Goal: Task Accomplishment & Management: Manage account settings

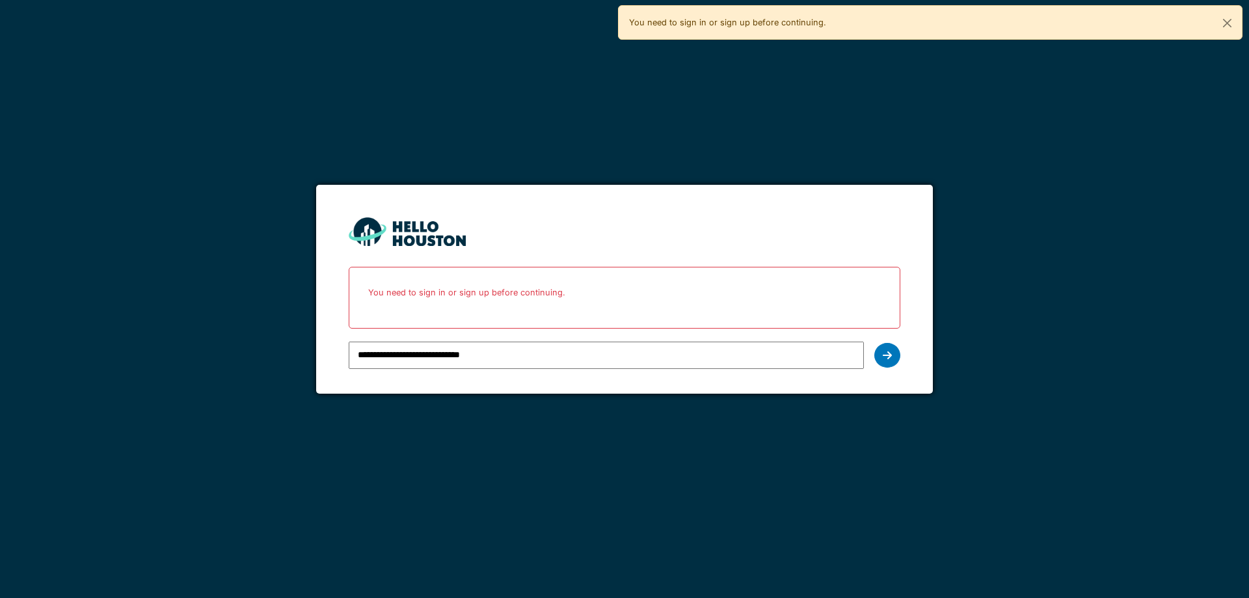
click at [895, 349] on div at bounding box center [887, 355] width 26 height 25
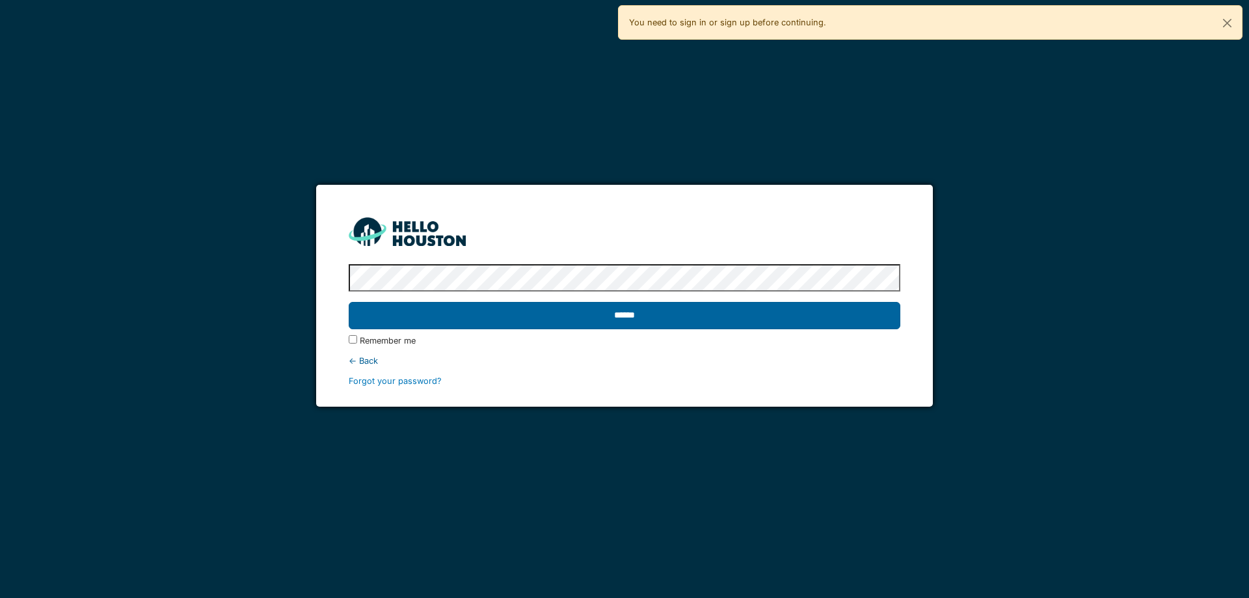
click at [873, 317] on input "******" at bounding box center [624, 315] width 551 height 27
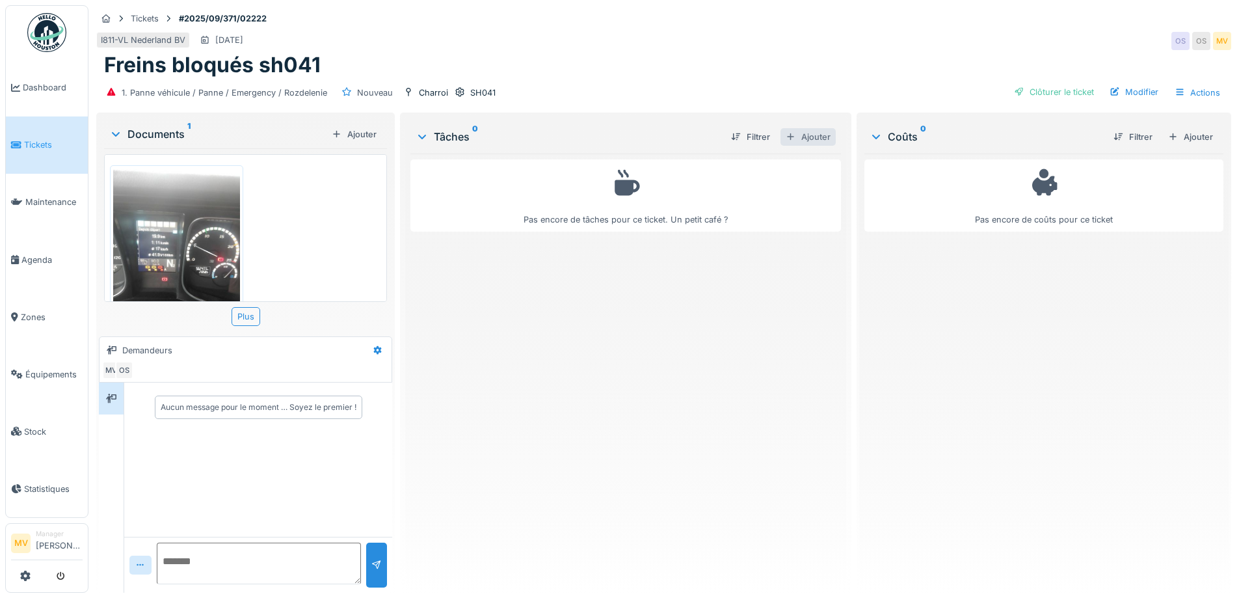
click at [787, 134] on div at bounding box center [791, 137] width 10 height 12
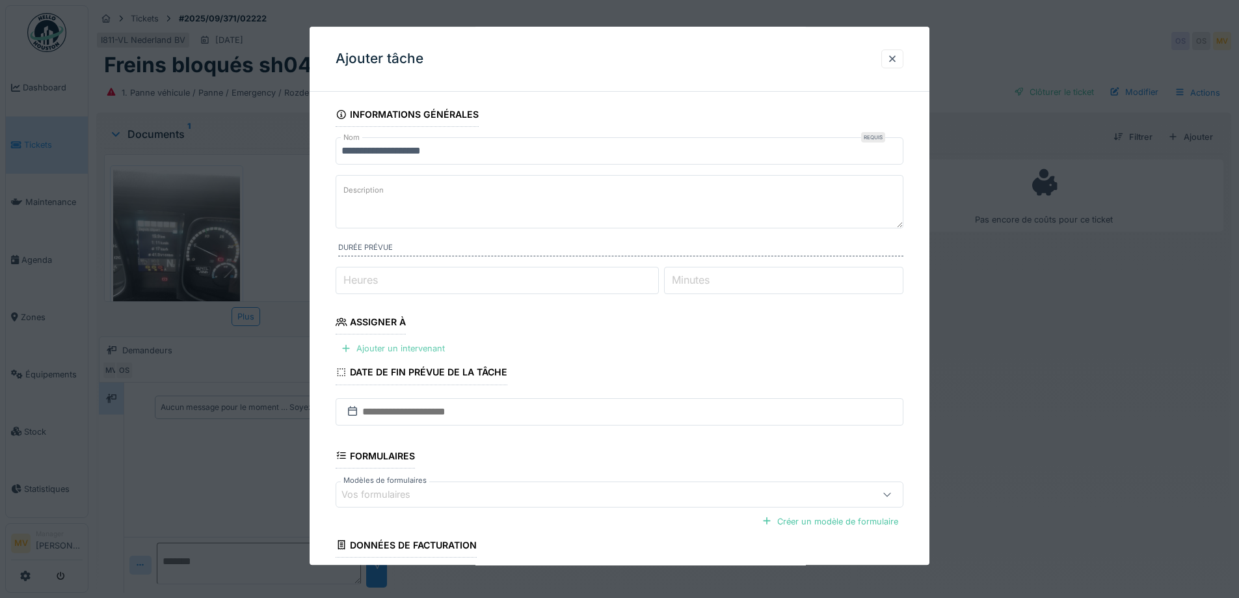
click at [388, 349] on div "Ajouter un intervenant" at bounding box center [393, 349] width 115 height 18
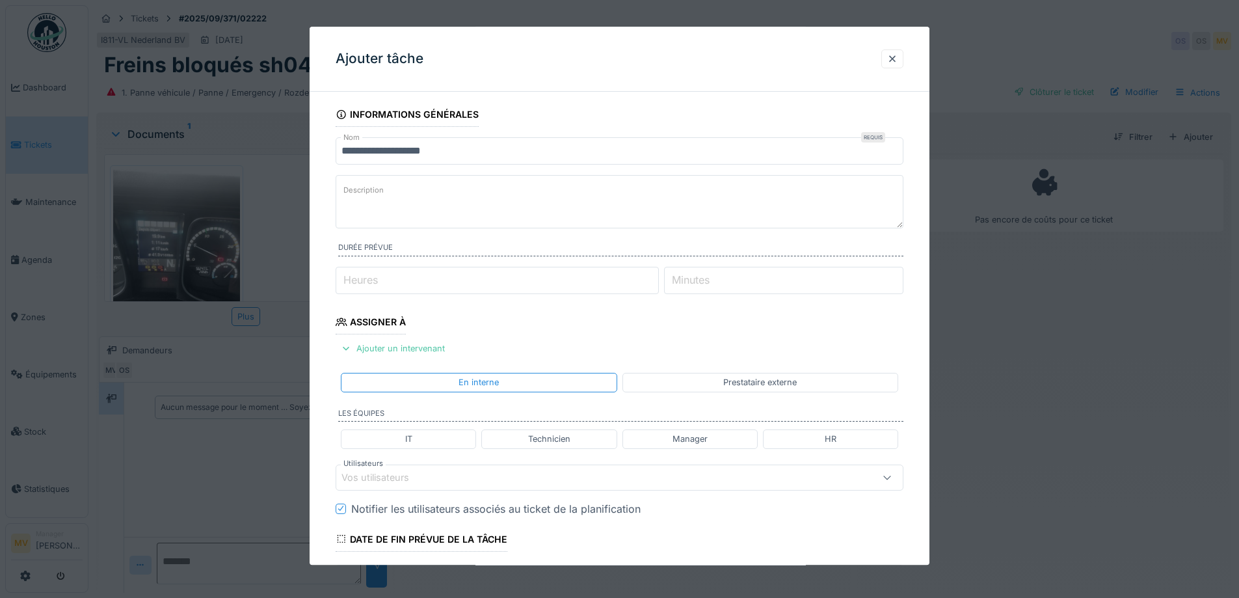
scroll to position [273, 0]
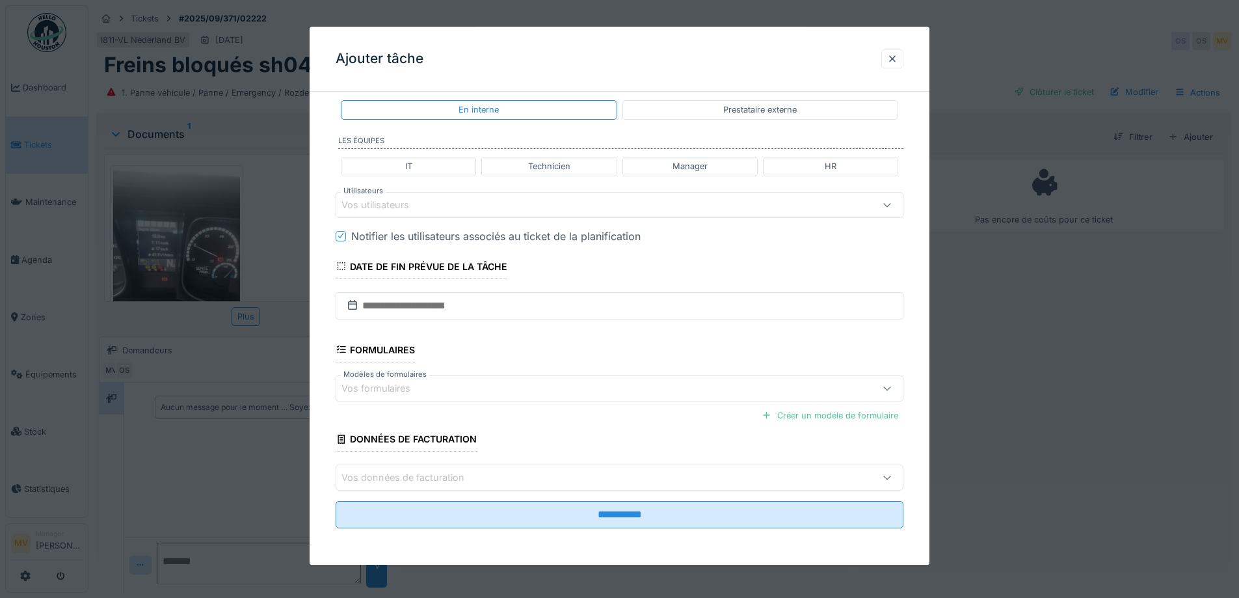
click at [455, 204] on div "Vos utilisateurs" at bounding box center [587, 205] width 490 height 14
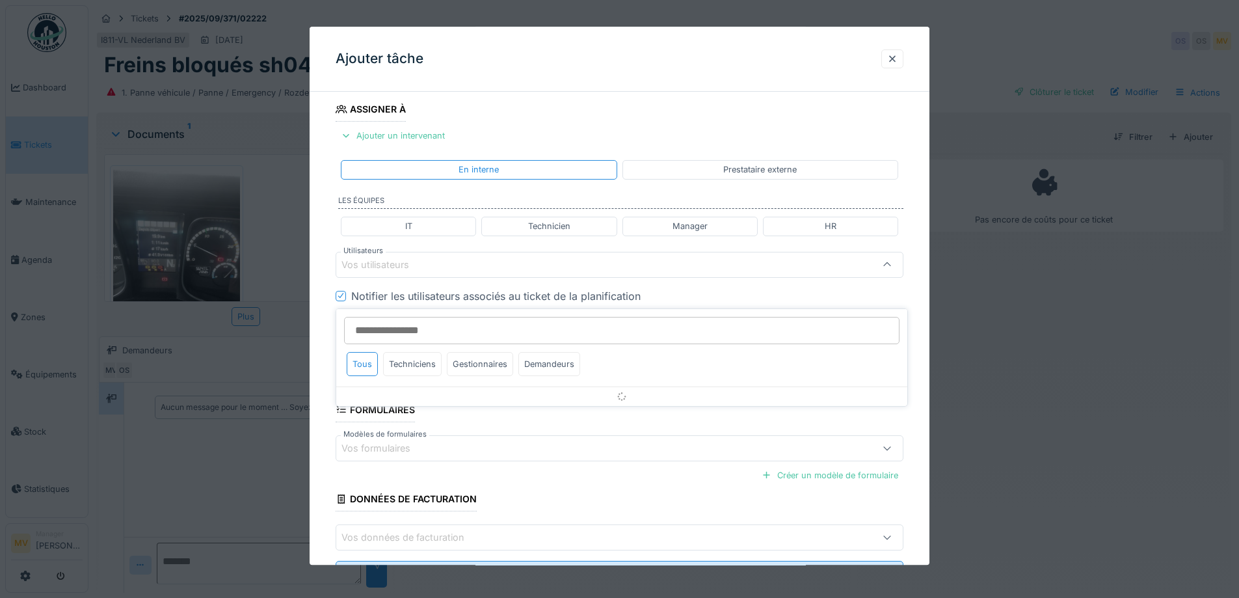
scroll to position [182, 0]
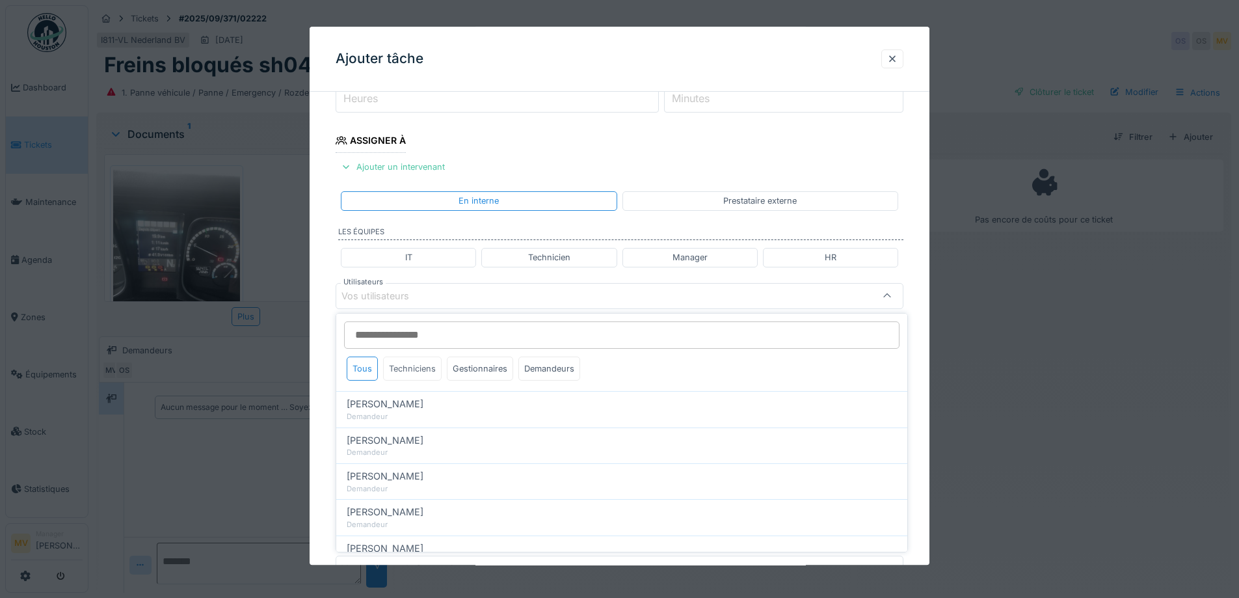
click at [430, 373] on div "Techniciens" at bounding box center [412, 369] width 59 height 24
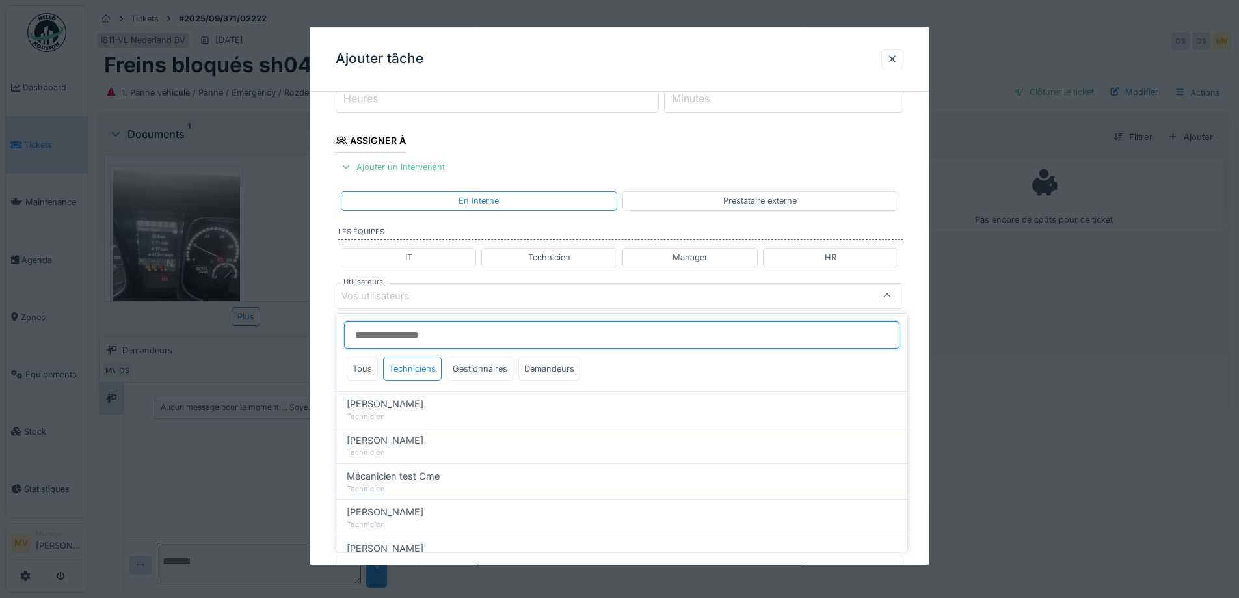
scroll to position [260, 0]
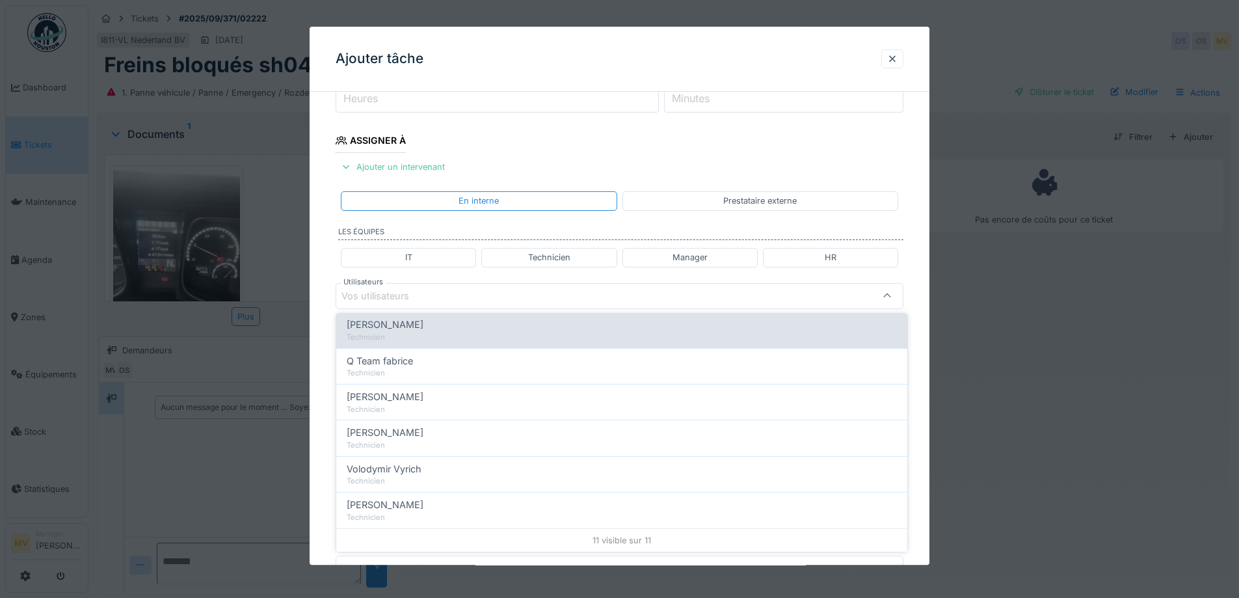
click at [412, 330] on div "[PERSON_NAME]" at bounding box center [622, 324] width 550 height 14
type input "*****"
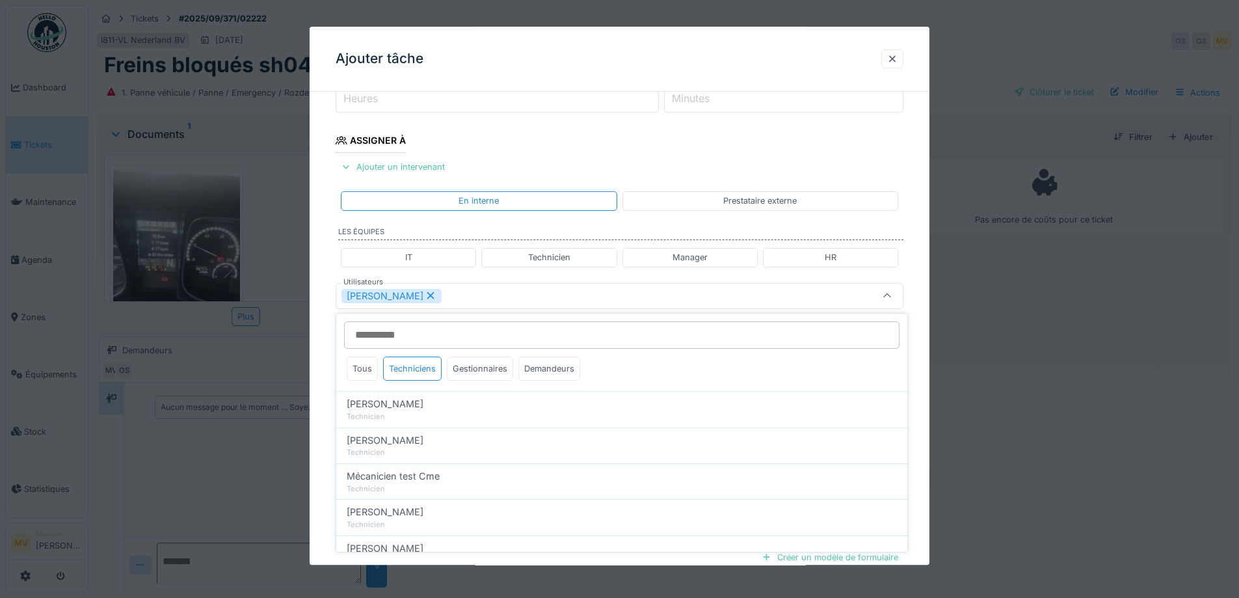
click at [466, 294] on div "Peter Lopata" at bounding box center [587, 296] width 490 height 14
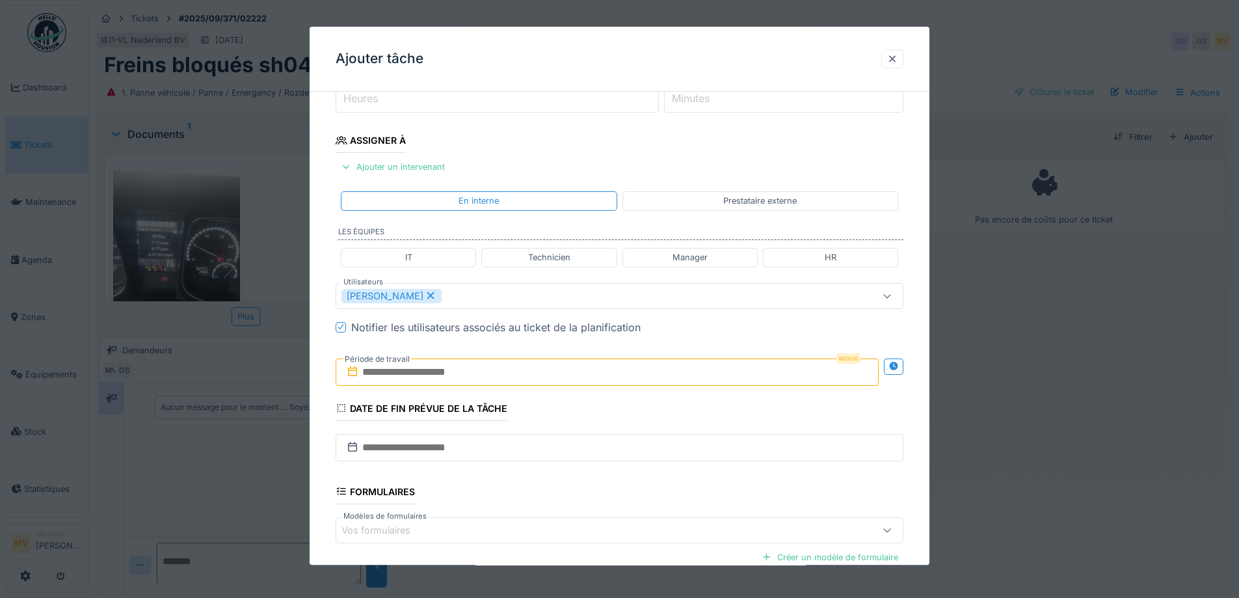
click at [486, 366] on input "text" at bounding box center [607, 371] width 543 height 27
click at [614, 541] on div "28" at bounding box center [610, 541] width 18 height 19
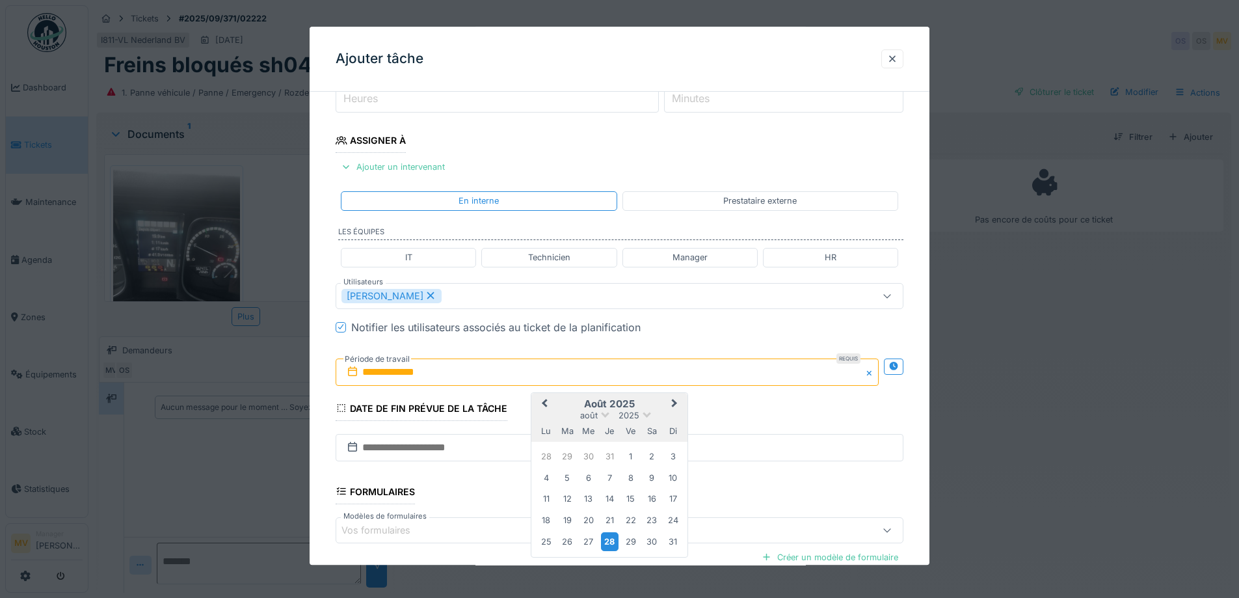
click at [614, 541] on div "28" at bounding box center [610, 541] width 18 height 19
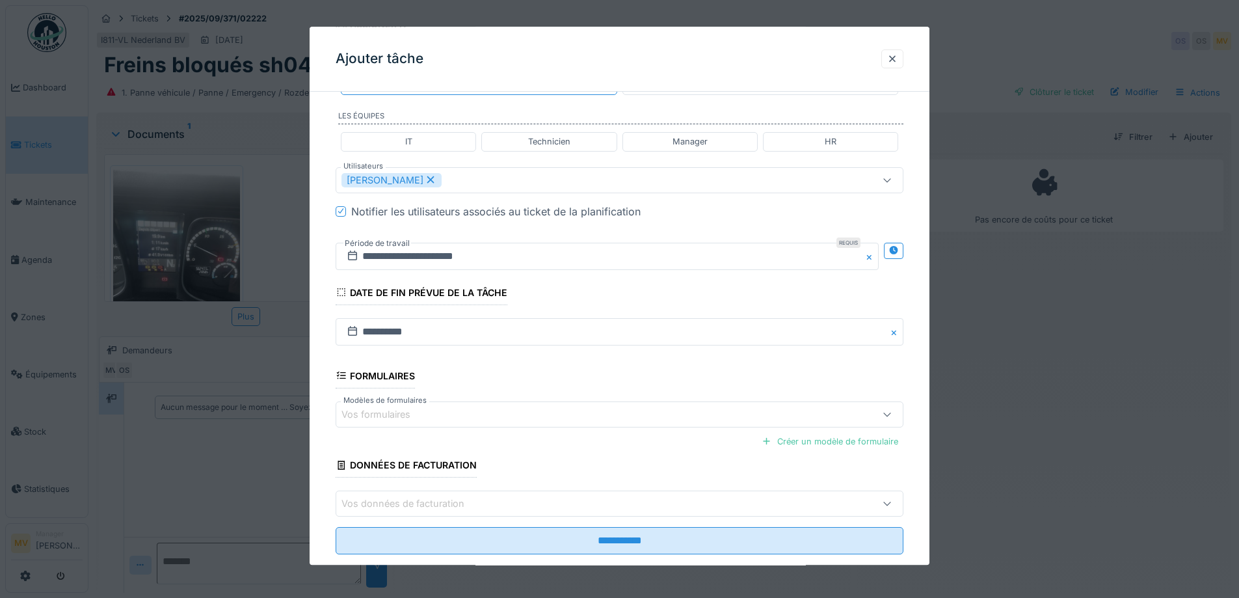
scroll to position [323, 0]
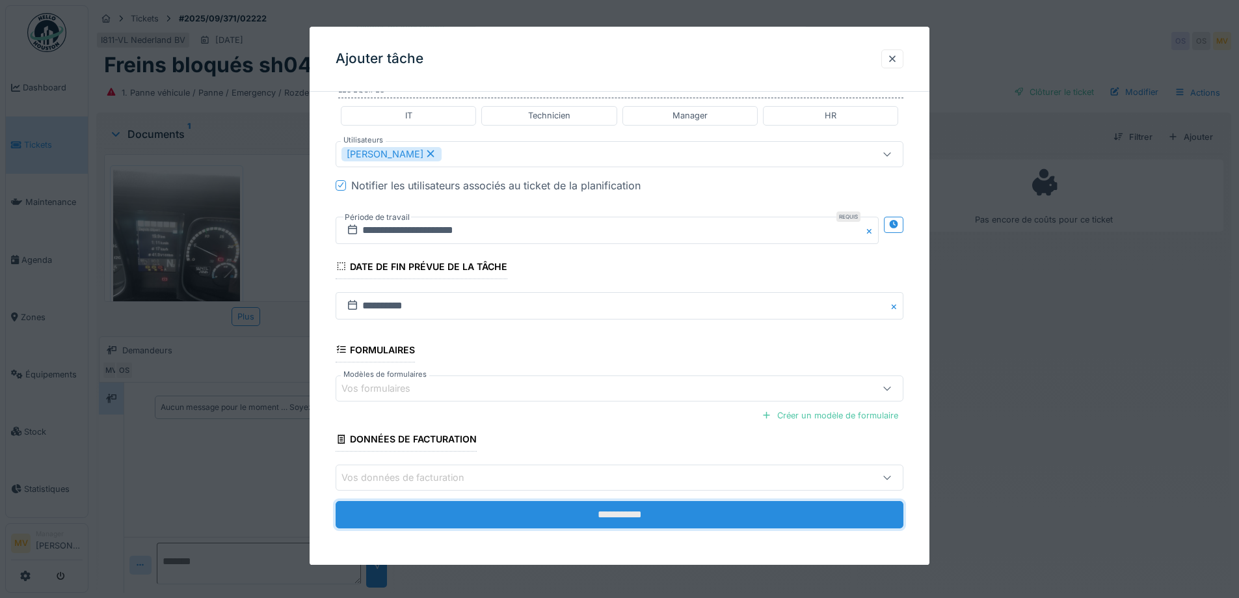
click at [599, 513] on input "**********" at bounding box center [620, 514] width 568 height 27
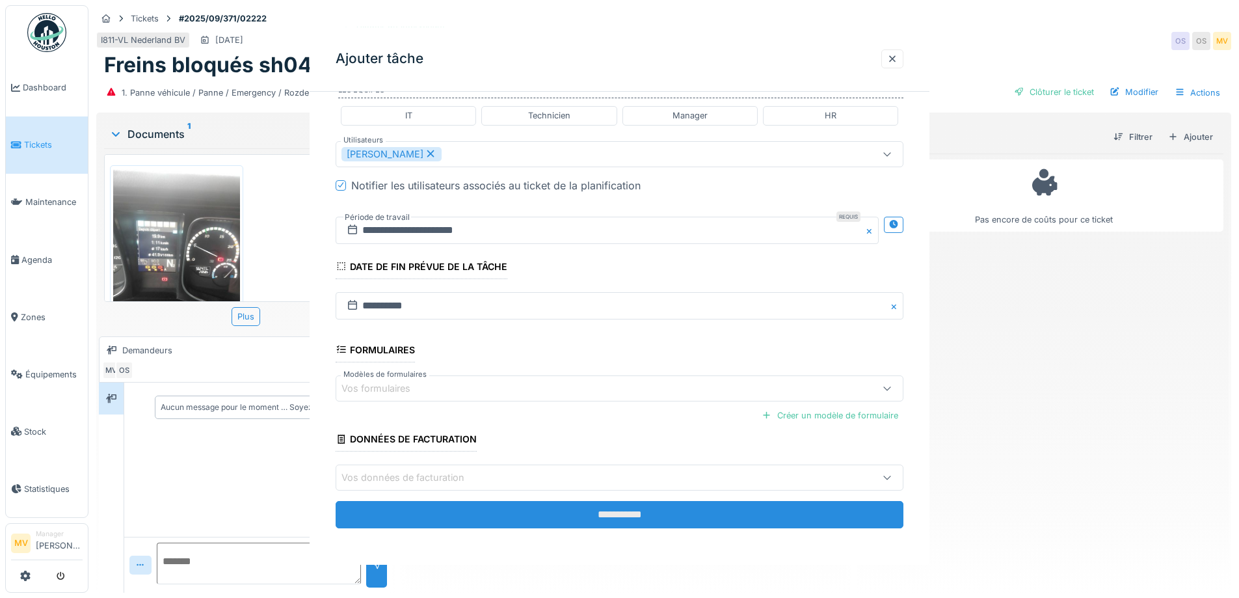
scroll to position [0, 0]
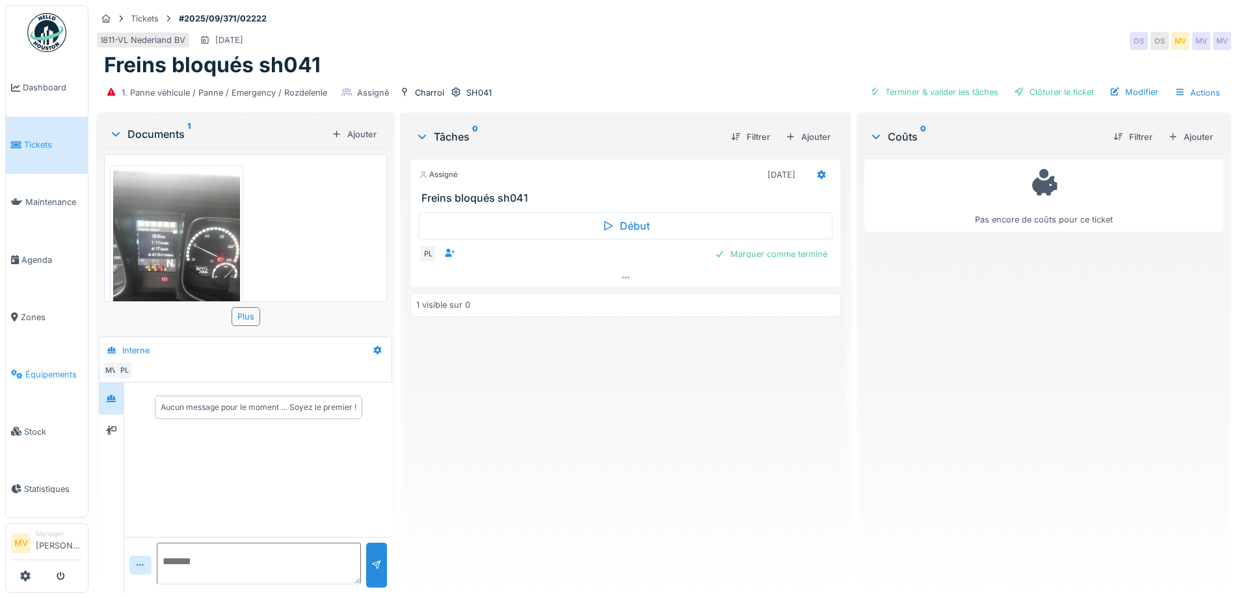
click at [51, 371] on span "Équipements" at bounding box center [53, 374] width 57 height 12
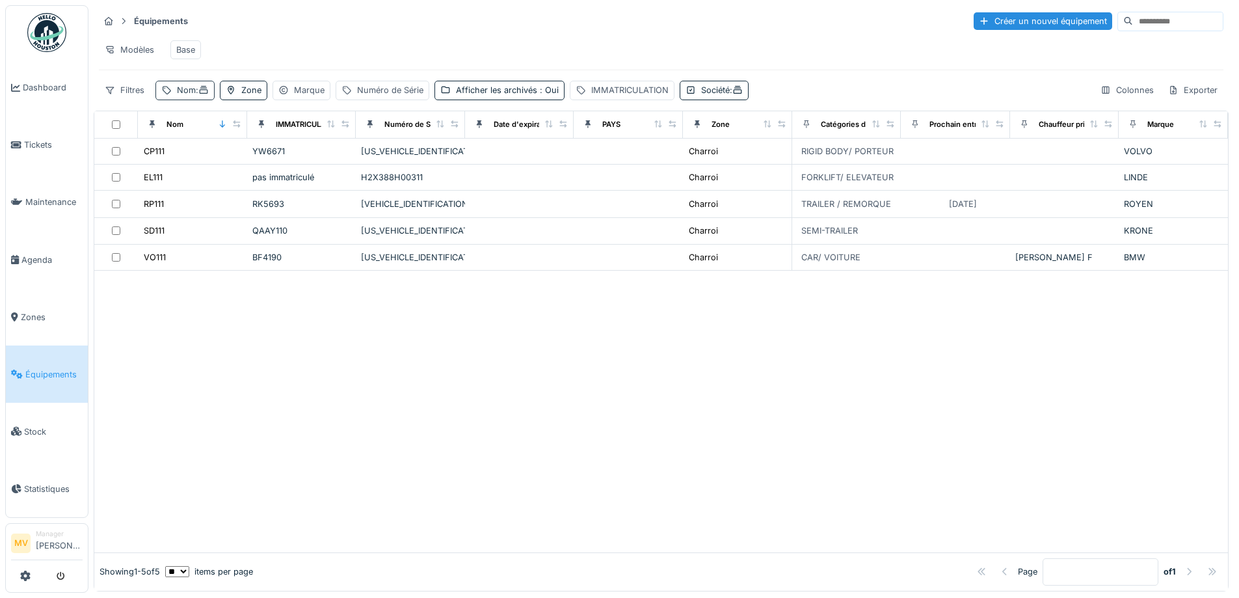
click at [200, 95] on span ":" at bounding box center [202, 90] width 13 height 10
click at [213, 159] on input "***" at bounding box center [225, 162] width 129 height 27
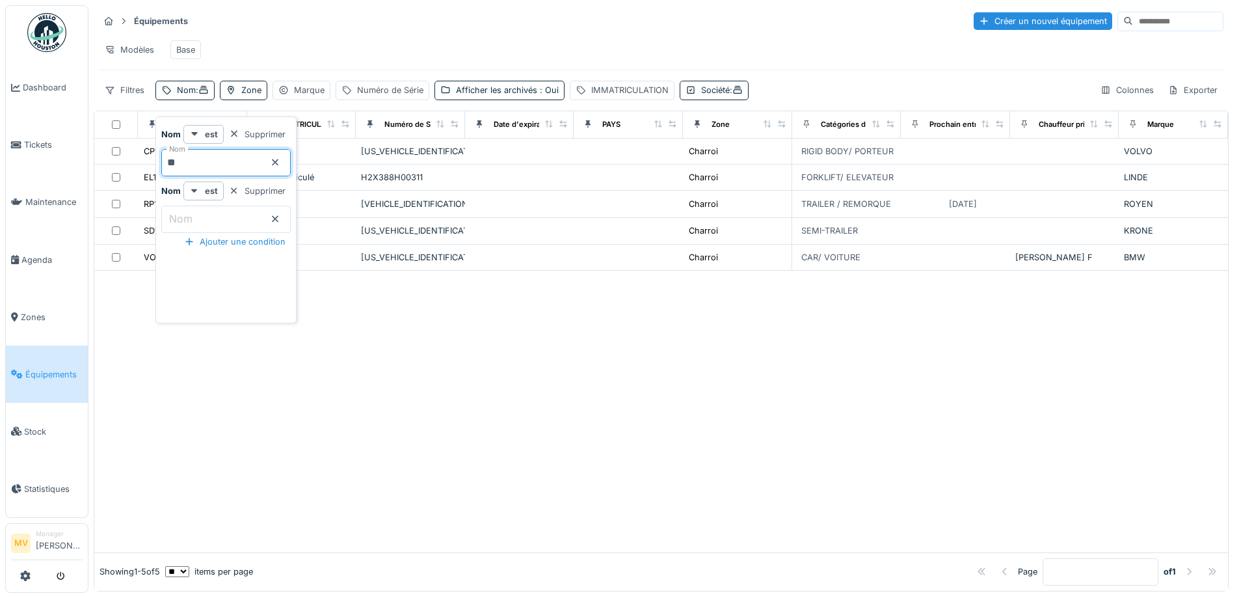
type input "*"
type input "***"
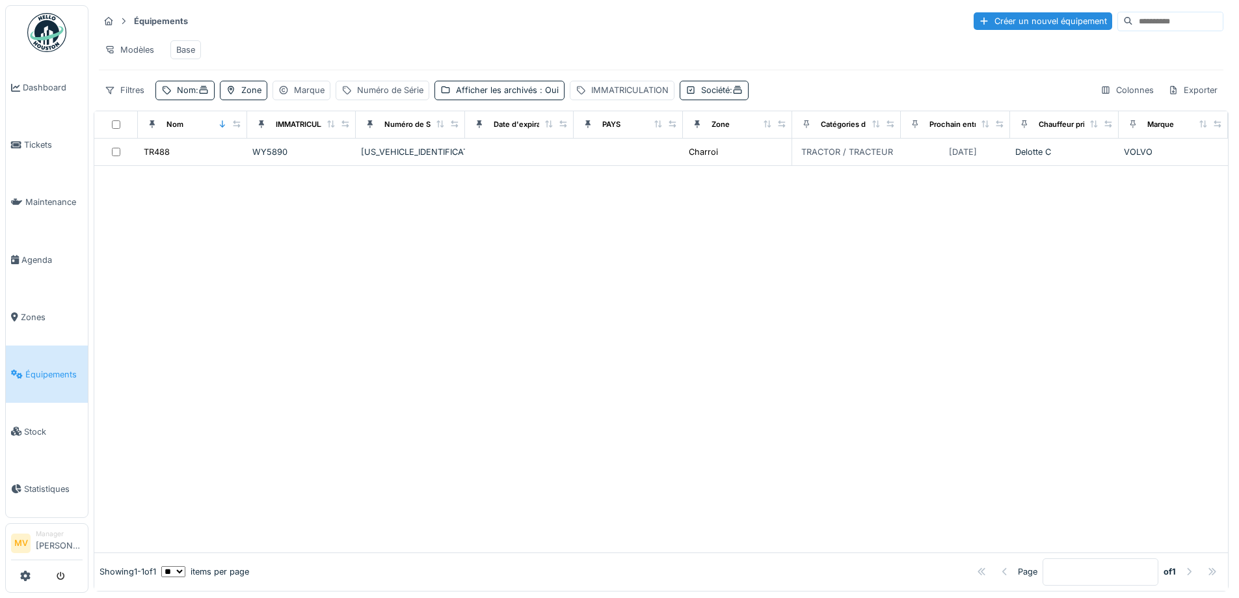
drag, startPoint x: 371, startPoint y: 364, endPoint x: 396, endPoint y: 325, distance: 47.1
click at [381, 347] on div at bounding box center [661, 359] width 1134 height 386
click at [433, 158] on div "YV2XZY0AXNB397651" at bounding box center [410, 152] width 99 height 12
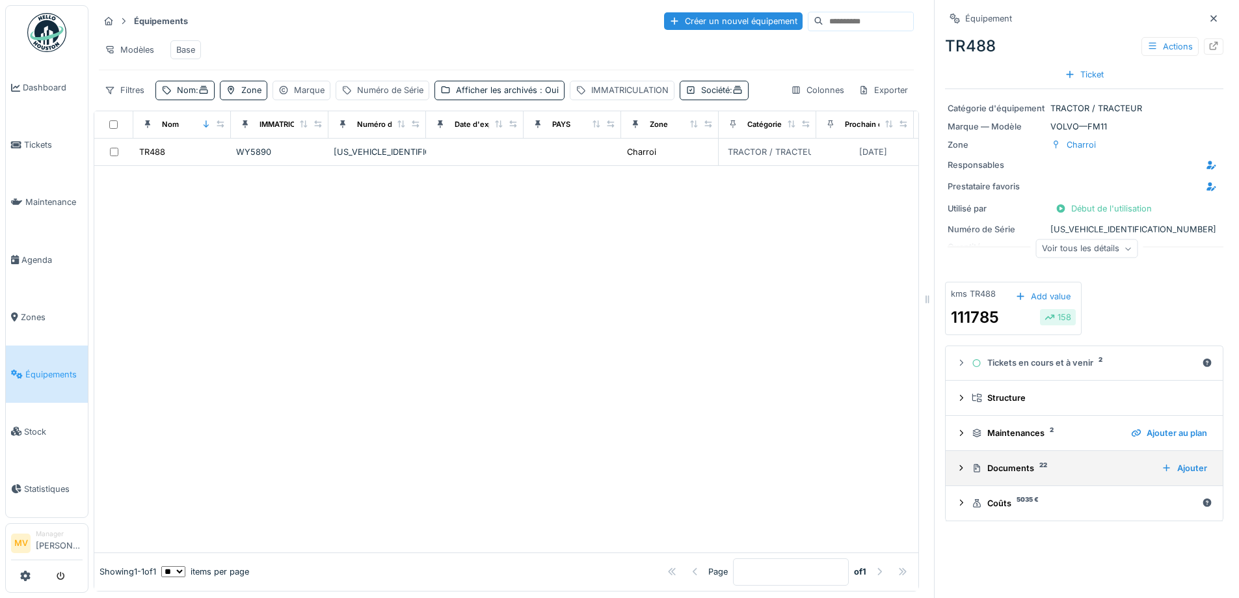
click at [1010, 470] on div "Documents 22" at bounding box center [1062, 468] width 180 height 12
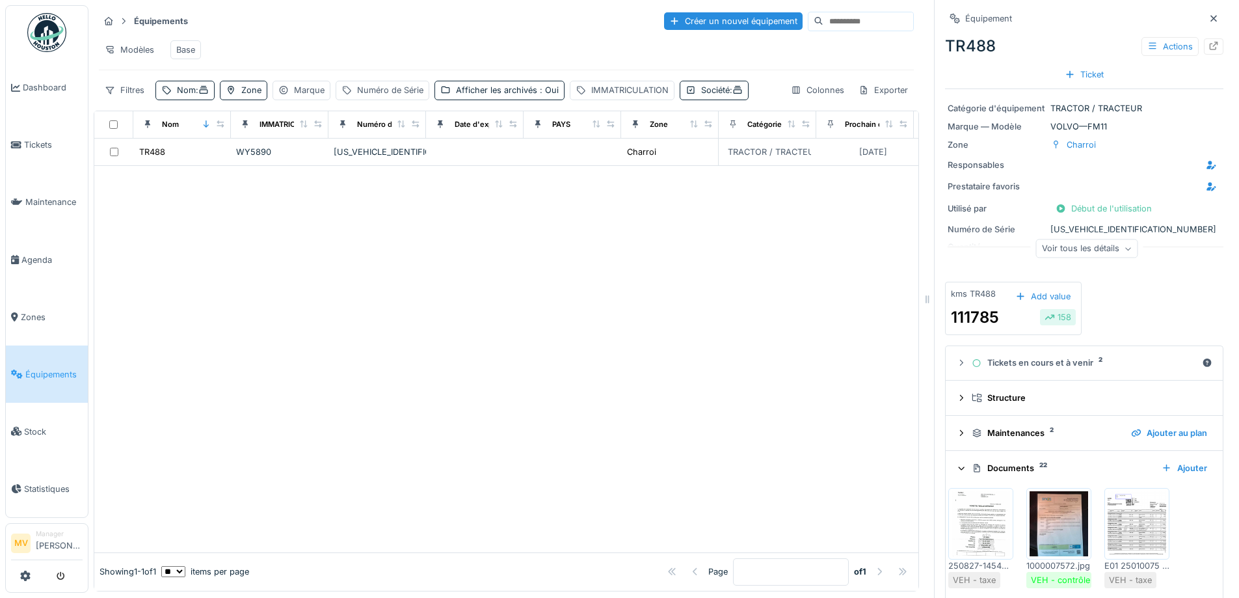
click at [1065, 516] on img at bounding box center [1059, 523] width 59 height 65
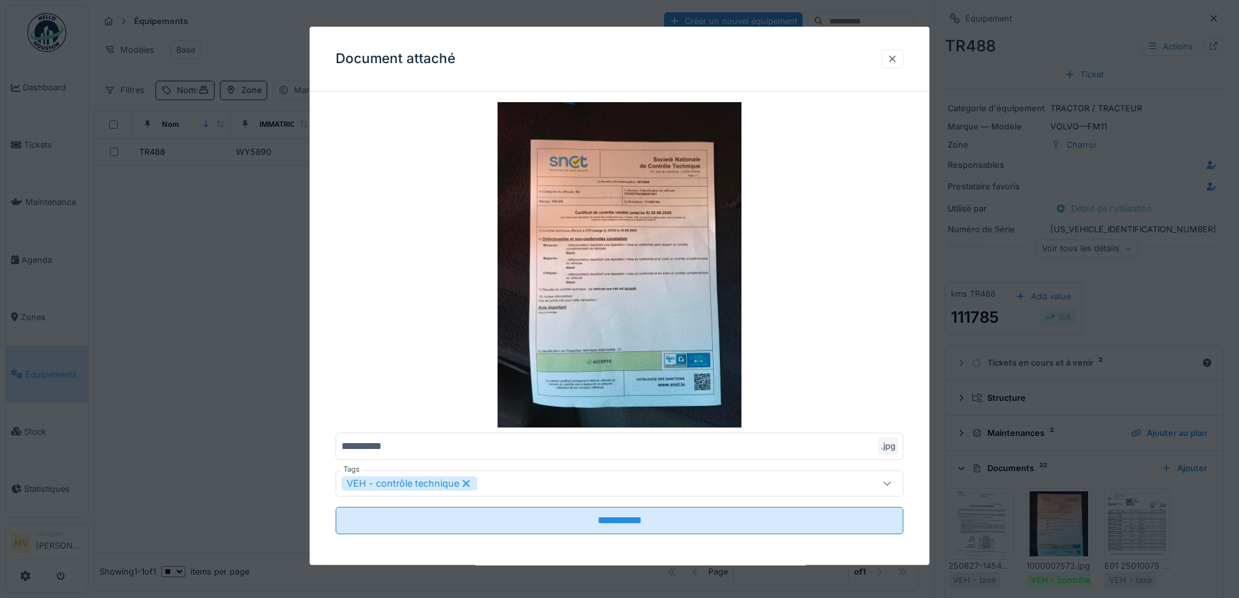
click at [898, 56] on div at bounding box center [892, 59] width 10 height 12
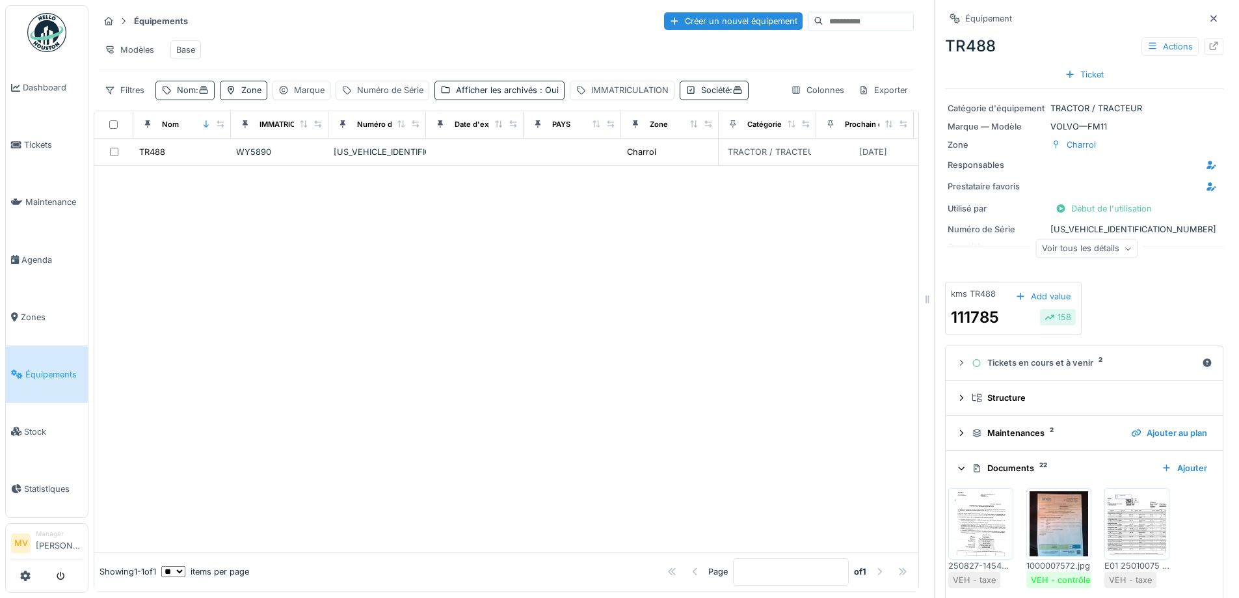
click at [208, 94] on icon at bounding box center [204, 90] width 8 height 8
click at [226, 172] on input "***" at bounding box center [225, 162] width 129 height 27
type input "*"
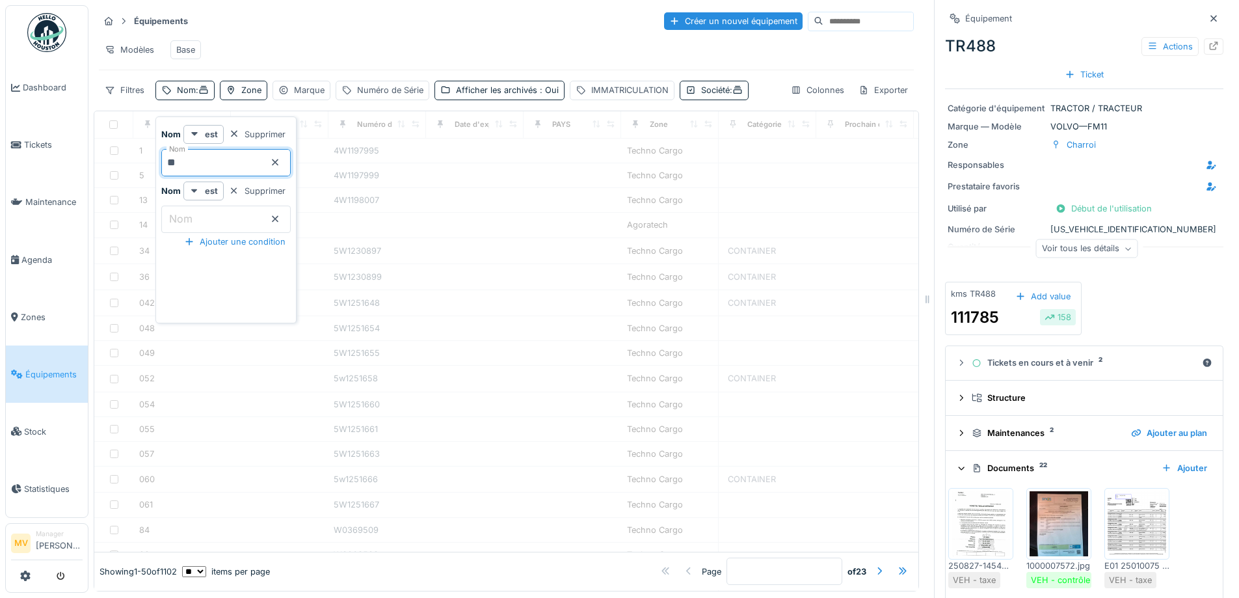
type input "**"
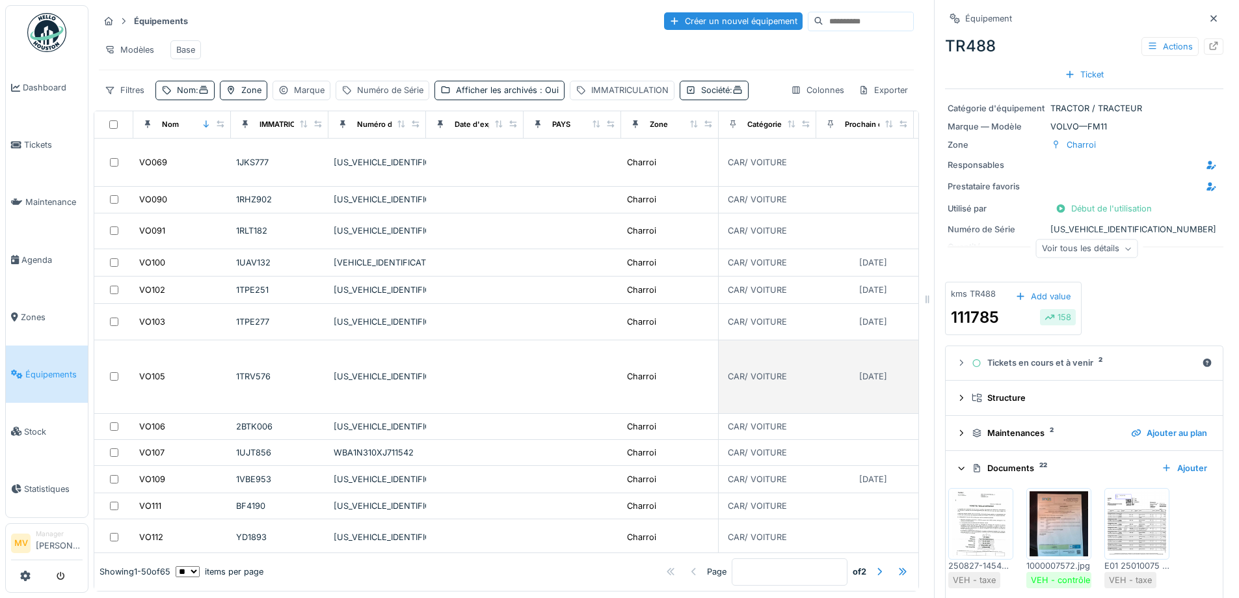
scroll to position [347, 0]
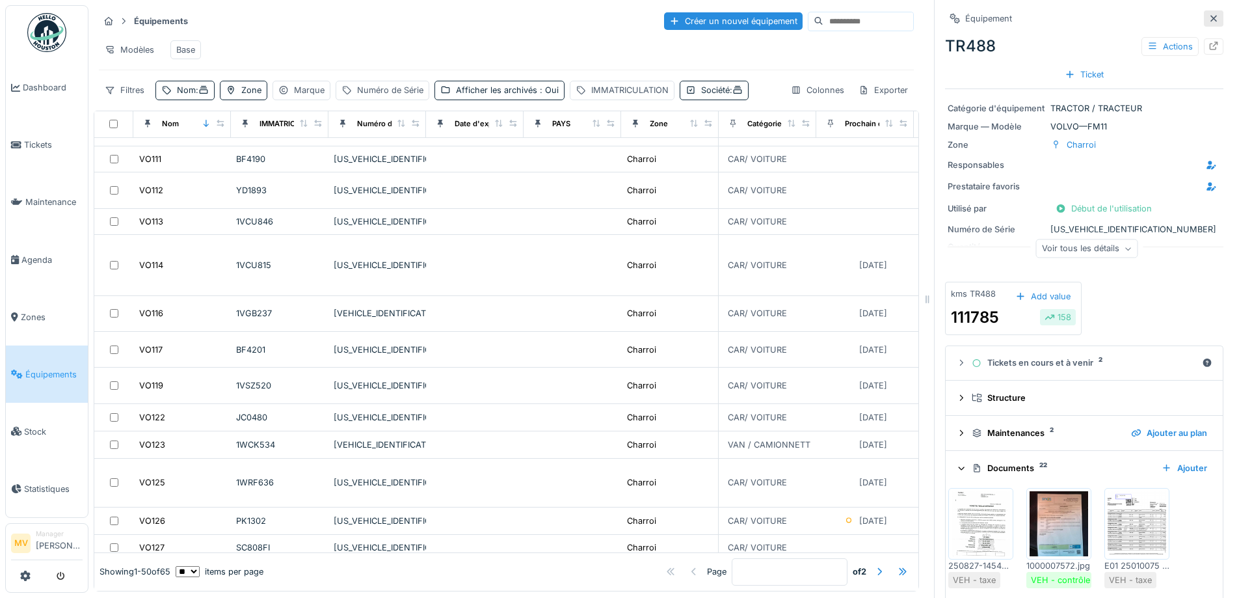
click at [1211, 20] on icon at bounding box center [1214, 18] width 7 height 7
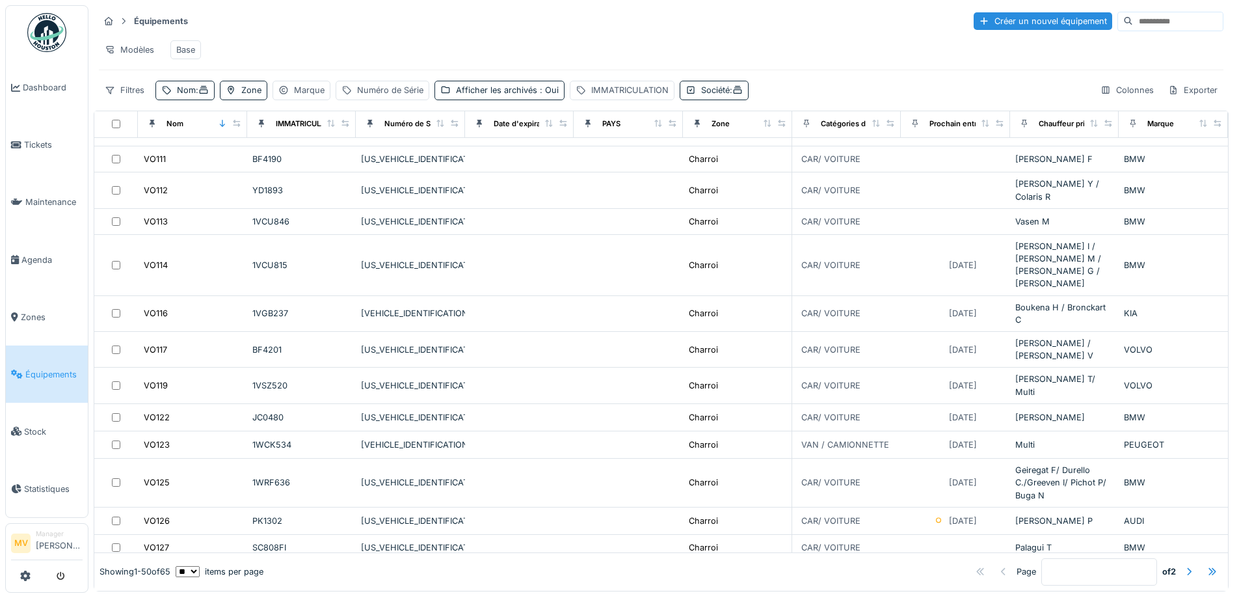
scroll to position [329, 0]
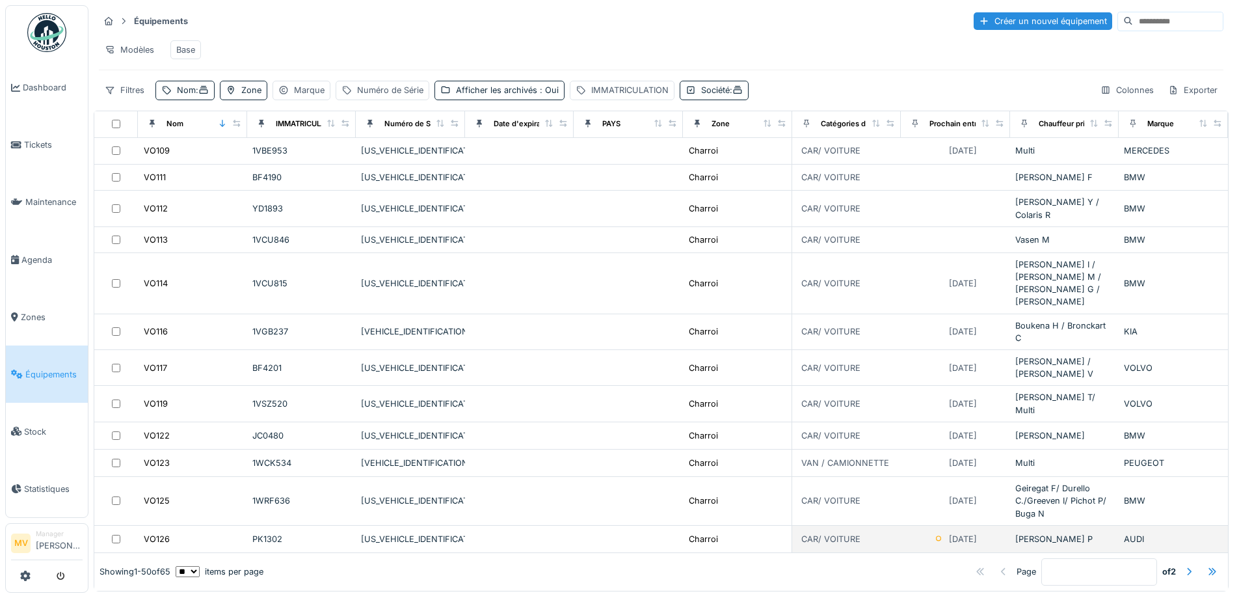
click at [431, 533] on div "WAUZZZGE3KB017723" at bounding box center [410, 539] width 99 height 12
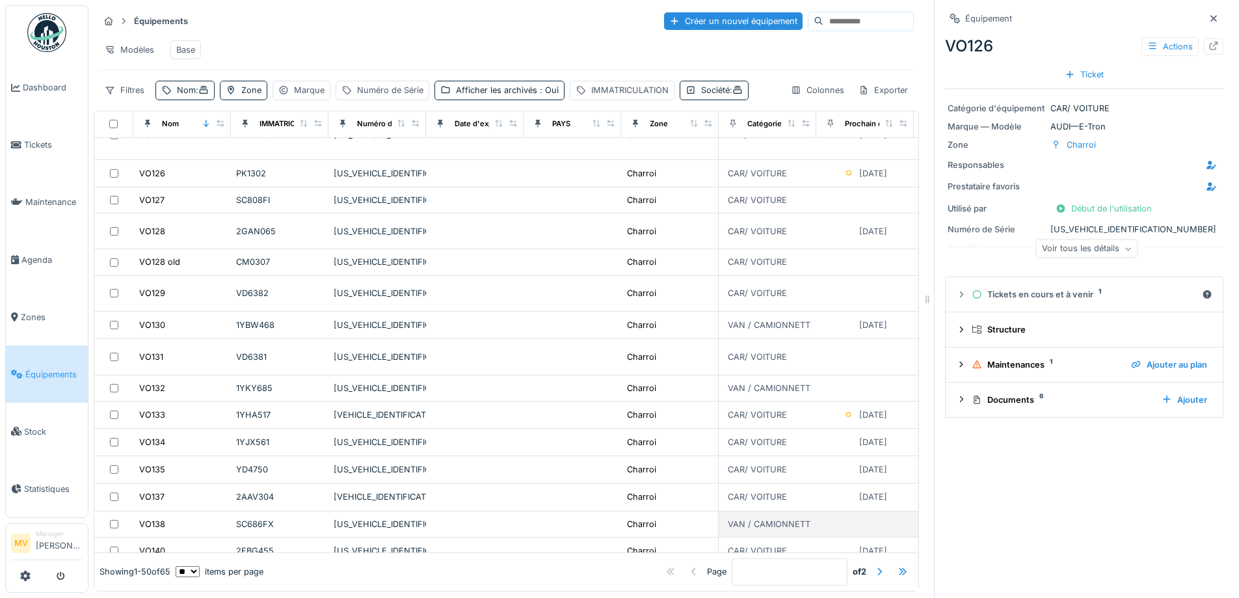
scroll to position [1122, 0]
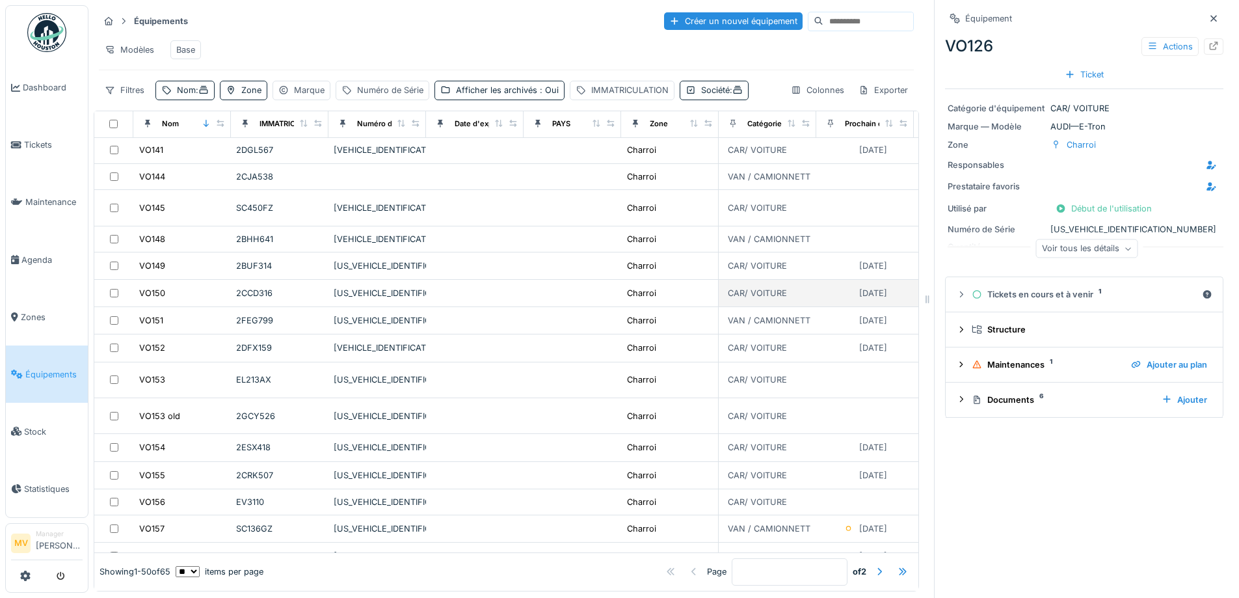
click at [369, 280] on td "WBA11DY050FL85451" at bounding box center [378, 293] width 98 height 27
click at [1209, 23] on div at bounding box center [1214, 18] width 10 height 12
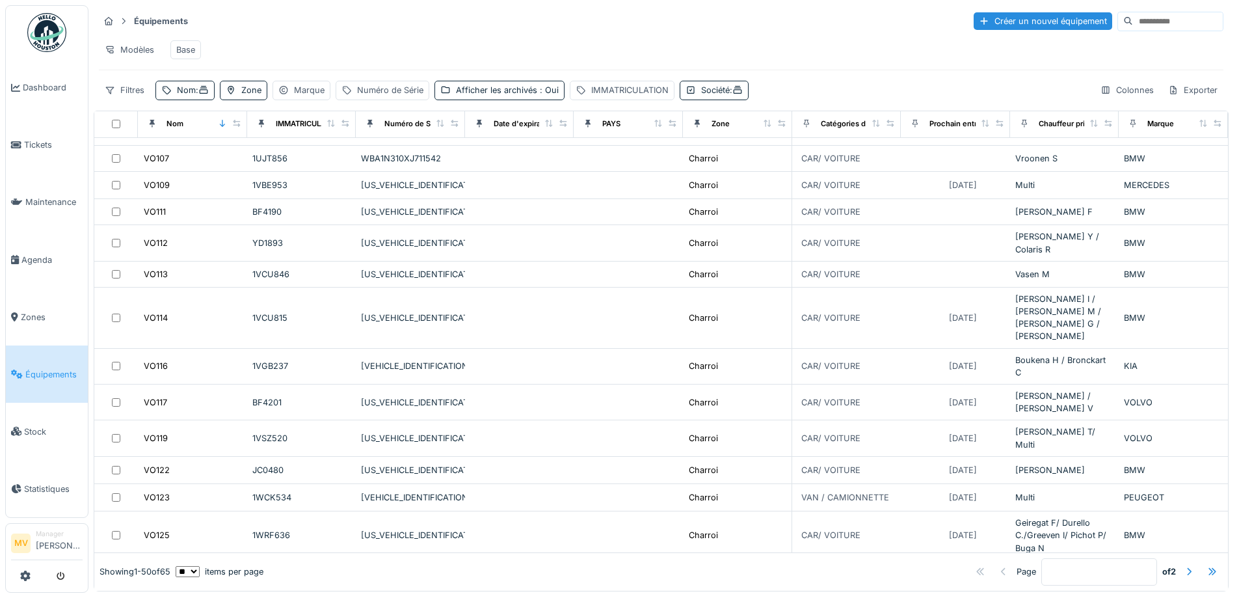
scroll to position [320, 0]
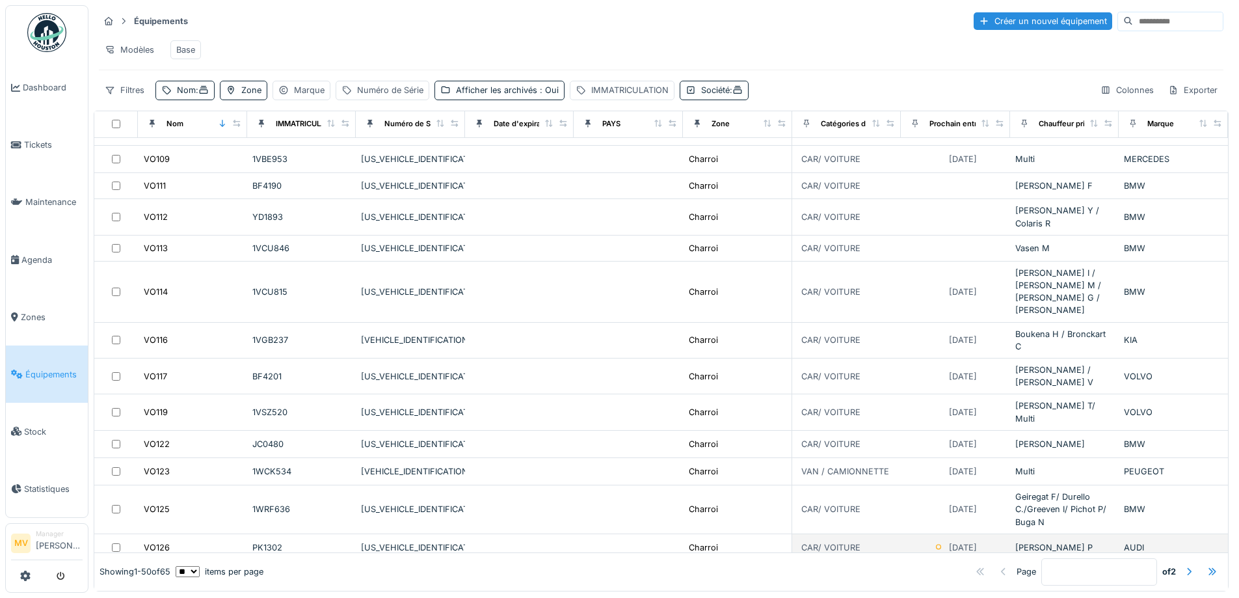
click at [440, 541] on div "WAUZZZGE3KB017723" at bounding box center [410, 547] width 99 height 12
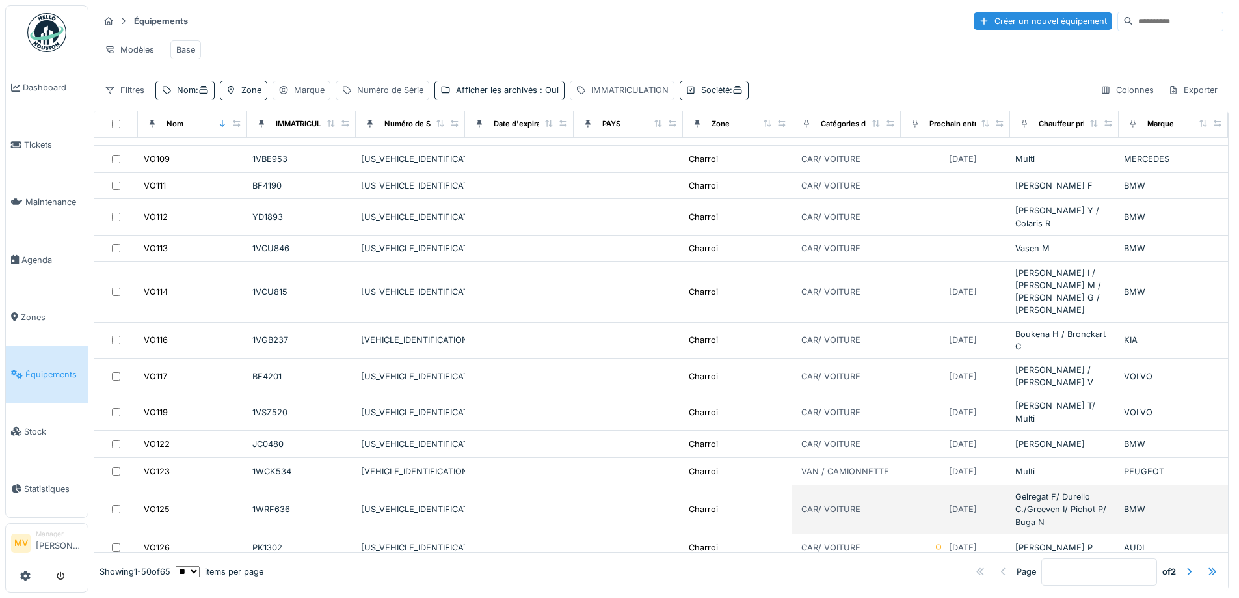
scroll to position [338, 0]
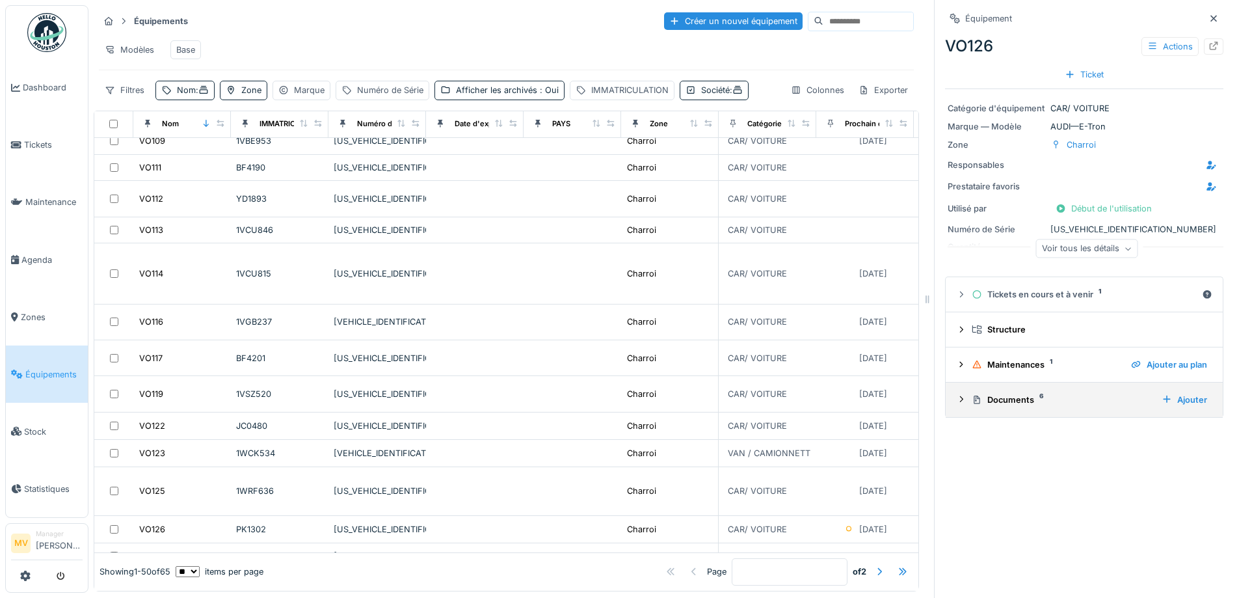
click at [999, 400] on div "Documents 6" at bounding box center [1062, 400] width 180 height 12
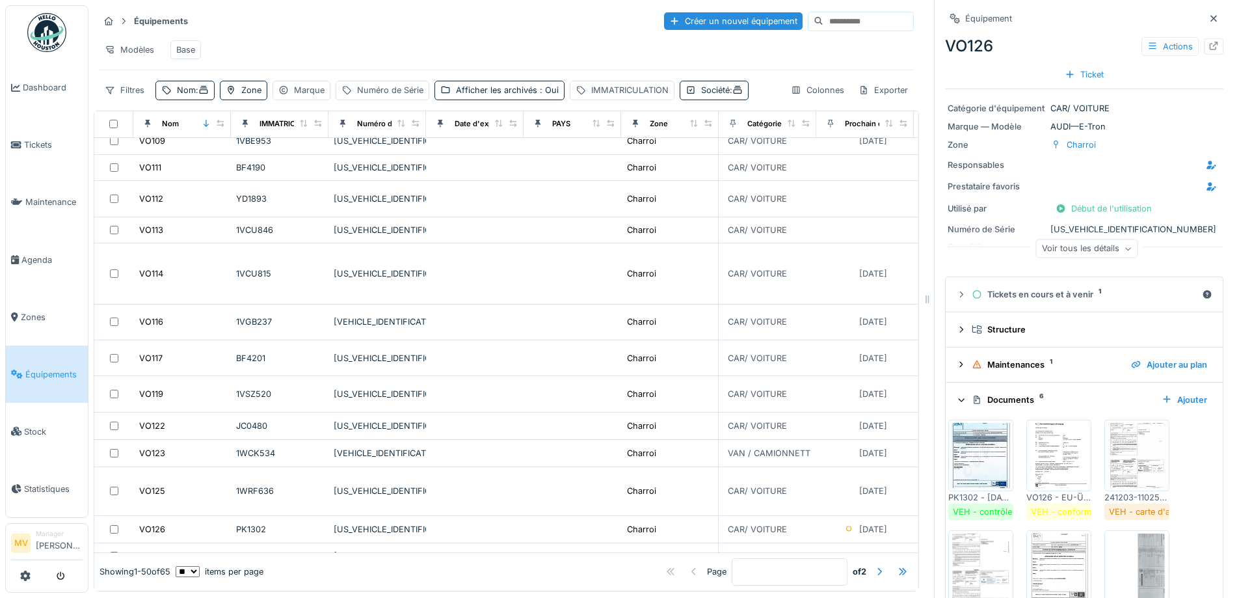
click at [952, 461] on img at bounding box center [981, 455] width 59 height 65
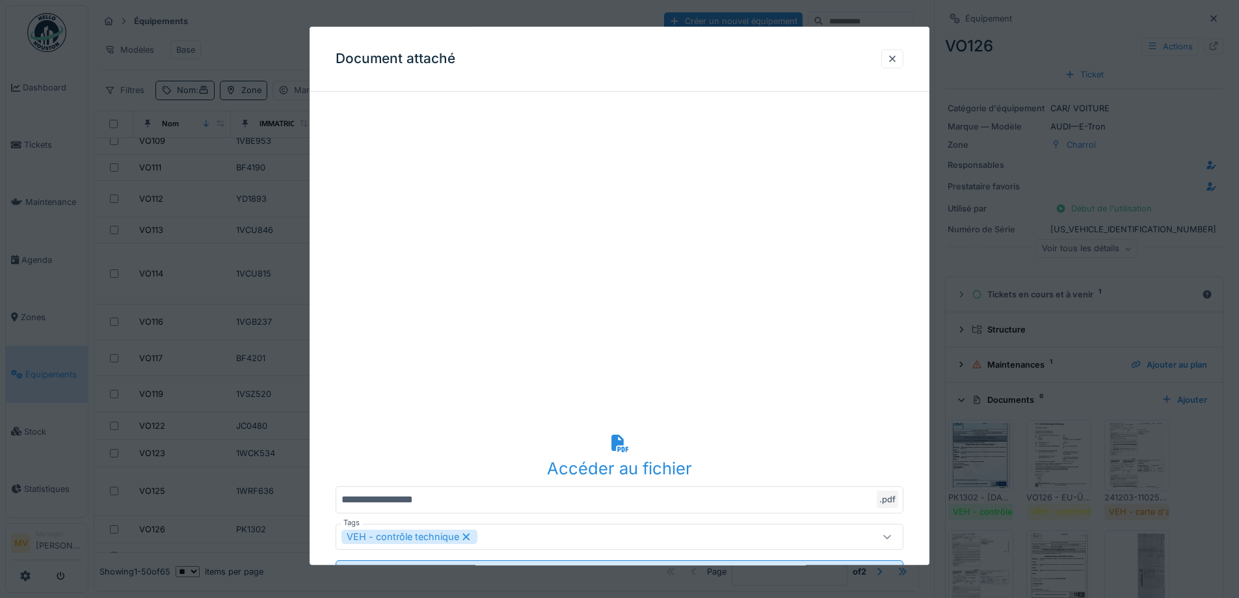
drag, startPoint x: 1198, startPoint y: 14, endPoint x: 973, endPoint y: 69, distance: 232.3
click at [1198, 14] on div at bounding box center [619, 299] width 1239 height 598
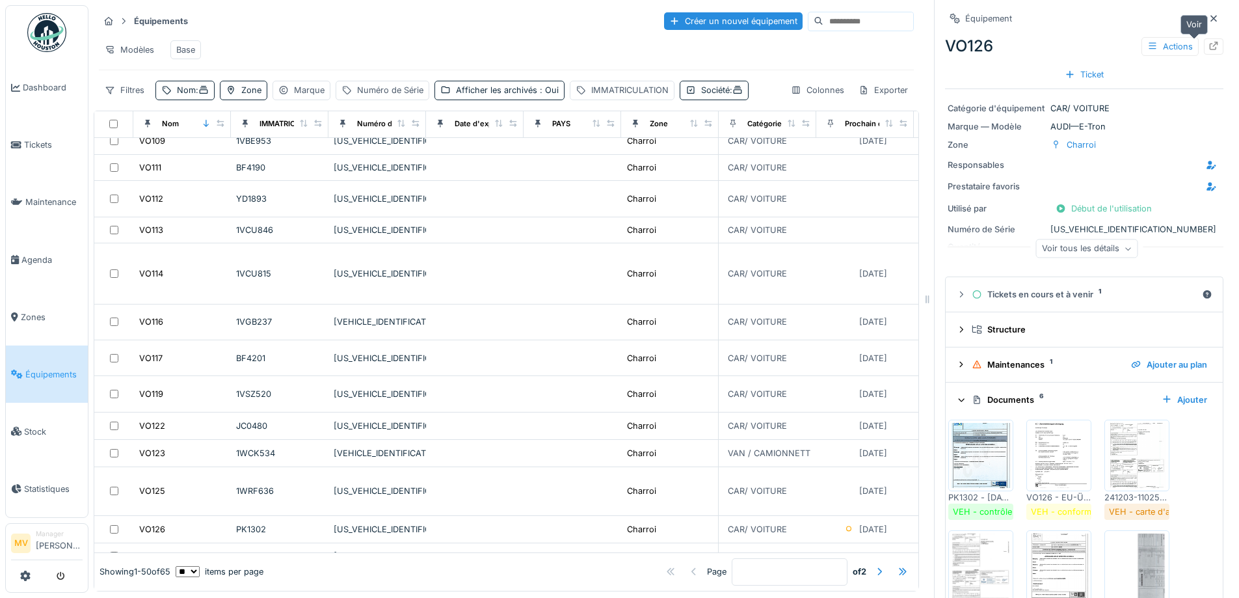
click at [1204, 46] on div at bounding box center [1214, 46] width 20 height 16
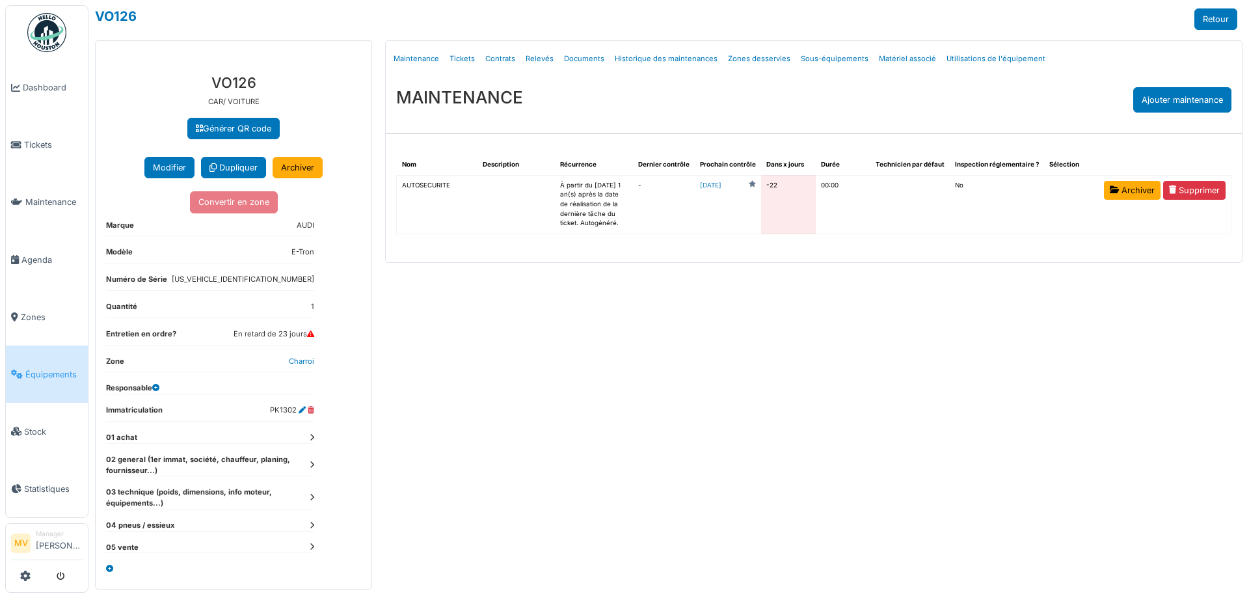
click at [721, 184] on link "[DATE]" at bounding box center [710, 186] width 21 height 10
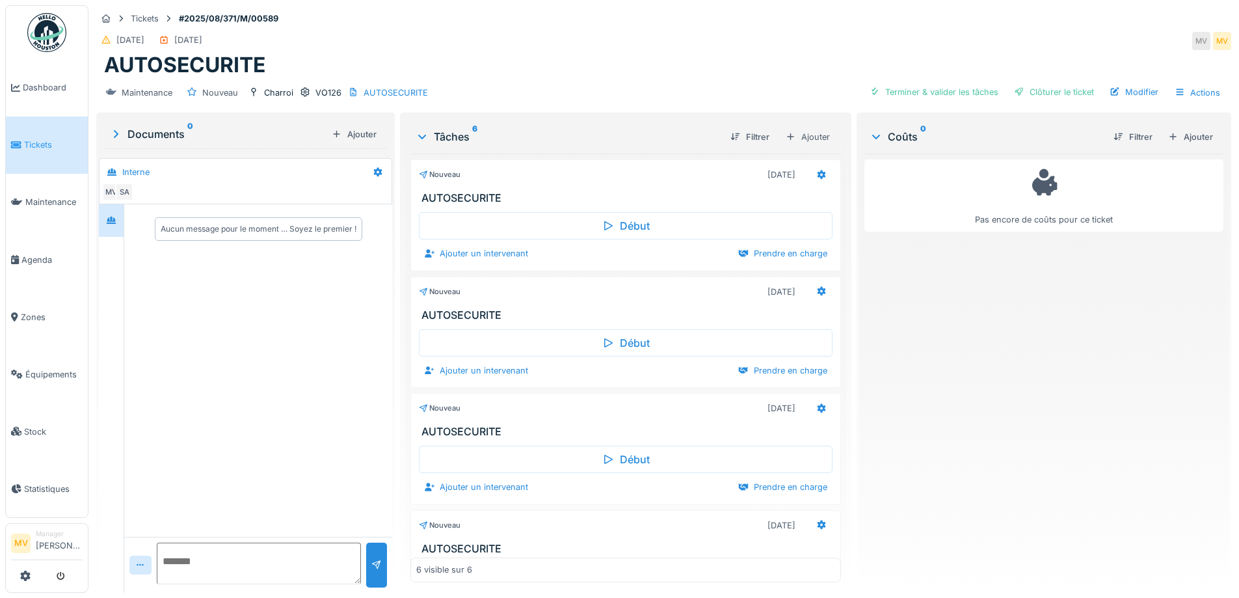
drag, startPoint x: 807, startPoint y: 288, endPoint x: 702, endPoint y: 277, distance: 105.3
click at [703, 278] on div "Nouveau 06/08/2025" at bounding box center [625, 289] width 429 height 24
click at [816, 291] on icon at bounding box center [821, 291] width 10 height 8
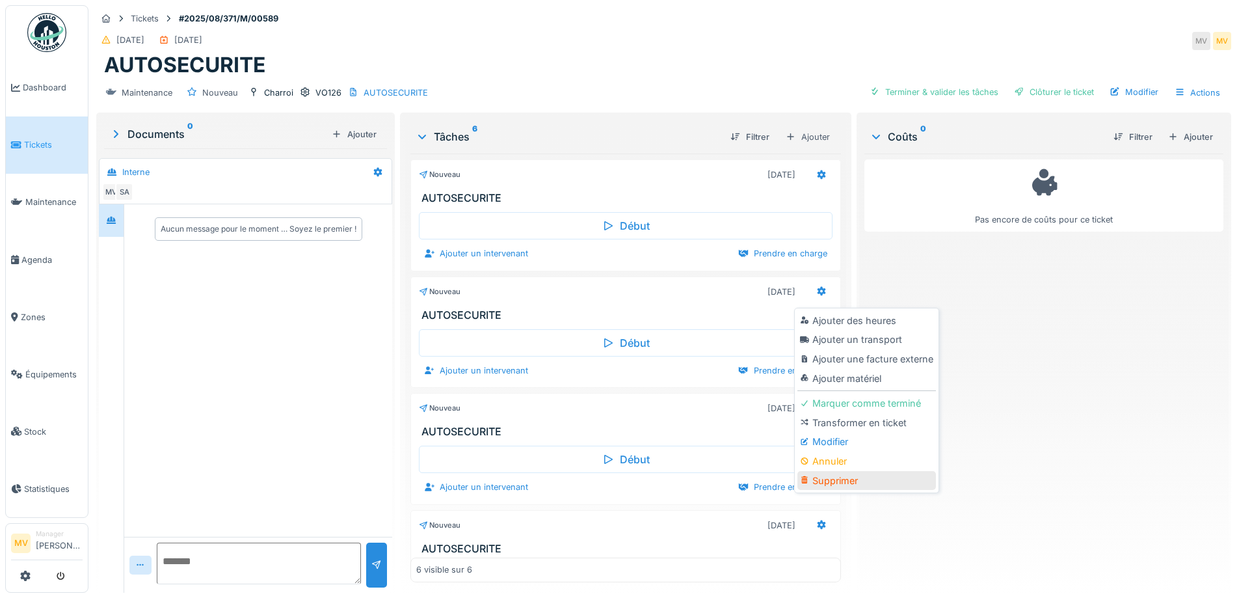
click at [839, 479] on div "Supprimer" at bounding box center [867, 481] width 139 height 20
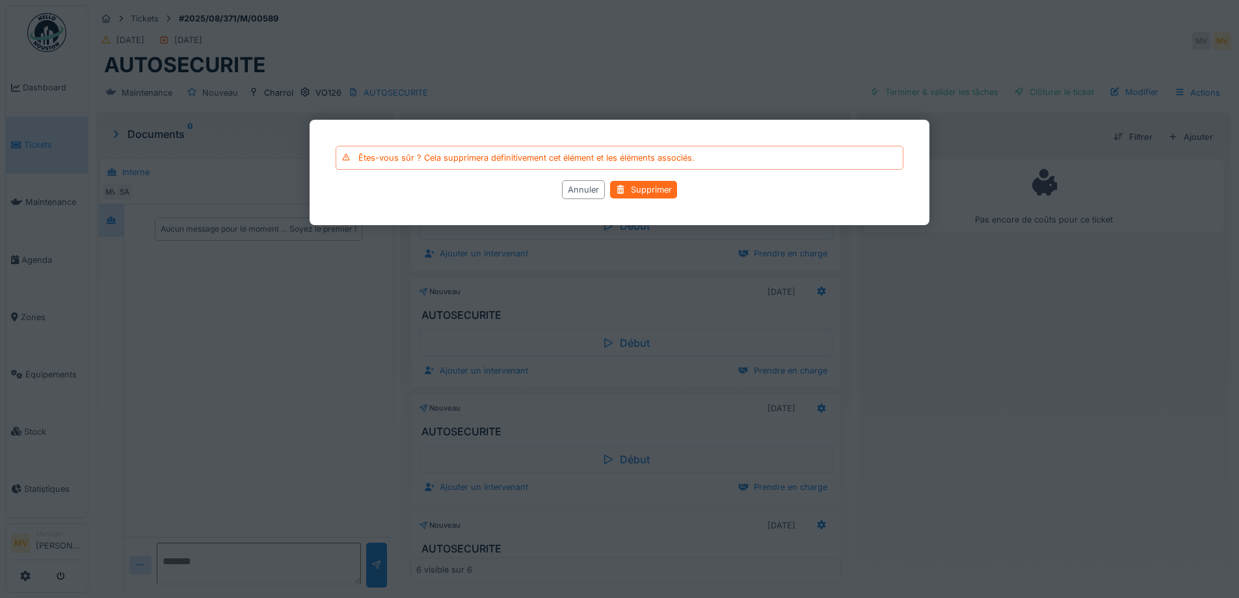
click at [639, 195] on div "Supprimer" at bounding box center [643, 190] width 67 height 18
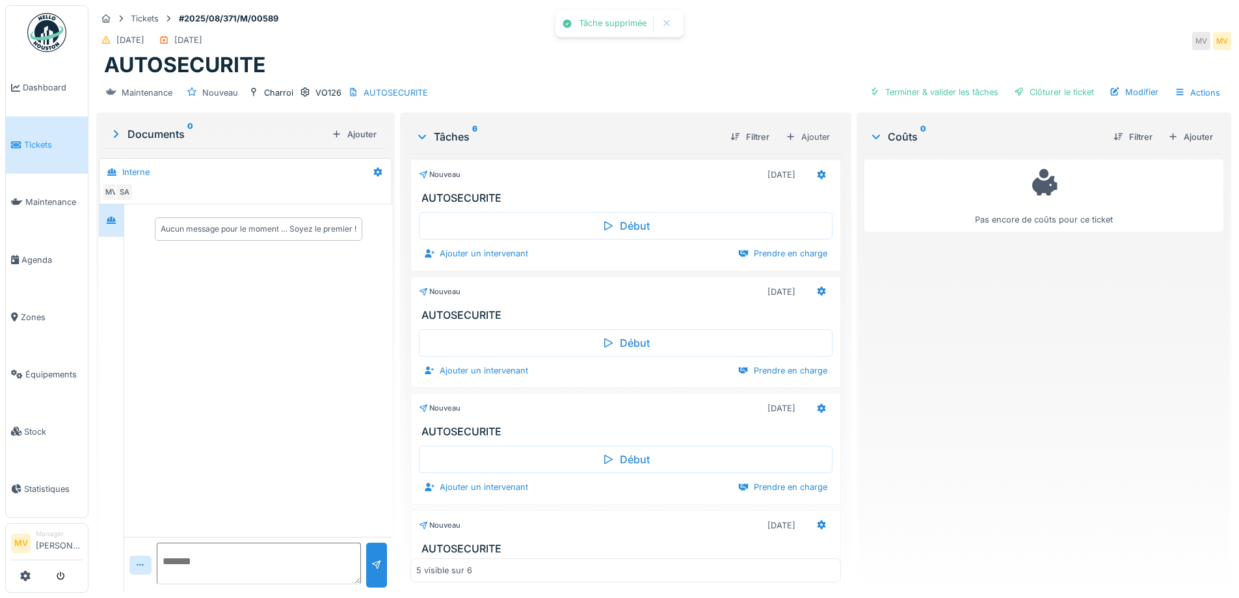
click at [817, 290] on icon at bounding box center [821, 291] width 8 height 9
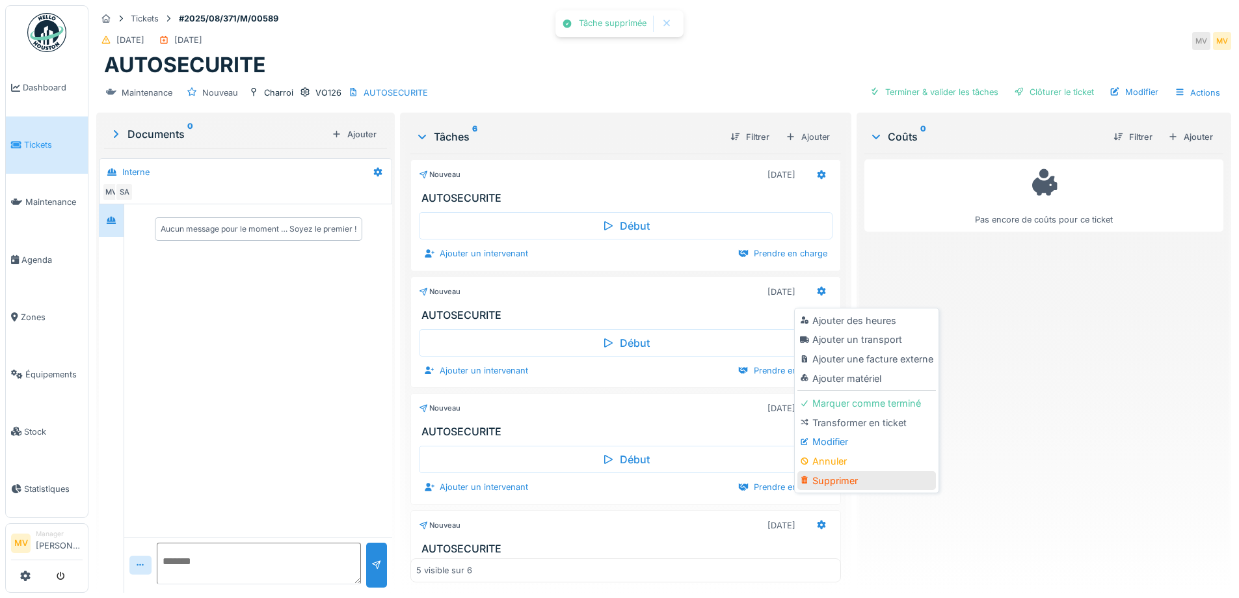
click at [843, 479] on div "Supprimer" at bounding box center [867, 481] width 139 height 20
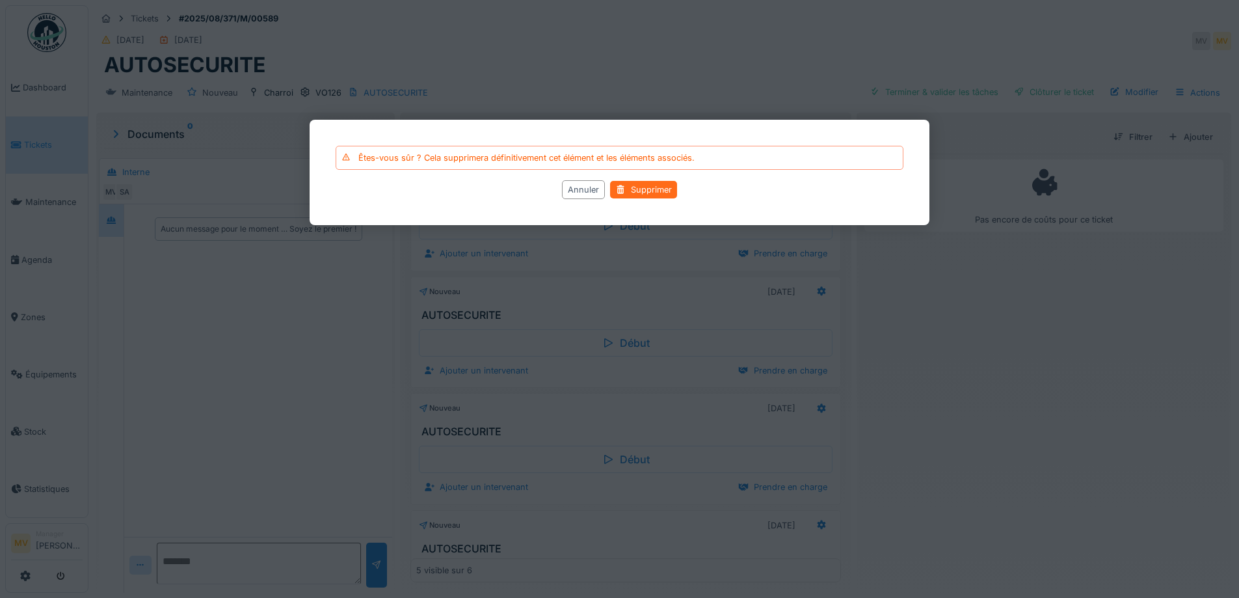
click at [659, 188] on div "Supprimer" at bounding box center [643, 190] width 67 height 18
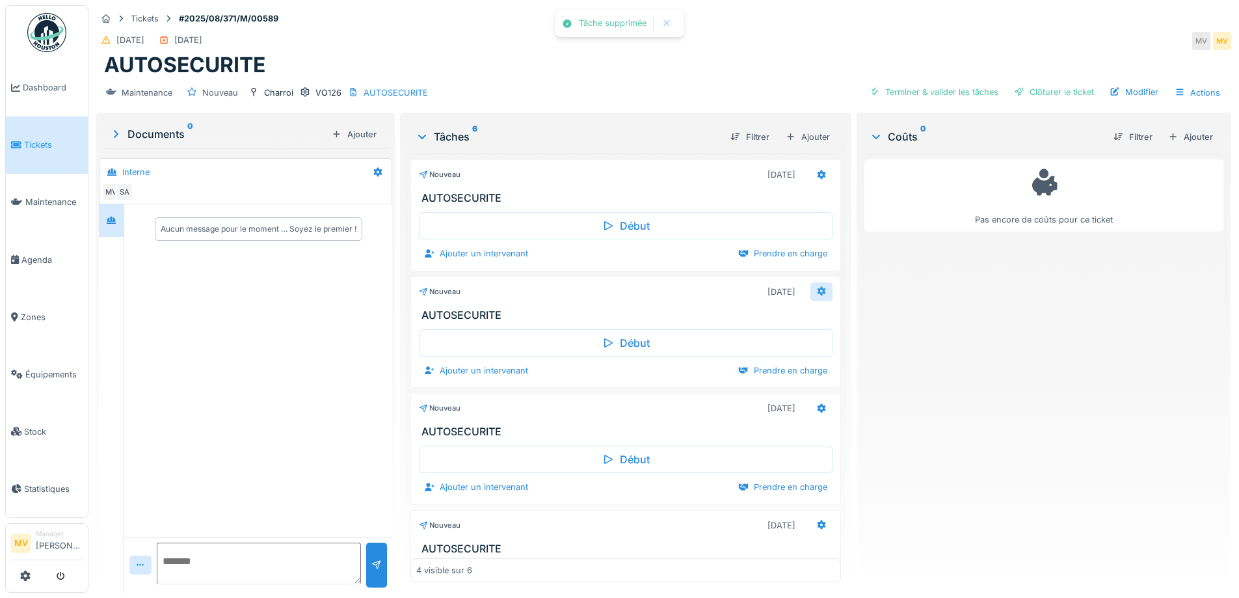
click at [816, 291] on icon at bounding box center [821, 291] width 10 height 8
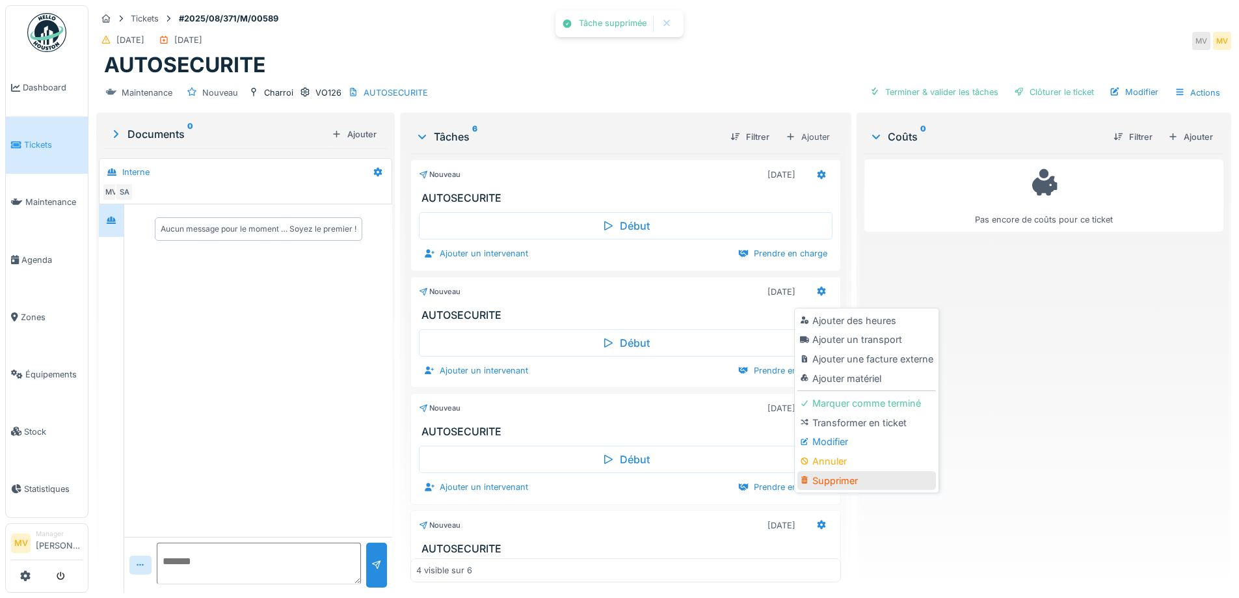
click at [846, 478] on div "Supprimer" at bounding box center [867, 481] width 139 height 20
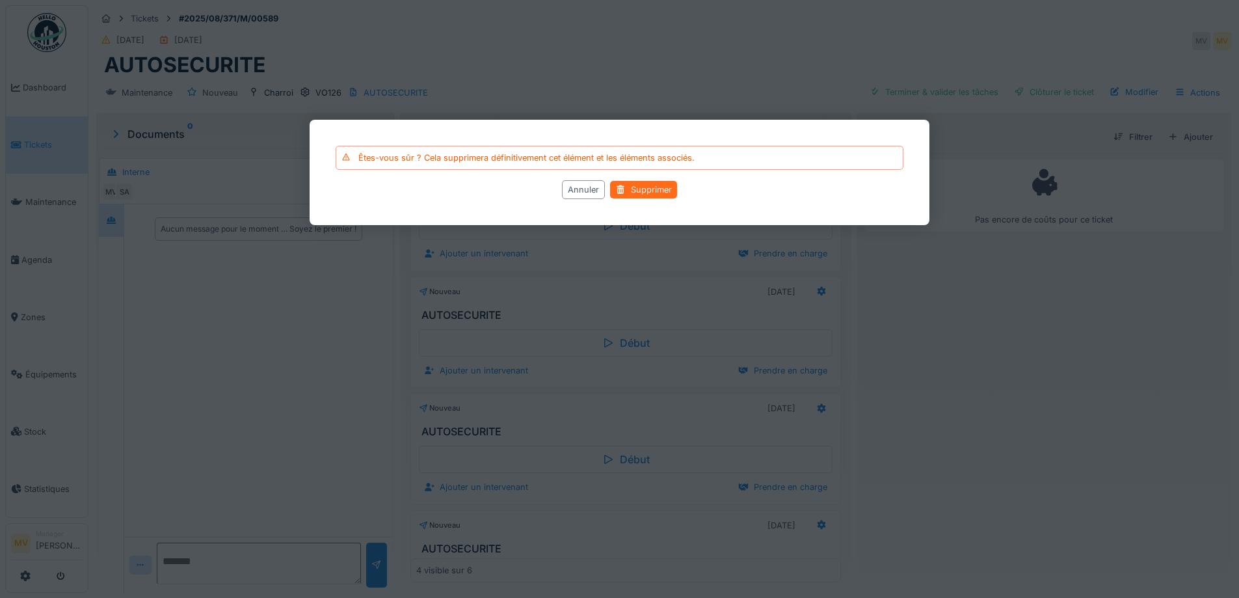
click at [638, 191] on div "Supprimer" at bounding box center [643, 190] width 67 height 18
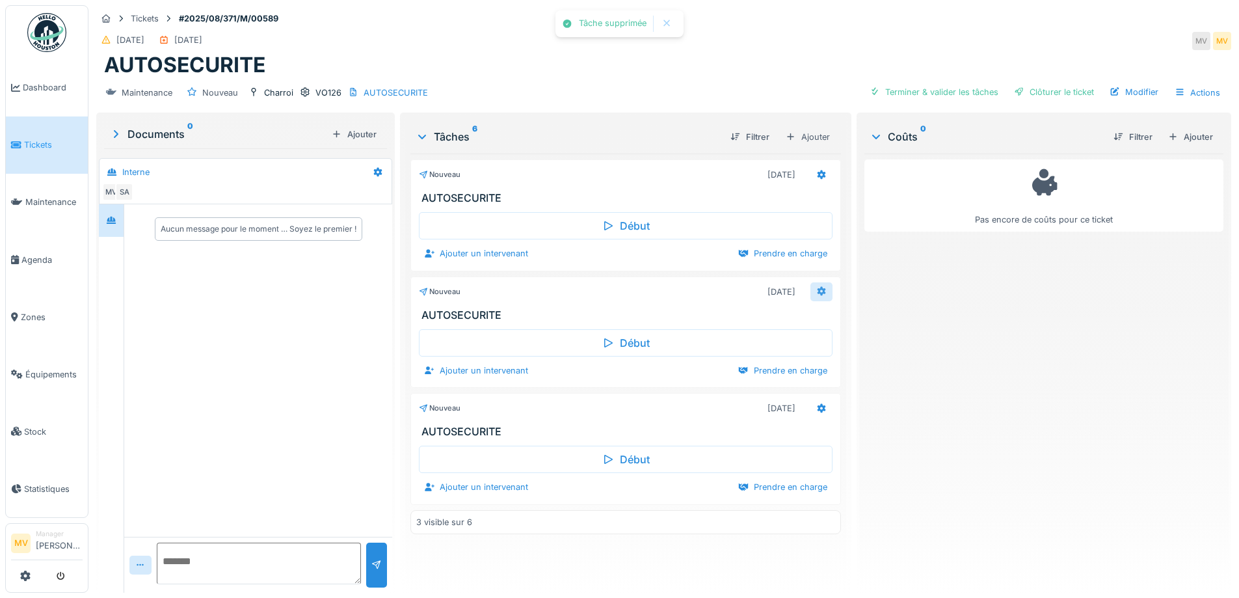
click at [816, 291] on icon at bounding box center [821, 291] width 10 height 8
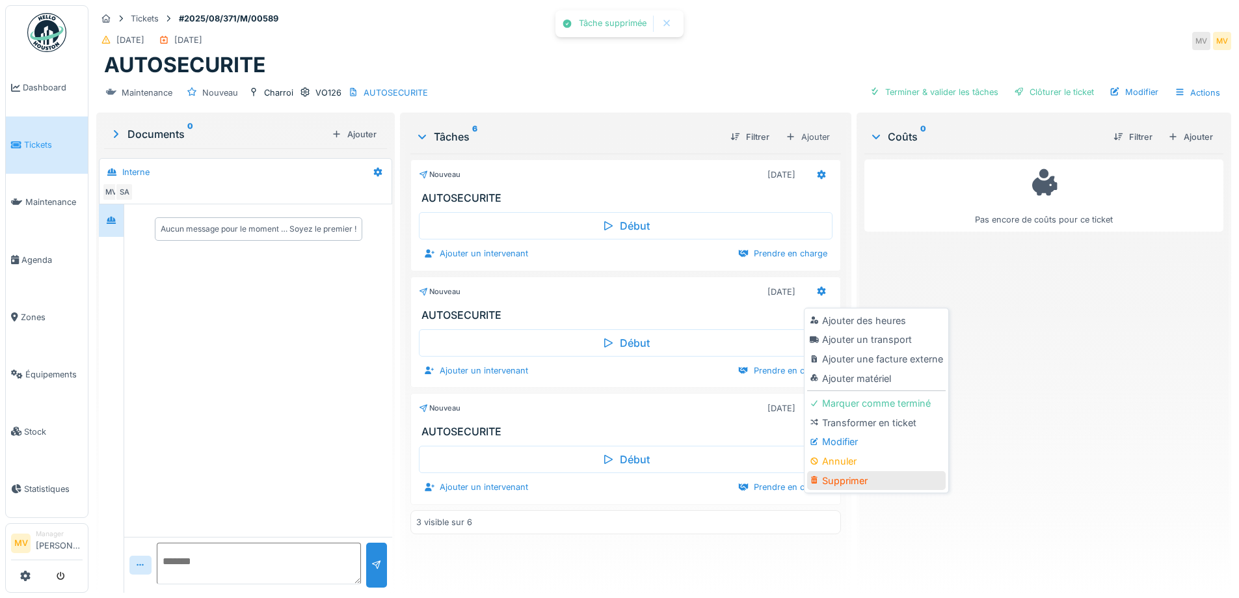
click at [847, 483] on div "Supprimer" at bounding box center [876, 481] width 139 height 20
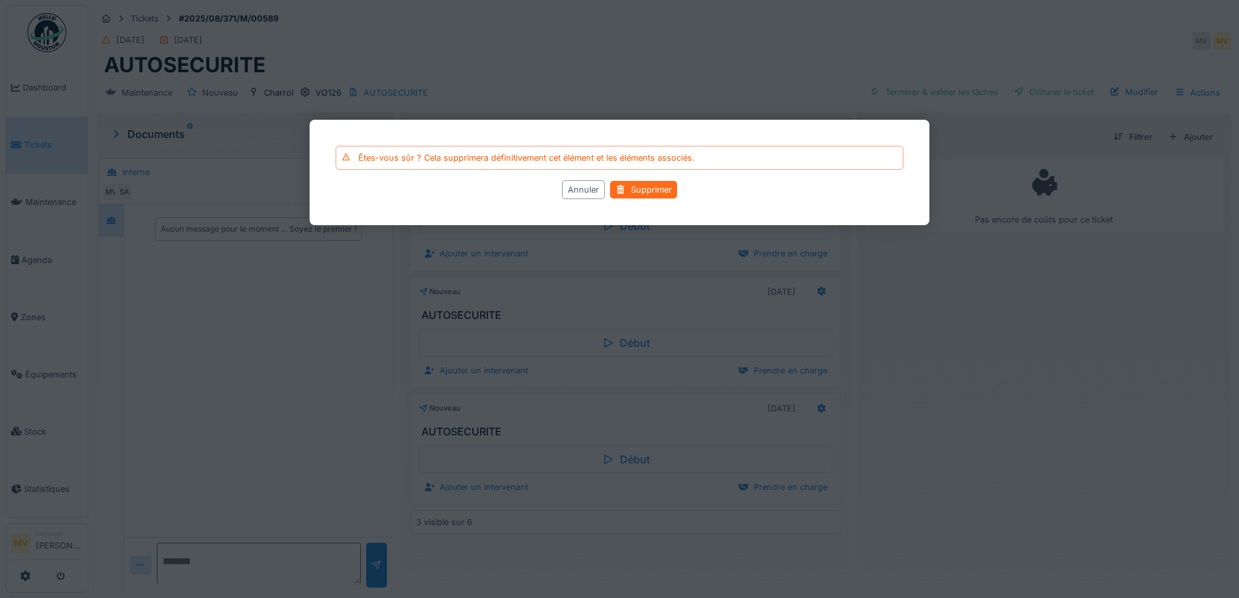
click at [660, 184] on div "Supprimer" at bounding box center [643, 190] width 67 height 18
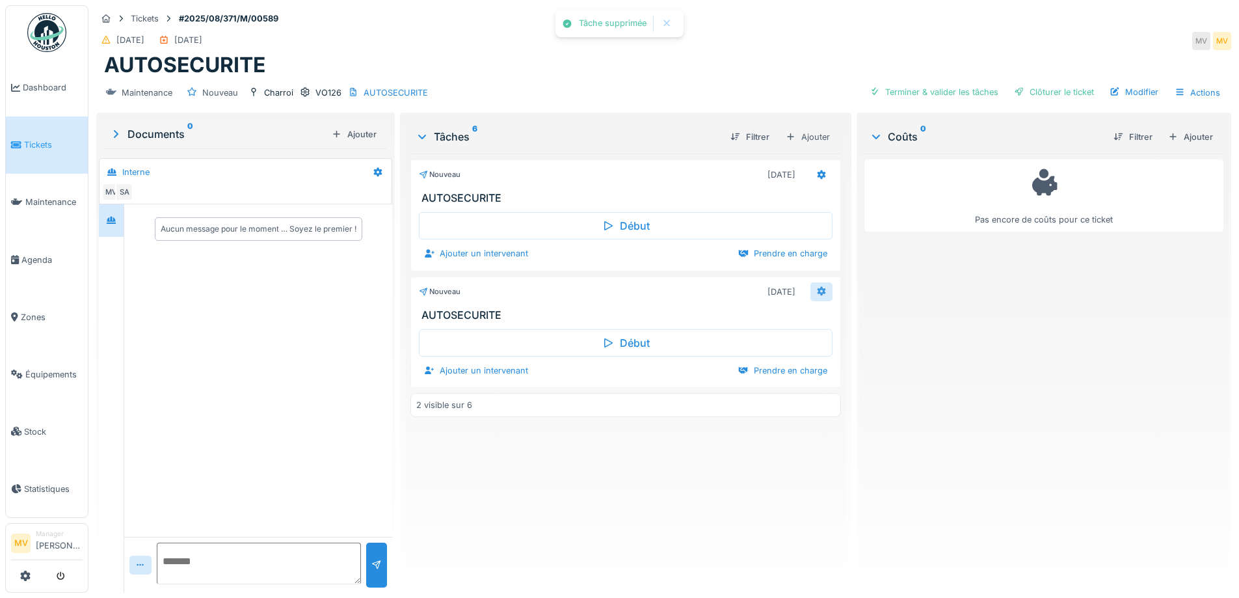
click at [817, 290] on icon at bounding box center [821, 291] width 8 height 9
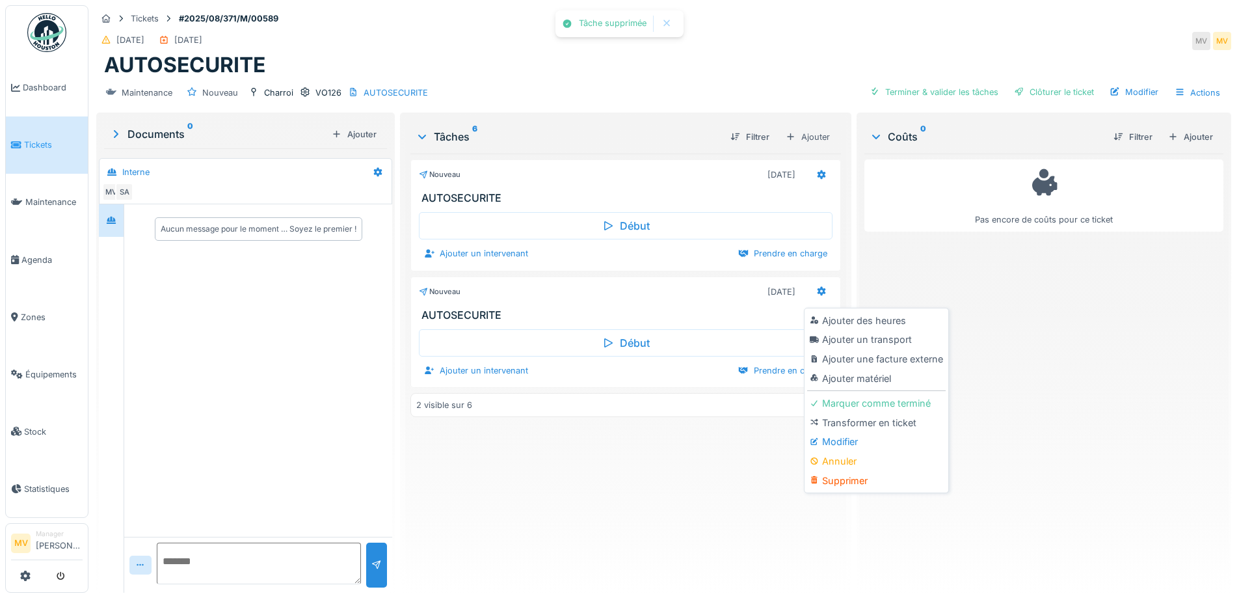
click at [837, 476] on div "Supprimer" at bounding box center [876, 481] width 139 height 20
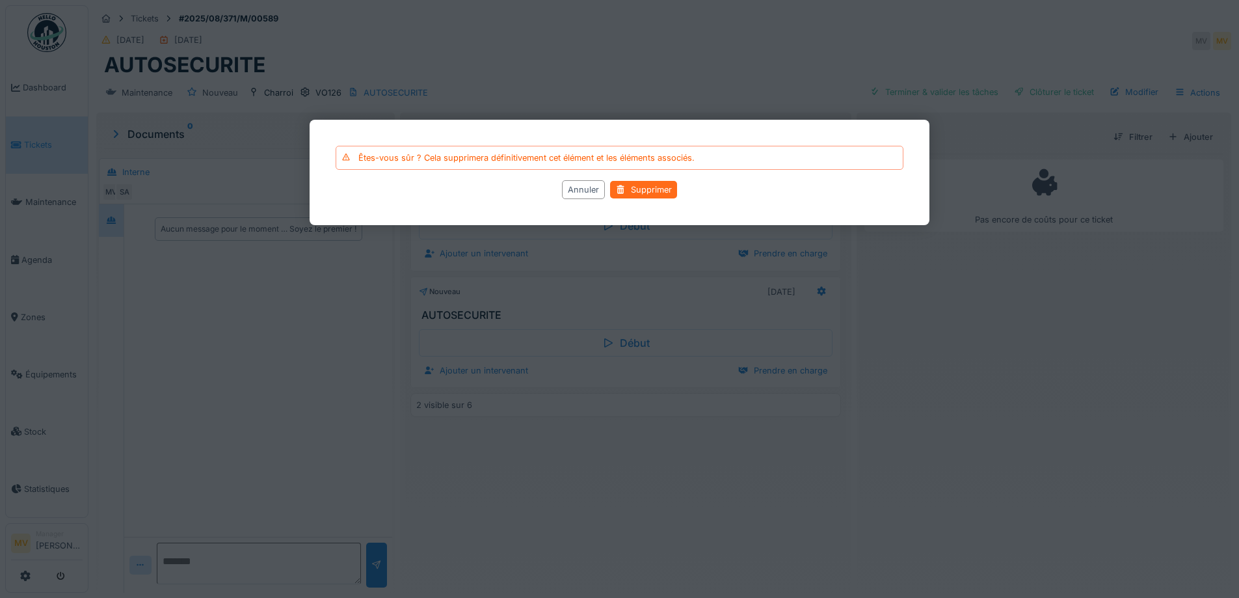
click at [663, 190] on div "Supprimer" at bounding box center [643, 190] width 67 height 18
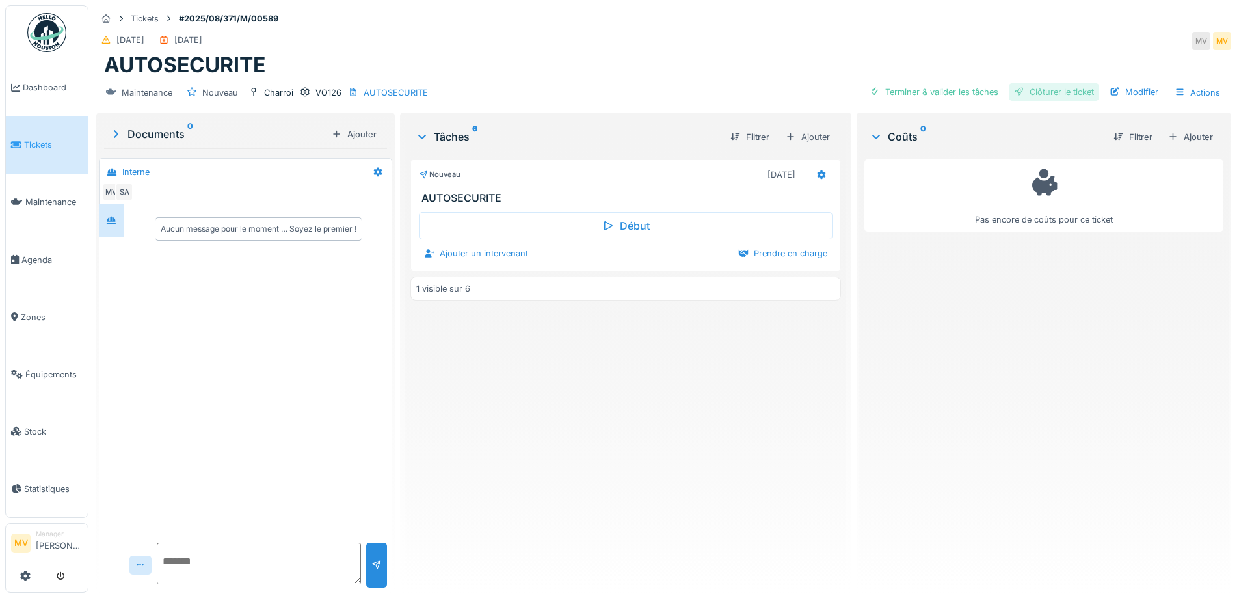
click at [1053, 87] on div "Clôturer le ticket" at bounding box center [1054, 92] width 90 height 18
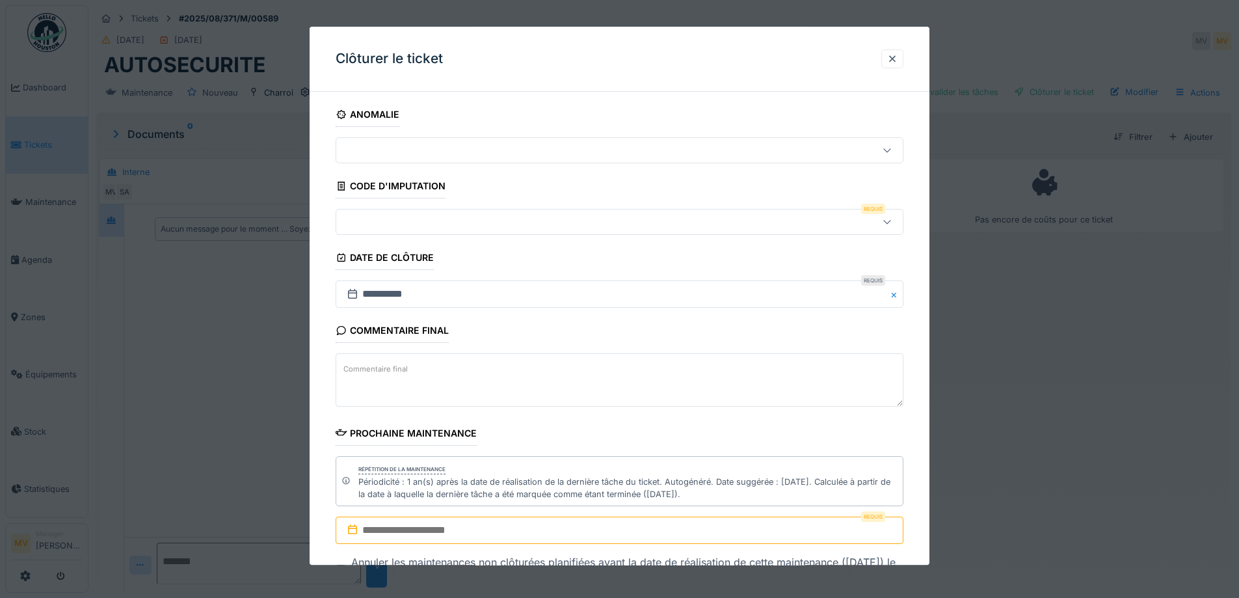
click at [444, 526] on input "text" at bounding box center [620, 530] width 568 height 27
click at [643, 363] on span "2025" at bounding box center [641, 368] width 21 height 10
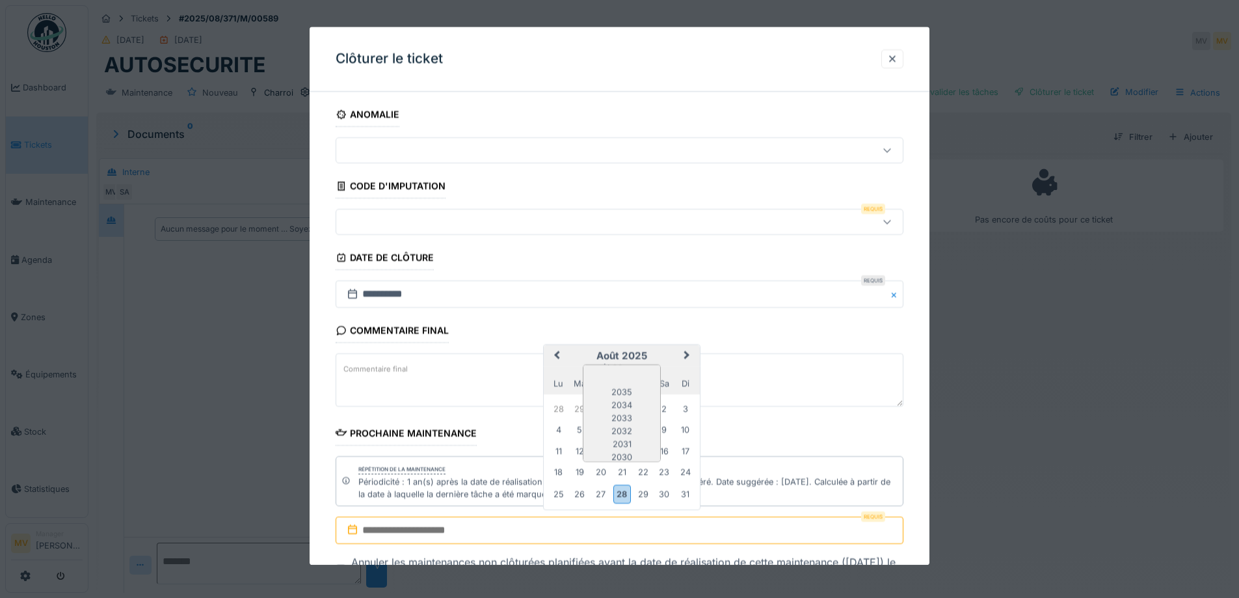
scroll to position [109, 0]
click at [628, 402] on div "2026" at bounding box center [622, 400] width 77 height 13
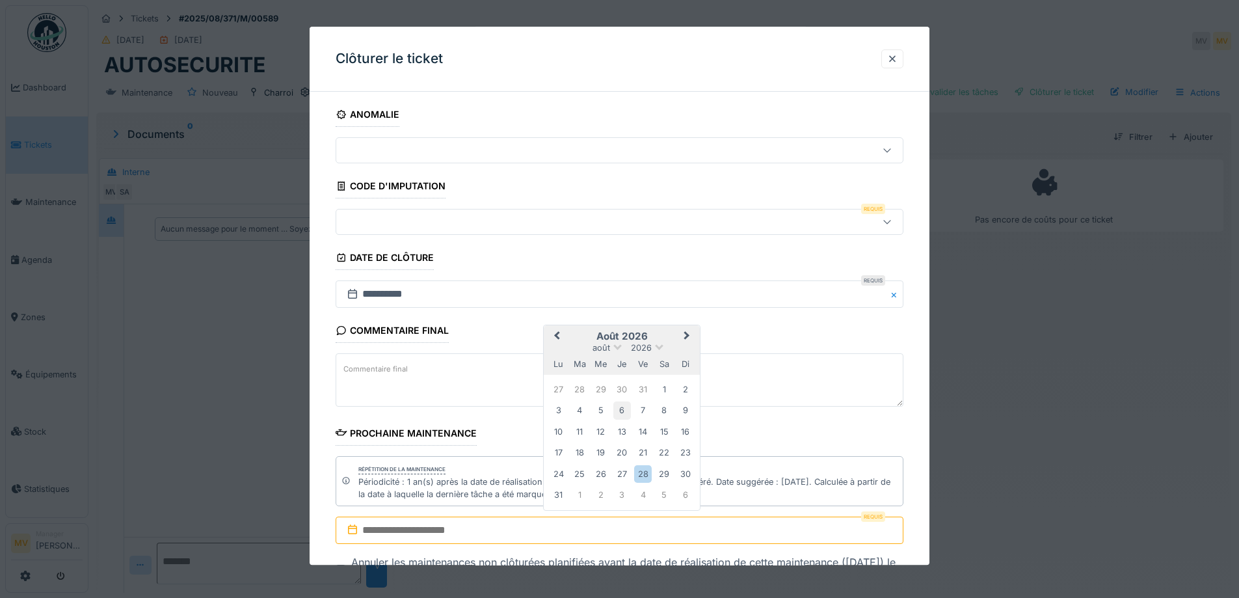
click at [623, 409] on div "6" at bounding box center [623, 411] width 18 height 18
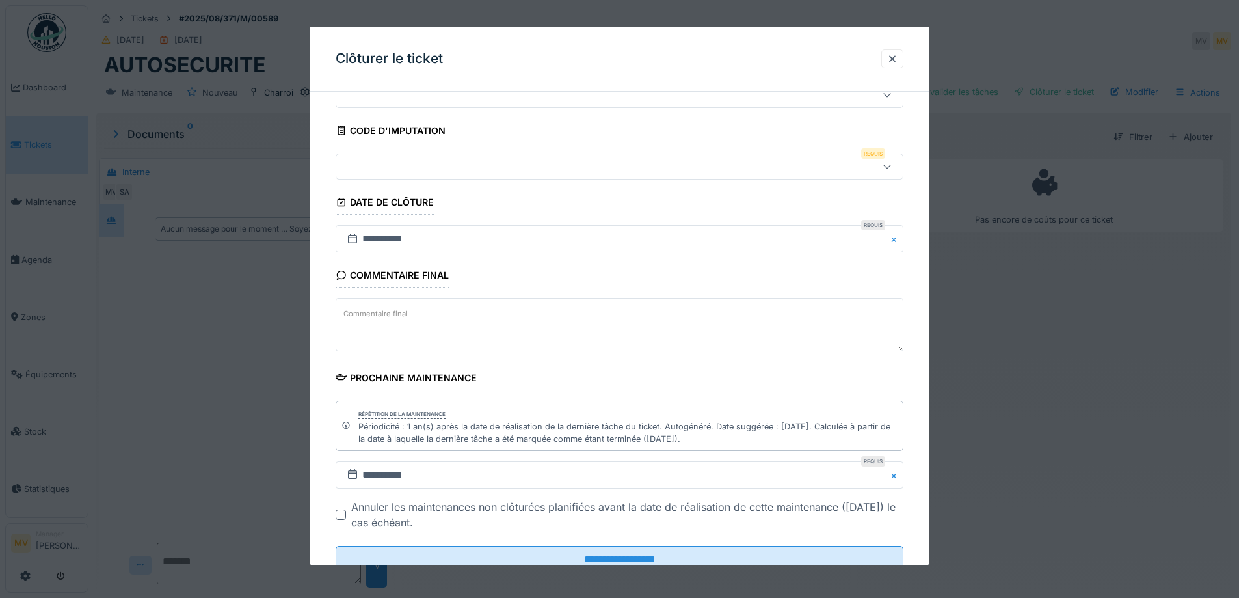
scroll to position [100, 0]
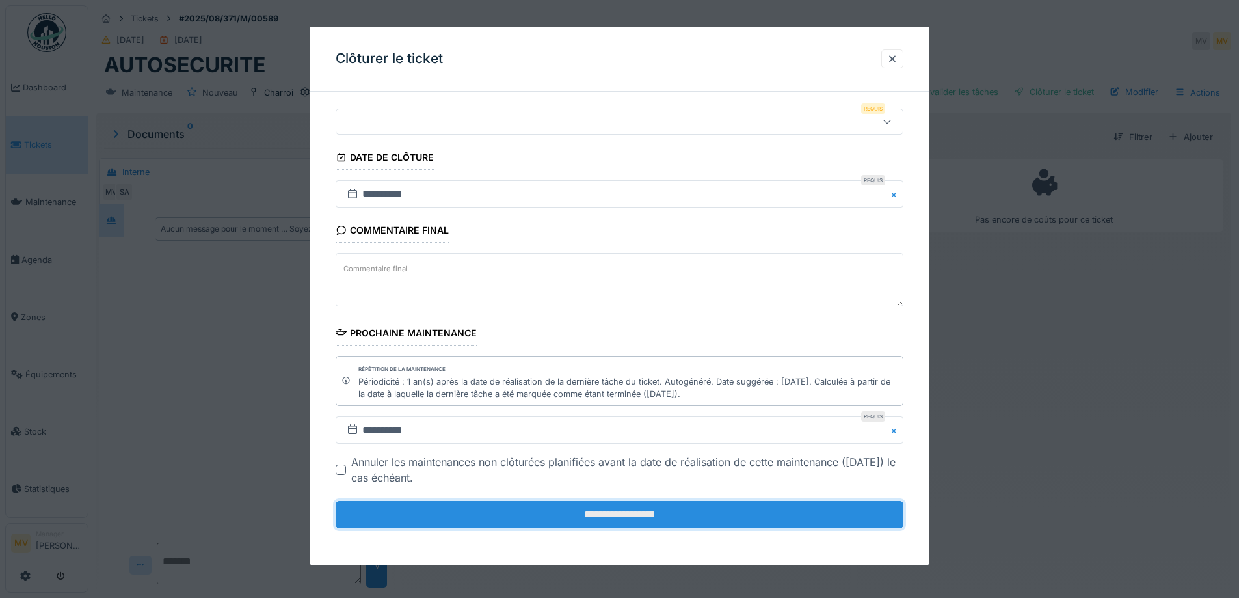
click at [639, 519] on input "**********" at bounding box center [620, 515] width 568 height 27
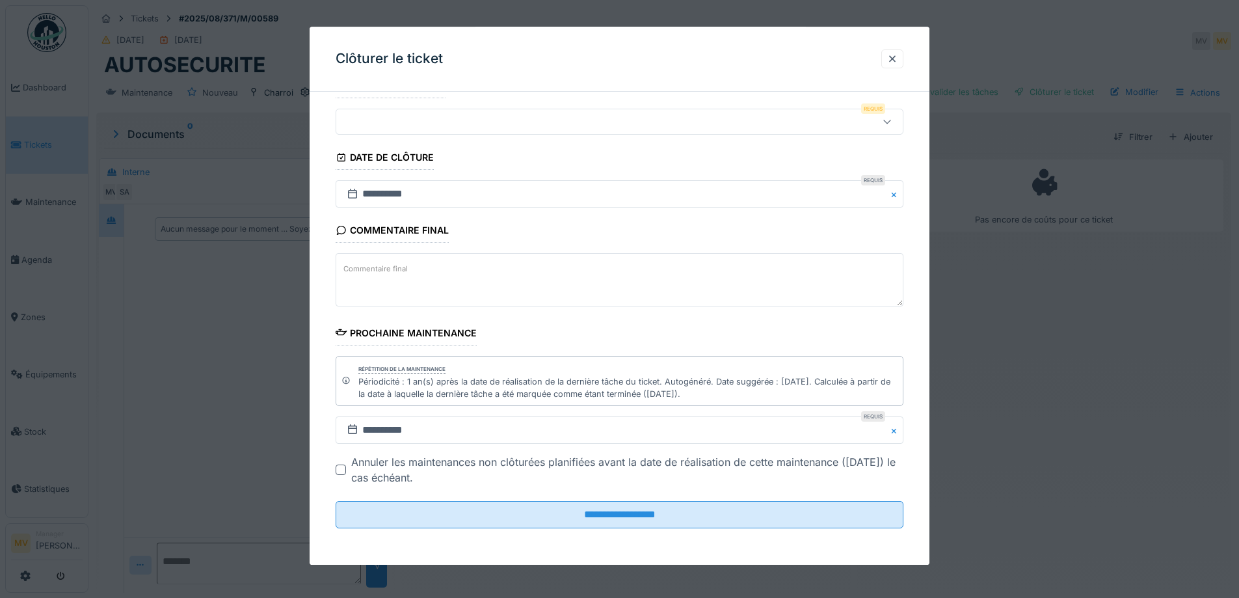
scroll to position [0, 0]
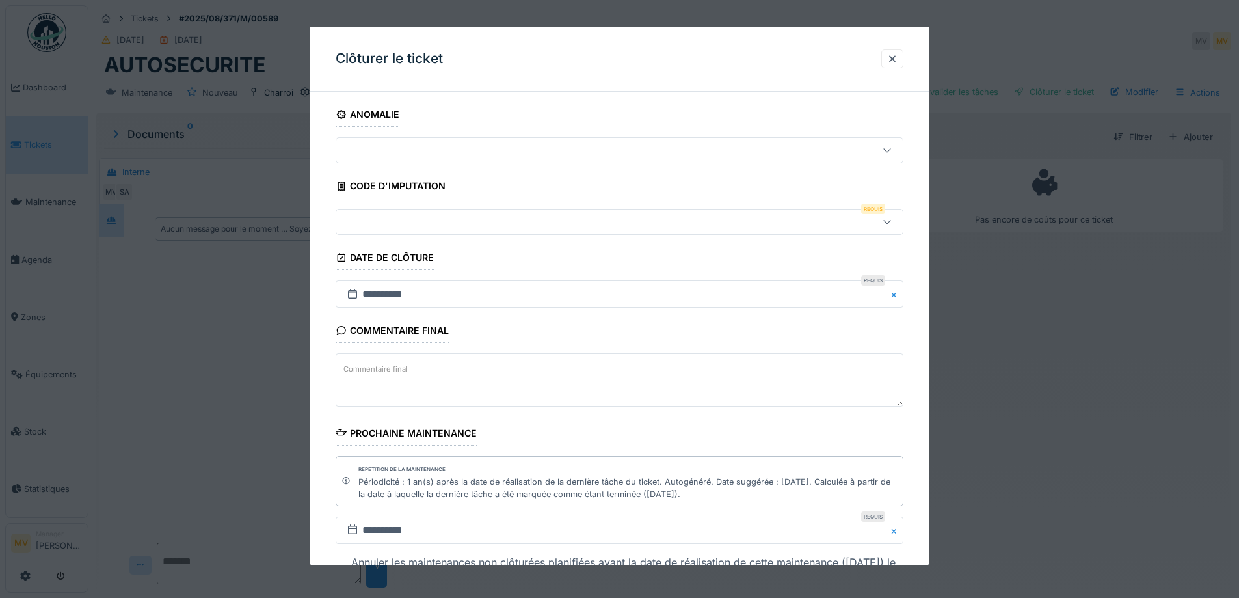
drag, startPoint x: 487, startPoint y: 224, endPoint x: 489, endPoint y: 206, distance: 18.3
click at [485, 219] on div at bounding box center [587, 222] width 490 height 14
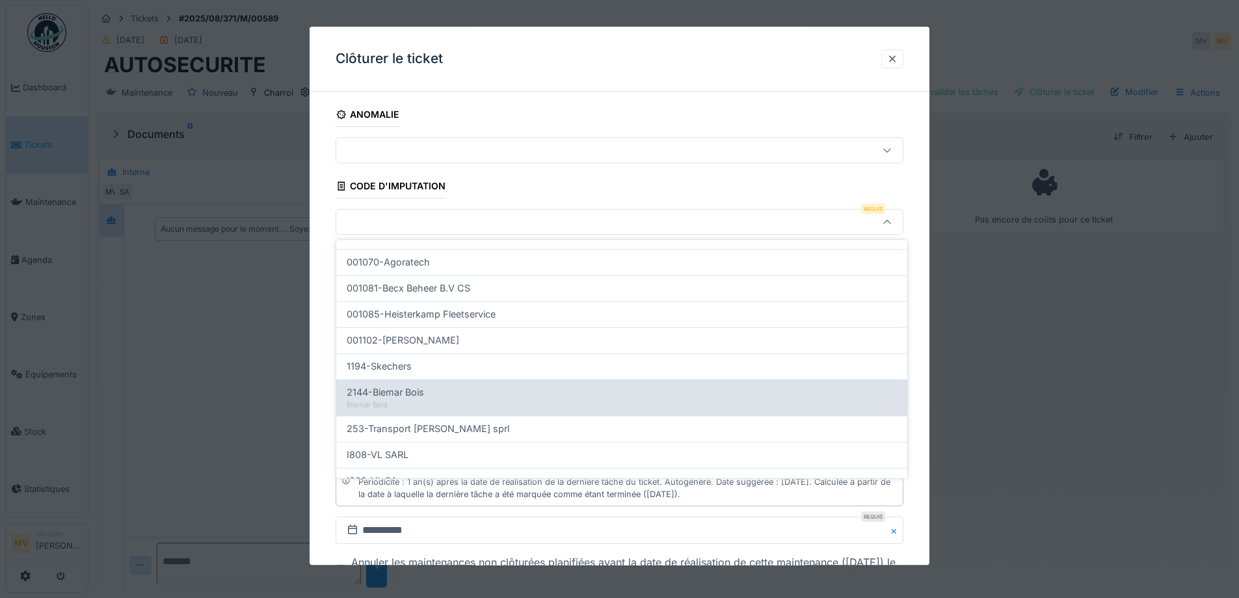
scroll to position [416, 0]
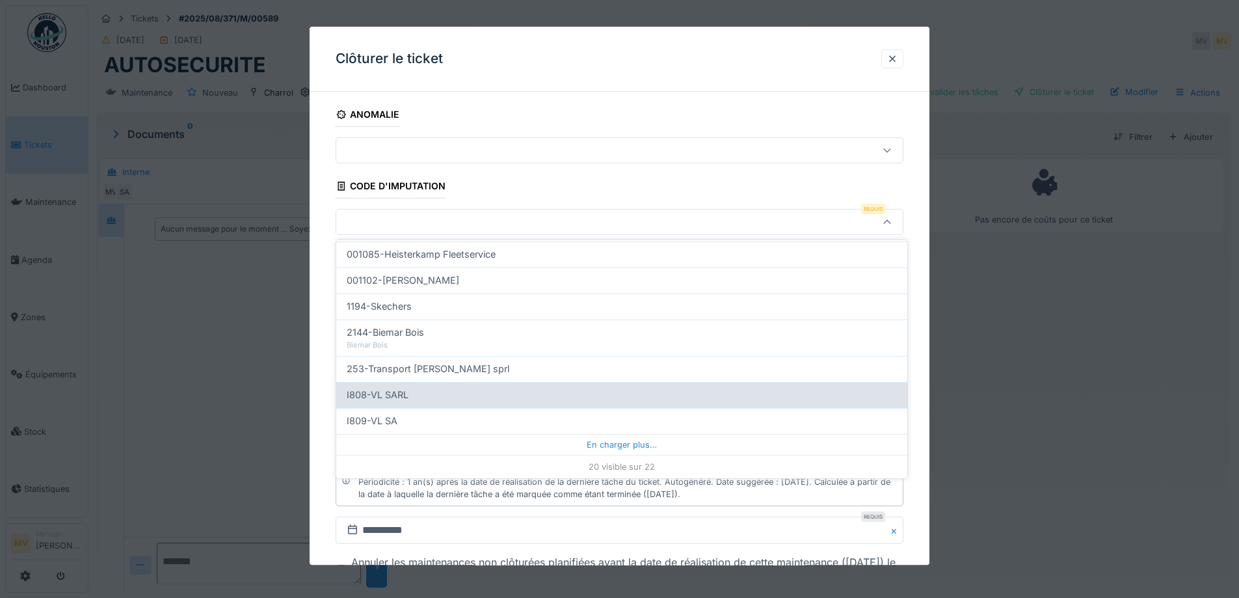
click at [438, 394] on div "I808-VL SARL" at bounding box center [622, 395] width 550 height 14
type input "***"
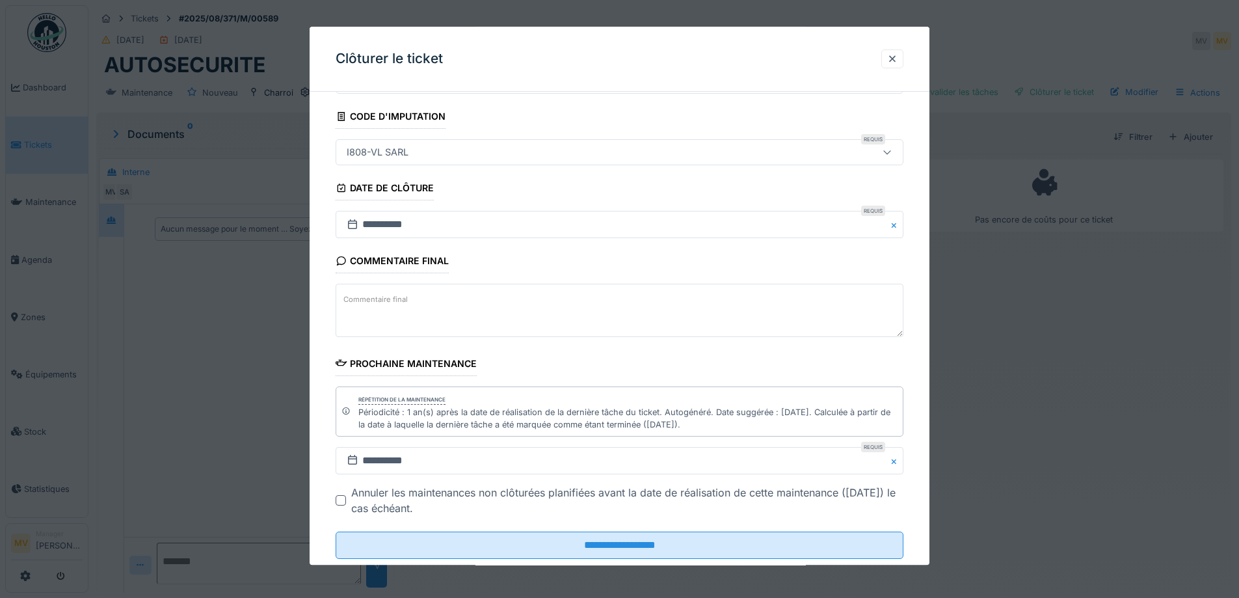
scroll to position [100, 0]
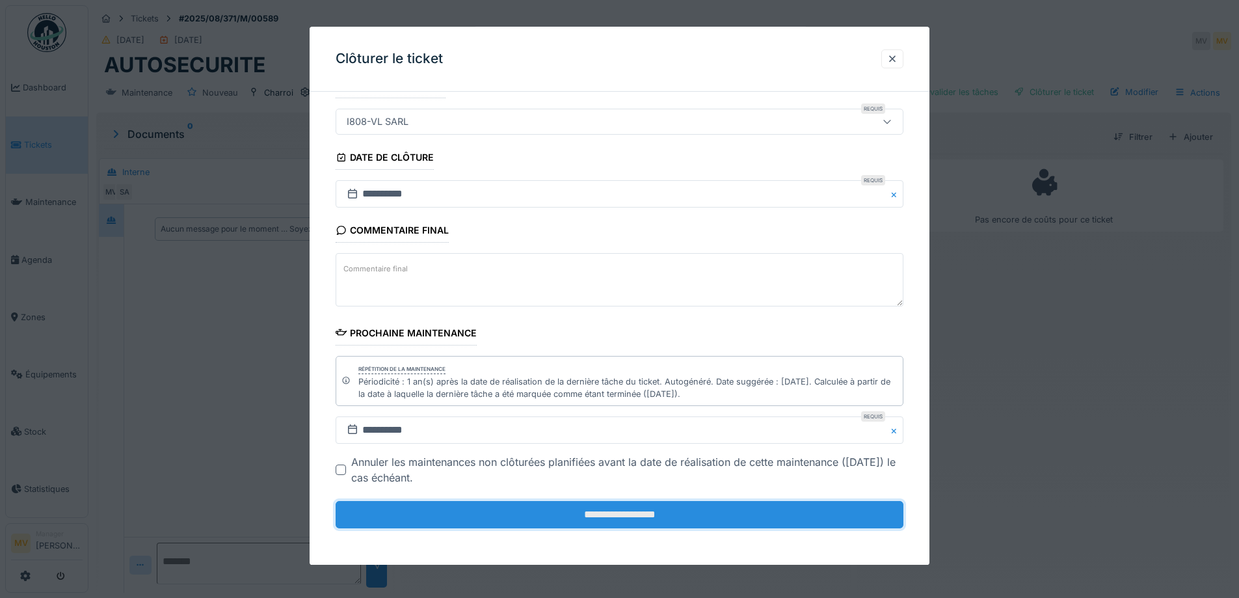
click at [640, 514] on input "**********" at bounding box center [620, 515] width 568 height 27
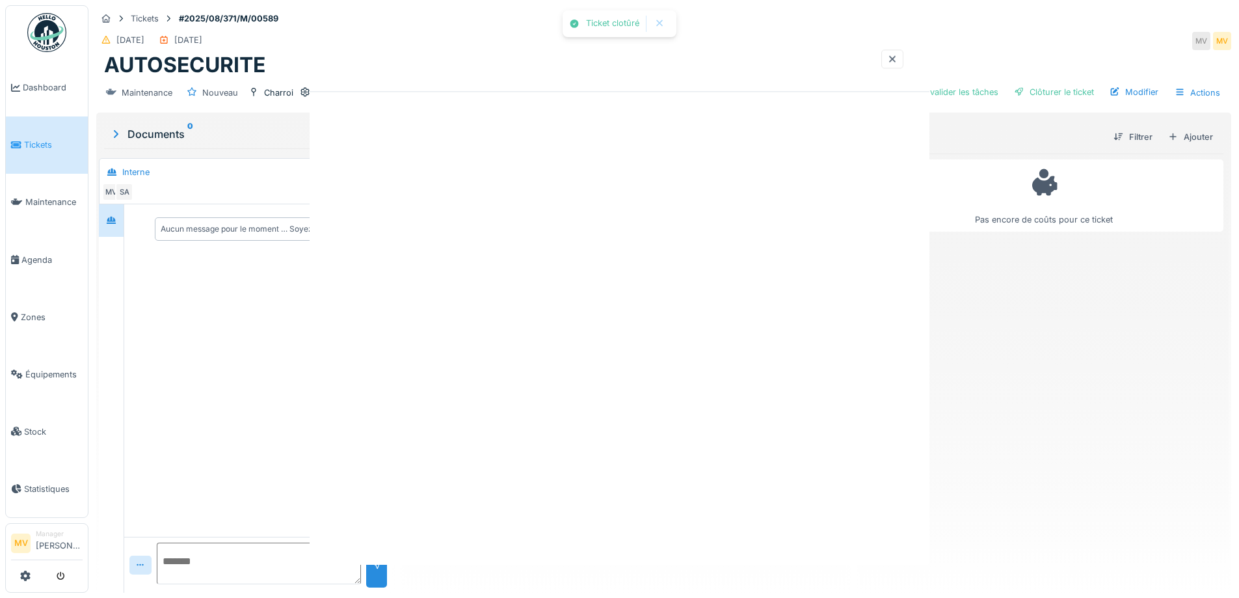
scroll to position [0, 0]
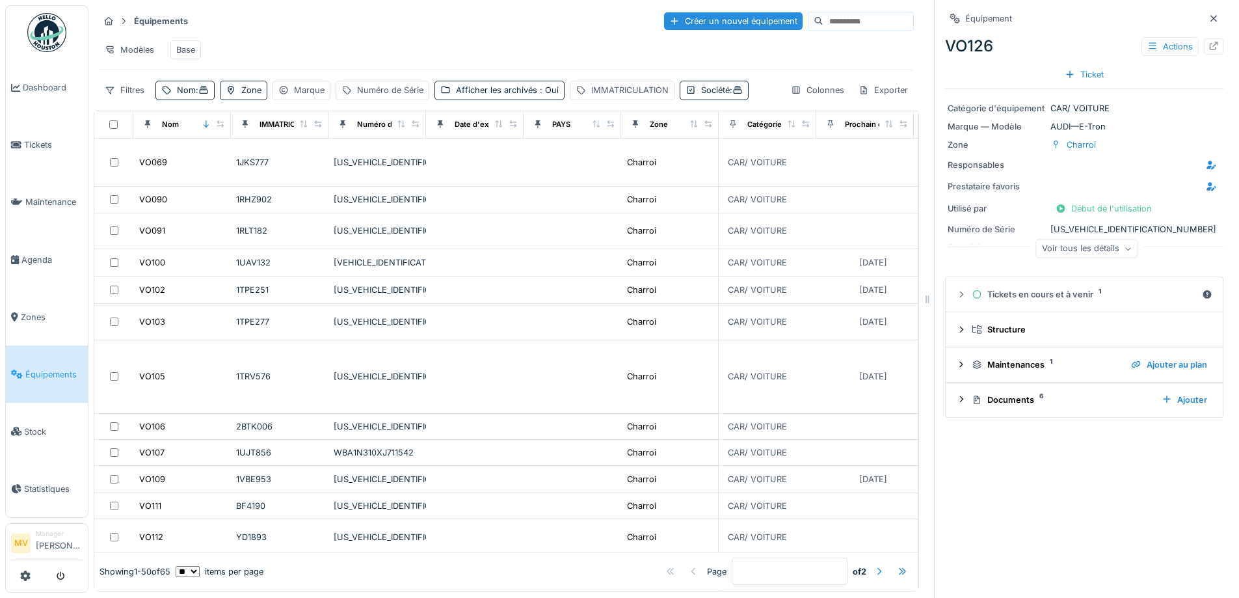
drag, startPoint x: 1193, startPoint y: 16, endPoint x: 1205, endPoint y: 51, distance: 37.2
click at [1209, 16] on icon at bounding box center [1214, 18] width 10 height 8
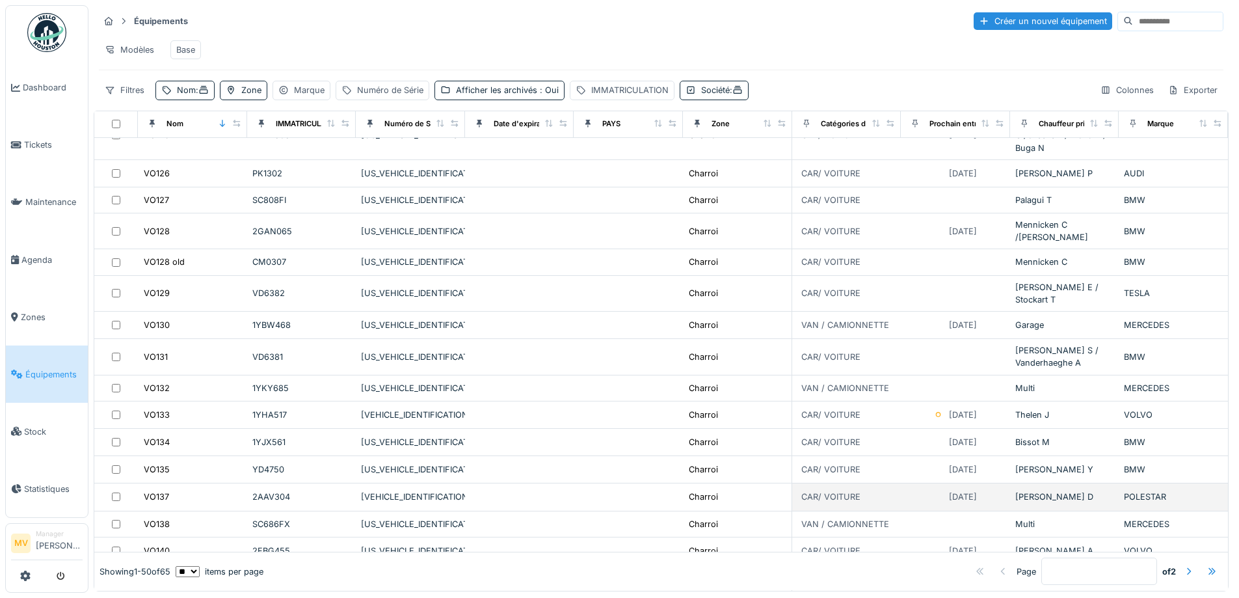
scroll to position [1041, 0]
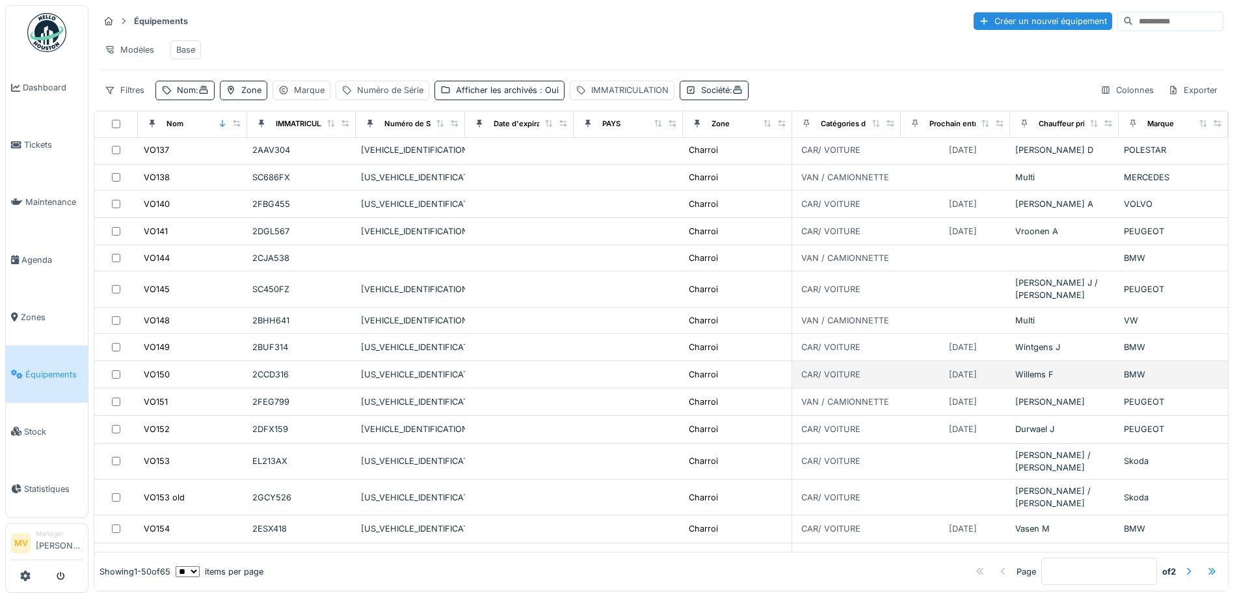
click at [405, 368] on div "WBA11DY050FL85451" at bounding box center [410, 374] width 99 height 12
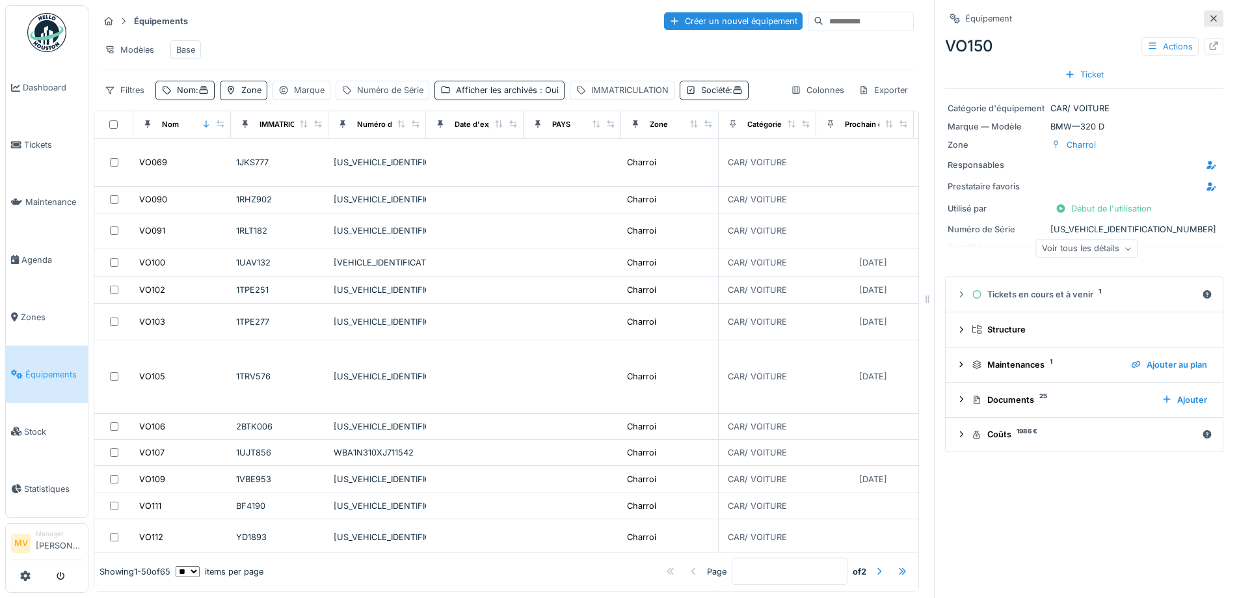
click at [1211, 16] on icon at bounding box center [1214, 18] width 7 height 7
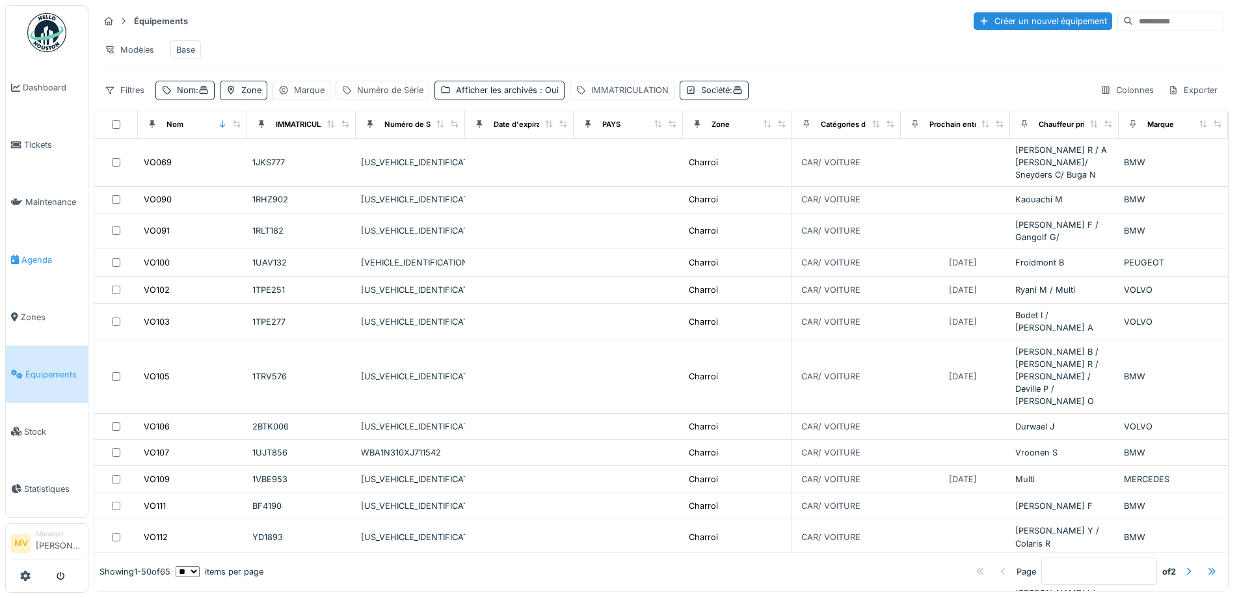
click at [39, 252] on link "Agenda" at bounding box center [47, 259] width 82 height 57
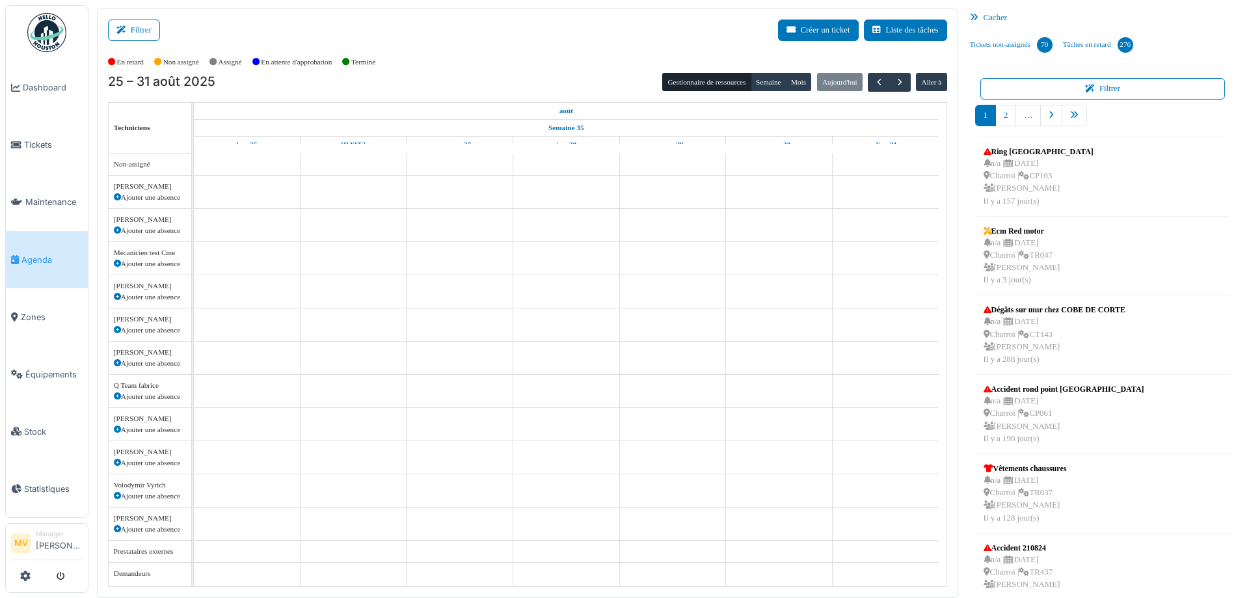
scroll to position [40, 0]
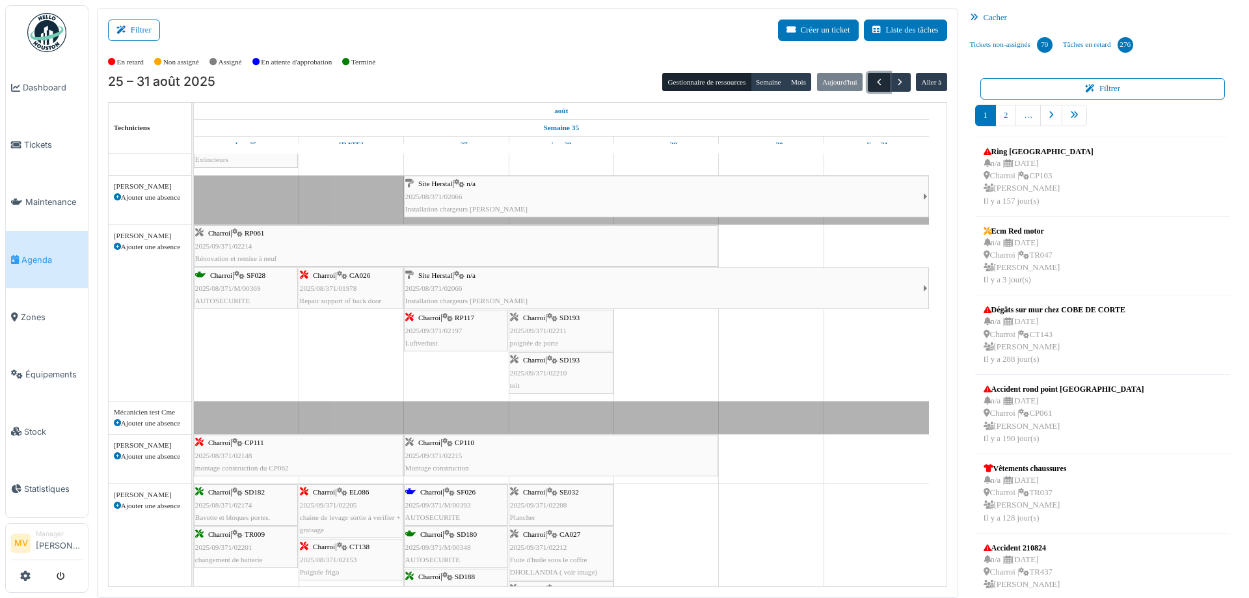
click at [874, 86] on span "button" at bounding box center [879, 82] width 11 height 11
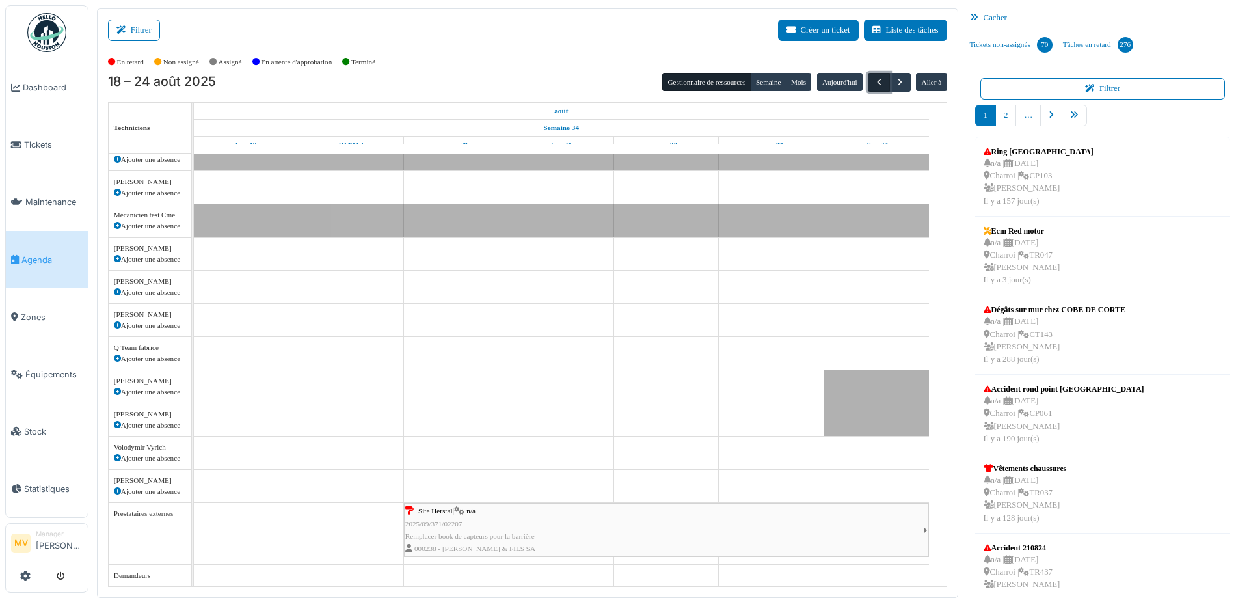
click at [874, 86] on span "button" at bounding box center [879, 82] width 11 height 11
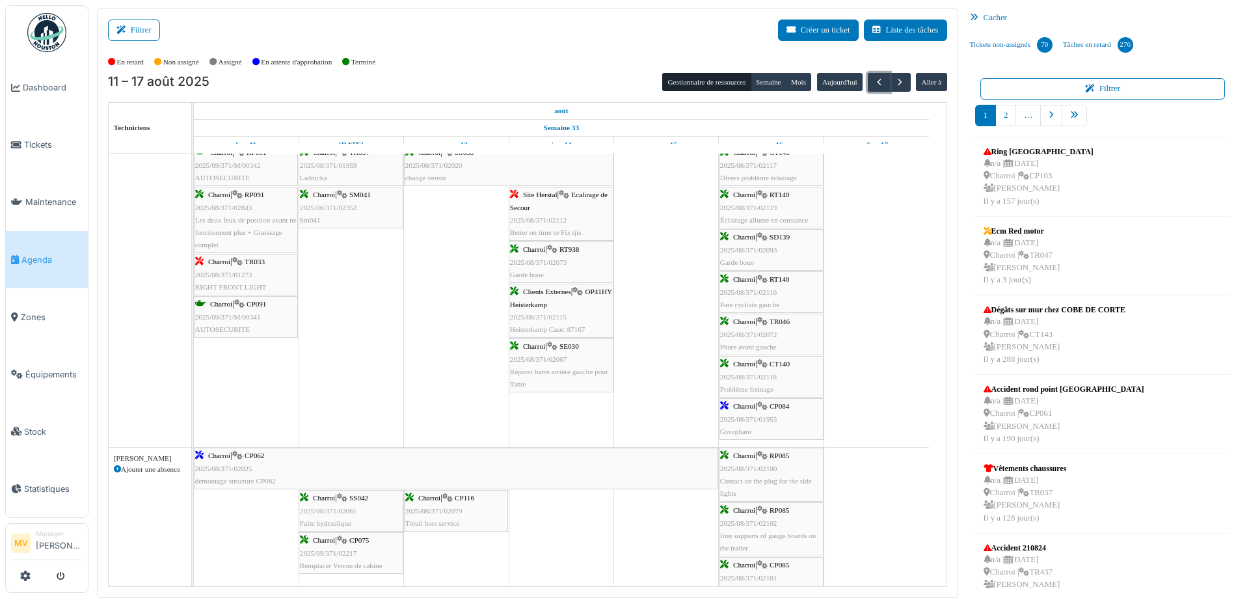
scroll to position [786, 0]
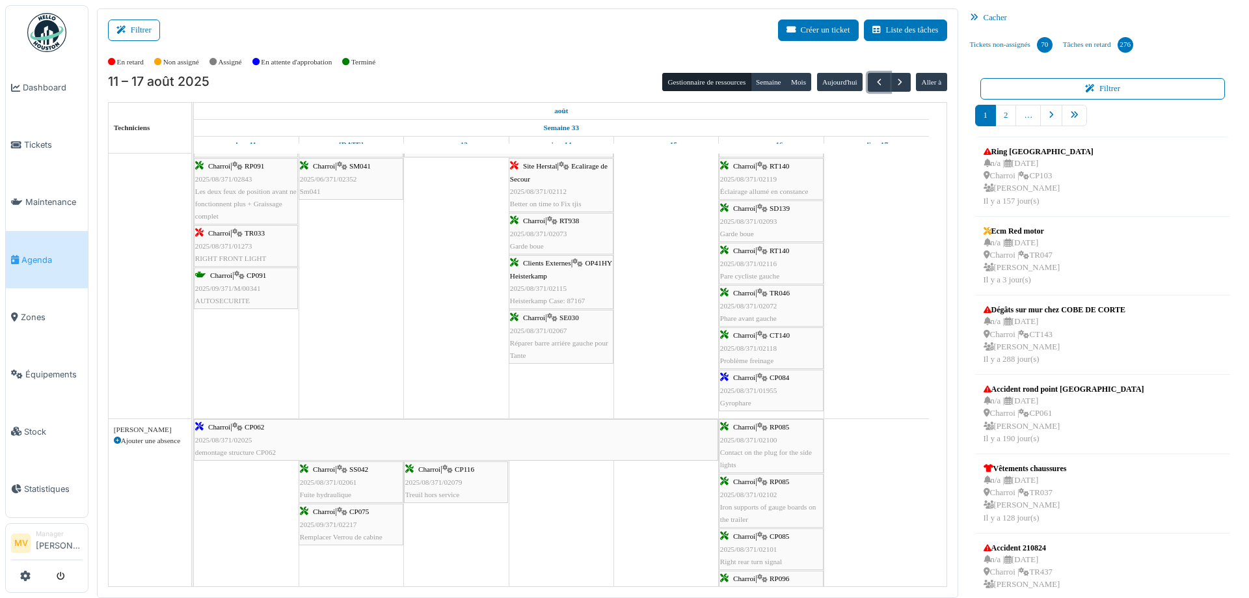
click at [784, 379] on span "CP084" at bounding box center [780, 377] width 20 height 8
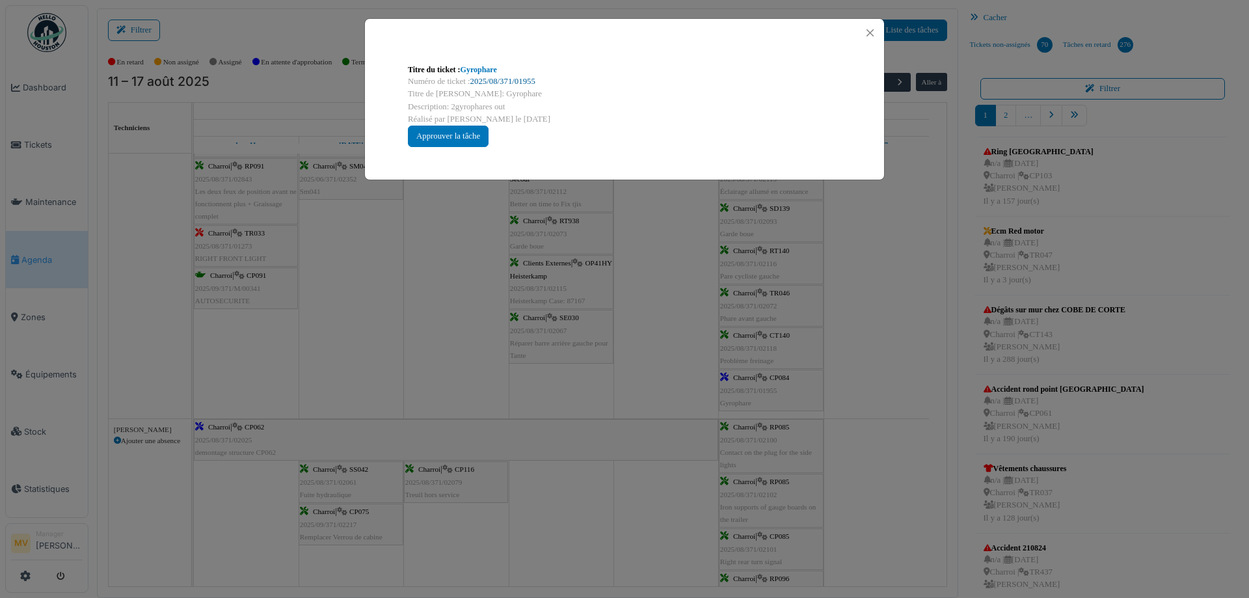
click at [533, 78] on link "2025/08/371/01955" at bounding box center [502, 81] width 65 height 9
click at [873, 27] on button "Close" at bounding box center [870, 33] width 18 height 18
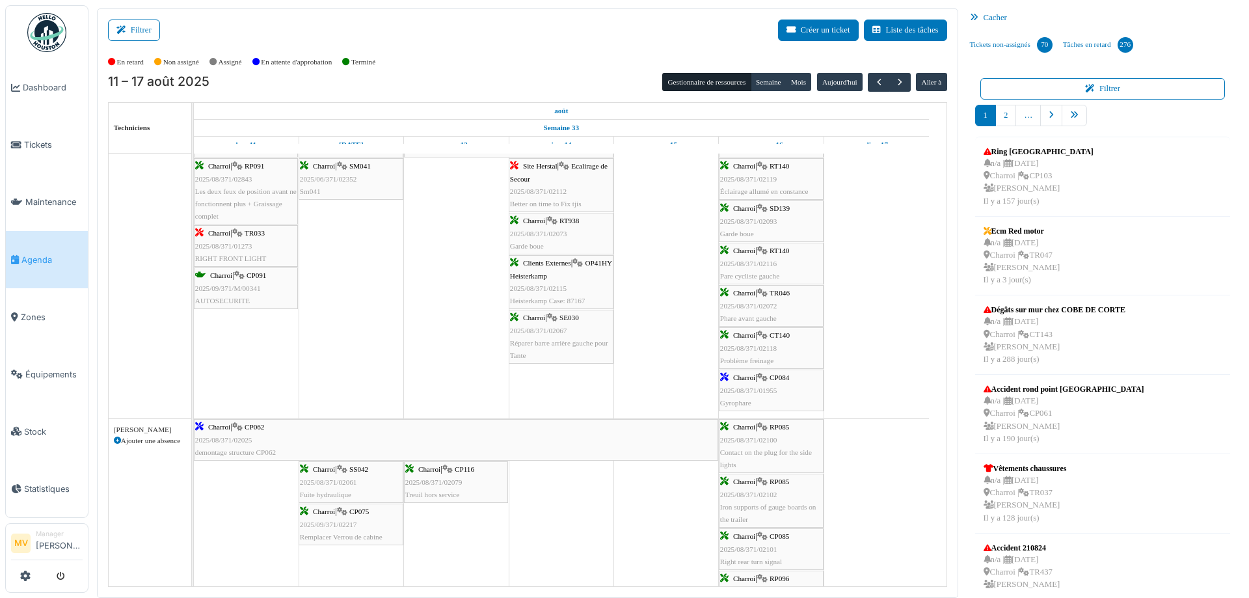
click at [241, 423] on icon at bounding box center [237, 427] width 10 height 8
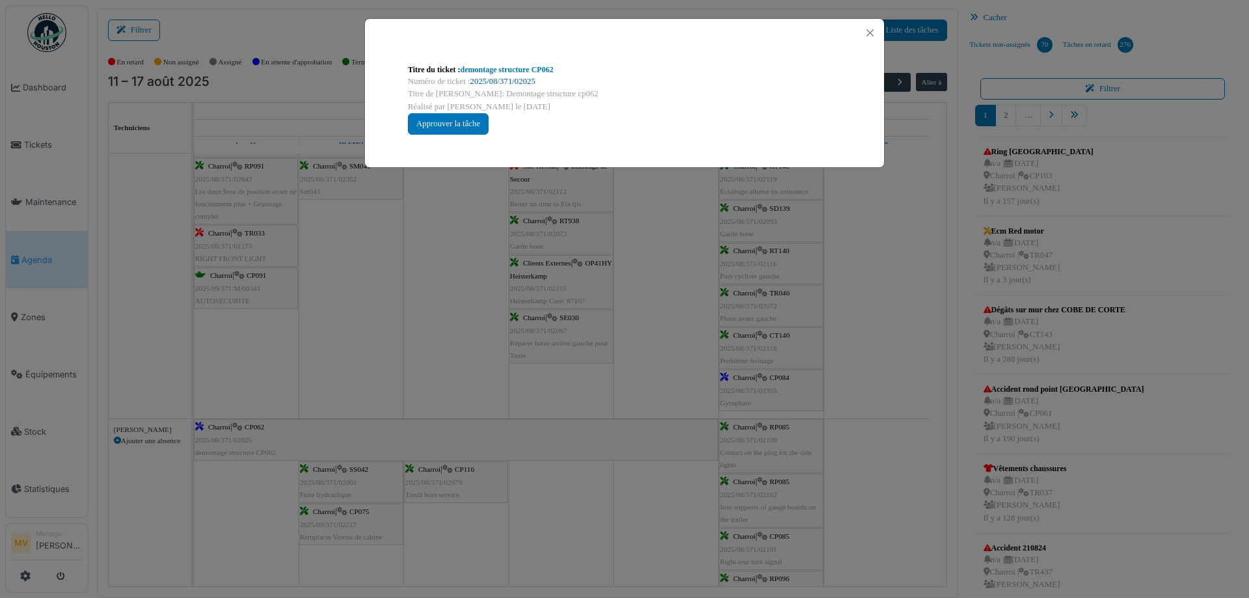
click at [493, 82] on link "2025/08/371/02025" at bounding box center [502, 81] width 65 height 9
click at [459, 125] on div "Approuver la tâche" at bounding box center [448, 123] width 81 height 21
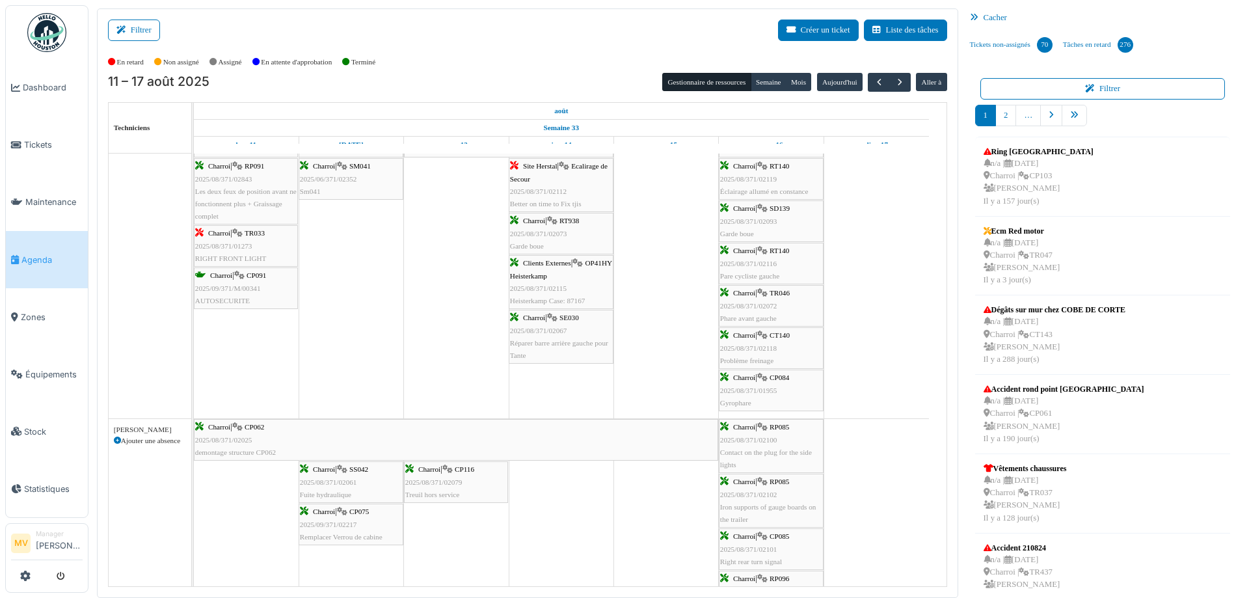
click at [274, 243] on div "Charroi | TR033 2025/08/371/01273 RIGHT FRONT LIGHT" at bounding box center [245, 246] width 101 height 38
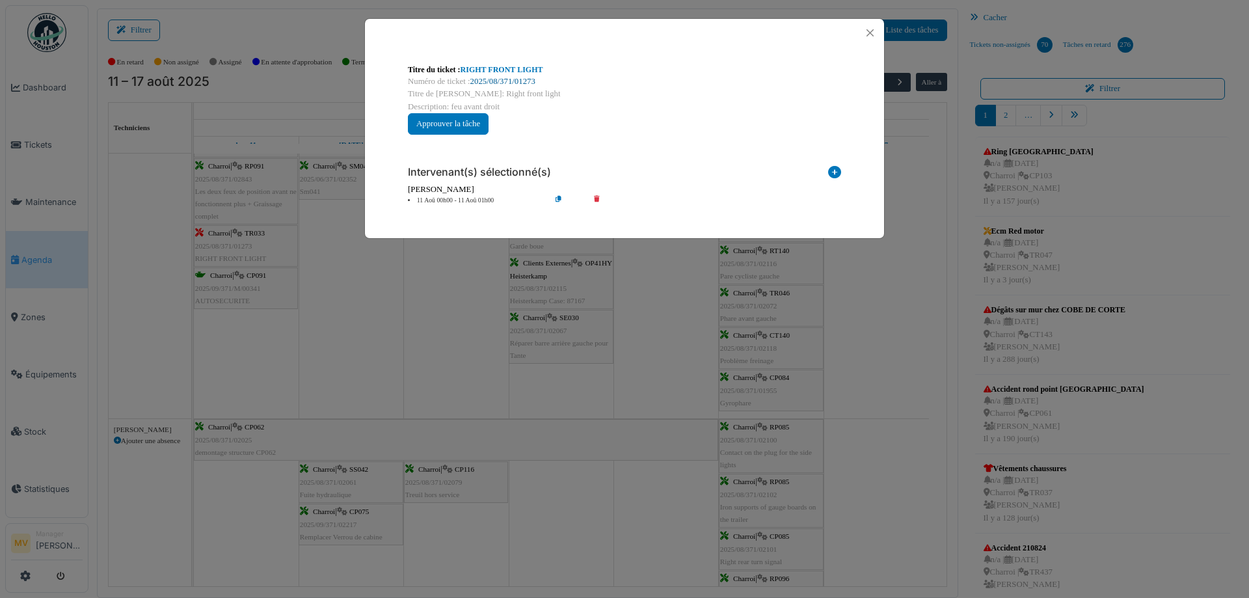
click at [530, 81] on link "2025/08/371/01273" at bounding box center [502, 81] width 65 height 9
click at [871, 33] on button "Close" at bounding box center [870, 33] width 18 height 18
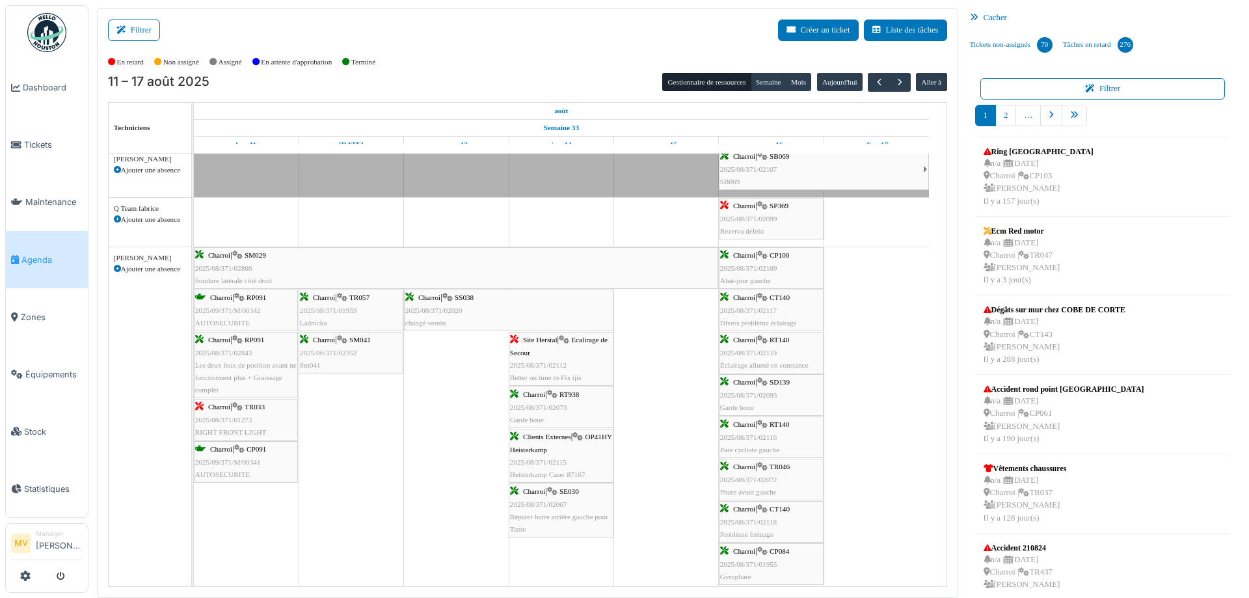
scroll to position [543, 0]
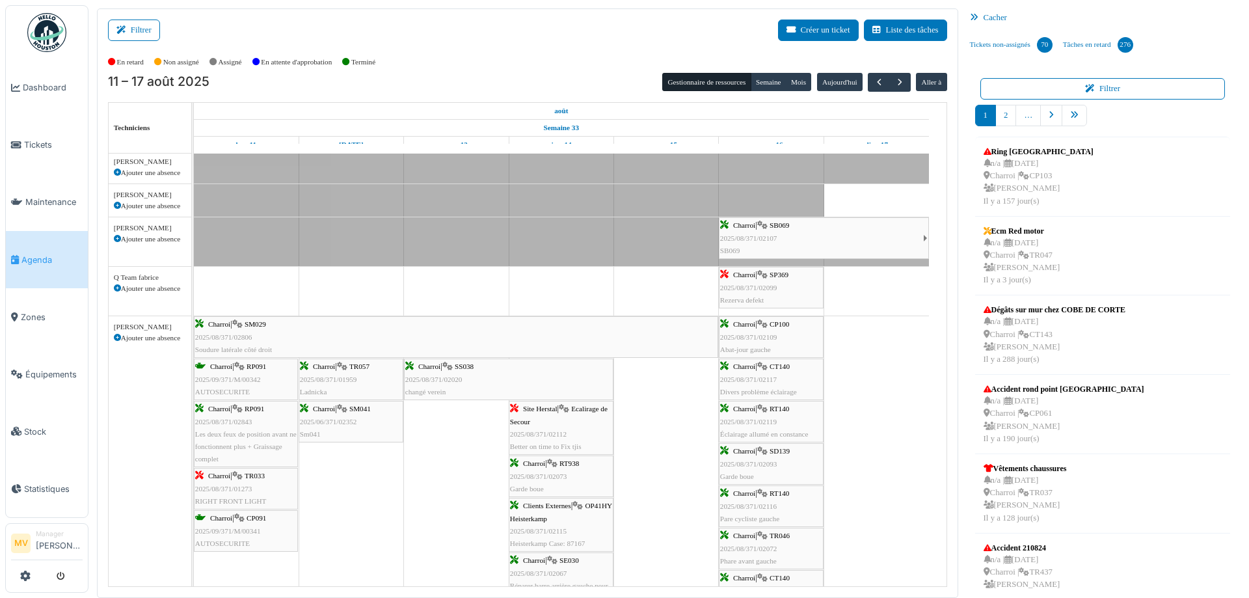
click at [760, 284] on span "2025/08/371/02099" at bounding box center [748, 288] width 57 height 8
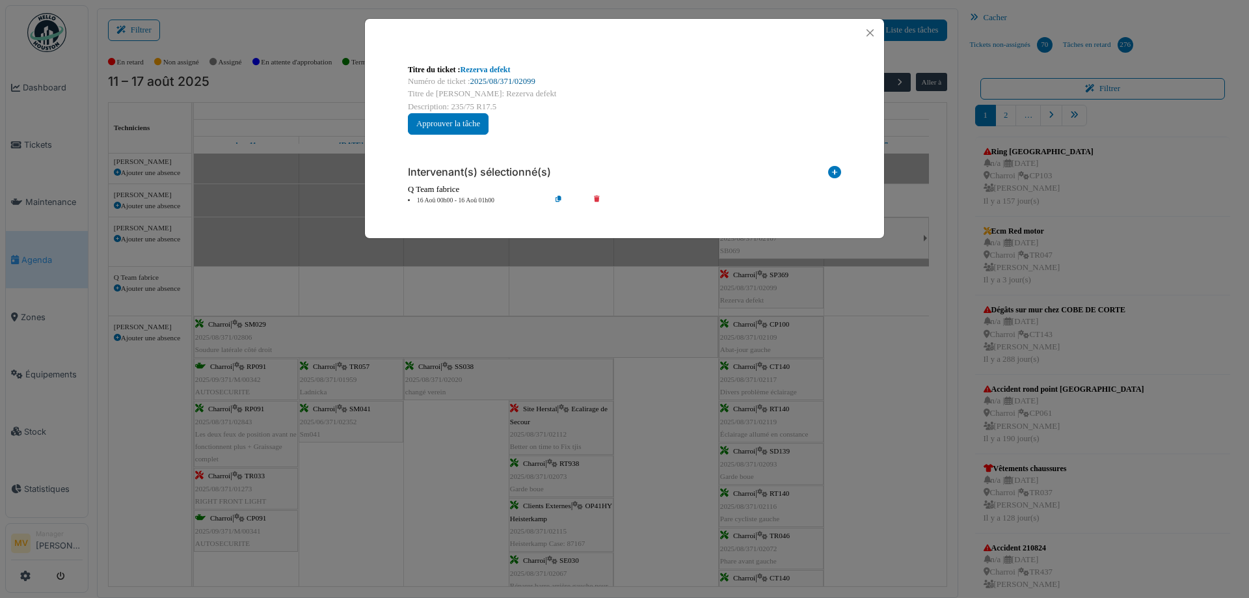
click at [529, 79] on link "2025/08/371/02099" at bounding box center [502, 81] width 65 height 9
click at [871, 31] on button "Close" at bounding box center [870, 33] width 18 height 18
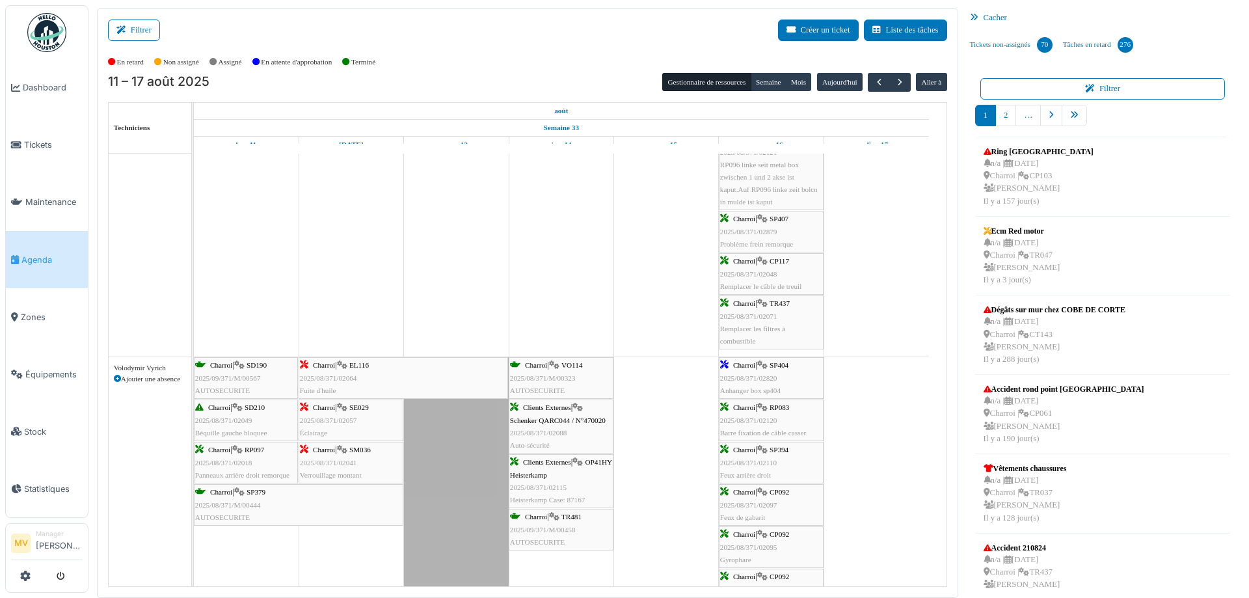
scroll to position [1431, 0]
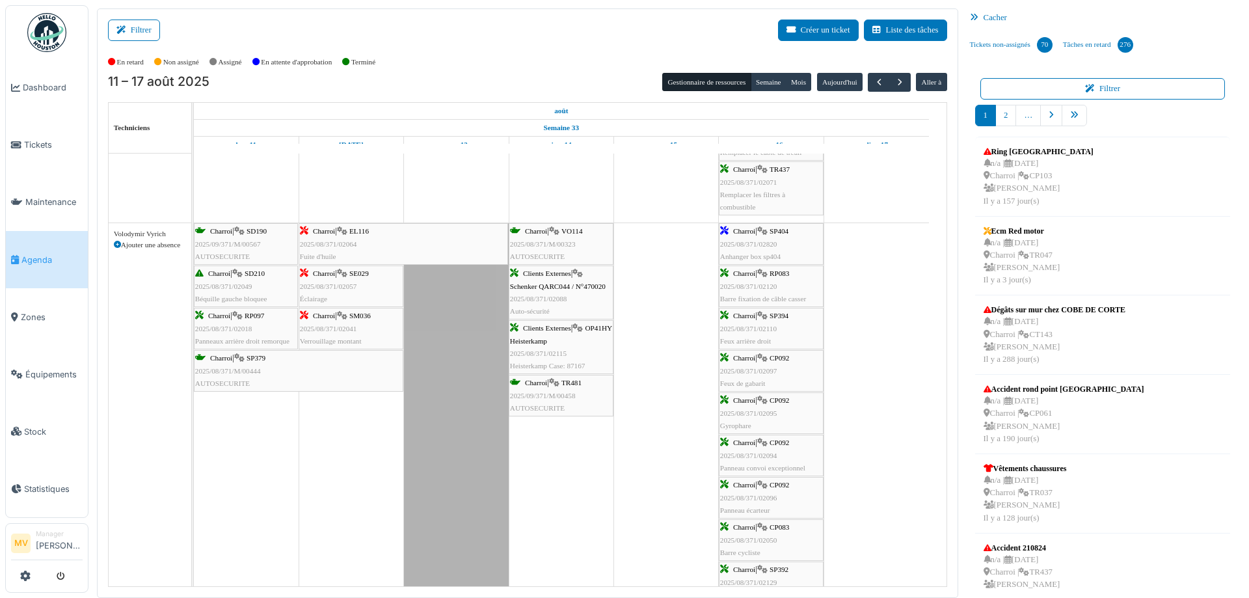
click at [786, 247] on div "Charroi | SP404 2025/08/371/02820 Anhanger box sp404" at bounding box center [771, 244] width 102 height 38
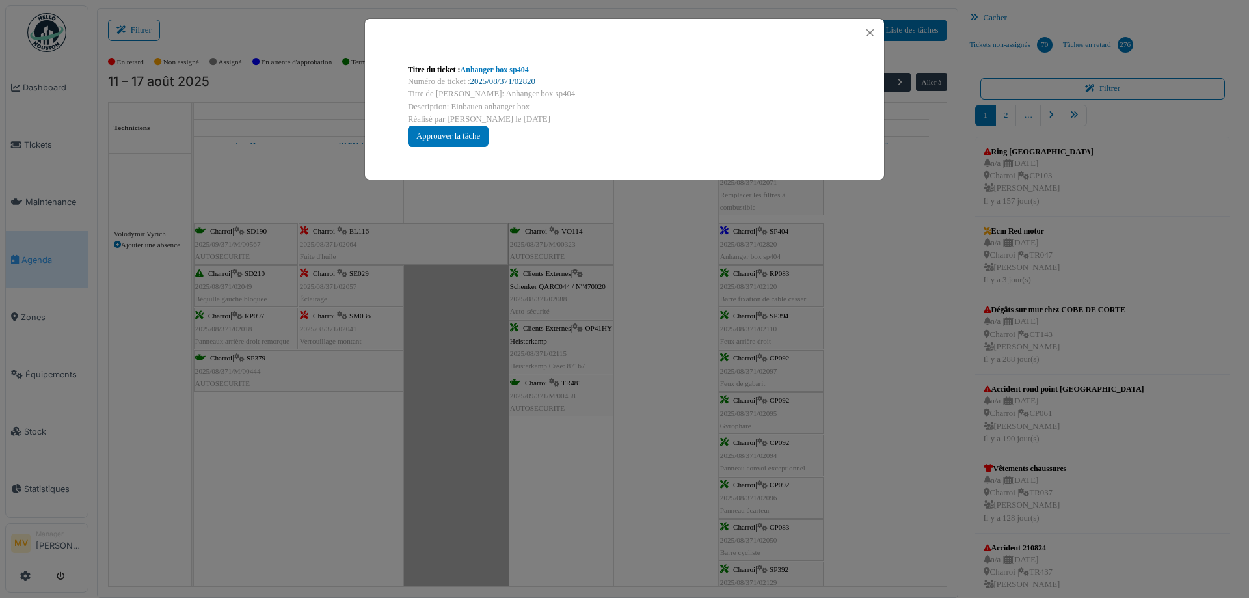
click at [532, 78] on link "2025/08/371/02820" at bounding box center [502, 81] width 65 height 9
click at [876, 32] on button "Close" at bounding box center [870, 33] width 18 height 18
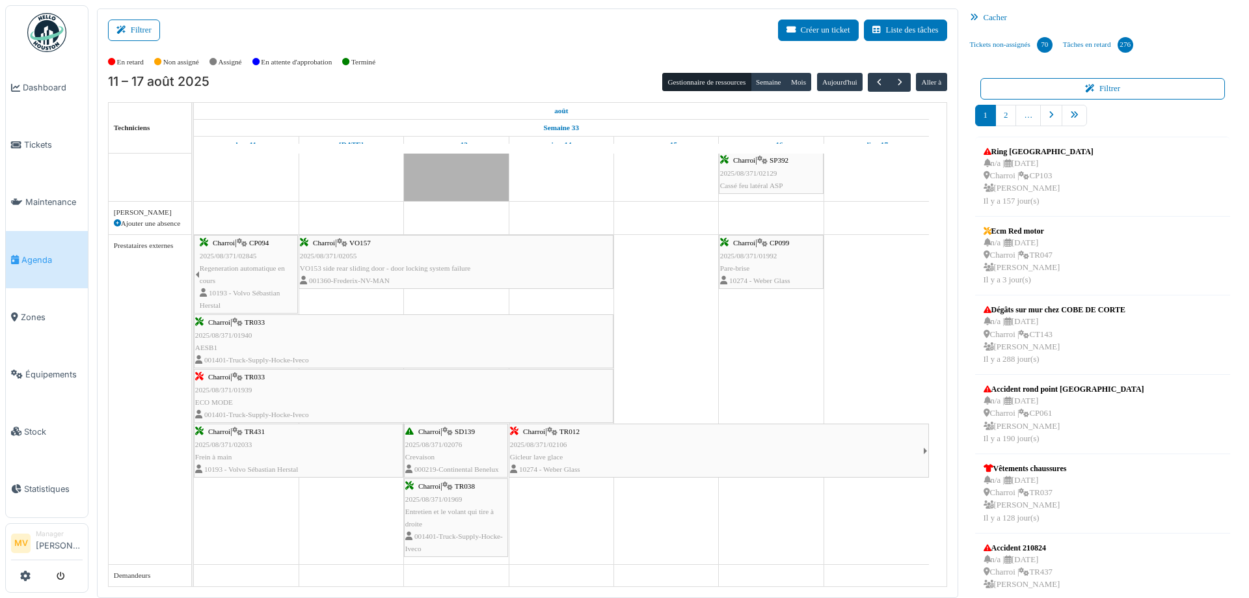
click at [236, 394] on div "Charroi | TR033 2025/08/371/01939 ECO MODE 001401-Truck-Supply-Hocke-Iveco" at bounding box center [403, 396] width 417 height 50
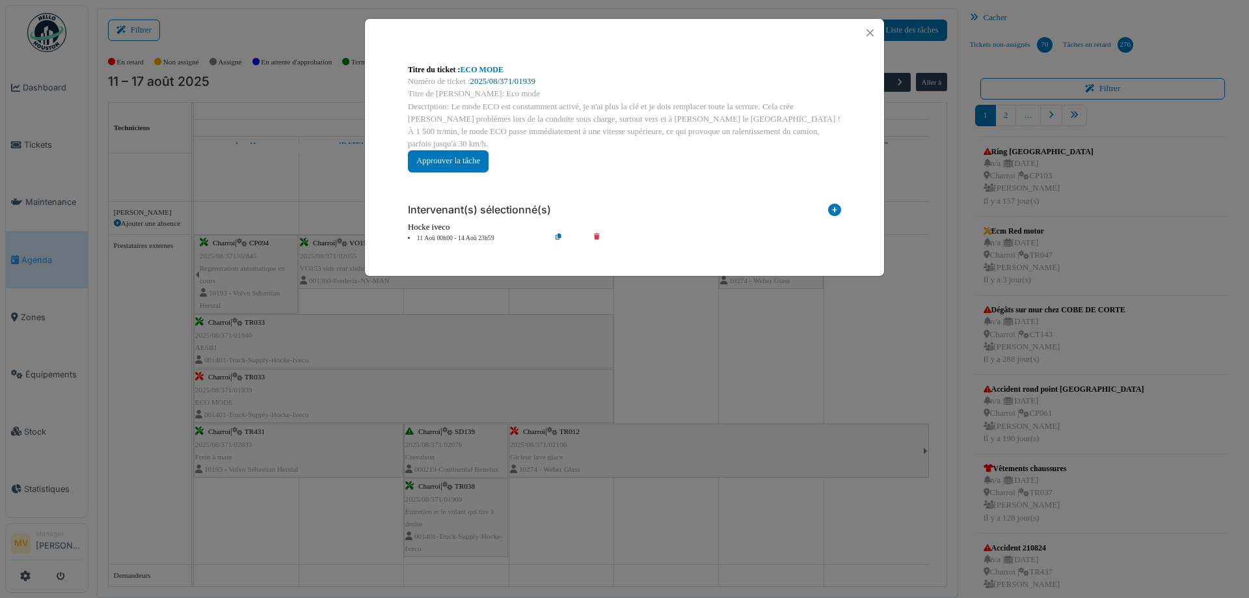
click at [528, 81] on link "2025/08/371/01939" at bounding box center [502, 81] width 65 height 9
click at [869, 31] on button "Close" at bounding box center [870, 33] width 18 height 18
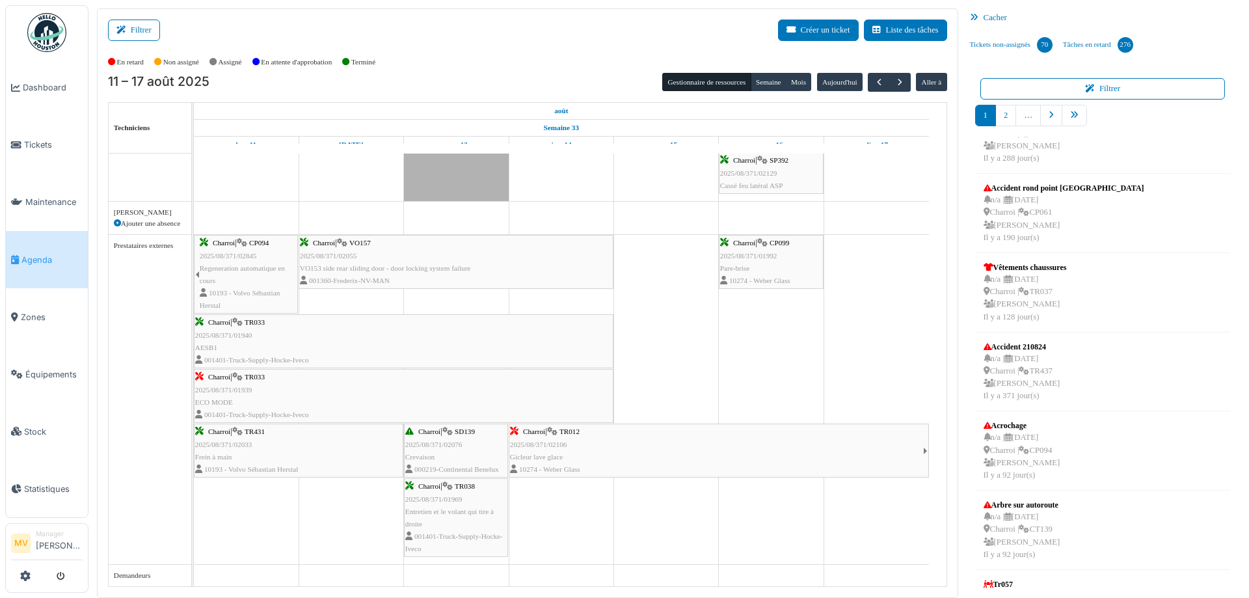
scroll to position [0, 0]
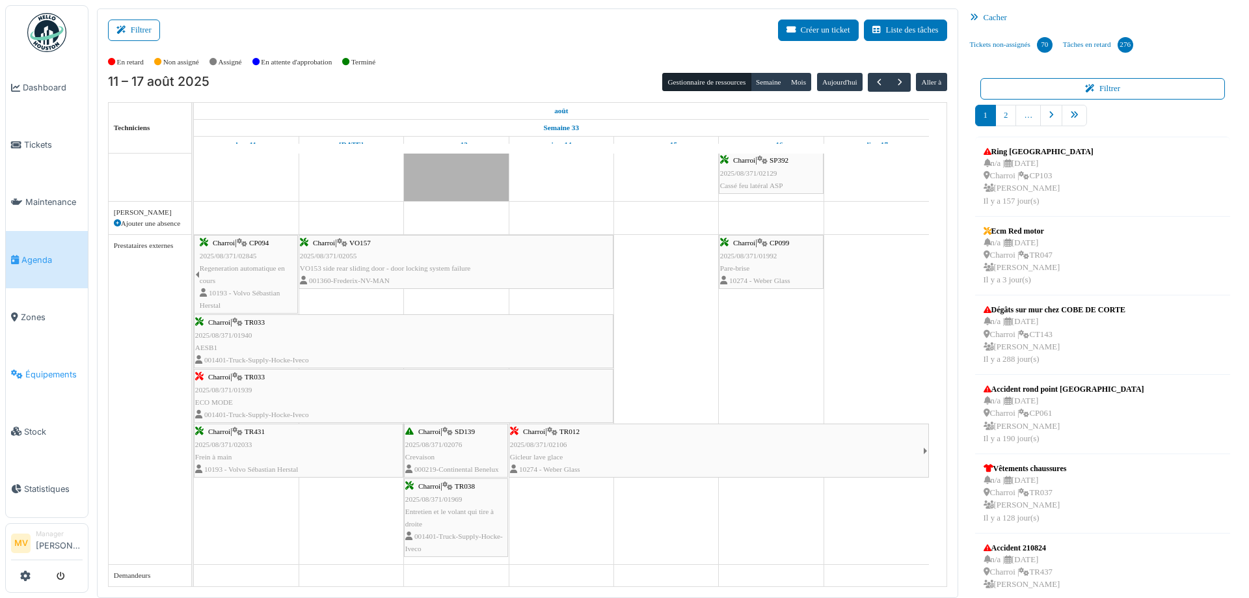
click at [36, 379] on span "Équipements" at bounding box center [53, 374] width 57 height 12
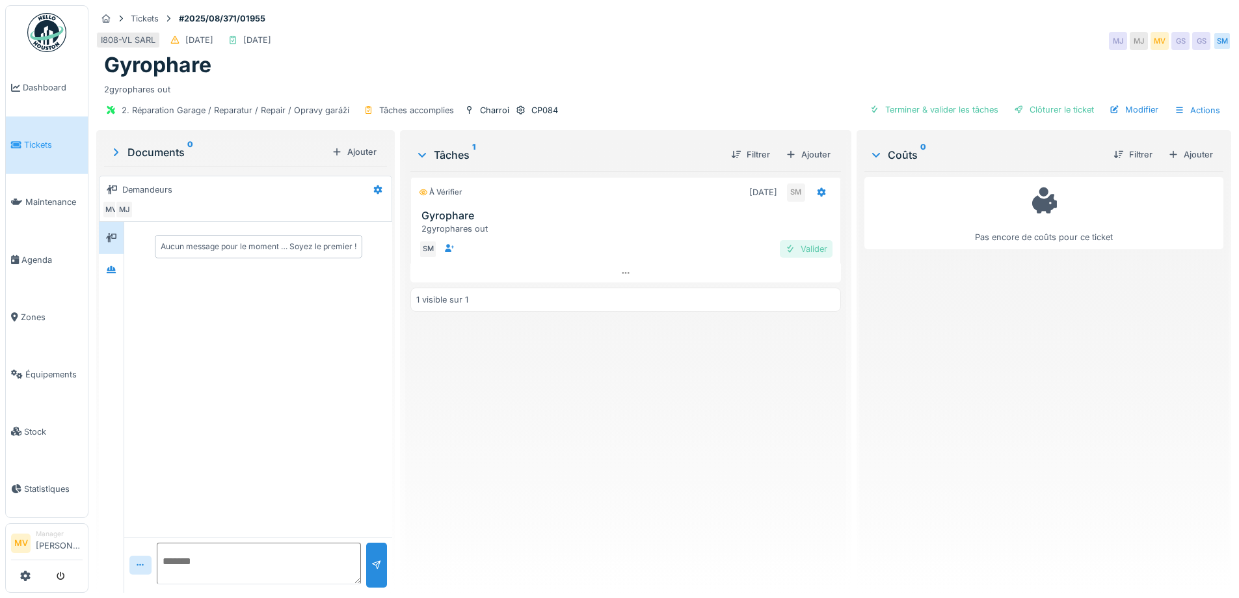
click at [798, 248] on div "Valider" at bounding box center [806, 249] width 53 height 18
click at [1190, 155] on div "Ajouter" at bounding box center [1190, 155] width 55 height 18
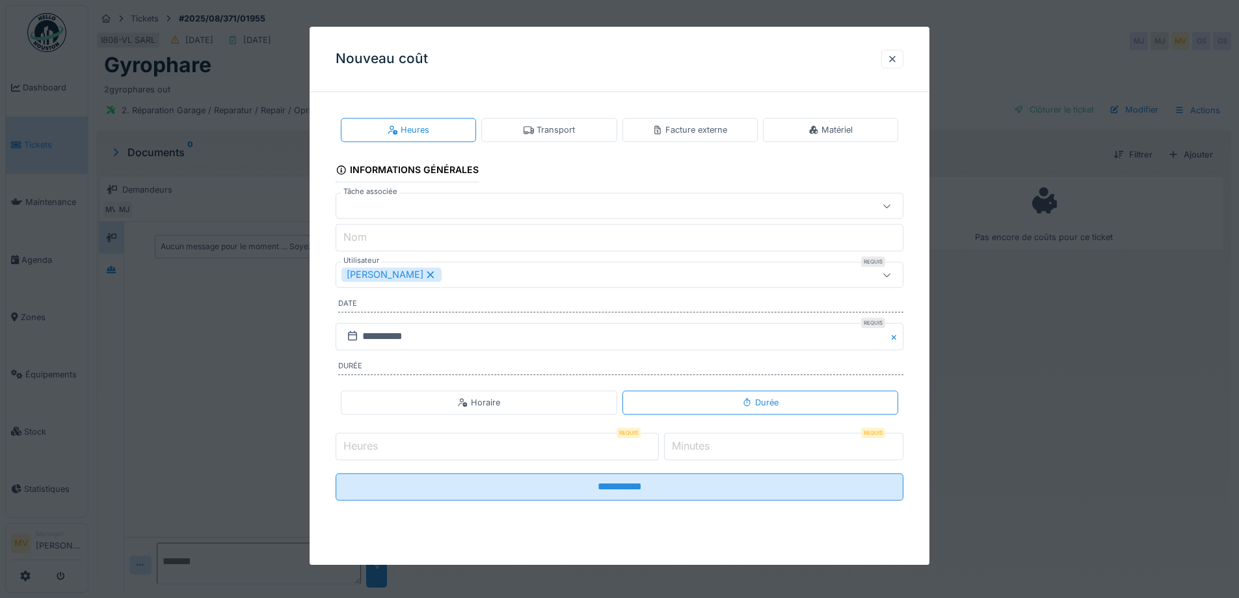
click at [425, 278] on icon at bounding box center [431, 274] width 12 height 9
click at [407, 276] on div "Utilisateurs" at bounding box center [376, 275] width 68 height 14
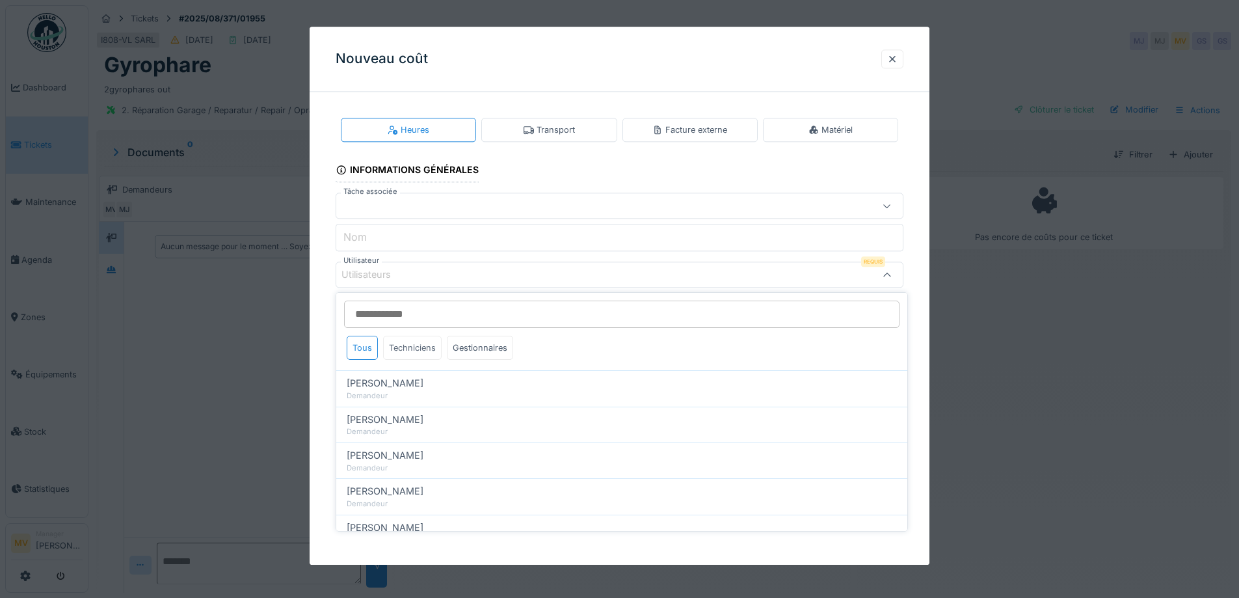
click at [420, 352] on div "Techniciens" at bounding box center [412, 348] width 59 height 24
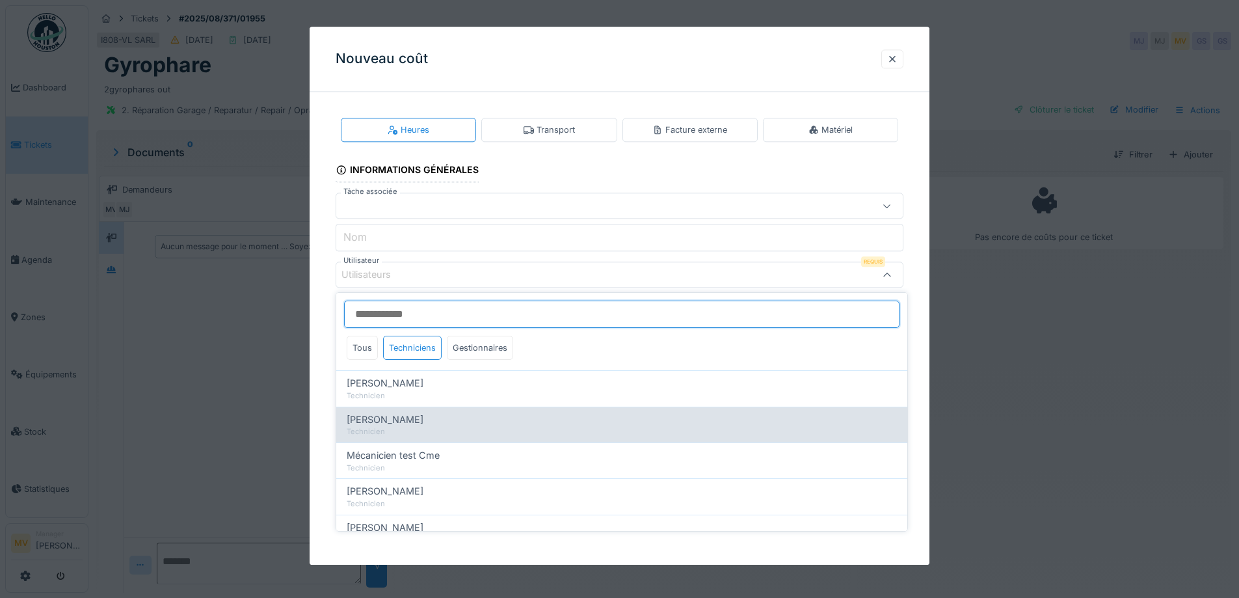
scroll to position [260, 0]
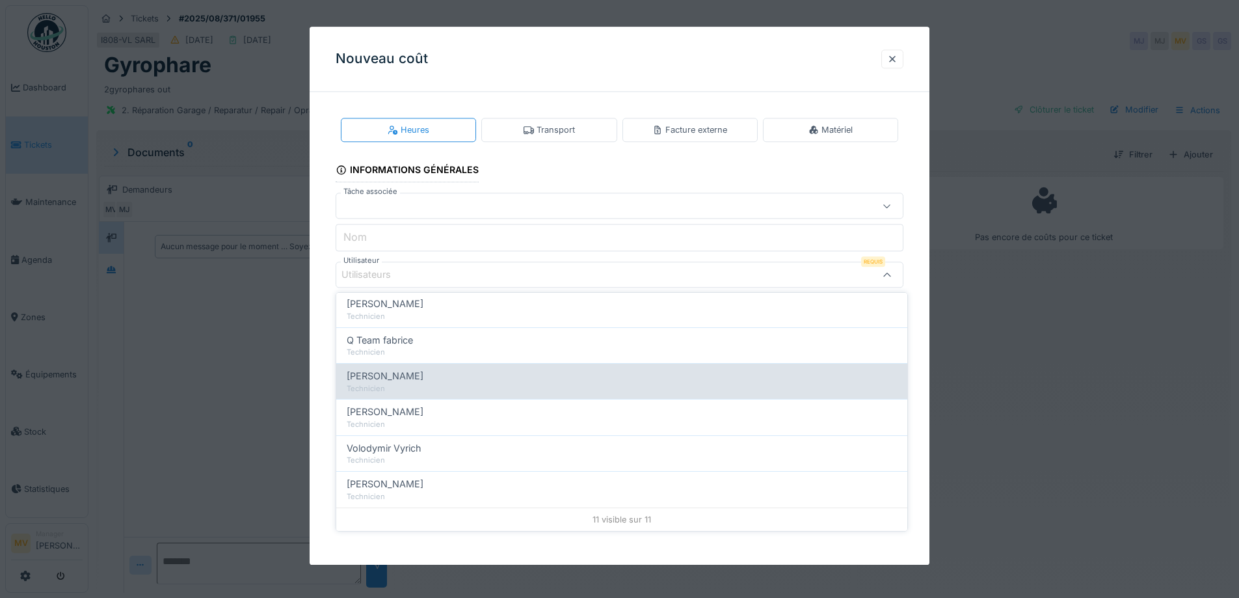
click at [410, 376] on span "Sergej Mandzjuk" at bounding box center [385, 376] width 77 height 14
type input "****"
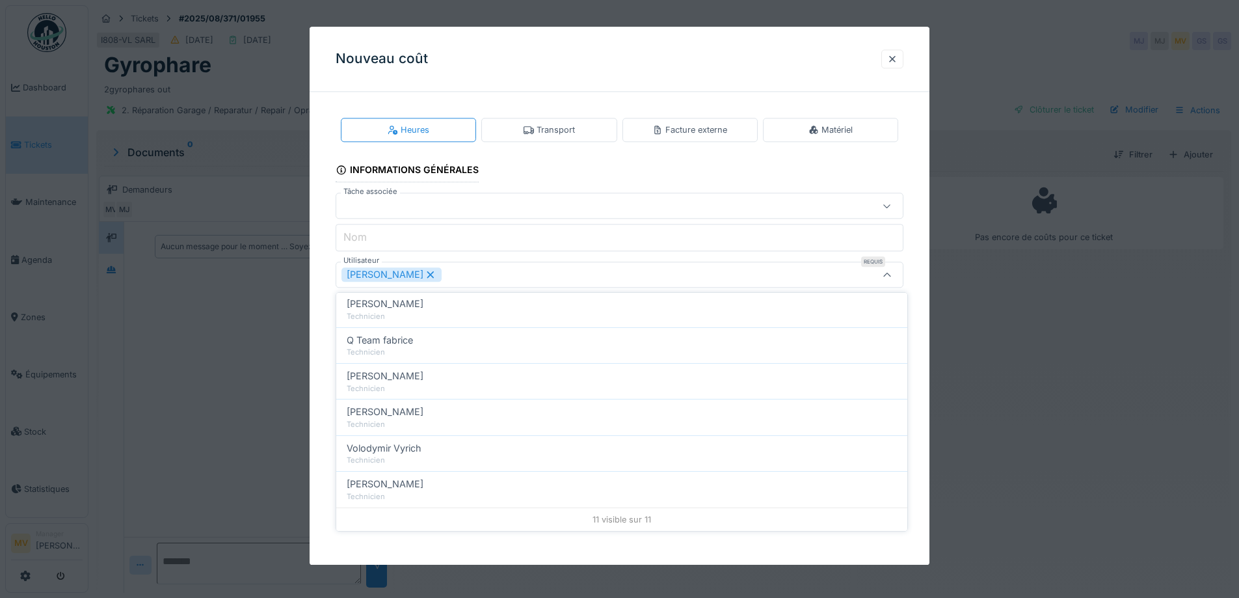
drag, startPoint x: 504, startPoint y: 277, endPoint x: 495, endPoint y: 301, distance: 25.5
click at [503, 277] on div "Sergej Mandzjuk" at bounding box center [587, 275] width 490 height 14
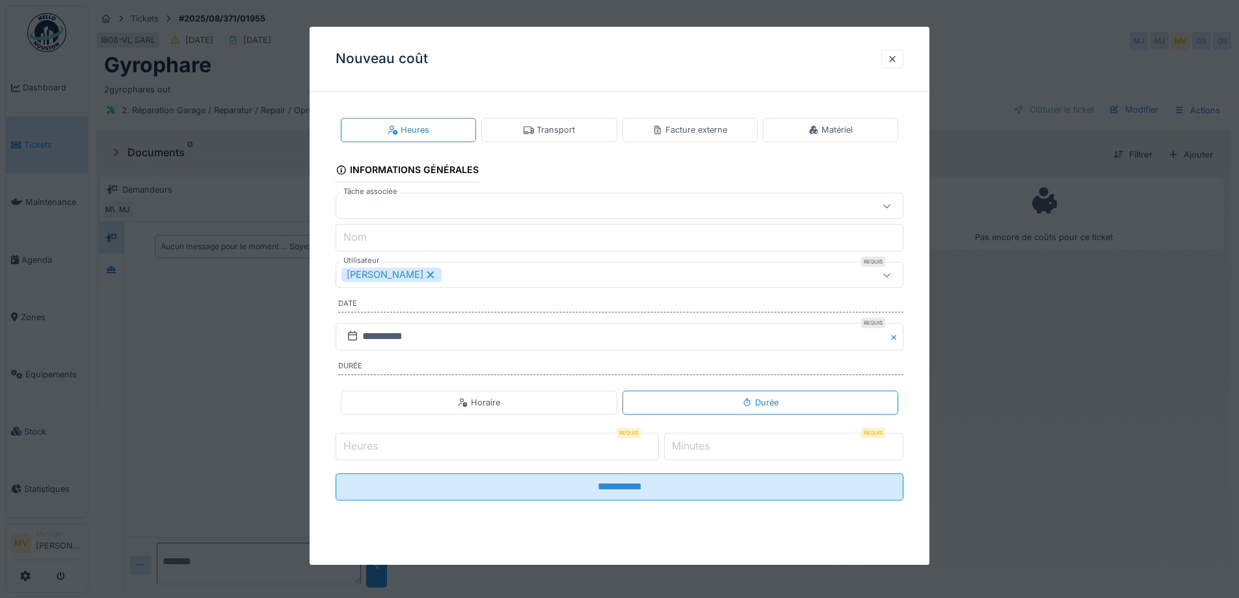
click at [655, 437] on input "Heures" at bounding box center [497, 446] width 323 height 27
type input "*"
click at [656, 440] on input "*" at bounding box center [497, 446] width 323 height 27
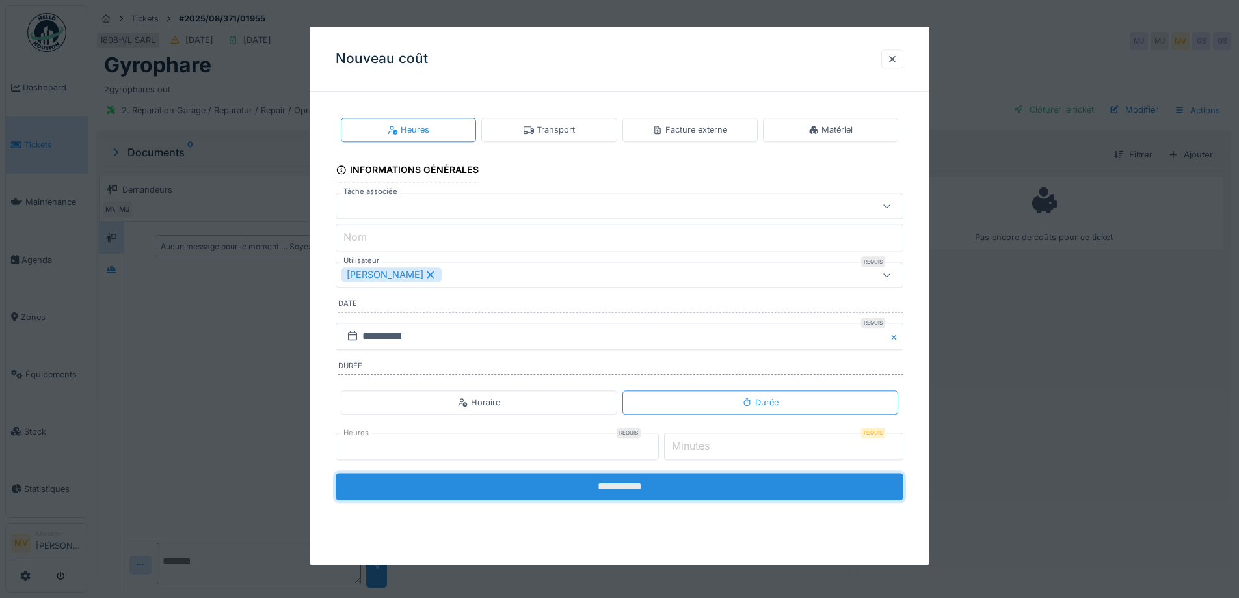
click at [641, 491] on input "**********" at bounding box center [620, 486] width 568 height 27
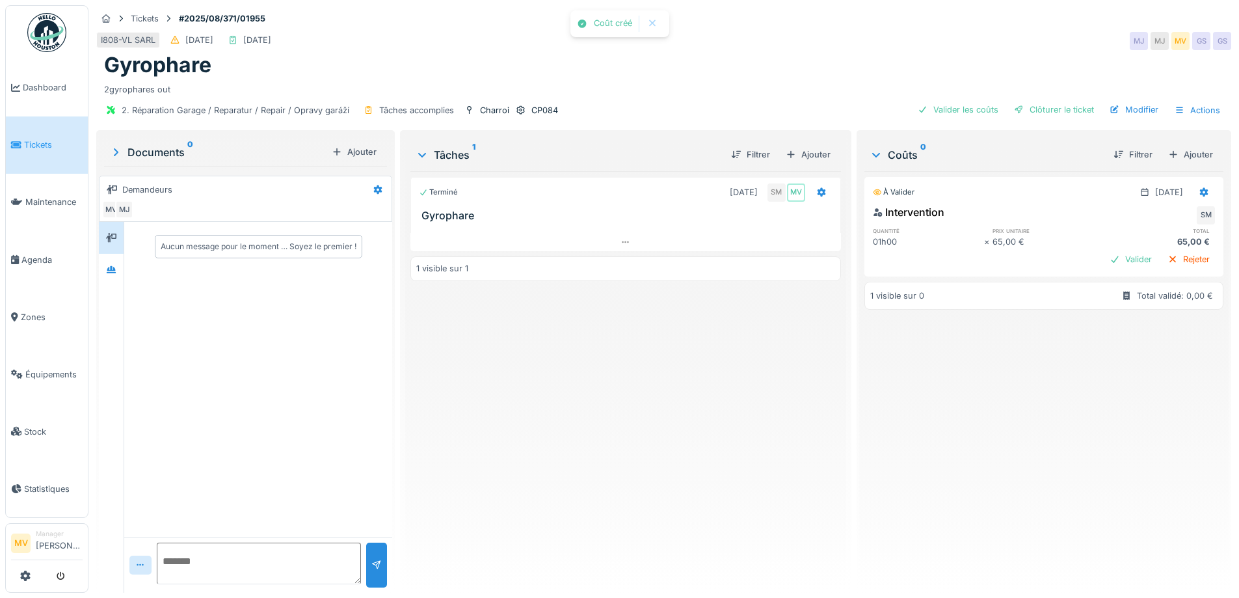
drag, startPoint x: 1049, startPoint y: 105, endPoint x: 951, endPoint y: 105, distance: 97.6
click at [1044, 105] on div "Clôturer le ticket" at bounding box center [1054, 110] width 90 height 18
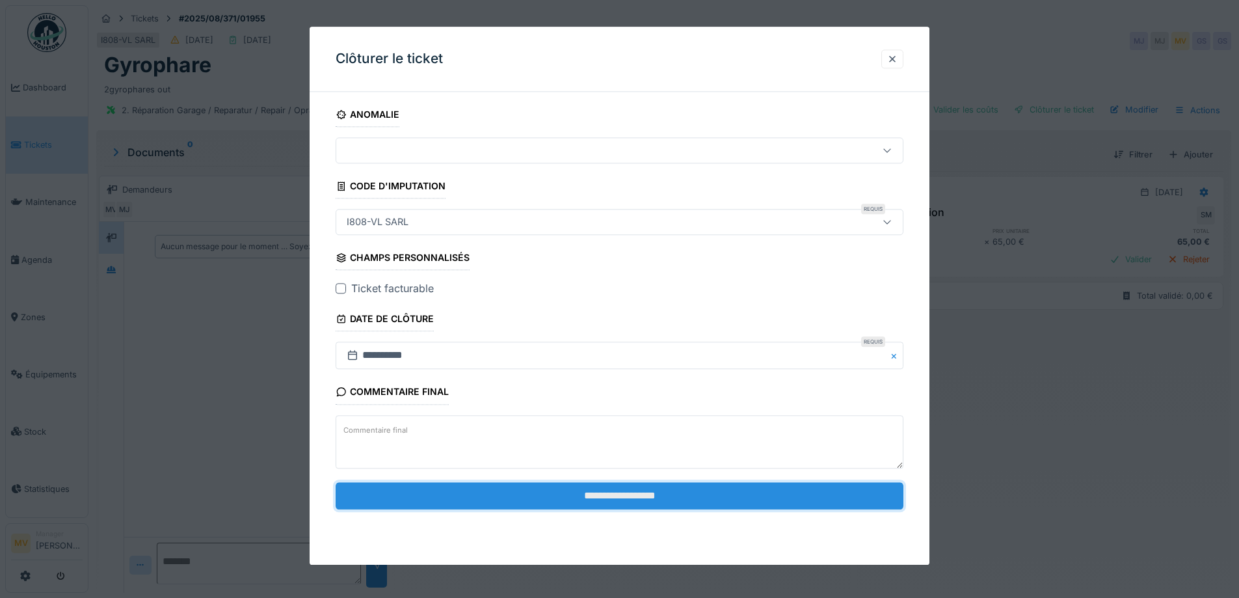
click at [628, 497] on input "**********" at bounding box center [620, 495] width 568 height 27
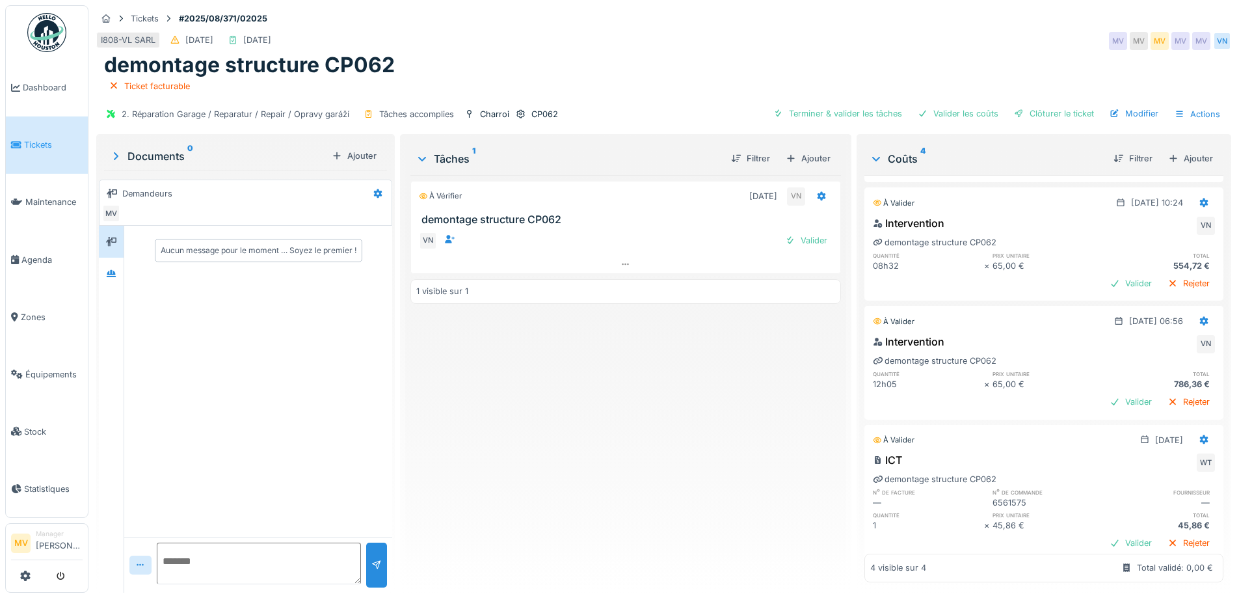
scroll to position [143, 0]
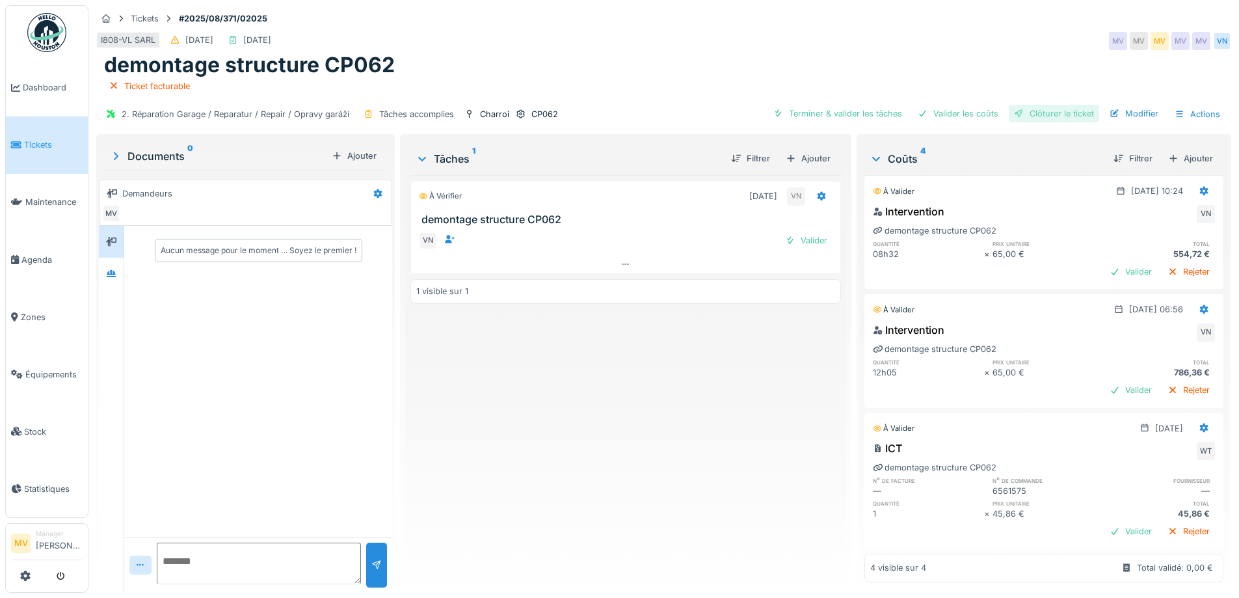
click at [1054, 115] on div "Clôturer le ticket" at bounding box center [1054, 114] width 90 height 18
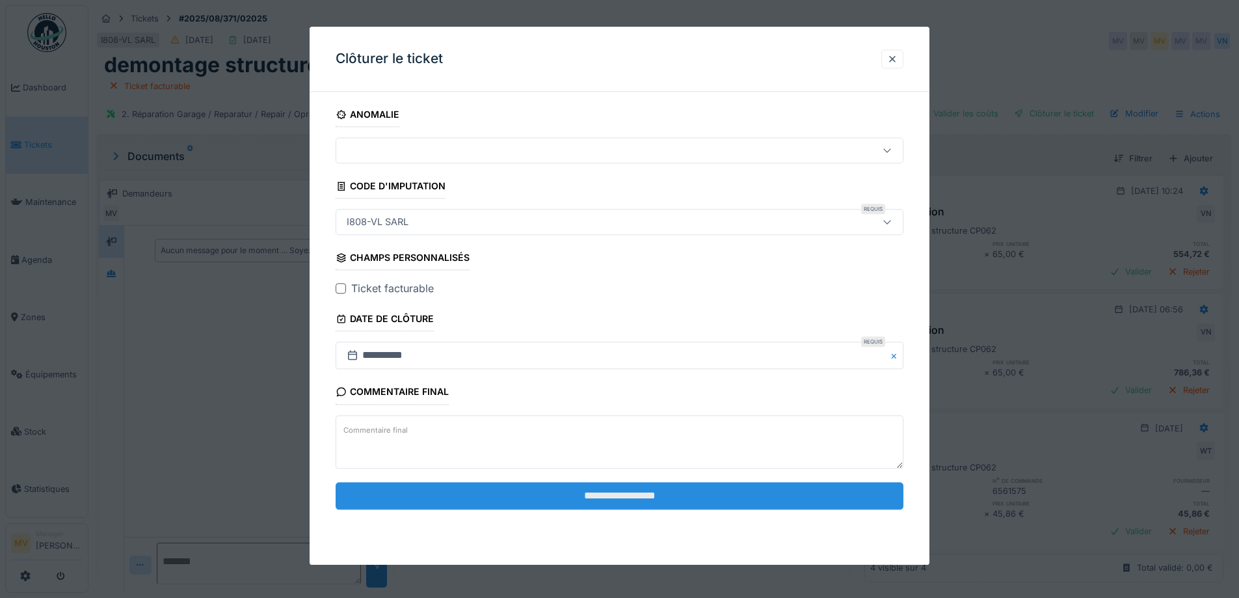
click at [626, 496] on input "**********" at bounding box center [620, 495] width 568 height 27
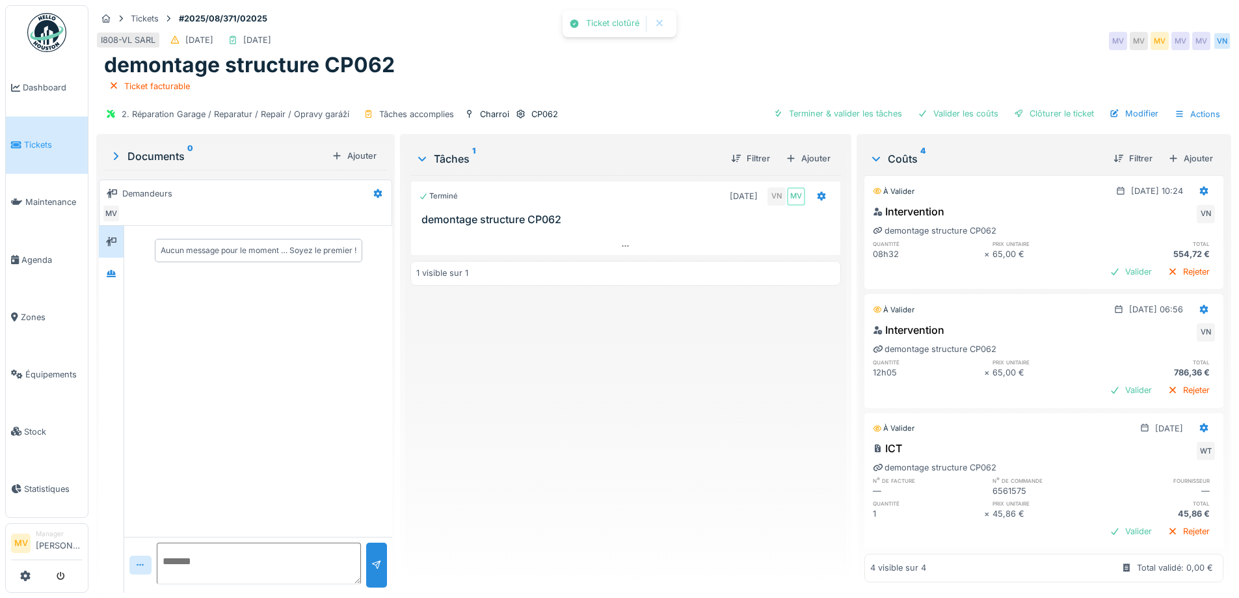
scroll to position [85, 0]
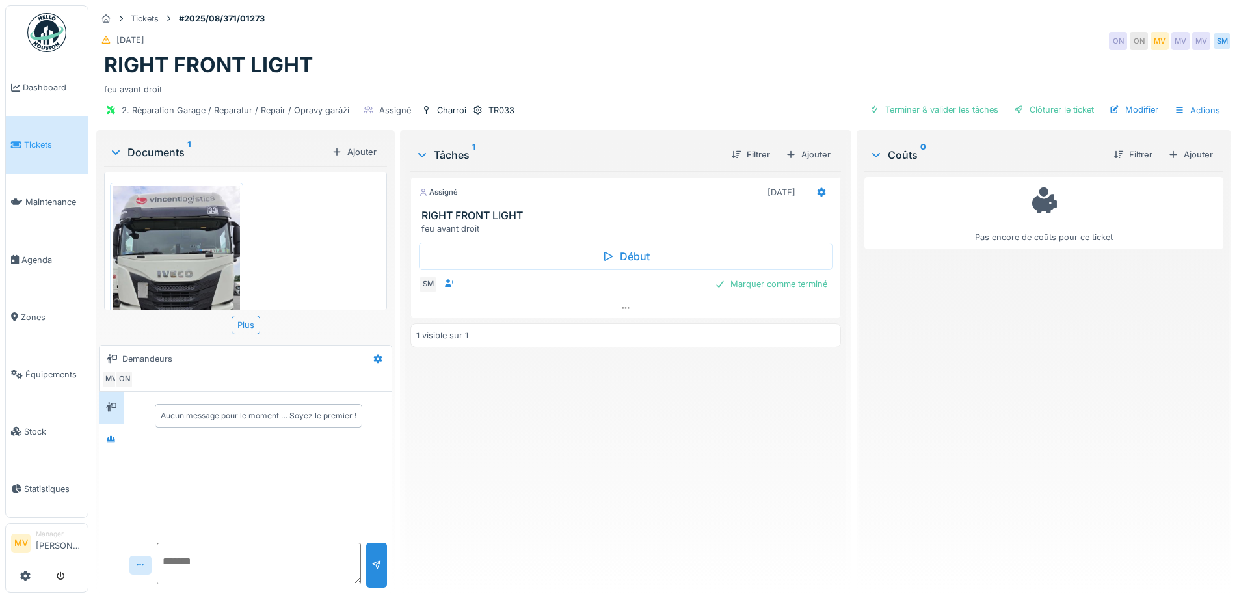
click at [215, 281] on img at bounding box center [176, 298] width 127 height 225
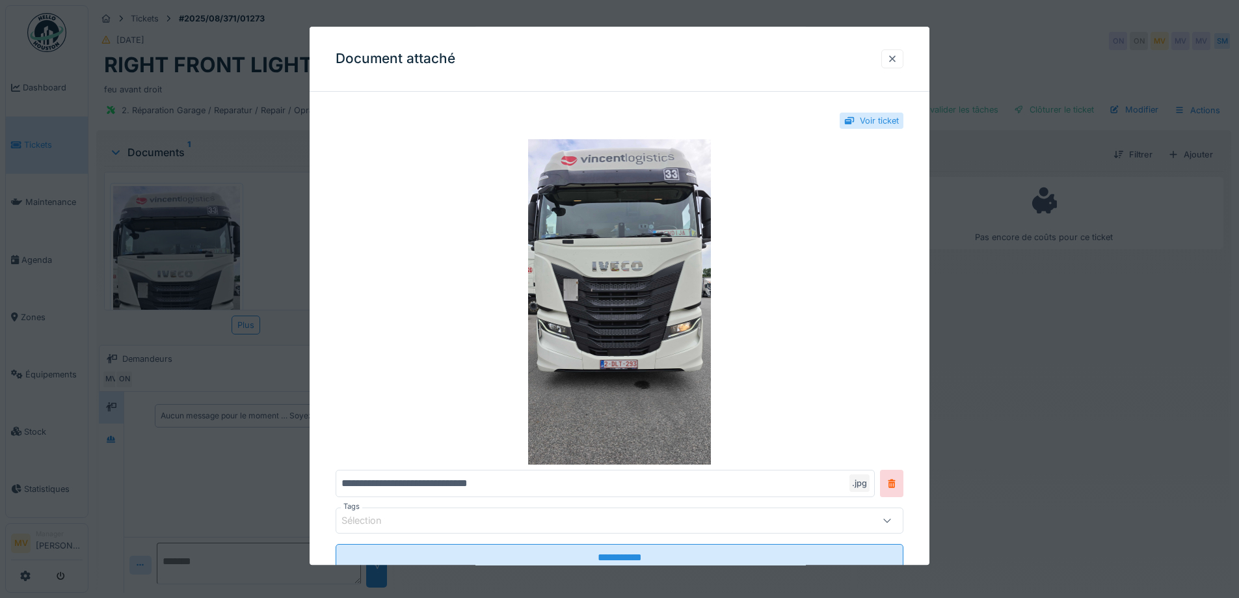
click at [898, 61] on div at bounding box center [892, 59] width 10 height 12
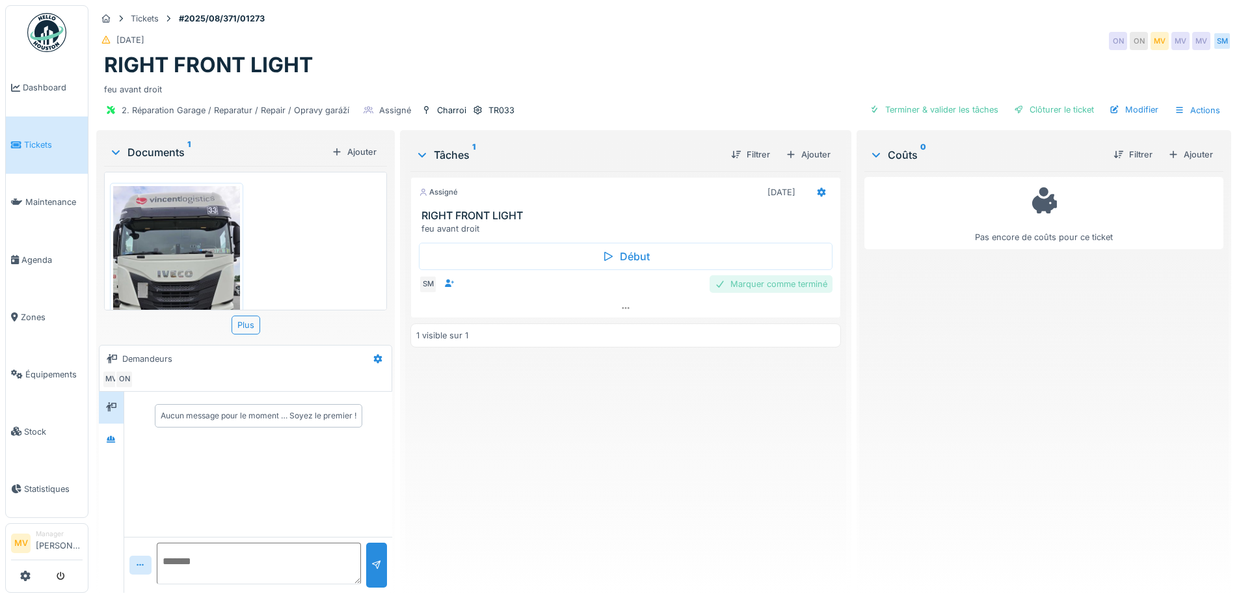
click at [813, 284] on div "Marquer comme terminé" at bounding box center [771, 284] width 123 height 18
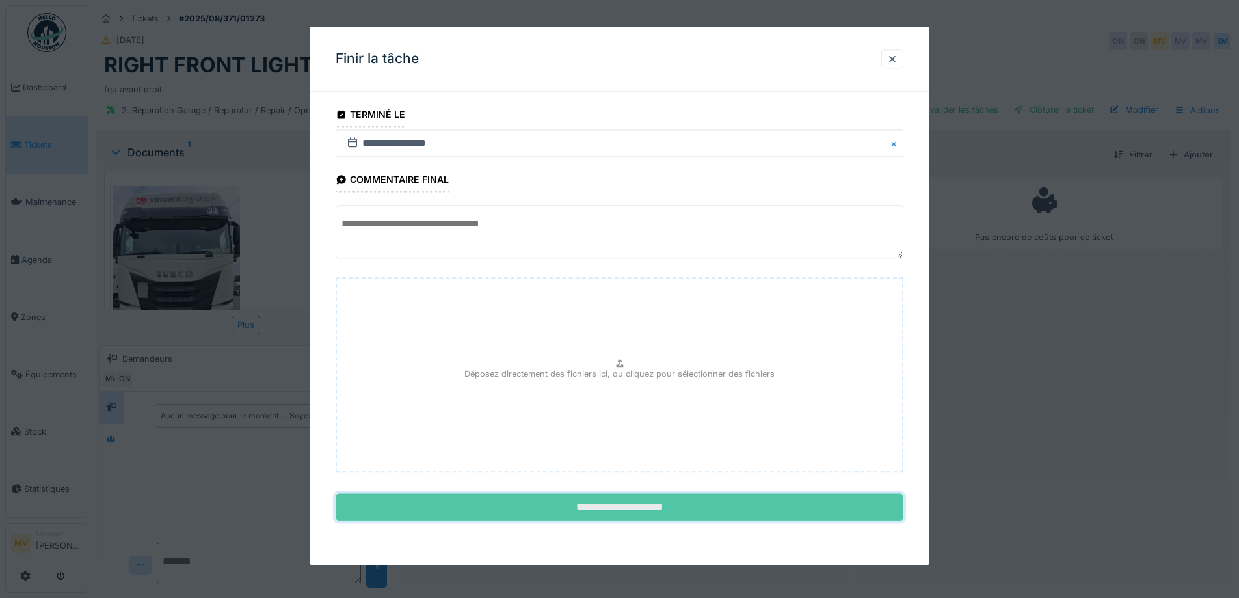
click at [688, 509] on input "**********" at bounding box center [620, 507] width 568 height 27
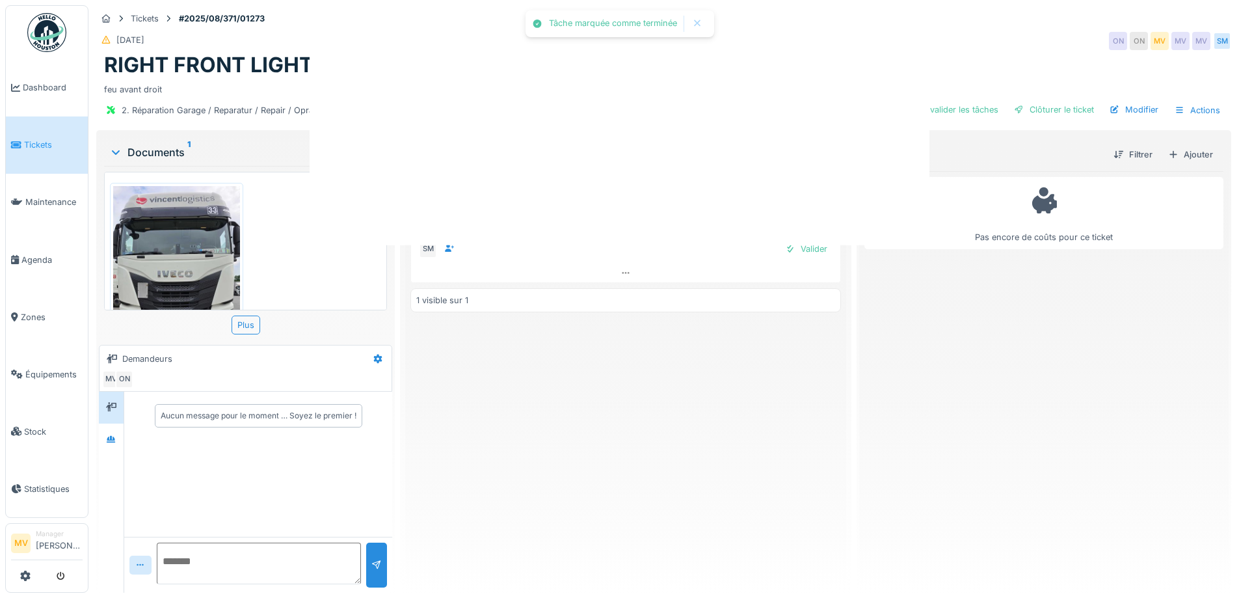
click at [1060, 111] on div at bounding box center [619, 299] width 1239 height 598
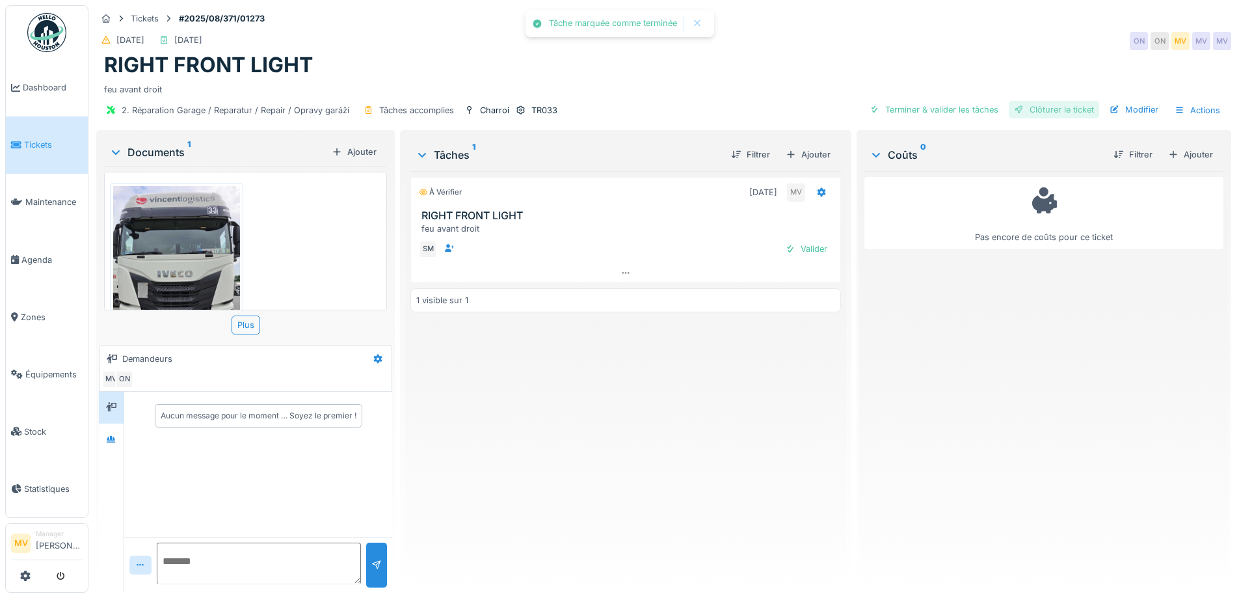
click at [1034, 105] on div "Clôturer le ticket" at bounding box center [1054, 110] width 90 height 18
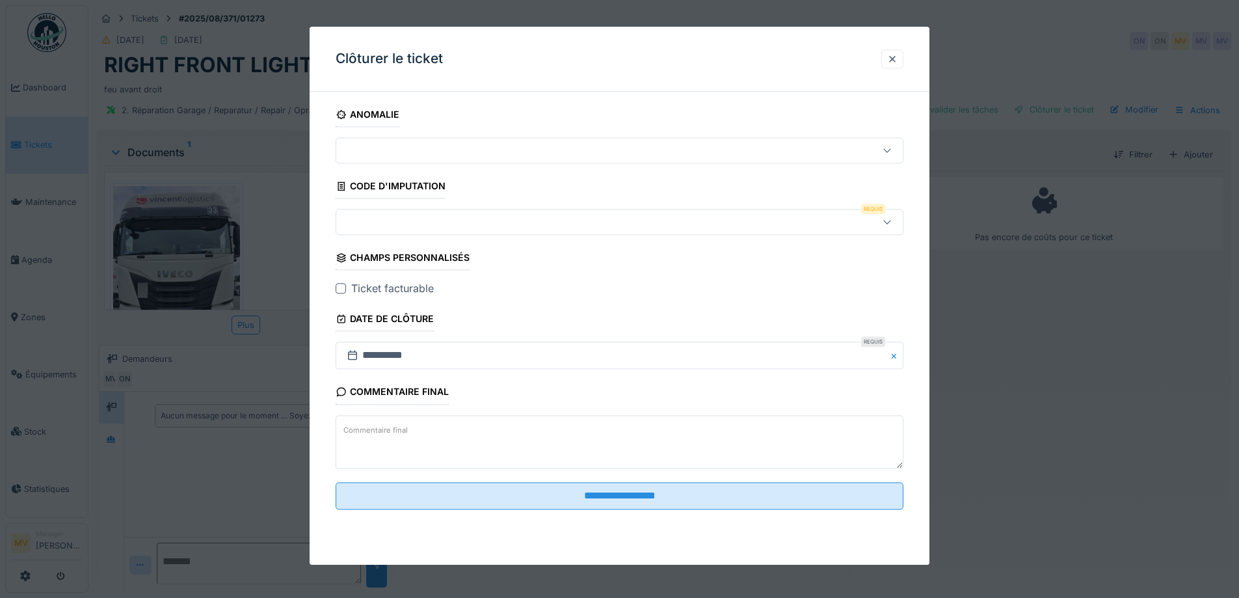
click at [528, 215] on div at bounding box center [587, 222] width 490 height 14
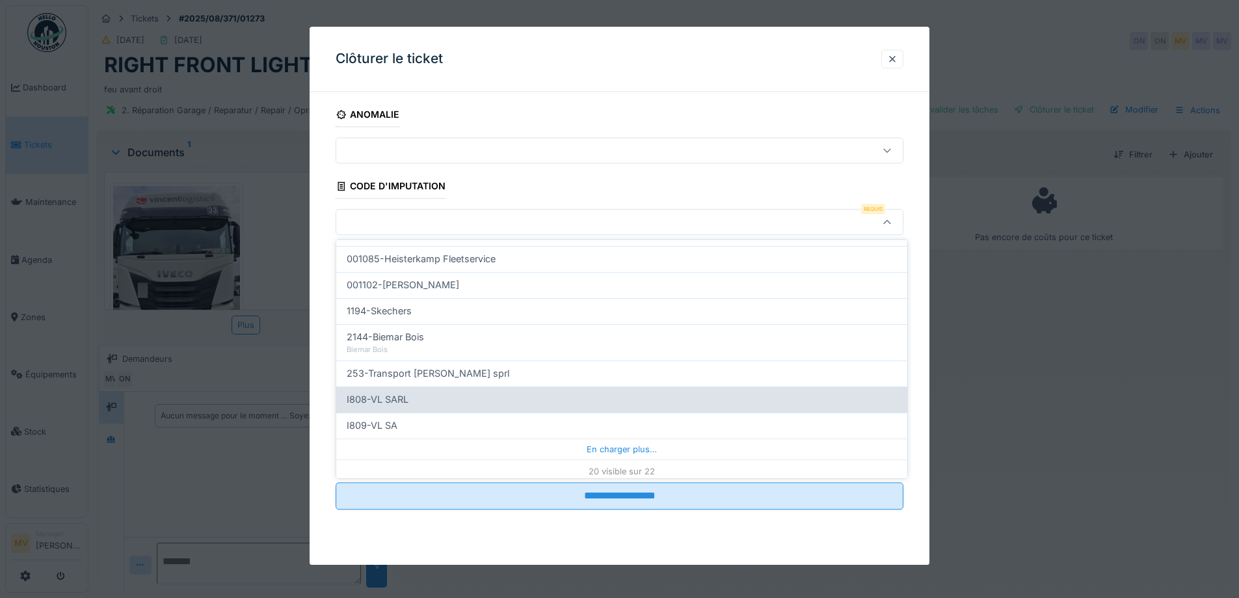
scroll to position [416, 0]
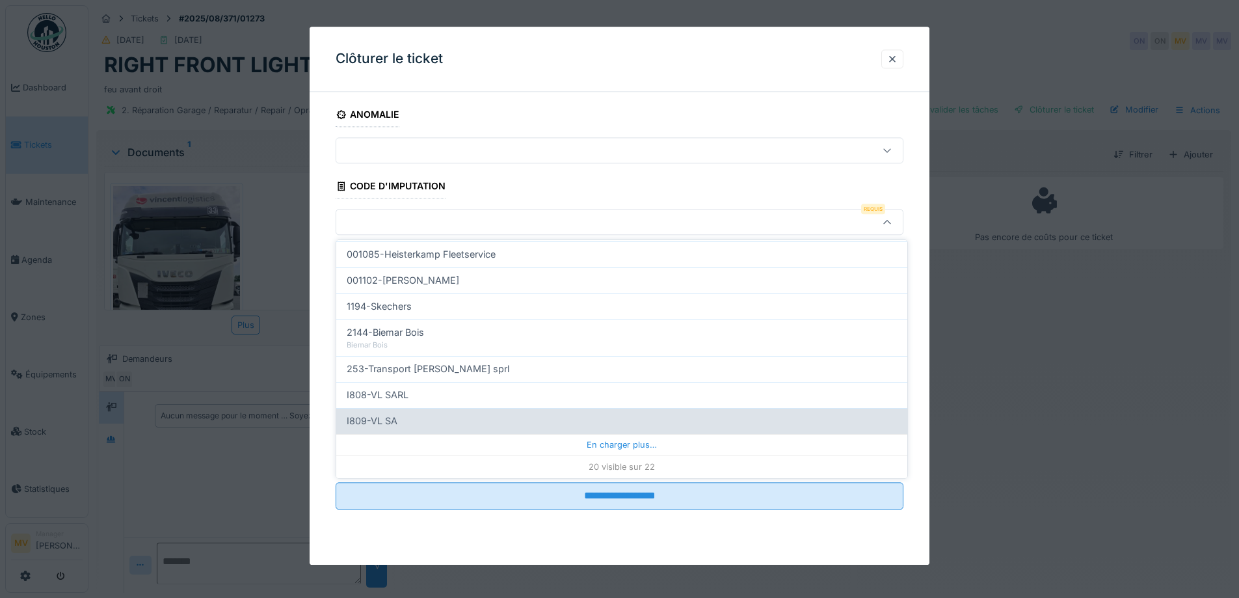
click at [450, 417] on div "I809-VL SA" at bounding box center [622, 421] width 550 height 14
type input "***"
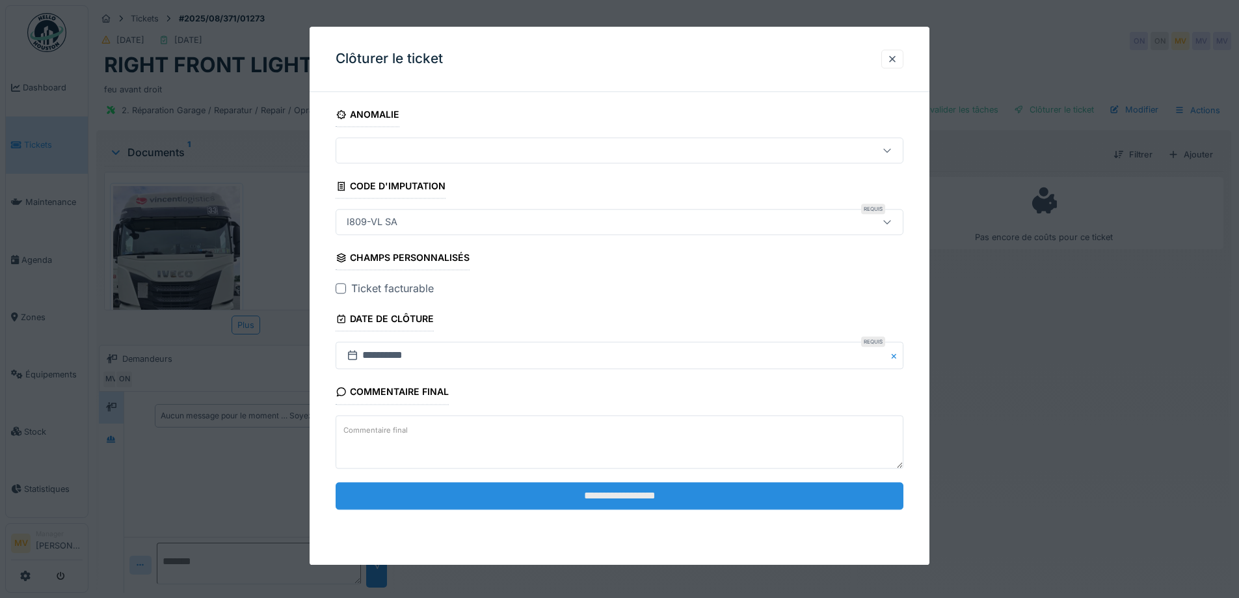
click at [560, 494] on input "**********" at bounding box center [620, 495] width 568 height 27
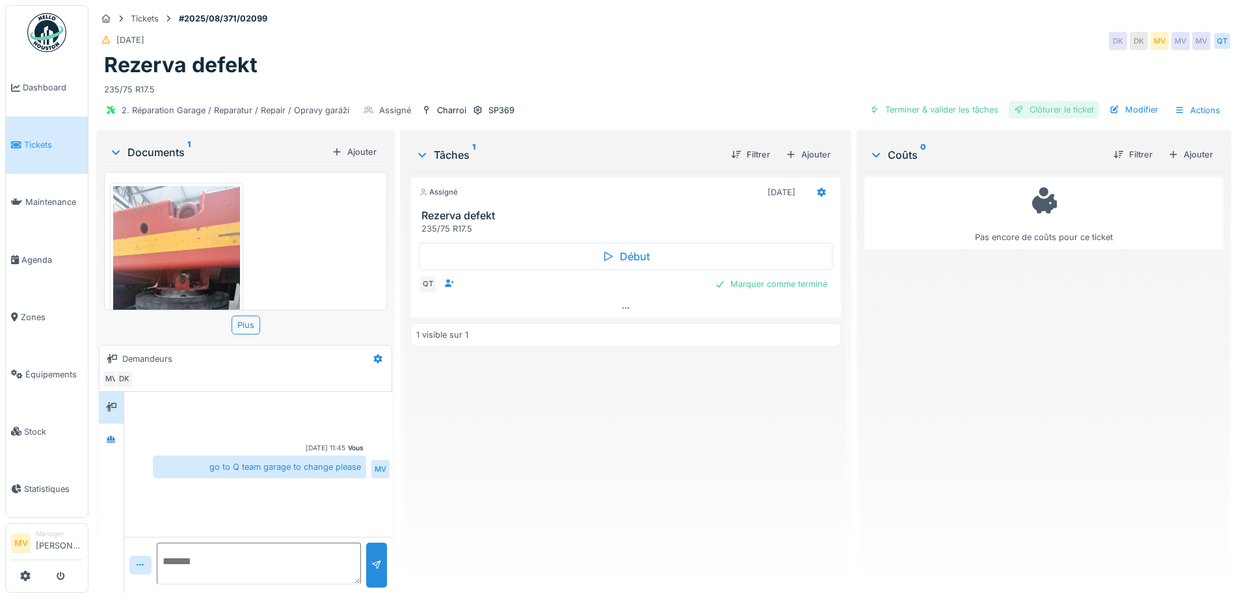
click at [1077, 111] on div "Clôturer le ticket" at bounding box center [1054, 110] width 90 height 18
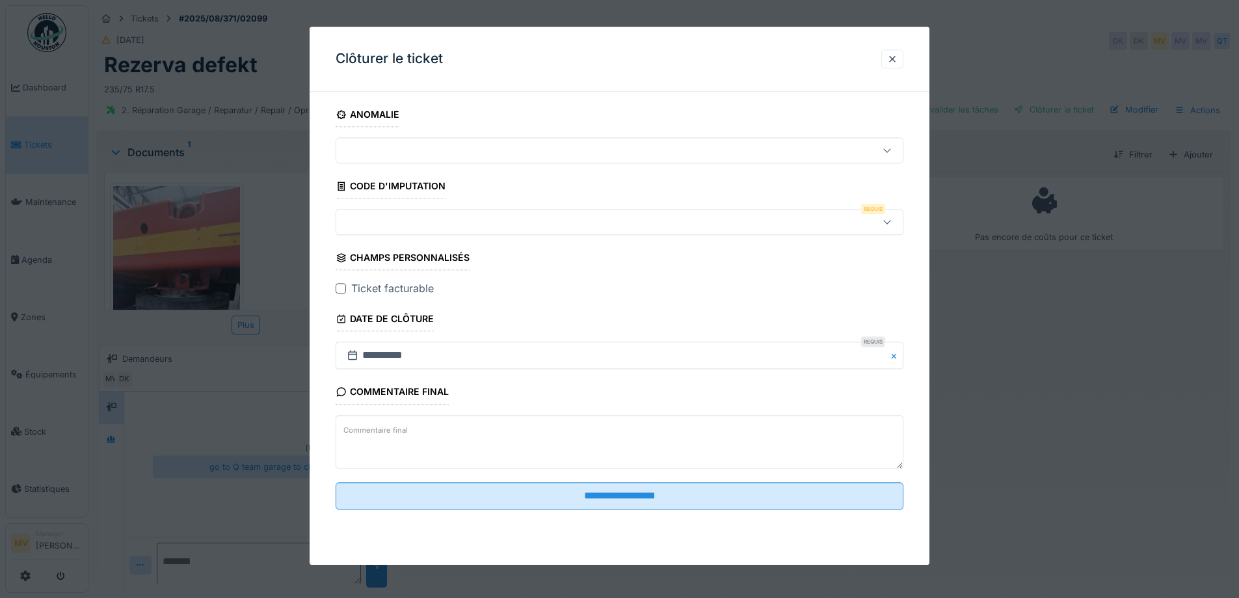
click at [507, 217] on div at bounding box center [587, 222] width 490 height 14
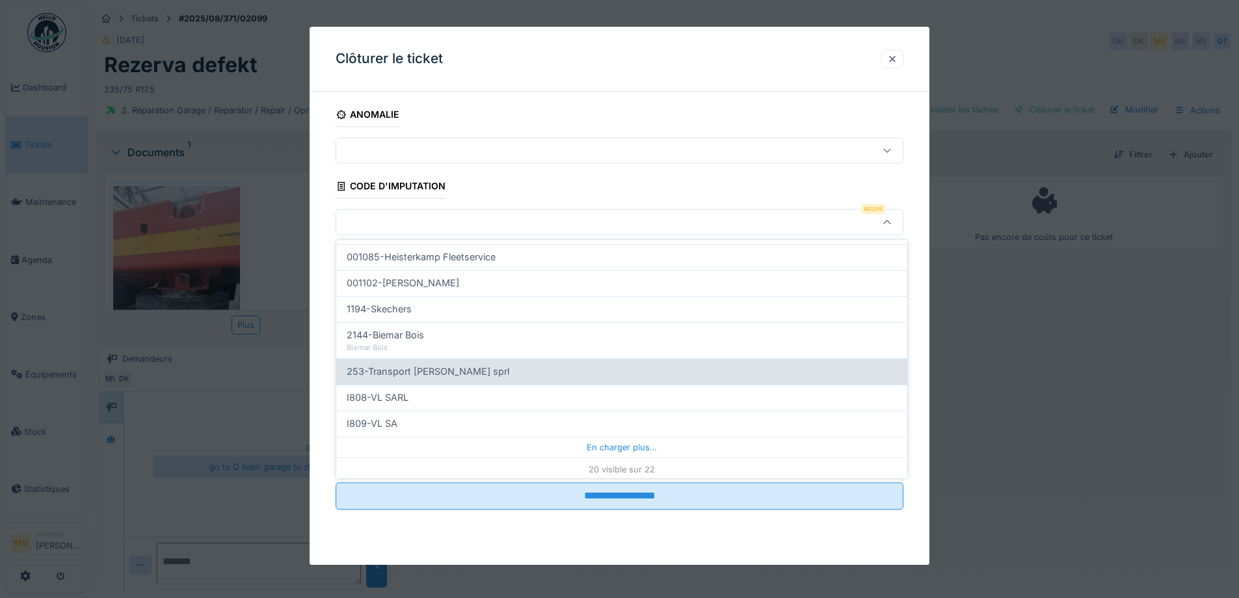
scroll to position [416, 0]
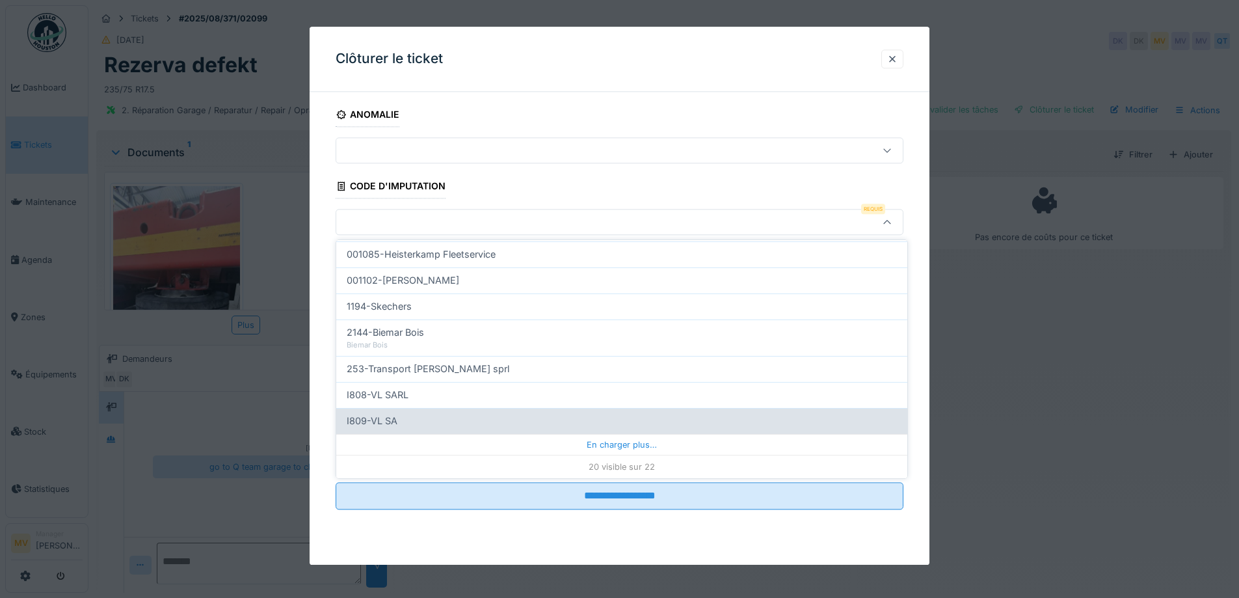
click at [405, 416] on div "I809-VL SA" at bounding box center [622, 421] width 550 height 14
type input "***"
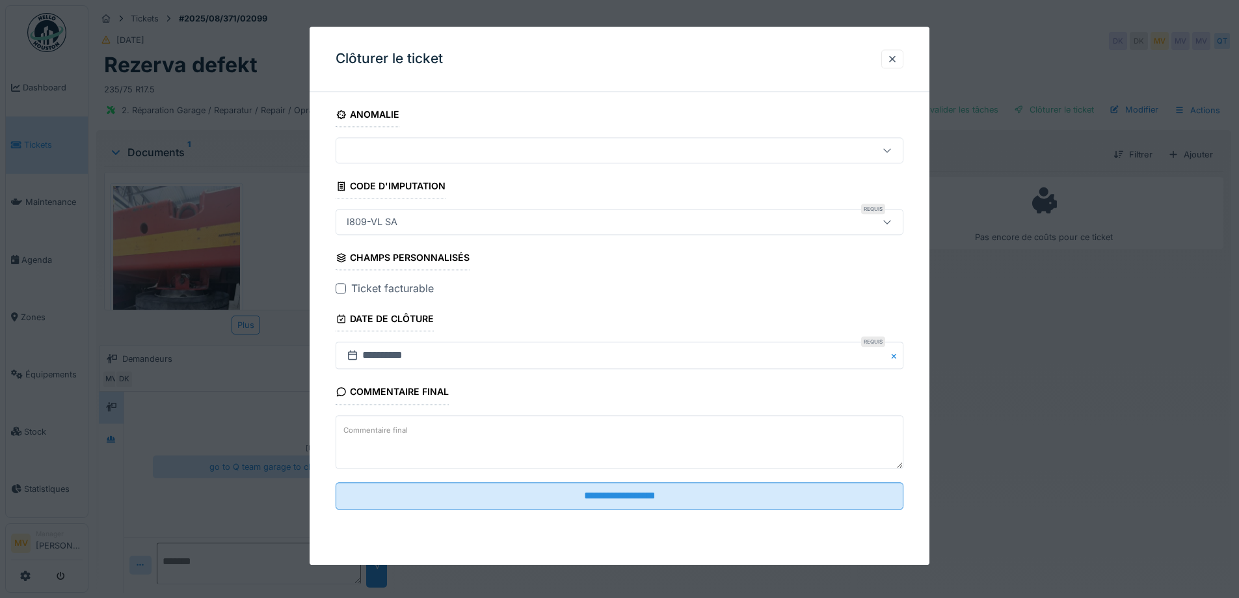
click at [623, 514] on fieldset "**********" at bounding box center [620, 311] width 568 height 418
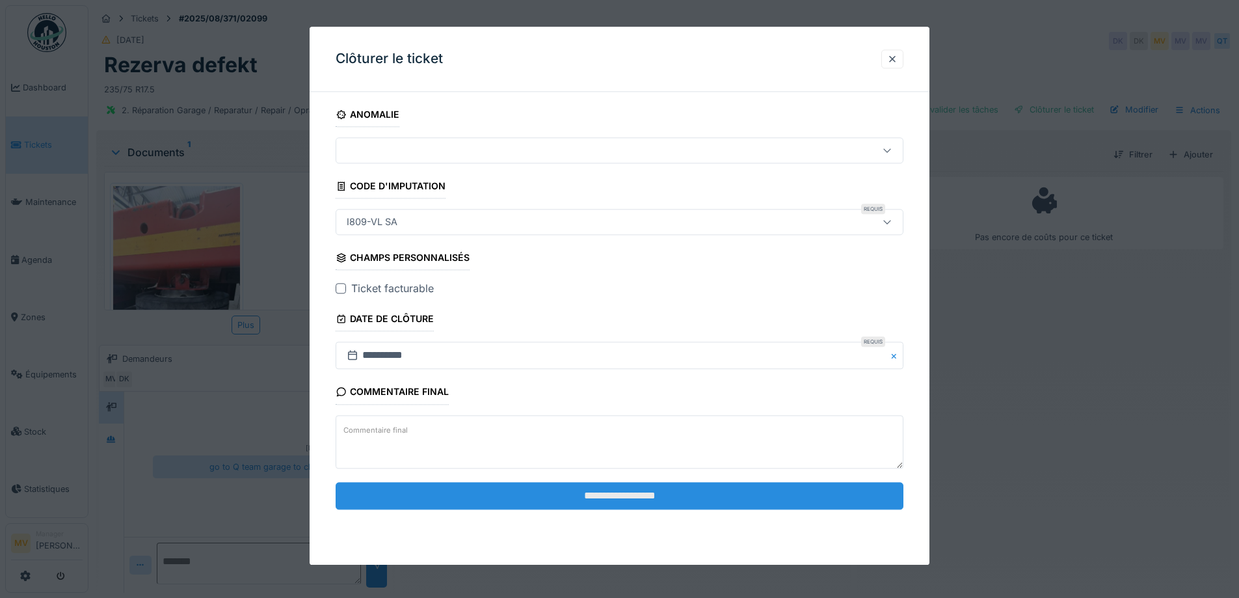
drag, startPoint x: 637, startPoint y: 502, endPoint x: 674, endPoint y: 495, distance: 37.6
click at [638, 500] on input "**********" at bounding box center [620, 495] width 568 height 27
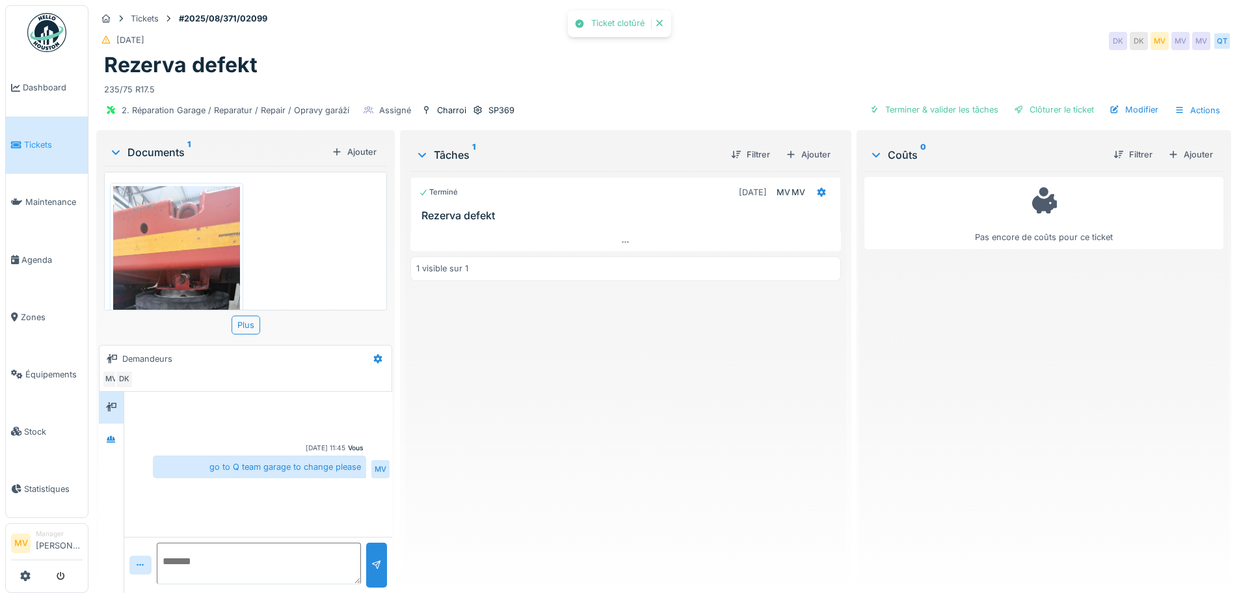
click at [632, 492] on div at bounding box center [619, 299] width 1239 height 598
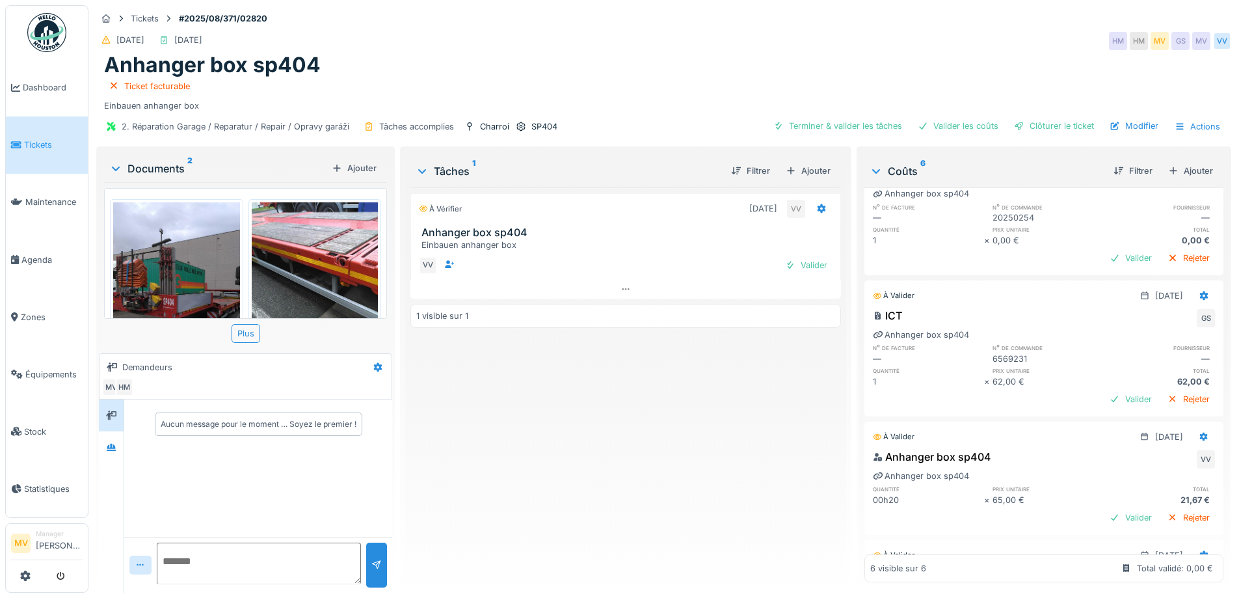
scroll to position [315, 0]
click at [870, 123] on div "Terminer & valider les tâches" at bounding box center [837, 126] width 139 height 18
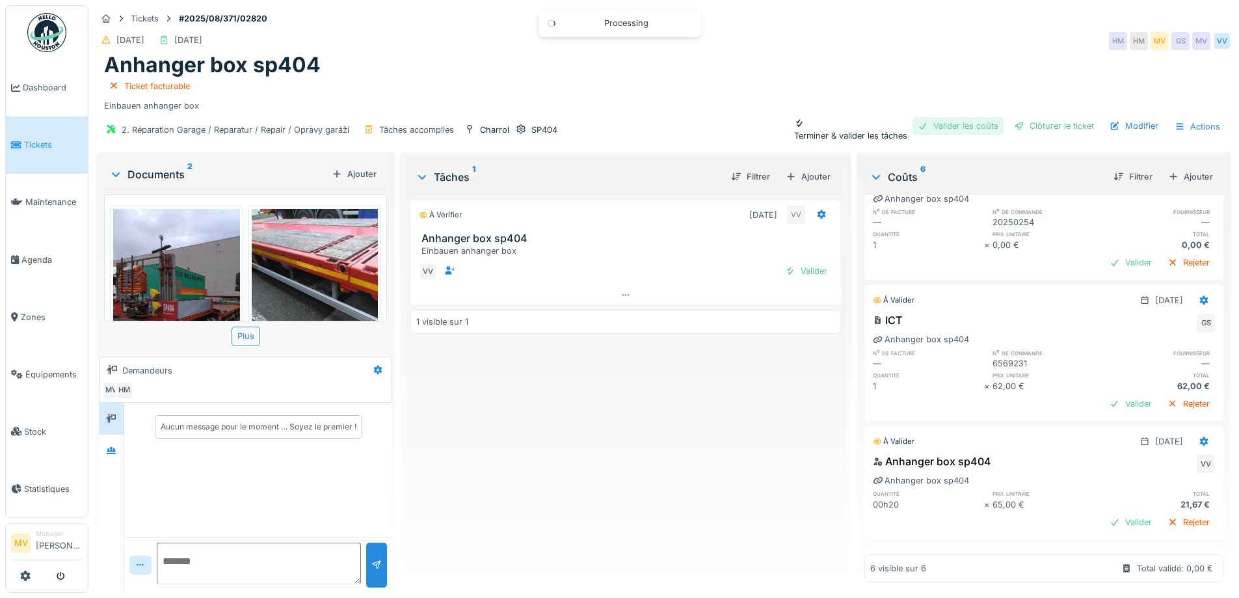
click at [944, 127] on div "Valider les coûts" at bounding box center [958, 126] width 91 height 18
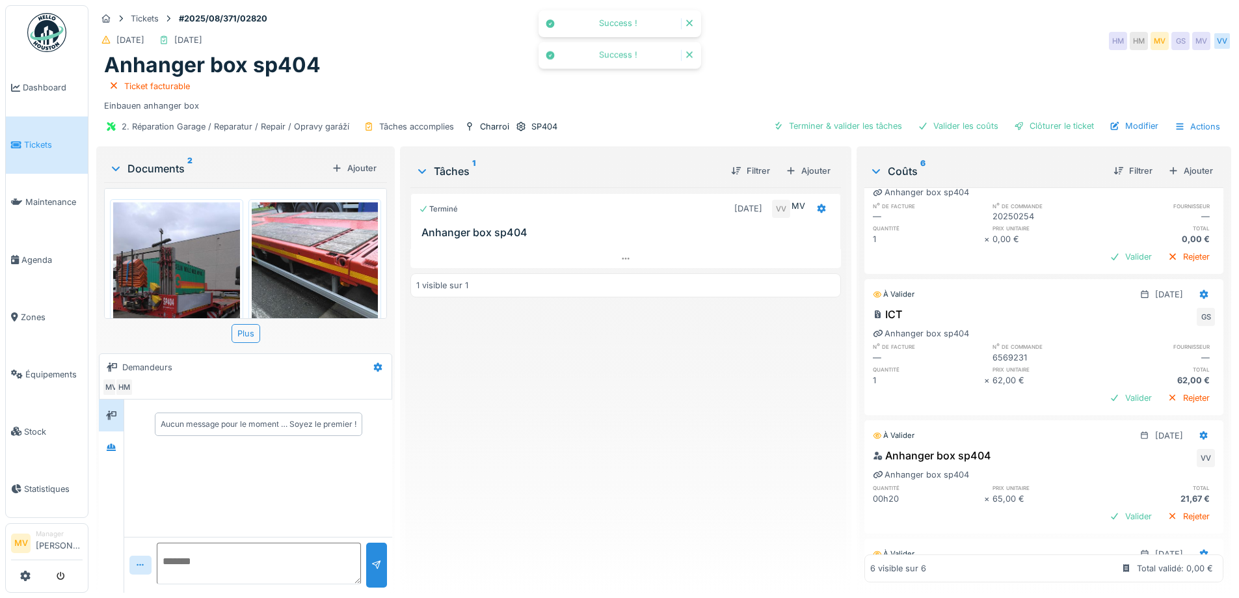
scroll to position [269, 0]
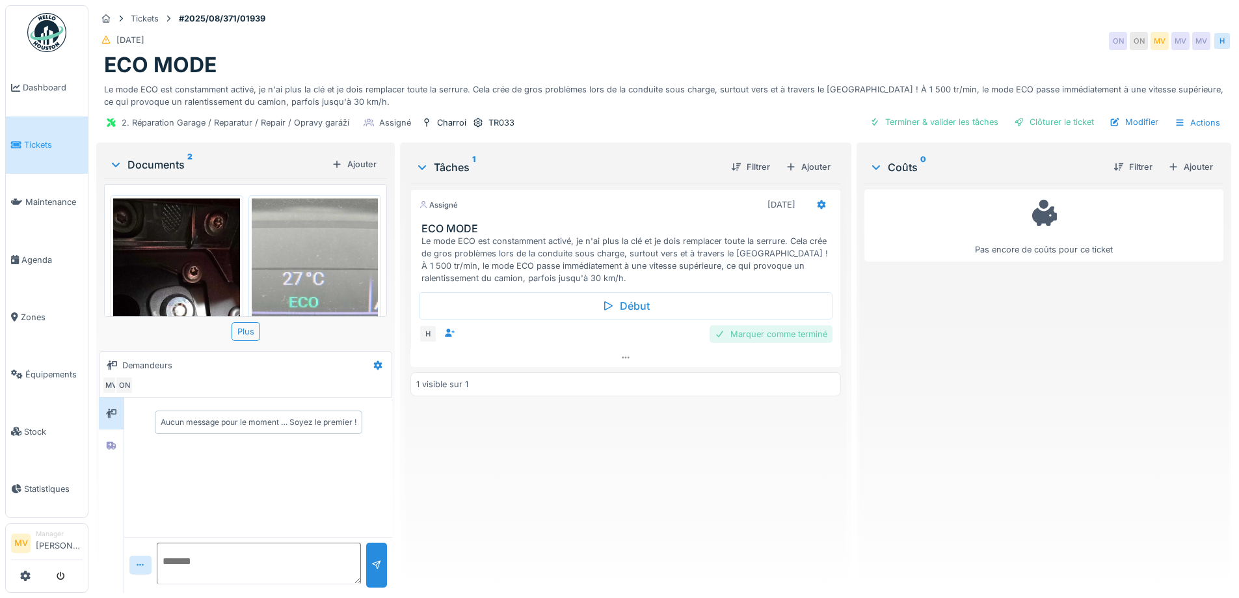
click at [800, 337] on div "Marquer comme terminé" at bounding box center [771, 334] width 123 height 18
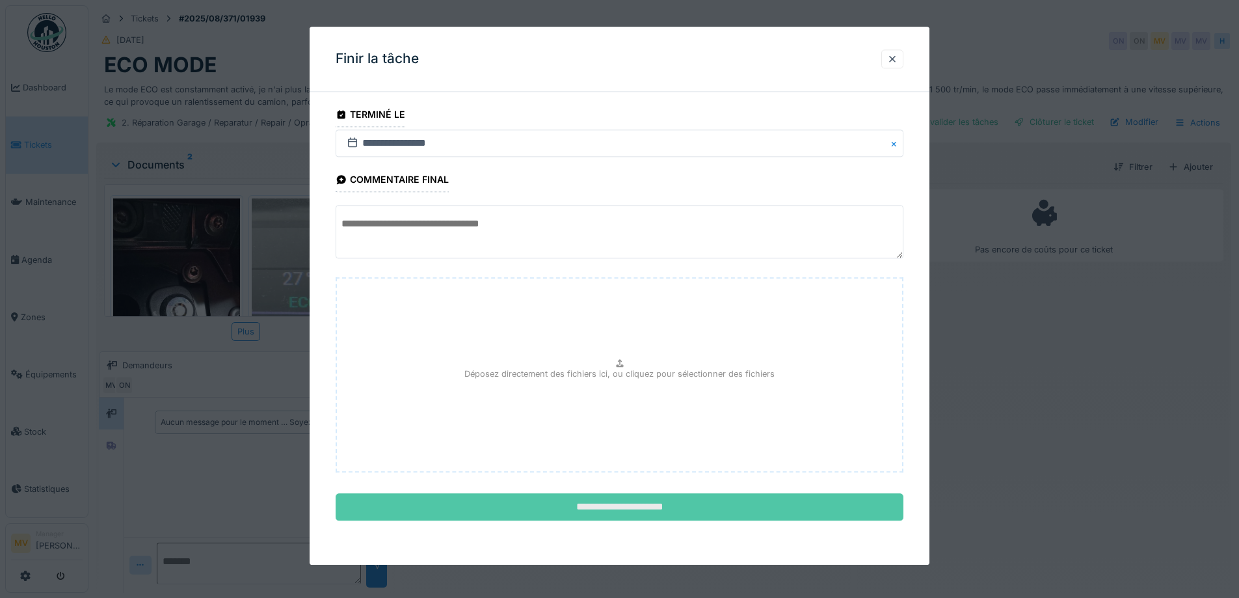
click at [647, 504] on input "**********" at bounding box center [620, 507] width 568 height 27
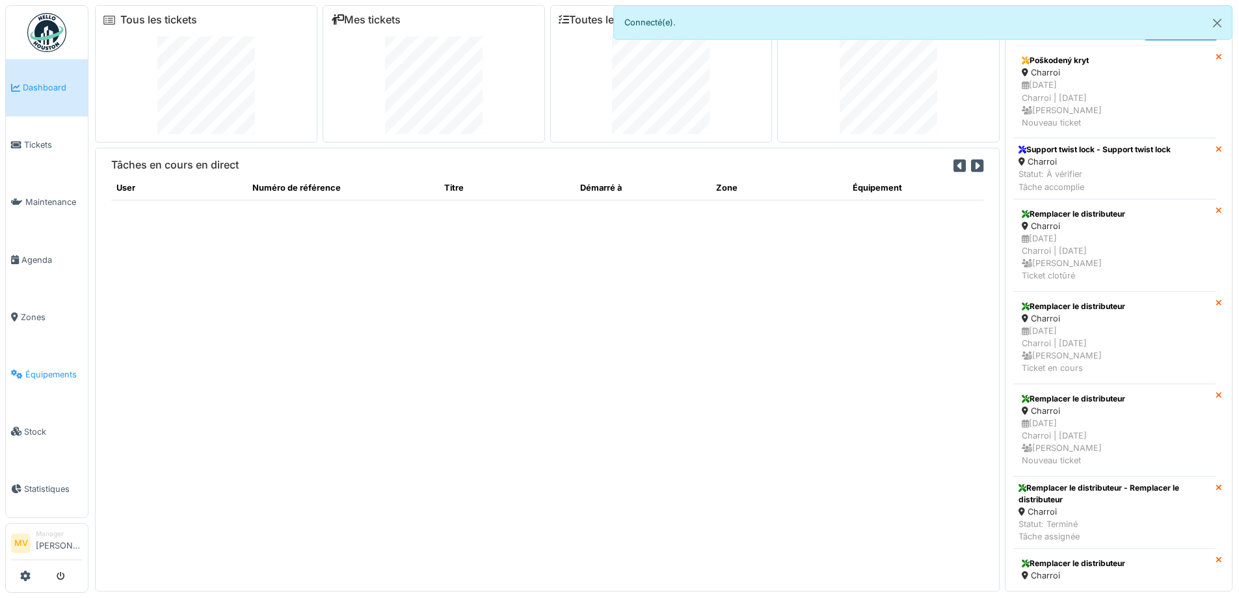
click at [51, 370] on span "Équipements" at bounding box center [53, 374] width 57 height 12
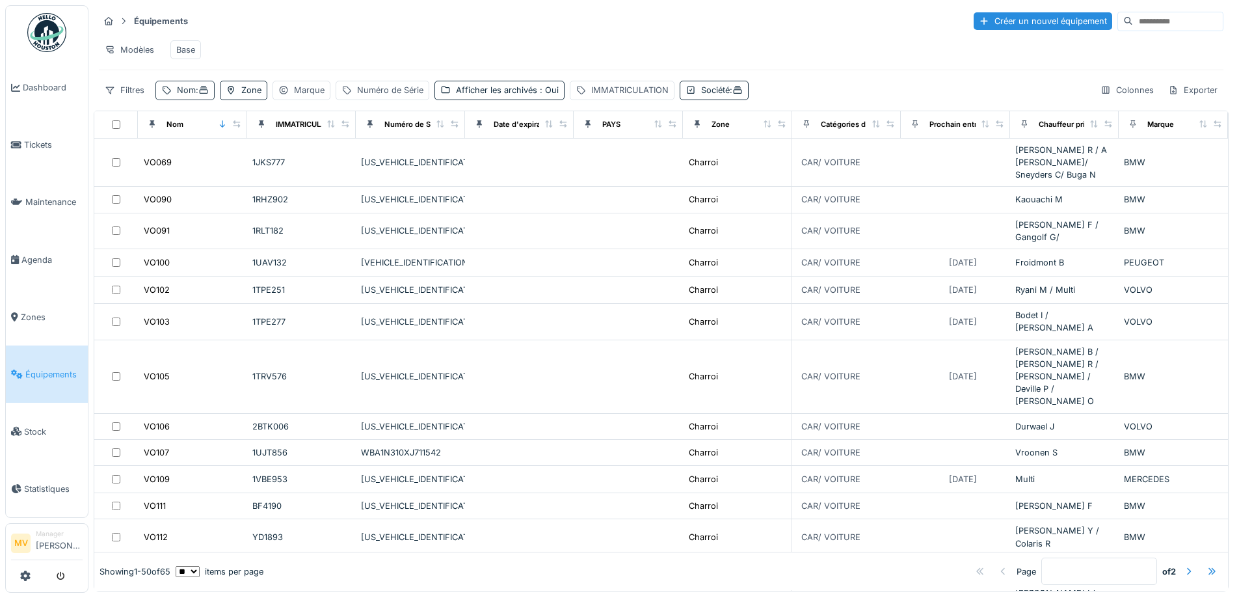
click at [201, 95] on span ":" at bounding box center [202, 90] width 13 height 10
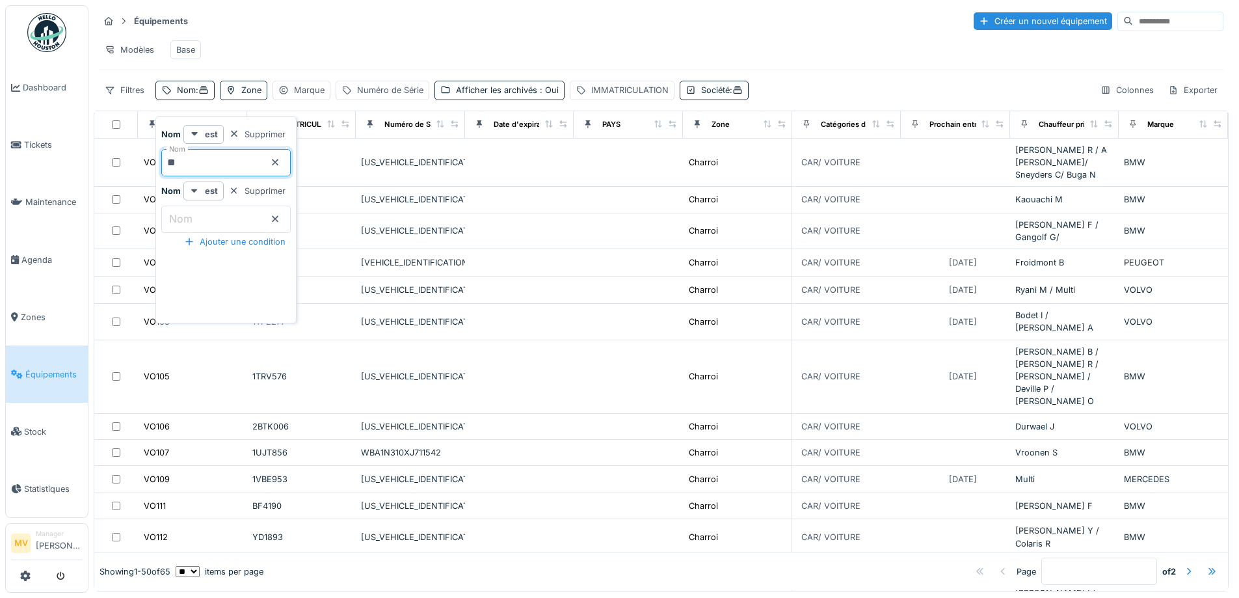
click at [210, 165] on input "**" at bounding box center [225, 162] width 129 height 27
type input "*"
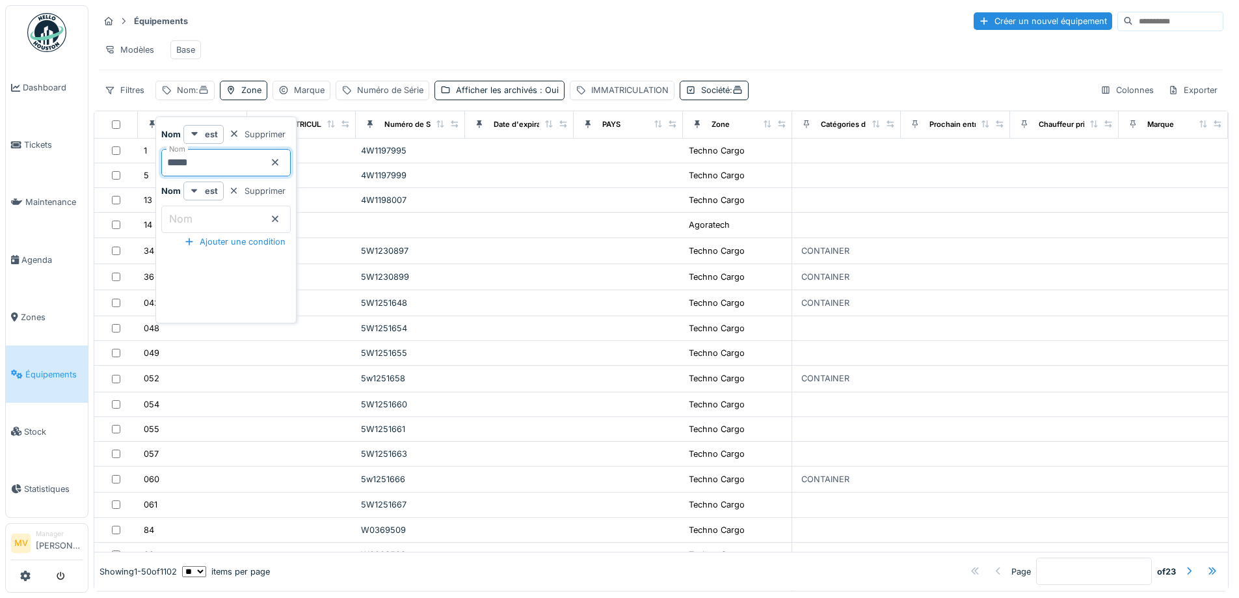
type input "*****"
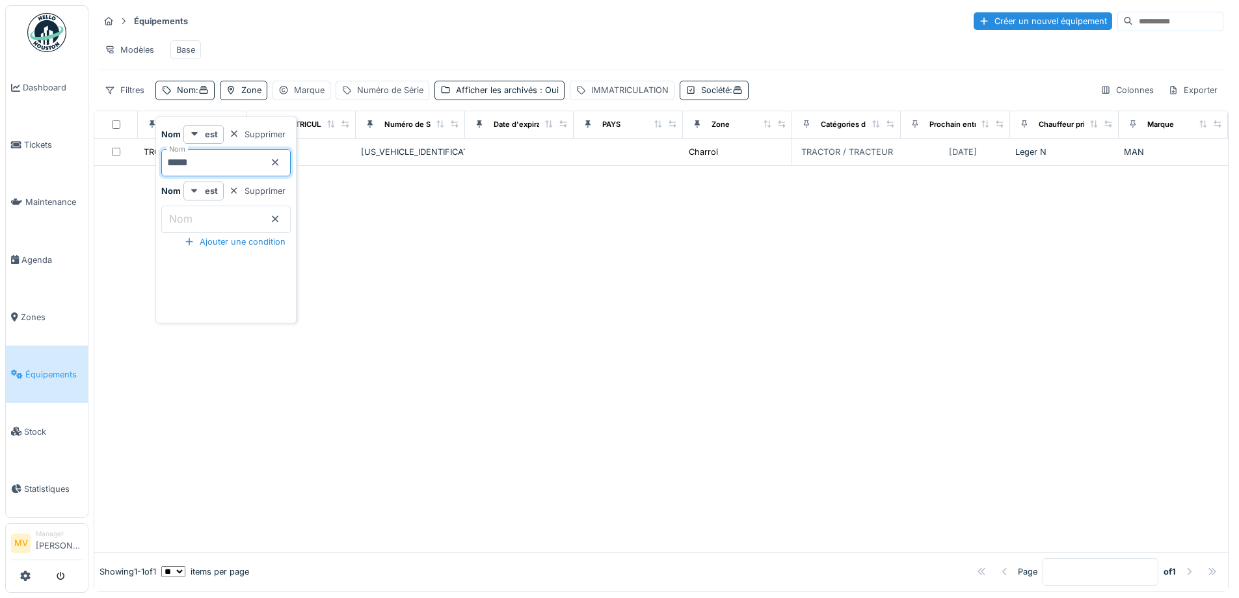
click at [684, 351] on div at bounding box center [661, 359] width 1134 height 386
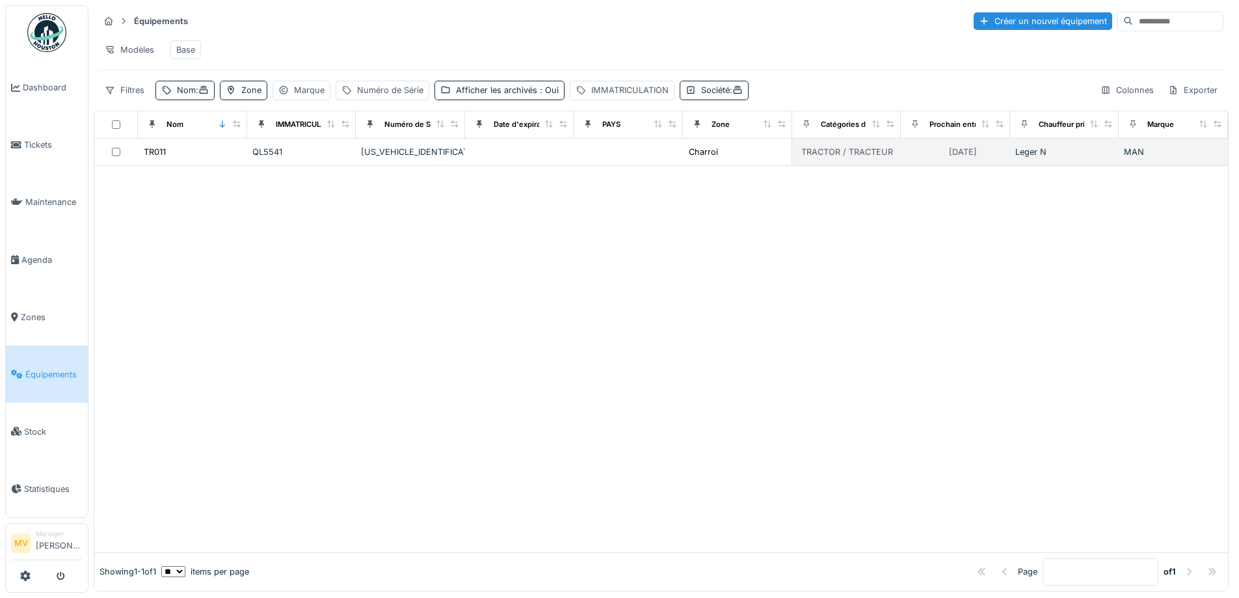
click at [434, 155] on div "[US_VEHICLE_IDENTIFICATION_NUMBER]" at bounding box center [410, 152] width 99 height 12
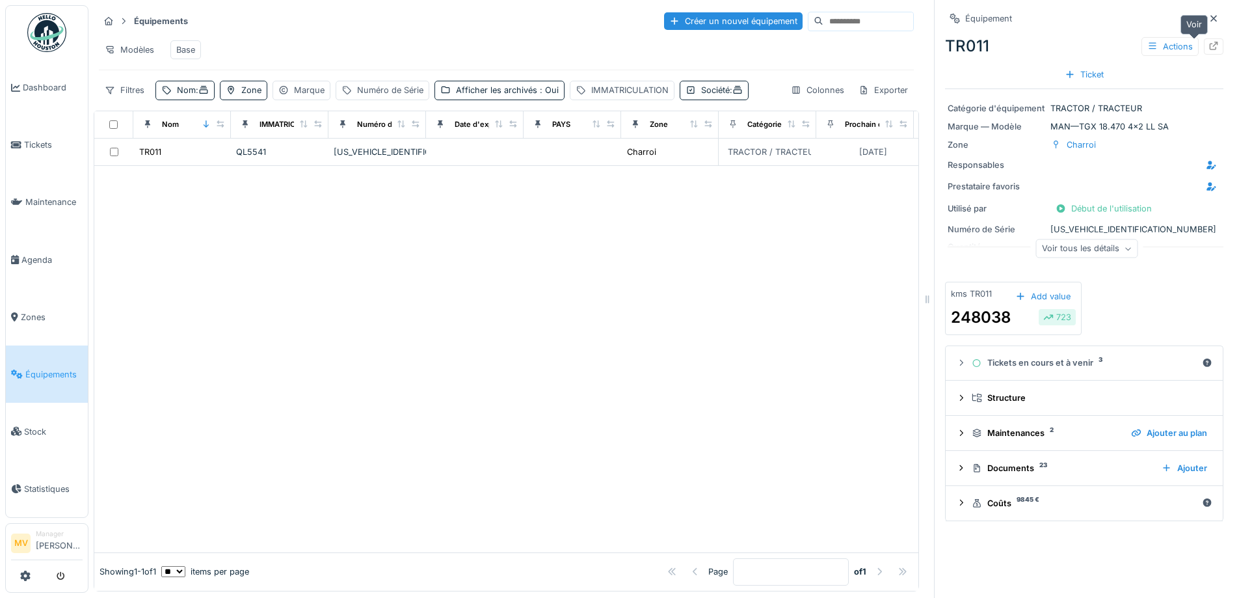
click at [1209, 41] on div at bounding box center [1214, 46] width 10 height 12
click at [168, 94] on icon at bounding box center [166, 90] width 10 height 8
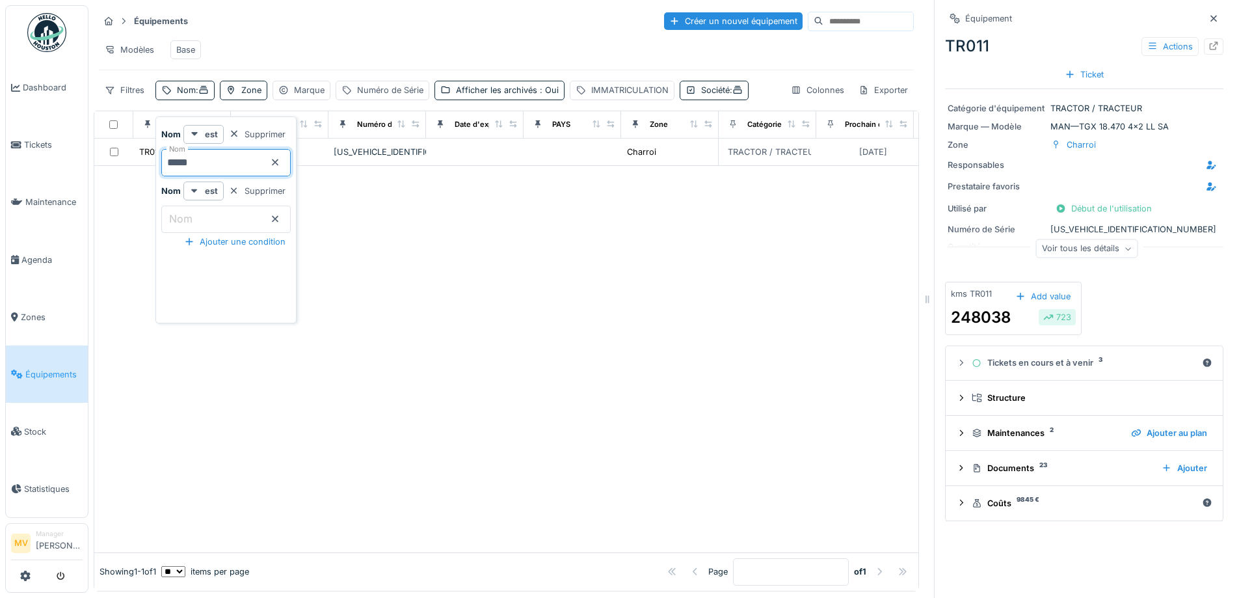
click at [211, 158] on input "*****" at bounding box center [225, 162] width 129 height 27
type input "*****"
drag, startPoint x: 669, startPoint y: 381, endPoint x: 653, endPoint y: 339, distance: 45.1
click at [669, 381] on div at bounding box center [506, 359] width 824 height 386
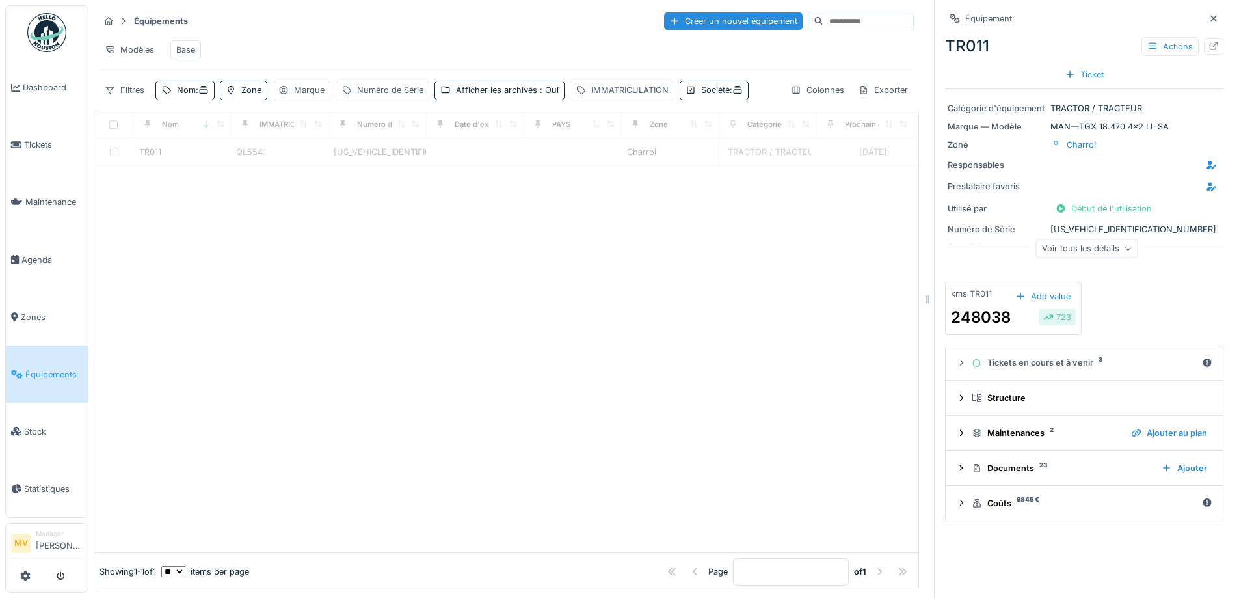
click at [505, 327] on div at bounding box center [506, 359] width 824 height 386
click at [1209, 21] on icon at bounding box center [1214, 18] width 10 height 8
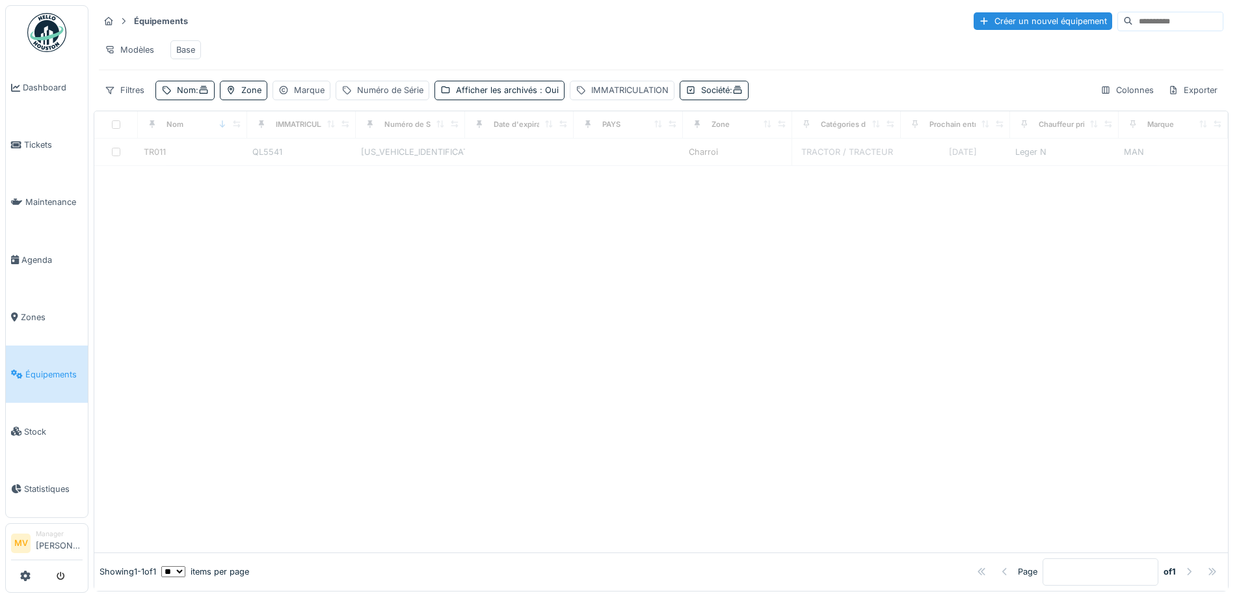
click at [334, 375] on div at bounding box center [661, 359] width 1134 height 386
click at [207, 94] on icon at bounding box center [204, 90] width 8 height 8
click at [223, 153] on input "*****" at bounding box center [225, 162] width 129 height 27
click at [593, 329] on div at bounding box center [661, 359] width 1134 height 386
click at [202, 94] on icon at bounding box center [203, 90] width 10 height 8
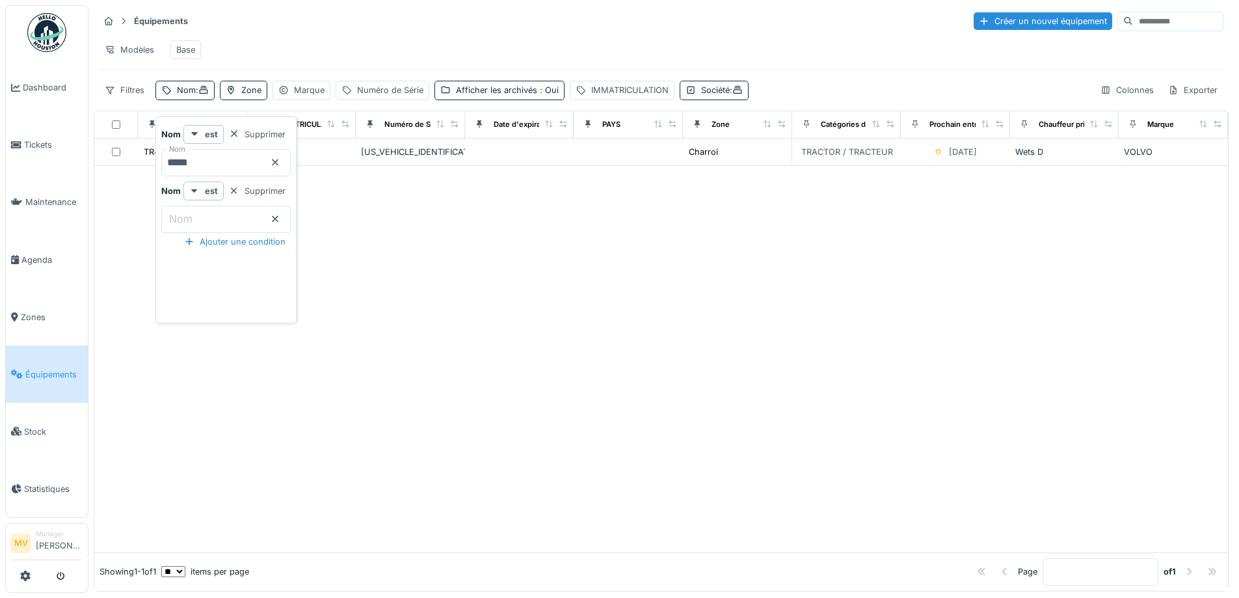
click at [280, 164] on icon at bounding box center [275, 162] width 10 height 8
click at [245, 163] on input "Nom" at bounding box center [225, 162] width 129 height 27
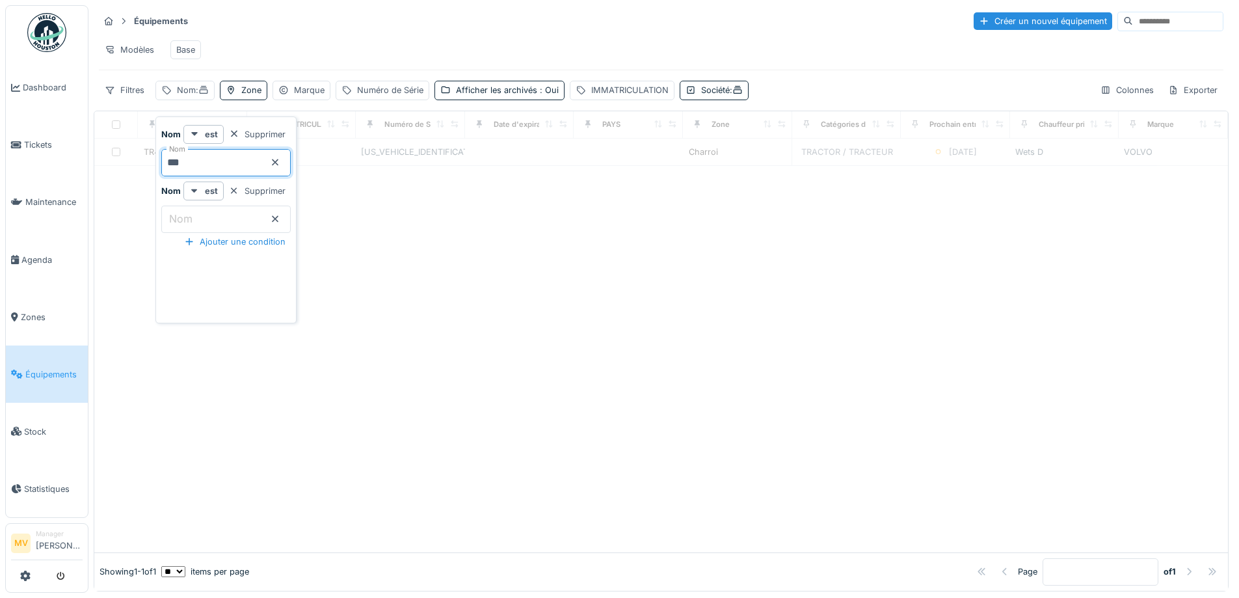
type input "***"
click at [487, 353] on div at bounding box center [661, 359] width 1134 height 386
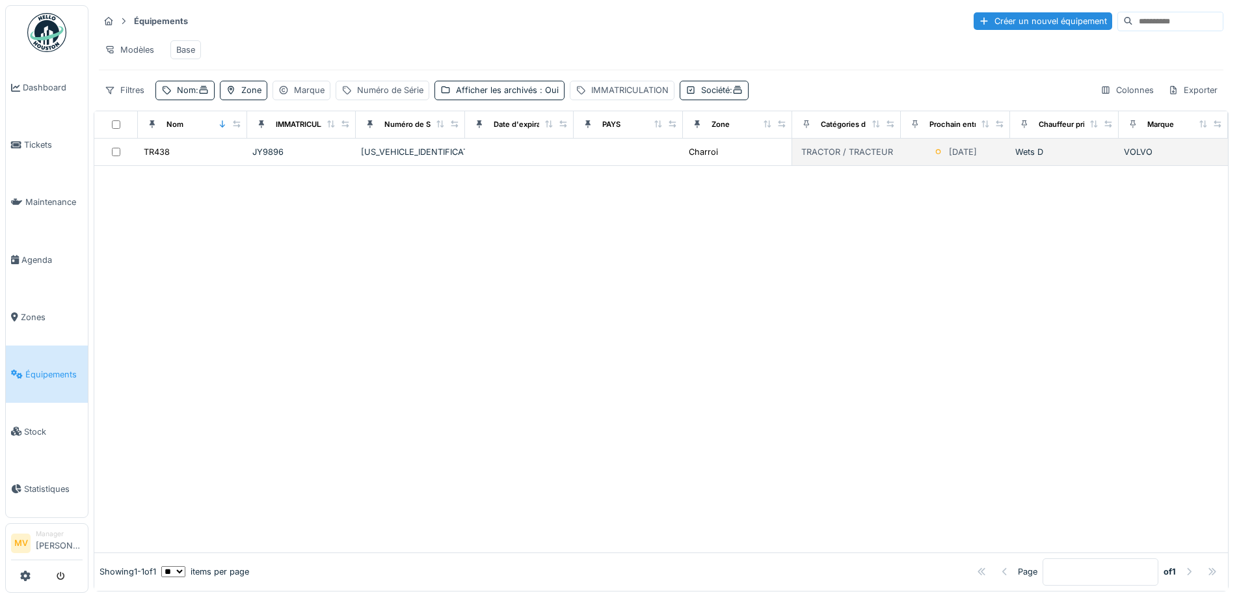
click at [424, 158] on div "[US_VEHICLE_IDENTIFICATION_NUMBER]" at bounding box center [410, 152] width 99 height 12
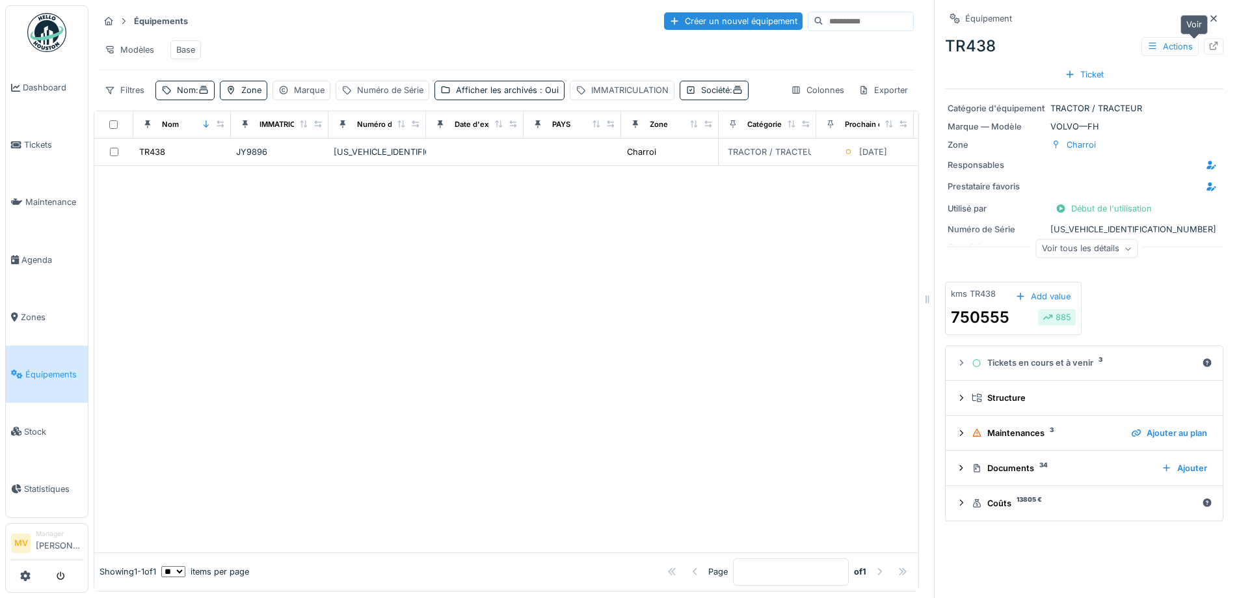
click at [1209, 46] on icon at bounding box center [1214, 46] width 10 height 8
click at [1209, 18] on icon at bounding box center [1214, 18] width 10 height 8
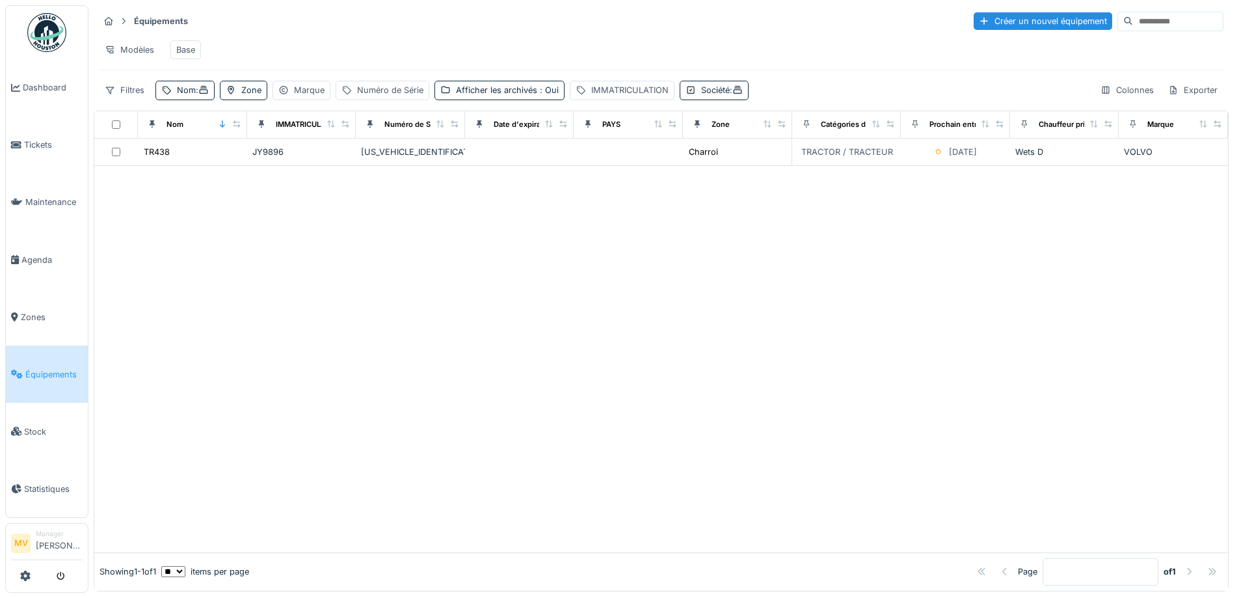
click at [586, 360] on div at bounding box center [661, 359] width 1134 height 386
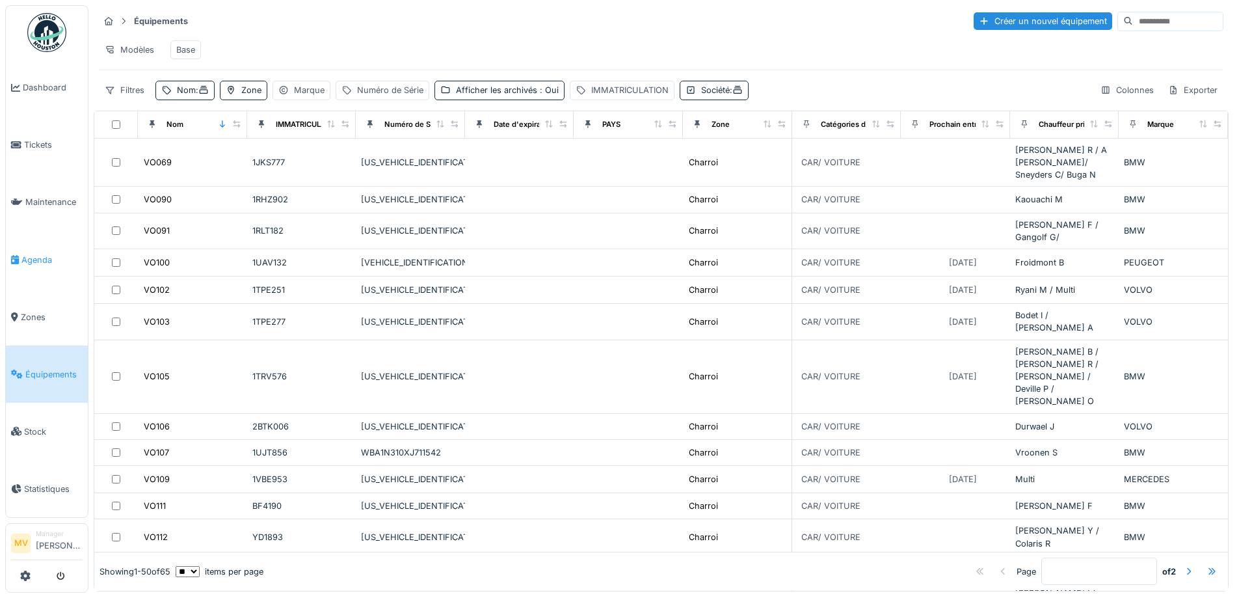
click at [46, 256] on span "Agenda" at bounding box center [51, 260] width 61 height 12
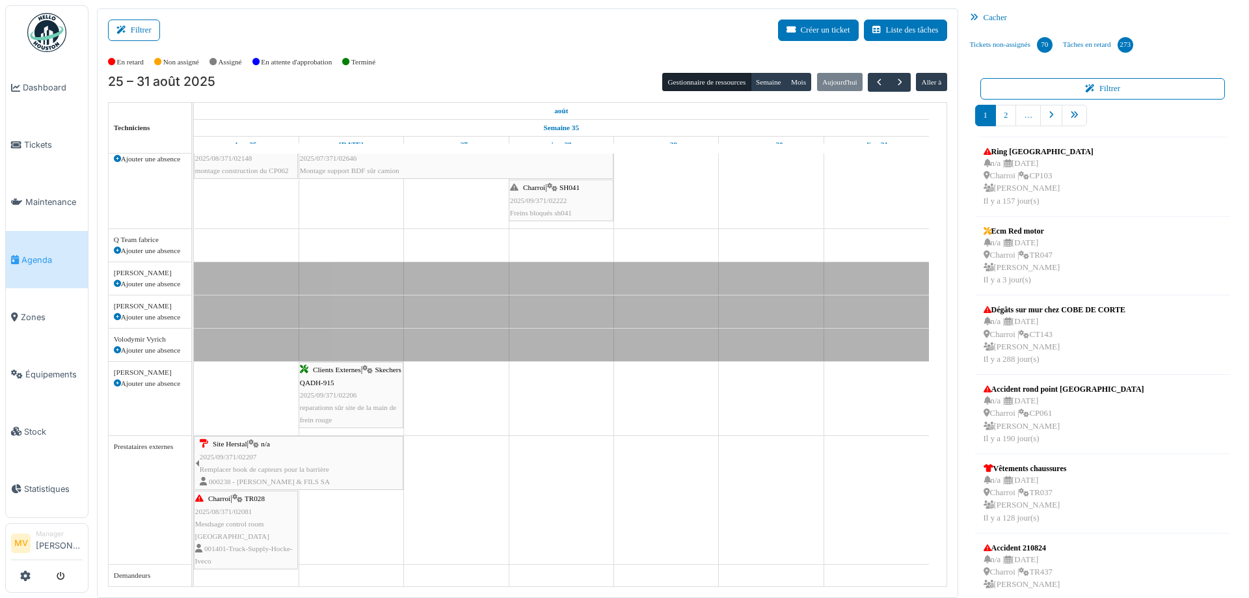
scroll to position [3, 0]
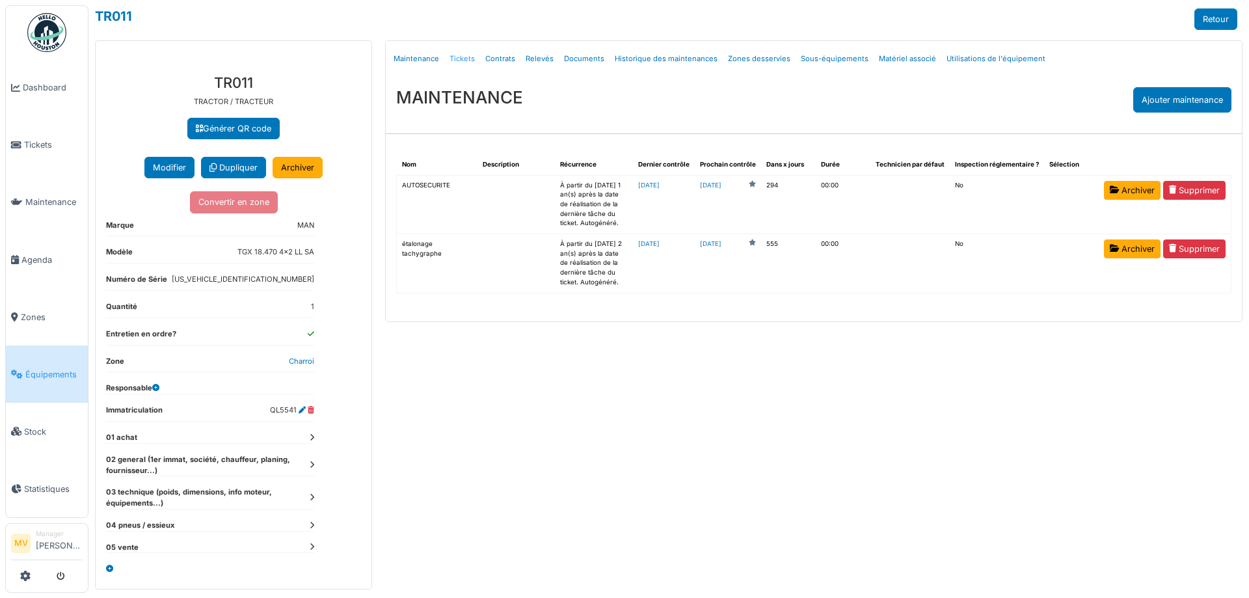
click at [468, 57] on link "Tickets" at bounding box center [462, 59] width 36 height 31
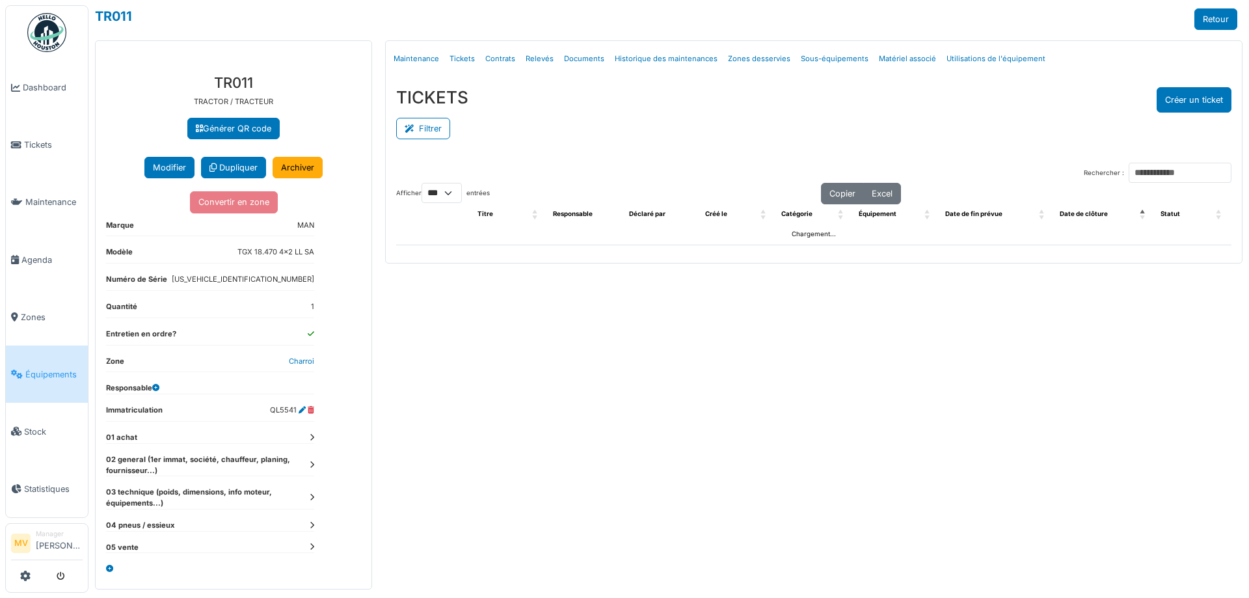
select select "***"
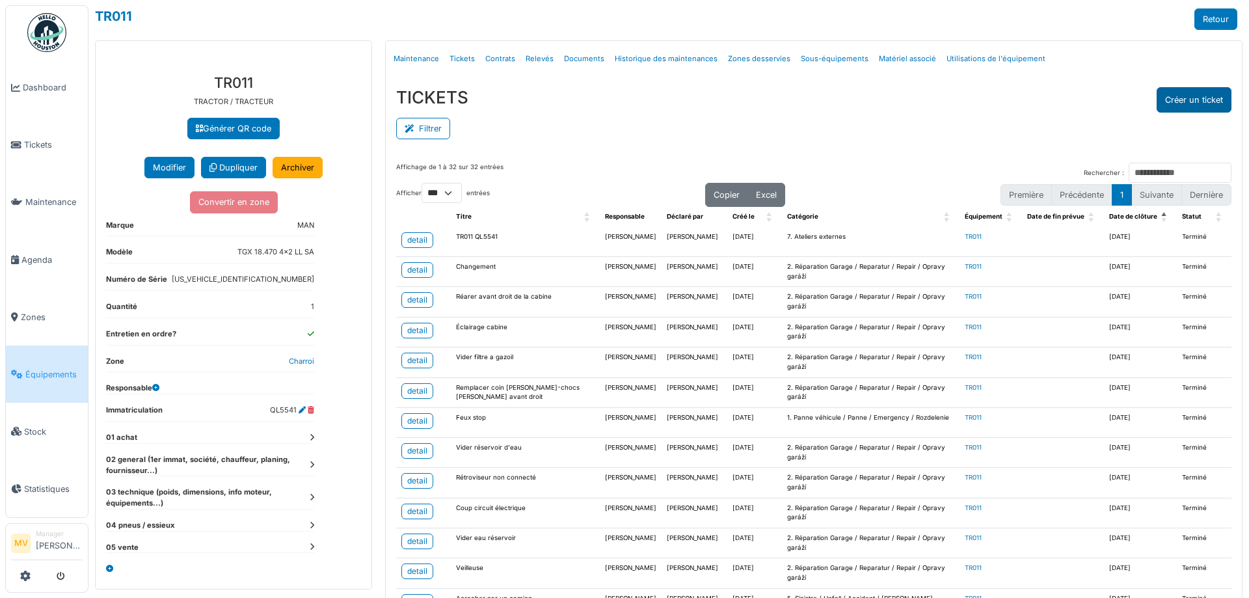
click at [1191, 102] on button "Créer un ticket" at bounding box center [1194, 99] width 75 height 25
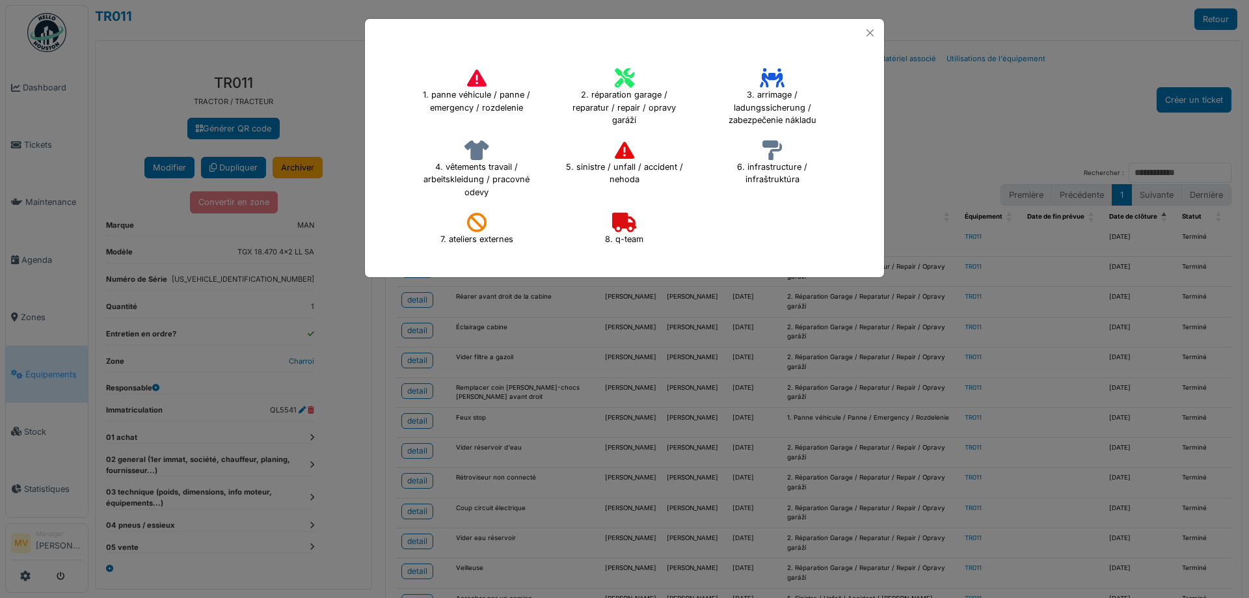
click at [628, 78] on icon at bounding box center [625, 78] width 20 height 20
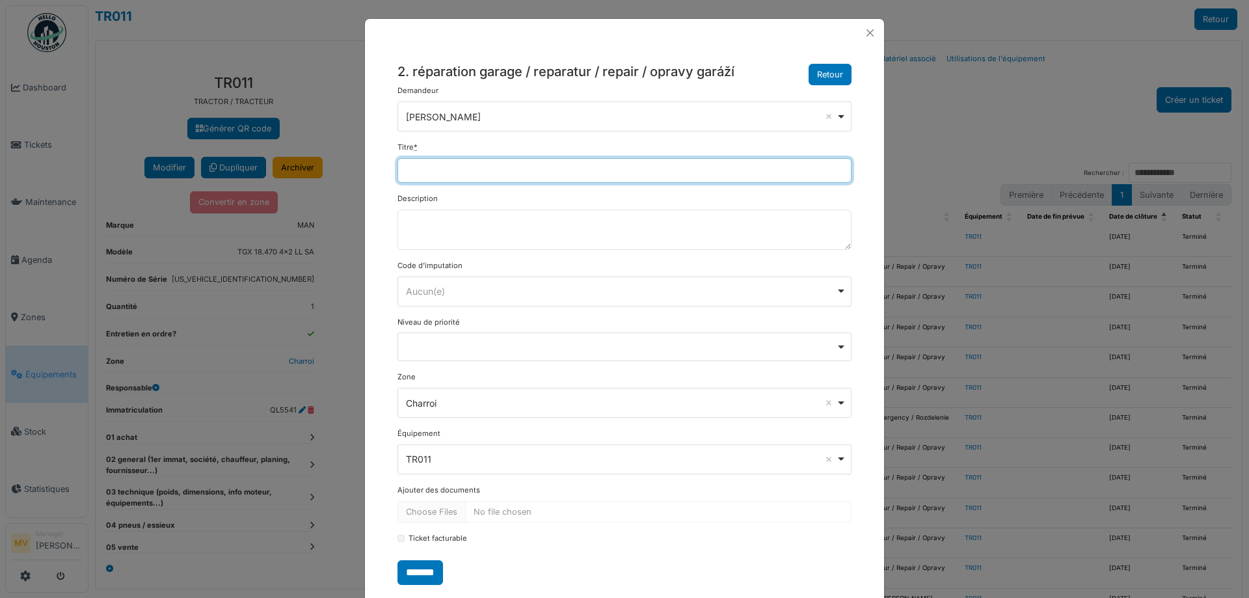
click at [505, 165] on input "Titre *" at bounding box center [625, 170] width 454 height 25
type input "*********"
click at [499, 278] on div "******** Aucun(e) Remove item" at bounding box center [625, 291] width 454 height 30
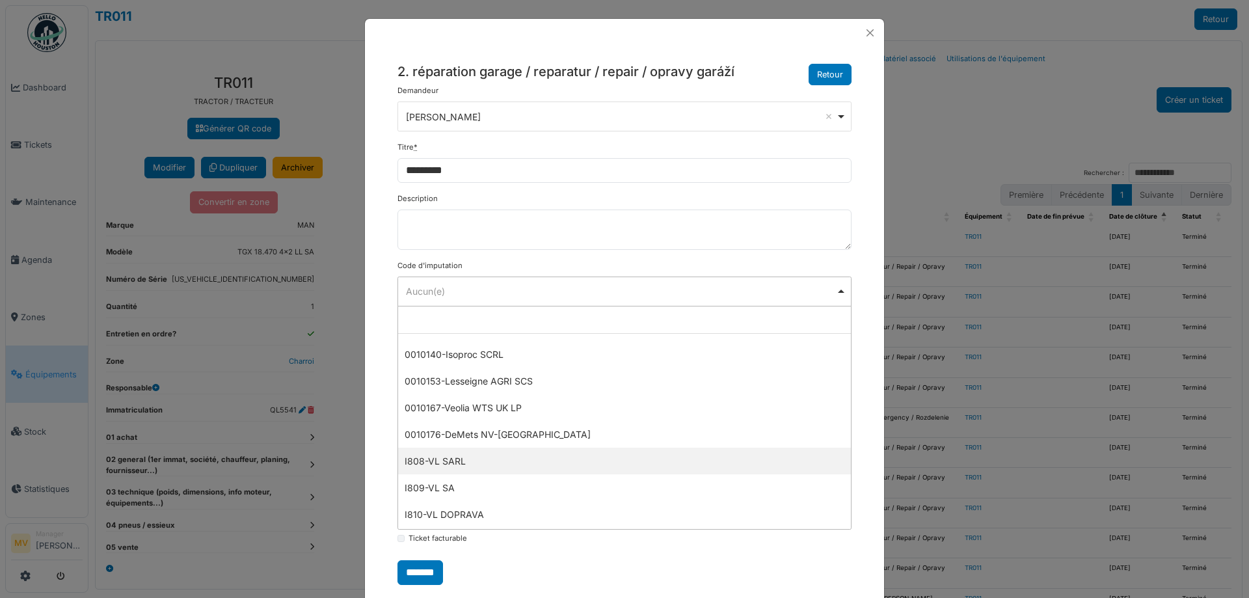
scroll to position [418, 0]
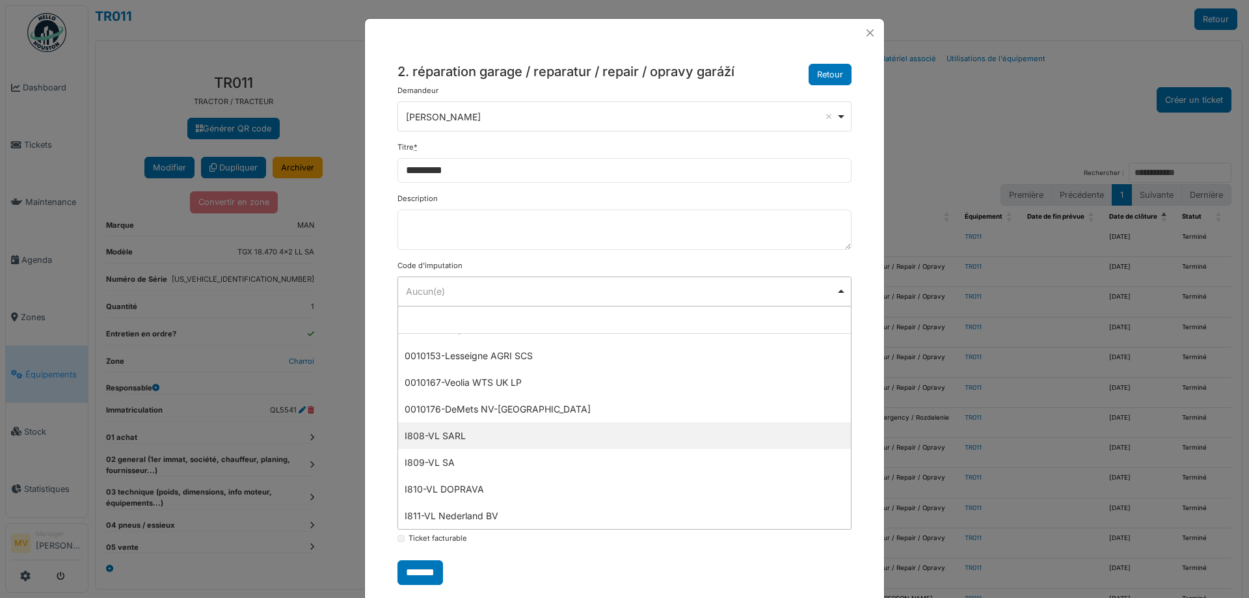
select select "***"
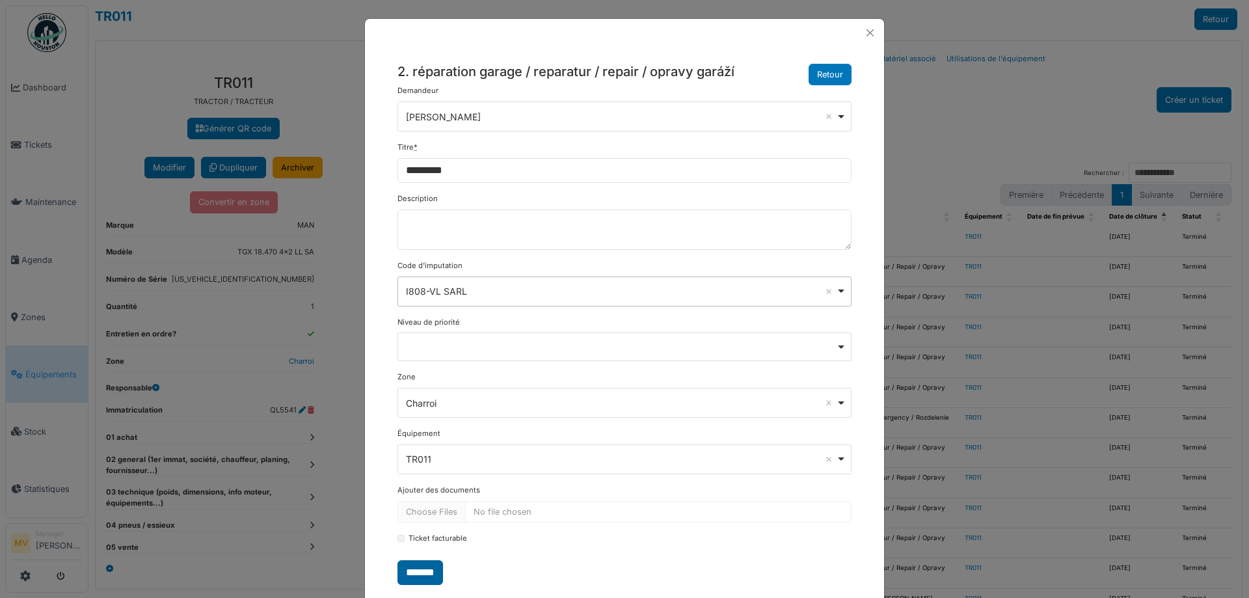
click at [416, 563] on input "*******" at bounding box center [421, 572] width 46 height 25
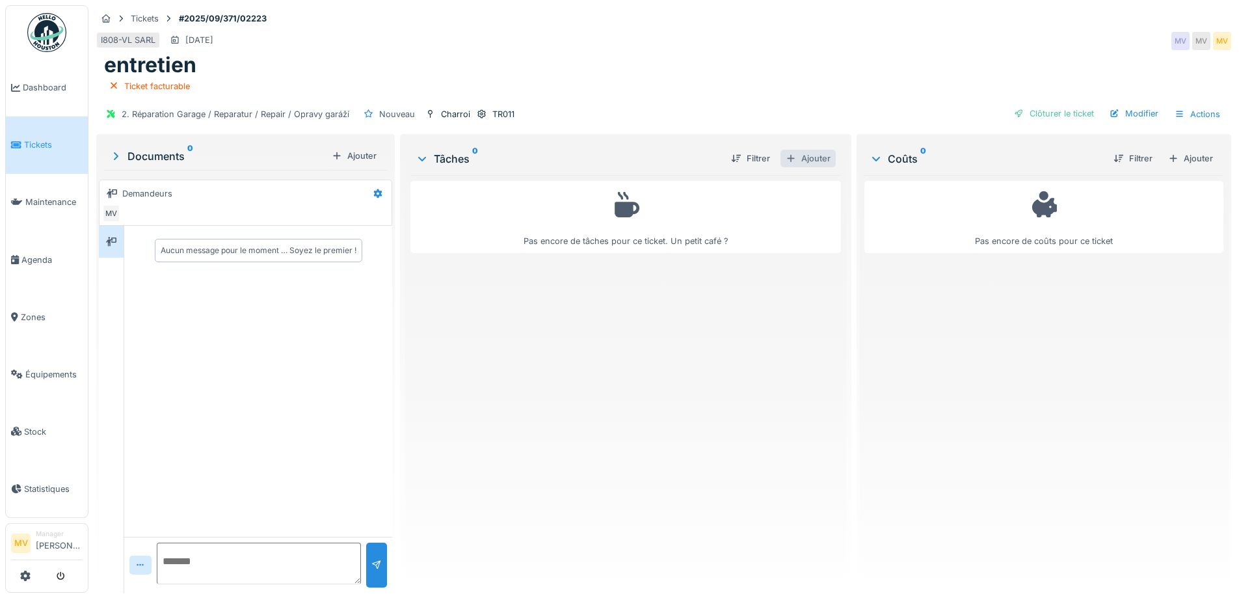
click at [818, 155] on div "Ajouter" at bounding box center [808, 159] width 55 height 18
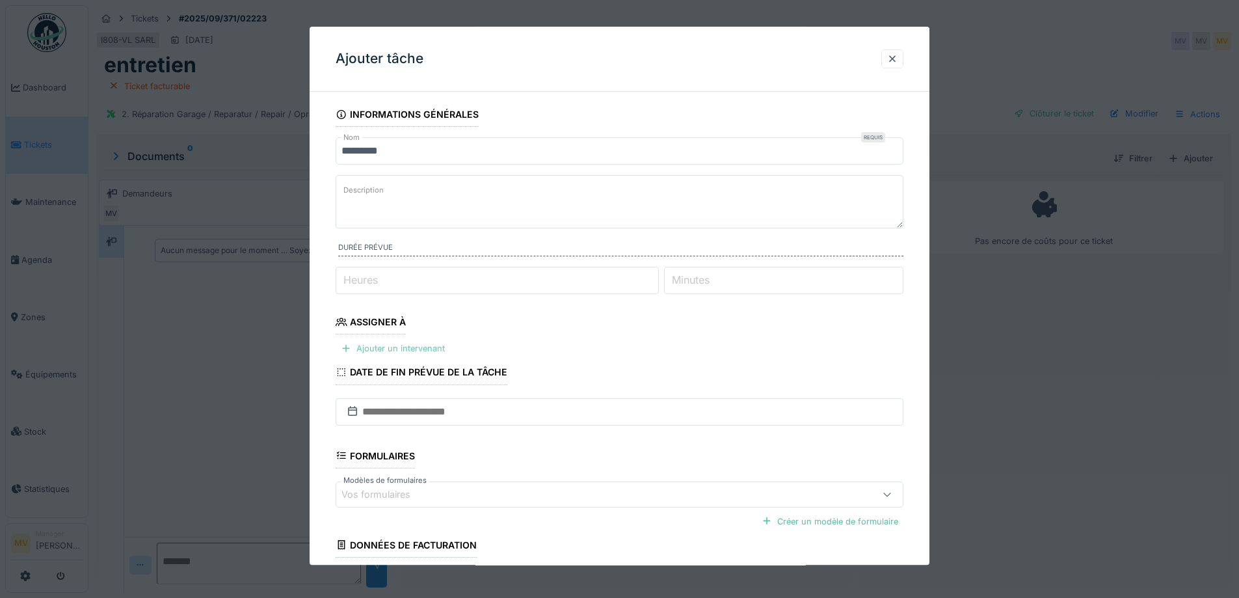
click at [397, 342] on div "Ajouter un intervenant" at bounding box center [393, 349] width 115 height 18
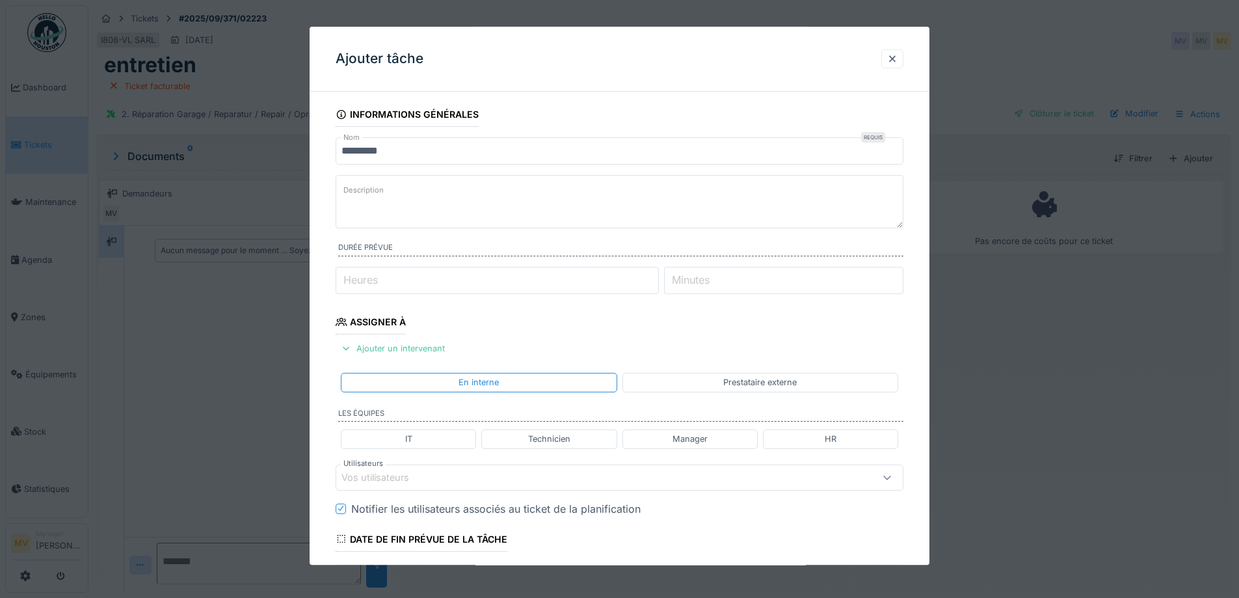
drag, startPoint x: 735, startPoint y: 388, endPoint x: 725, endPoint y: 387, distance: 9.8
click at [735, 387] on div "Prestataire externe" at bounding box center [760, 383] width 74 height 12
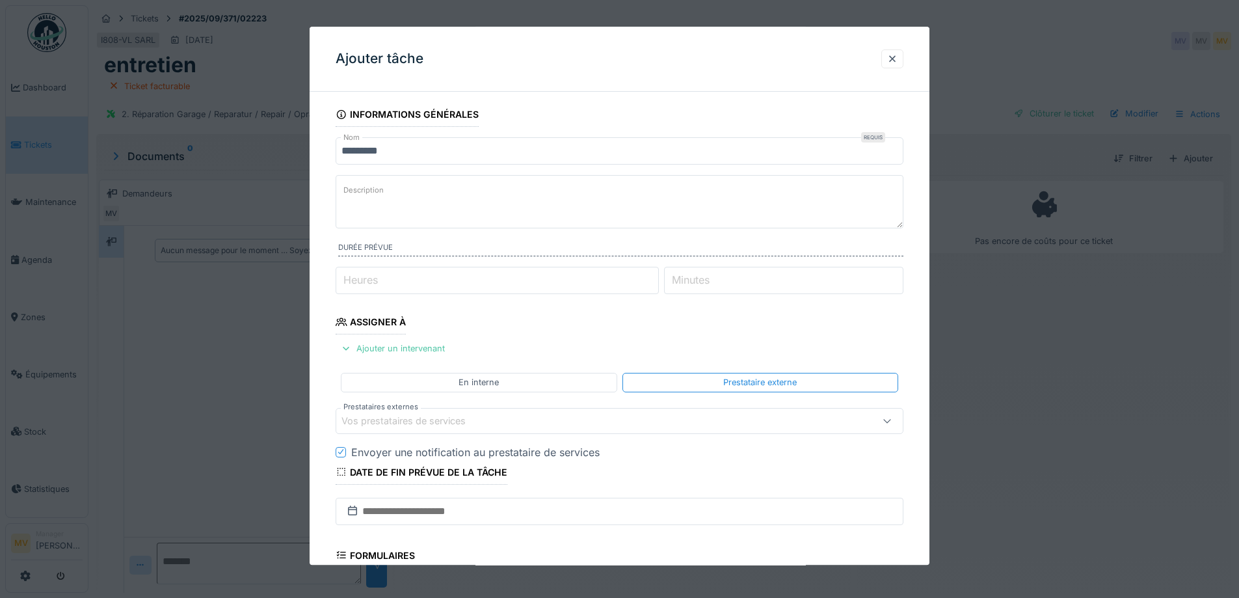
click at [487, 422] on div "Vos prestataires de services" at bounding box center [587, 421] width 490 height 14
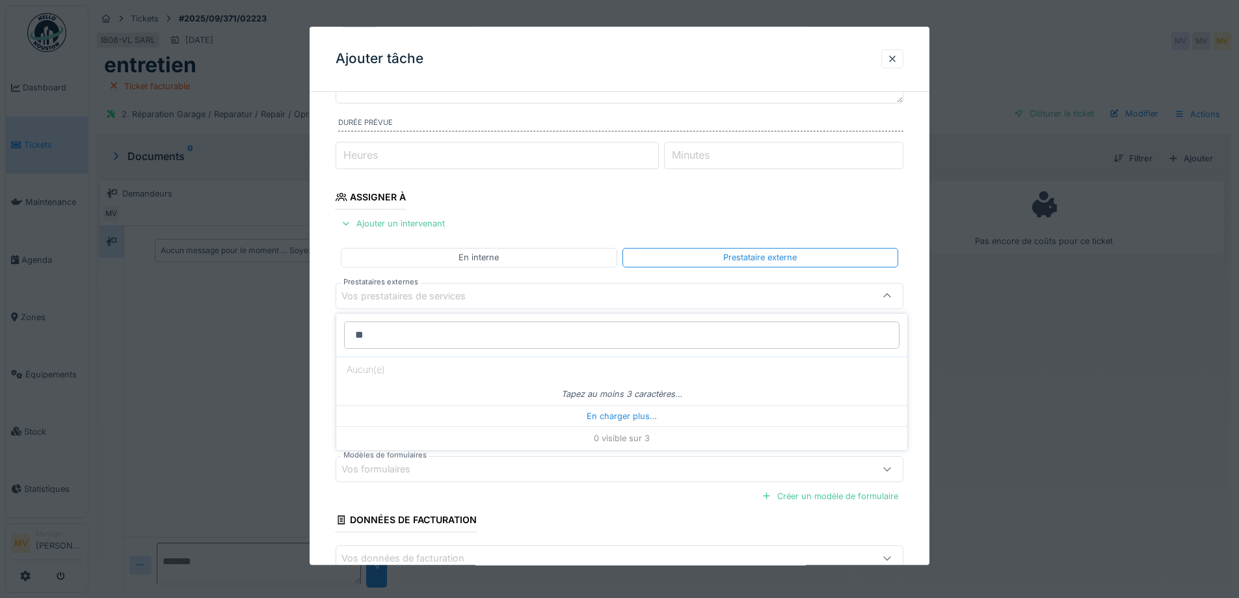
type input "*"
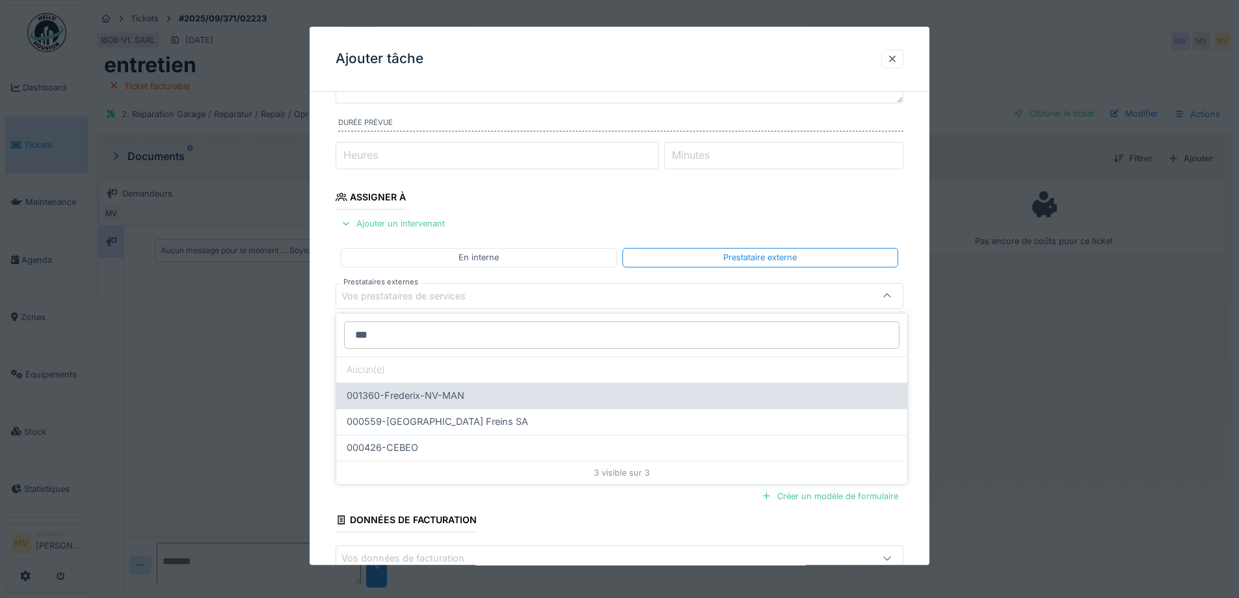
type input "***"
click at [474, 393] on div "001360-Frederix-NV-MAN" at bounding box center [622, 395] width 550 height 14
type input "*****"
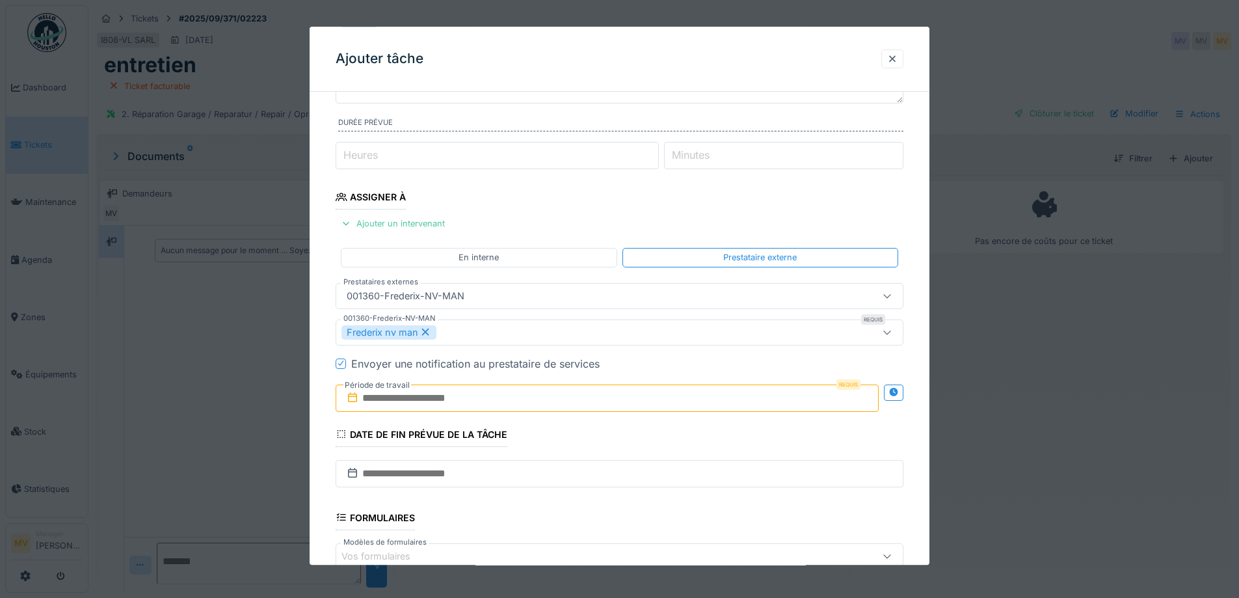
click at [489, 396] on input "text" at bounding box center [607, 397] width 543 height 27
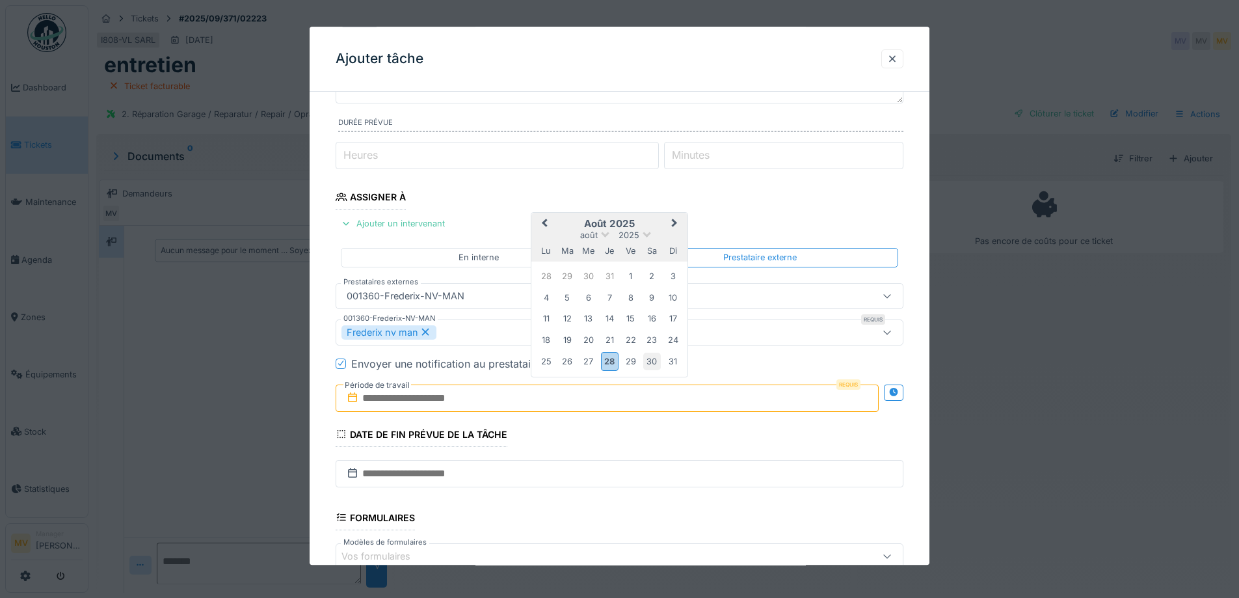
click at [651, 358] on div "30" at bounding box center [652, 362] width 18 height 18
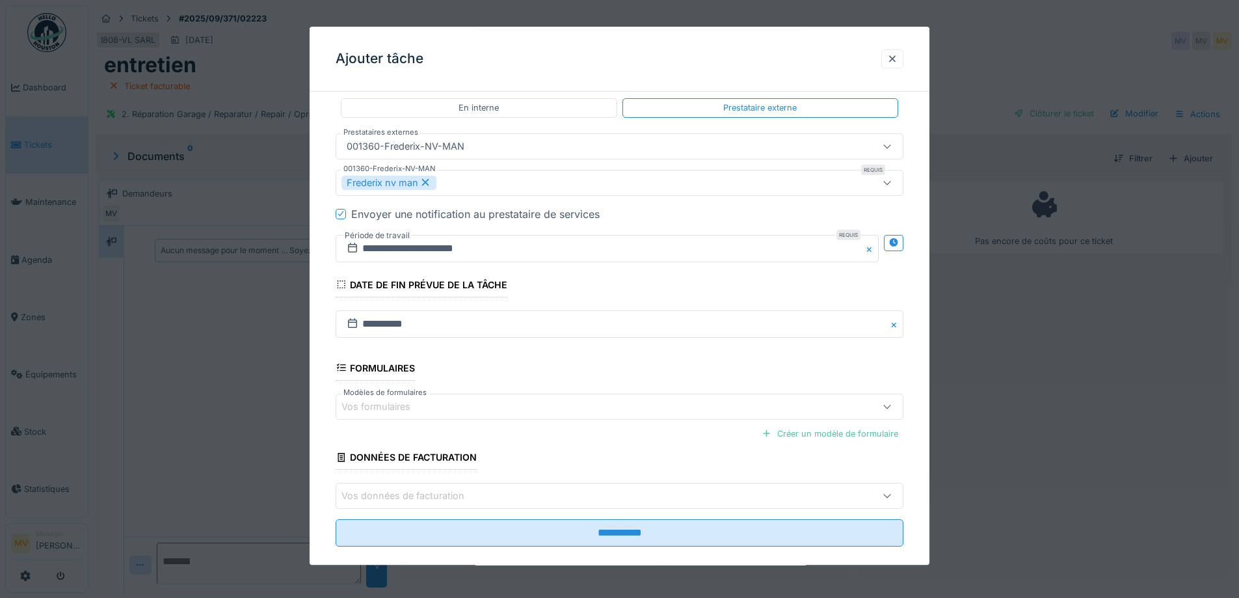
scroll to position [293, 0]
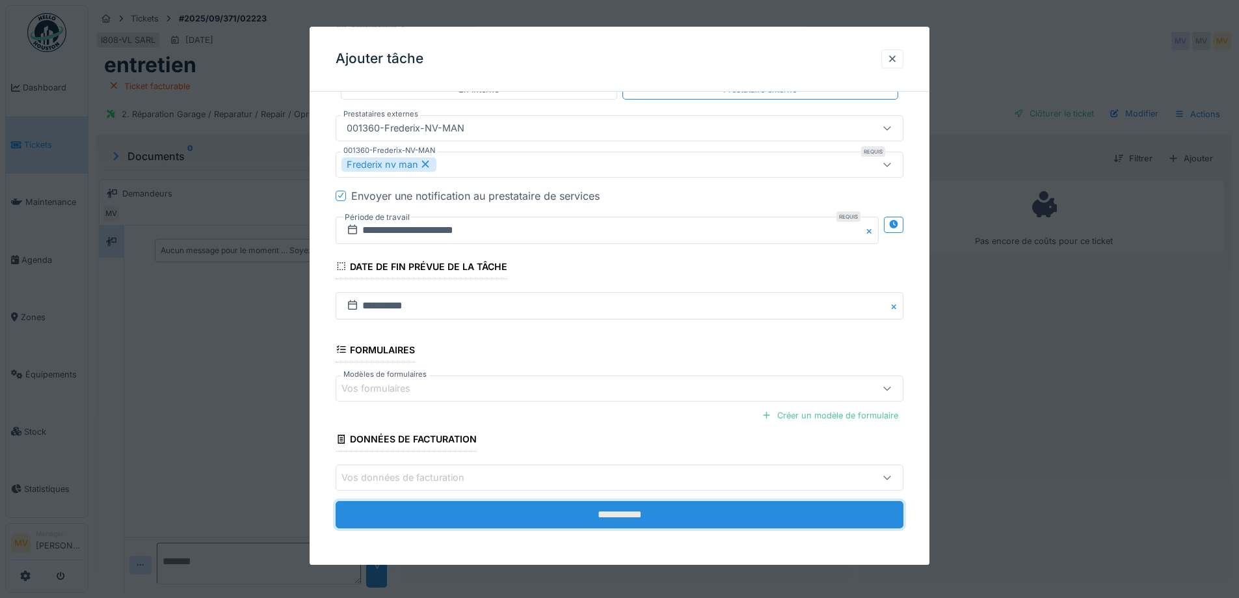
click at [534, 515] on input "**********" at bounding box center [620, 514] width 568 height 27
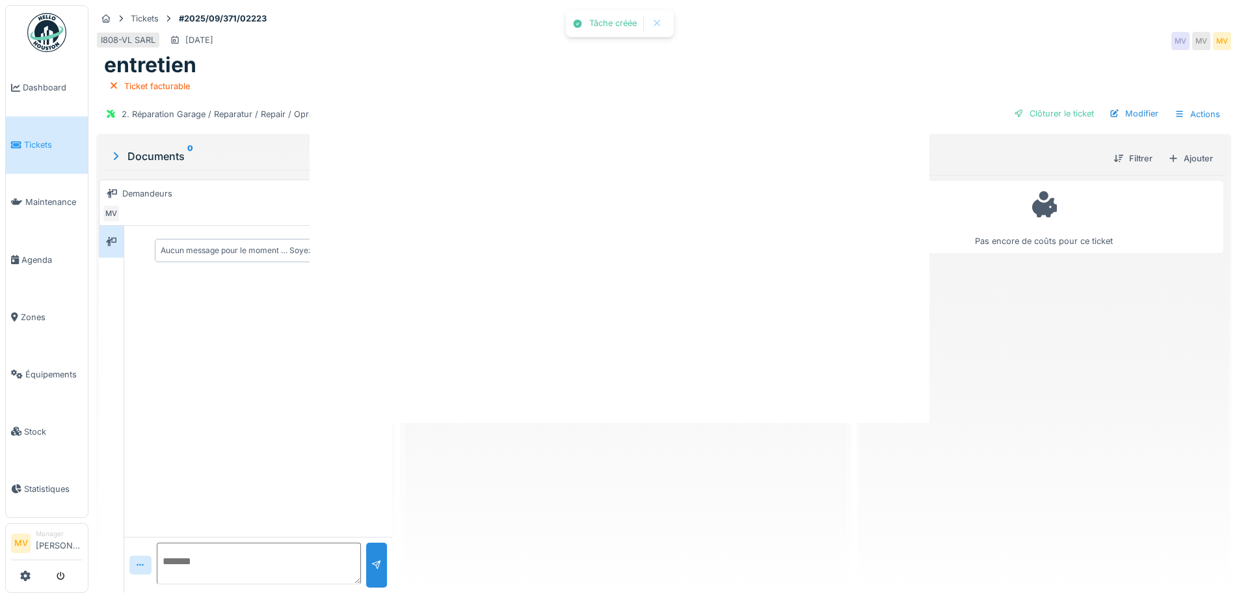
scroll to position [0, 0]
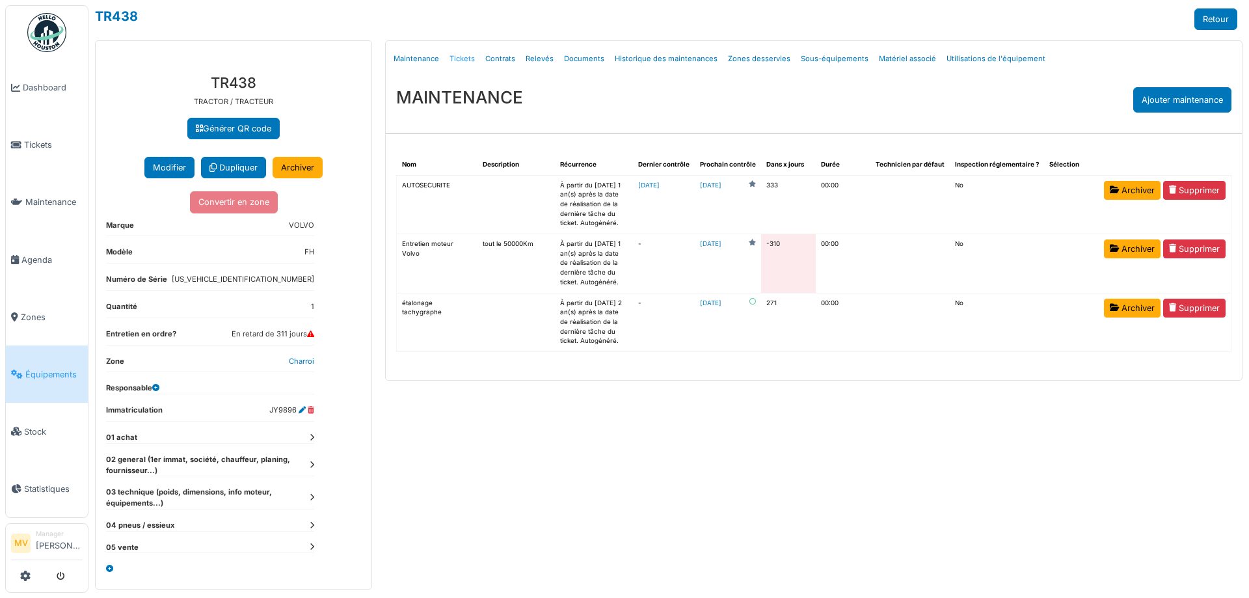
click at [466, 59] on link "Tickets" at bounding box center [462, 59] width 36 height 31
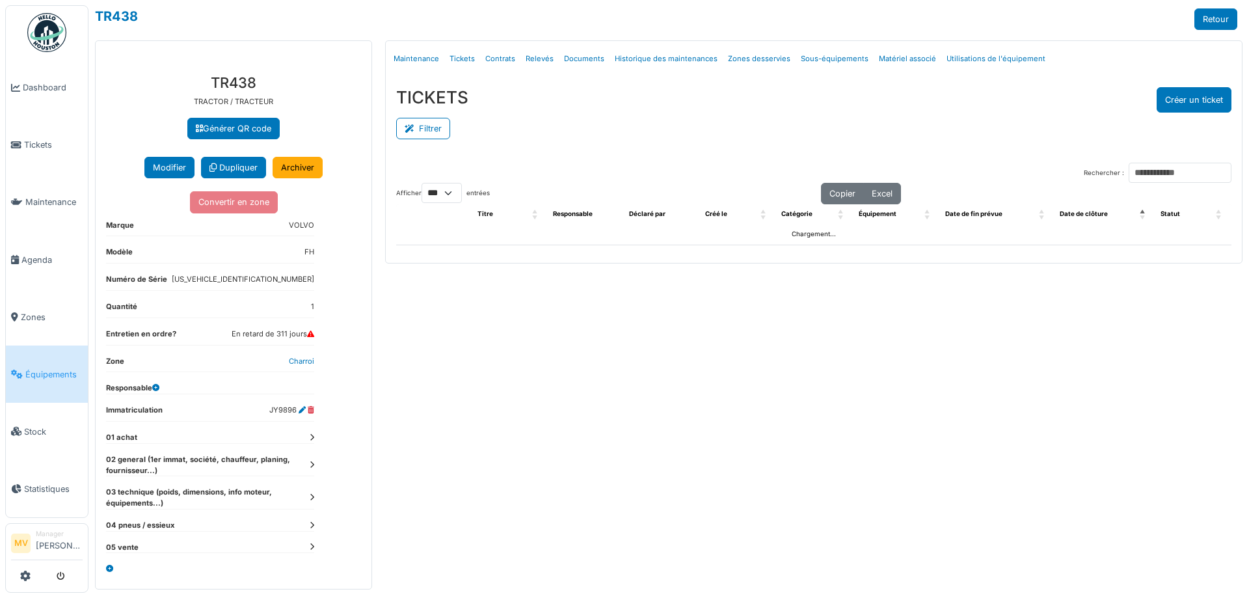
select select "***"
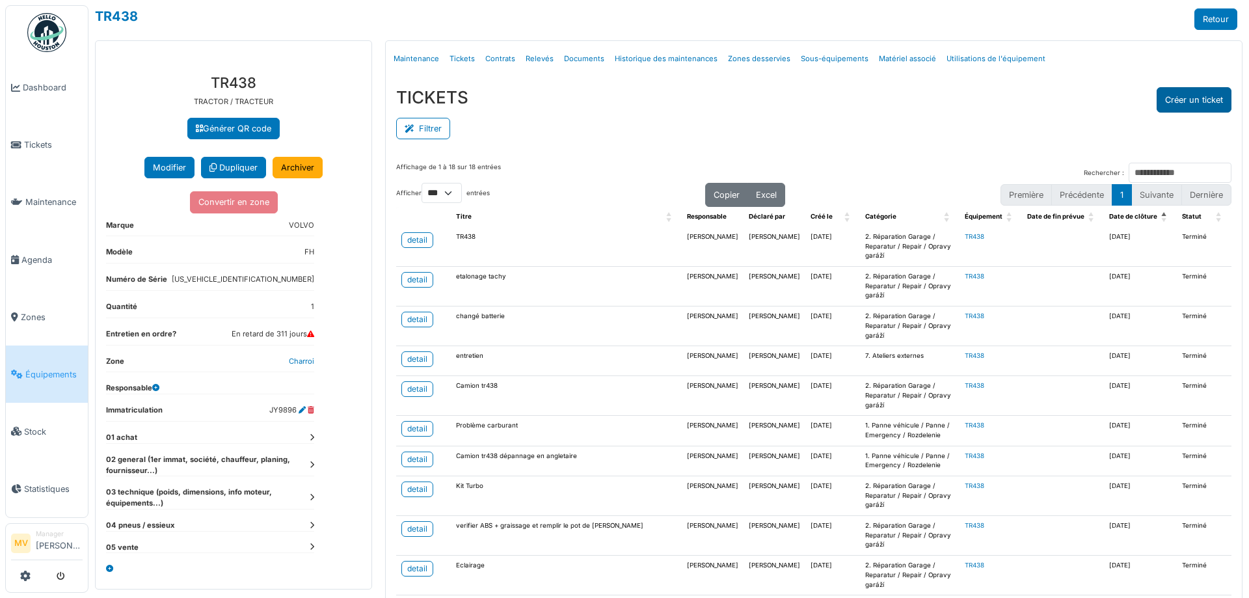
click at [1190, 98] on button "Créer un ticket" at bounding box center [1194, 99] width 75 height 25
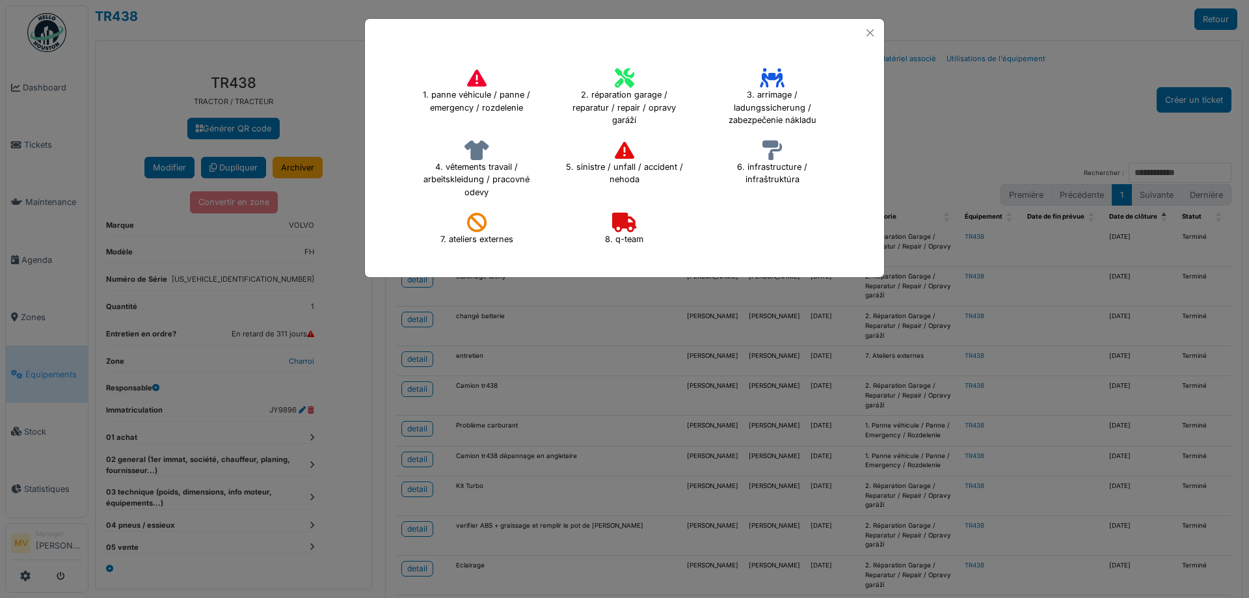
click at [479, 218] on icon at bounding box center [477, 223] width 20 height 20
click at [474, 221] on icon at bounding box center [477, 223] width 20 height 20
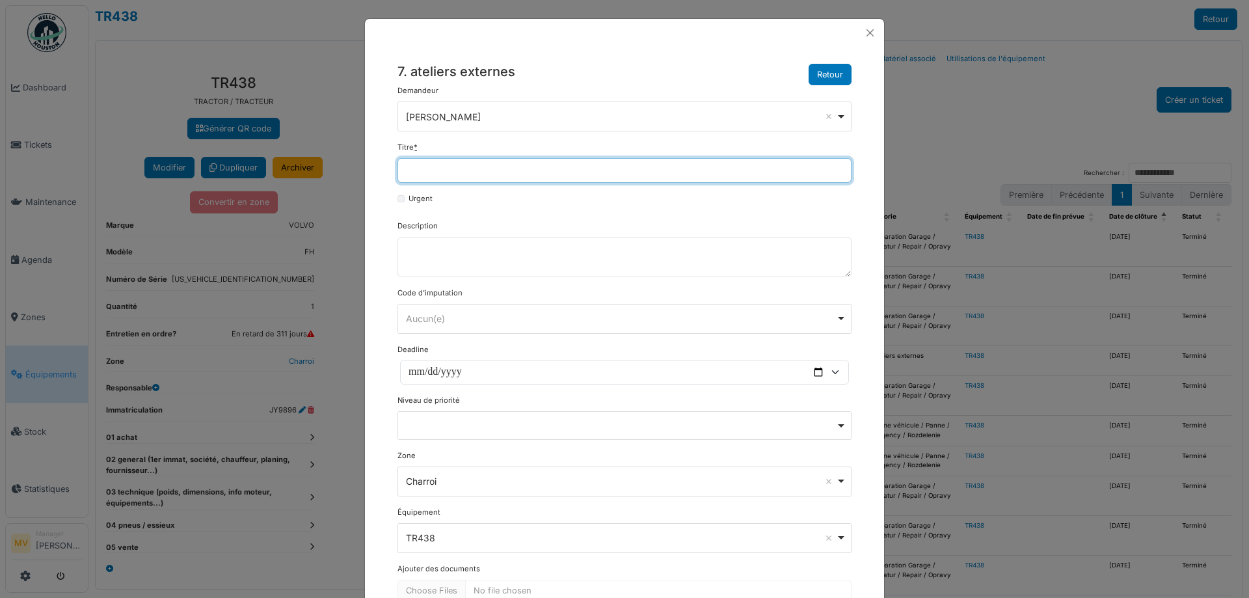
click at [539, 163] on input "Titre *" at bounding box center [625, 170] width 454 height 25
type input "**********"
click at [478, 320] on div "Aucun(e) Remove item" at bounding box center [621, 319] width 430 height 14
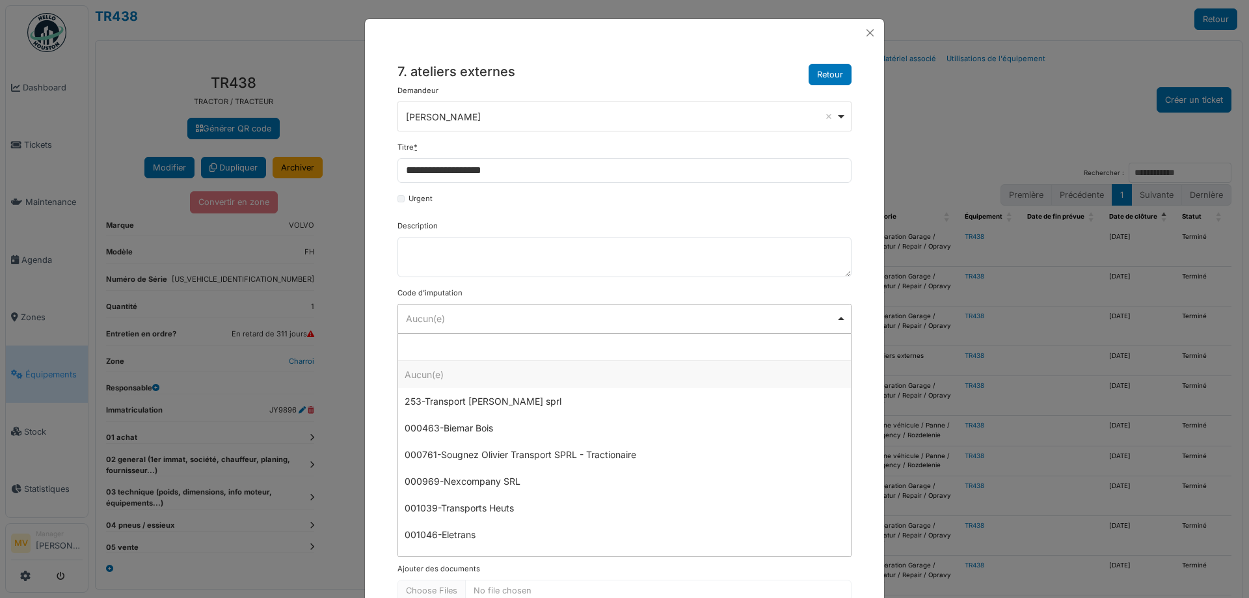
scroll to position [418, 0]
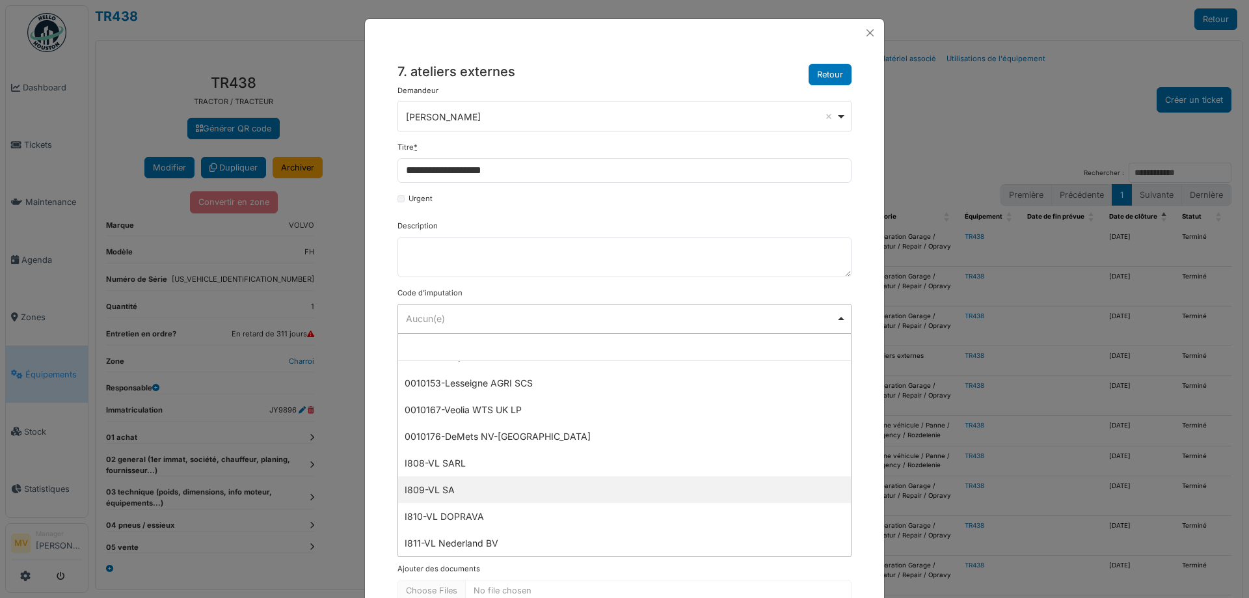
select select "***"
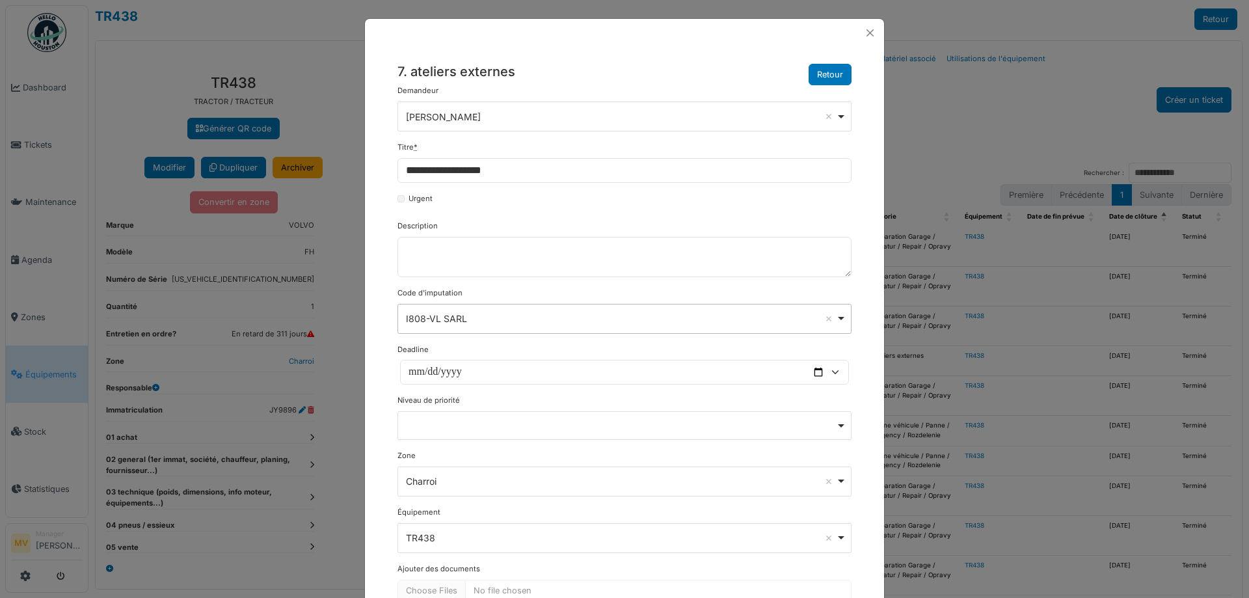
scroll to position [79, 0]
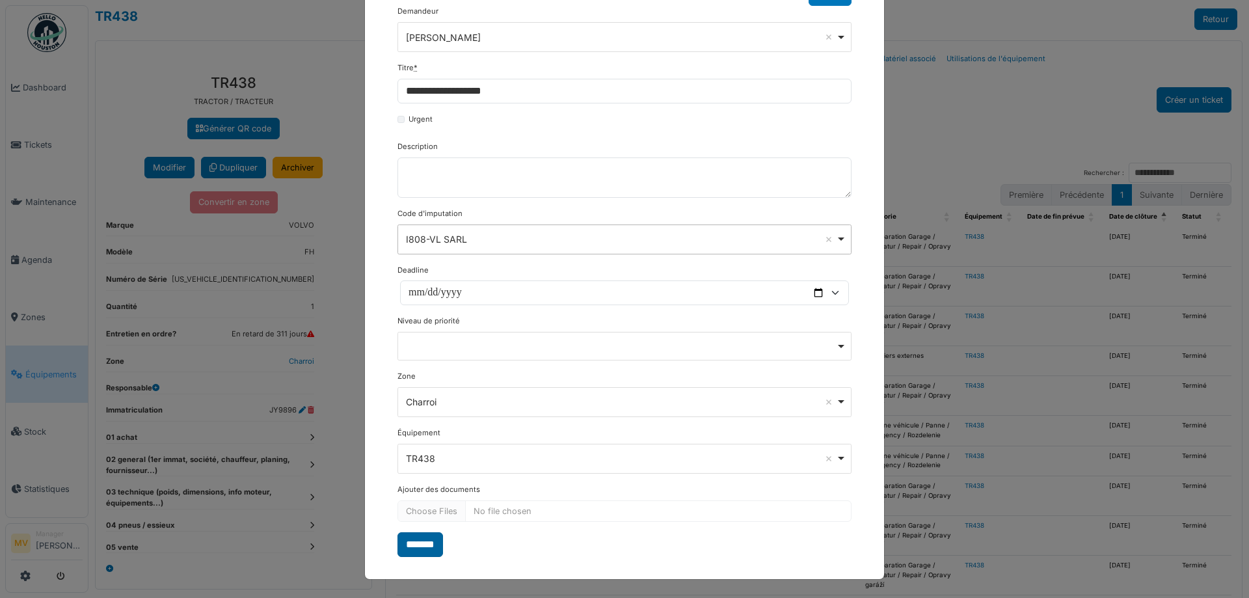
click at [409, 539] on input "*******" at bounding box center [421, 544] width 46 height 25
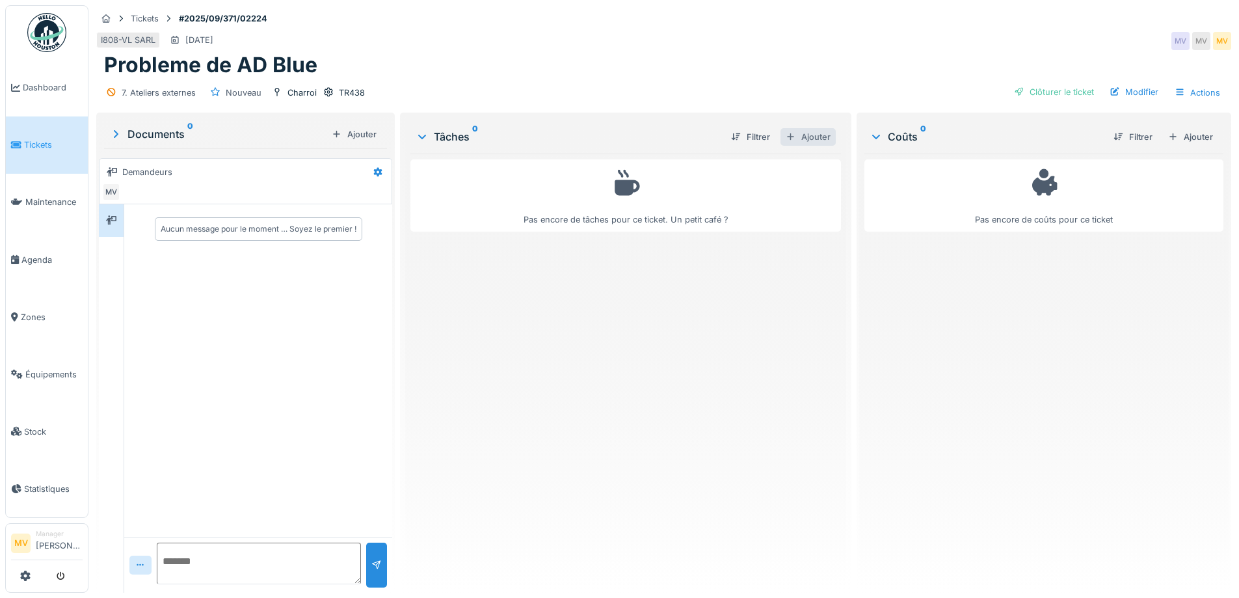
click at [811, 136] on div "Ajouter" at bounding box center [808, 137] width 55 height 18
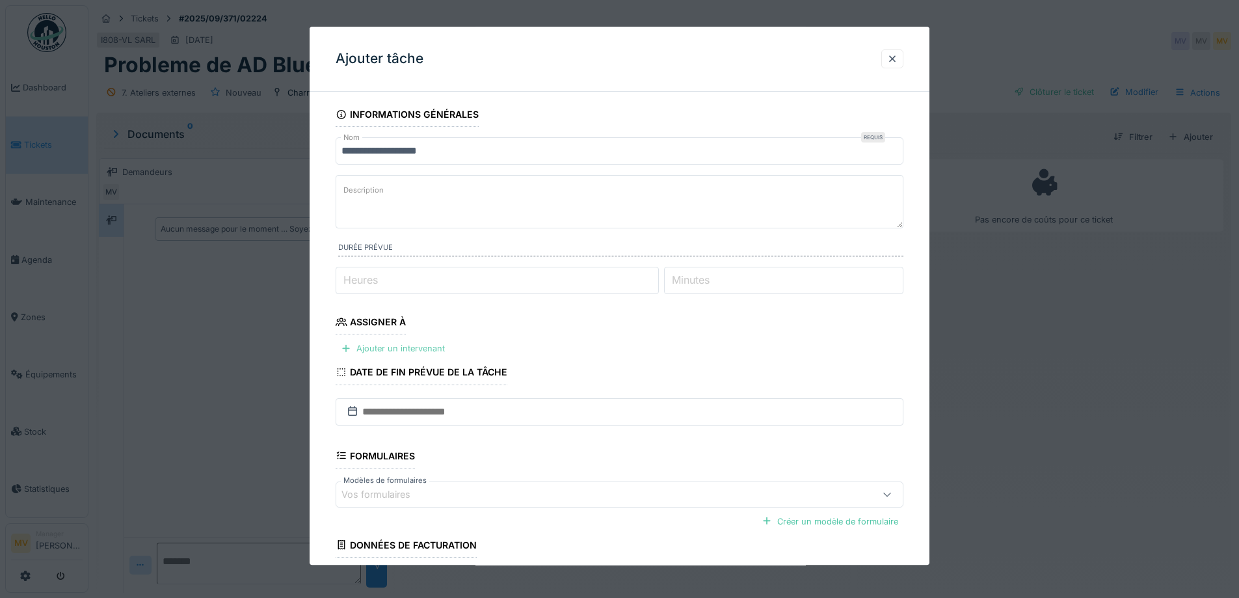
click at [436, 347] on div "Ajouter un intervenant" at bounding box center [393, 349] width 115 height 18
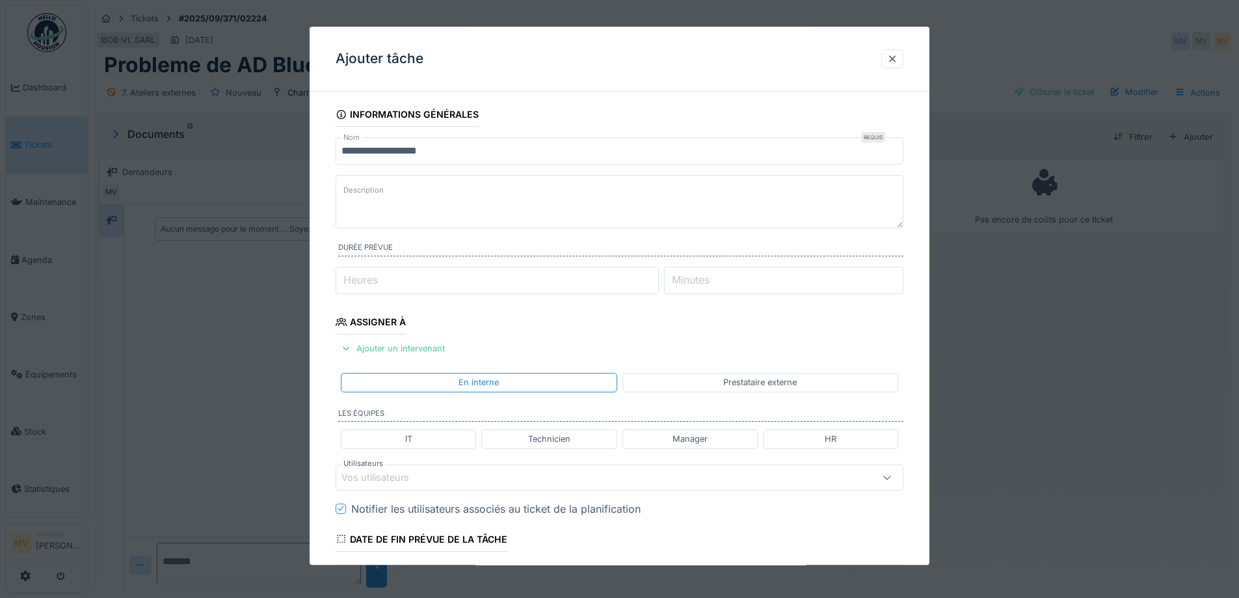
drag, startPoint x: 766, startPoint y: 383, endPoint x: 762, endPoint y: 390, distance: 7.6
click at [766, 385] on div "Prestataire externe" at bounding box center [760, 383] width 74 height 12
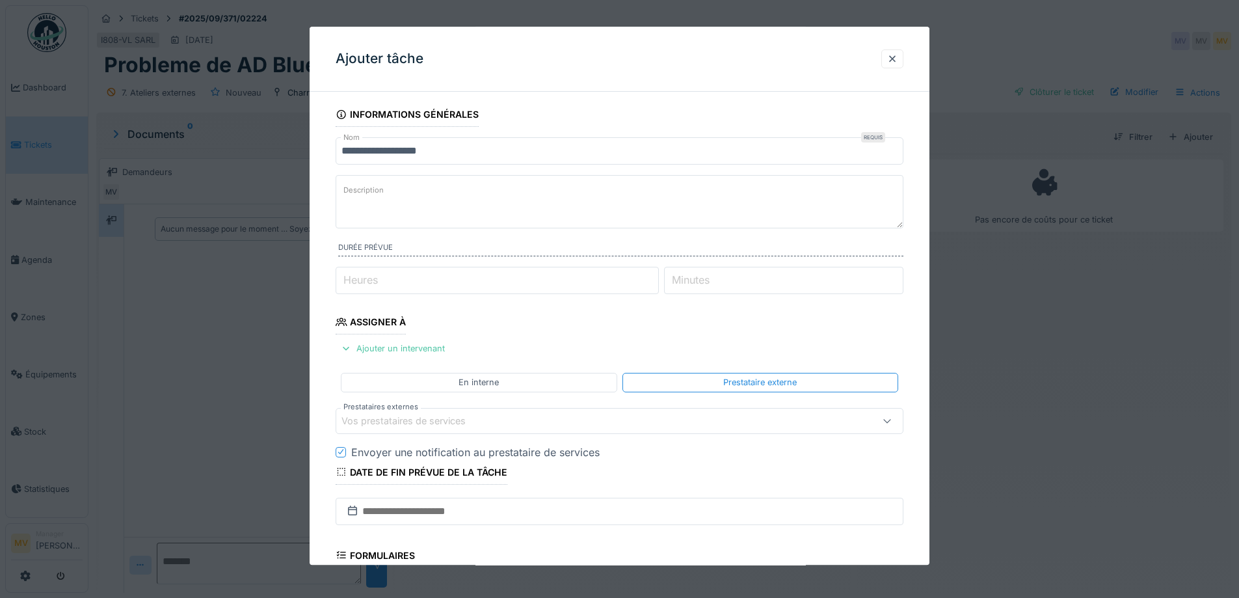
click at [507, 422] on div "Vos prestataires de services" at bounding box center [587, 421] width 490 height 14
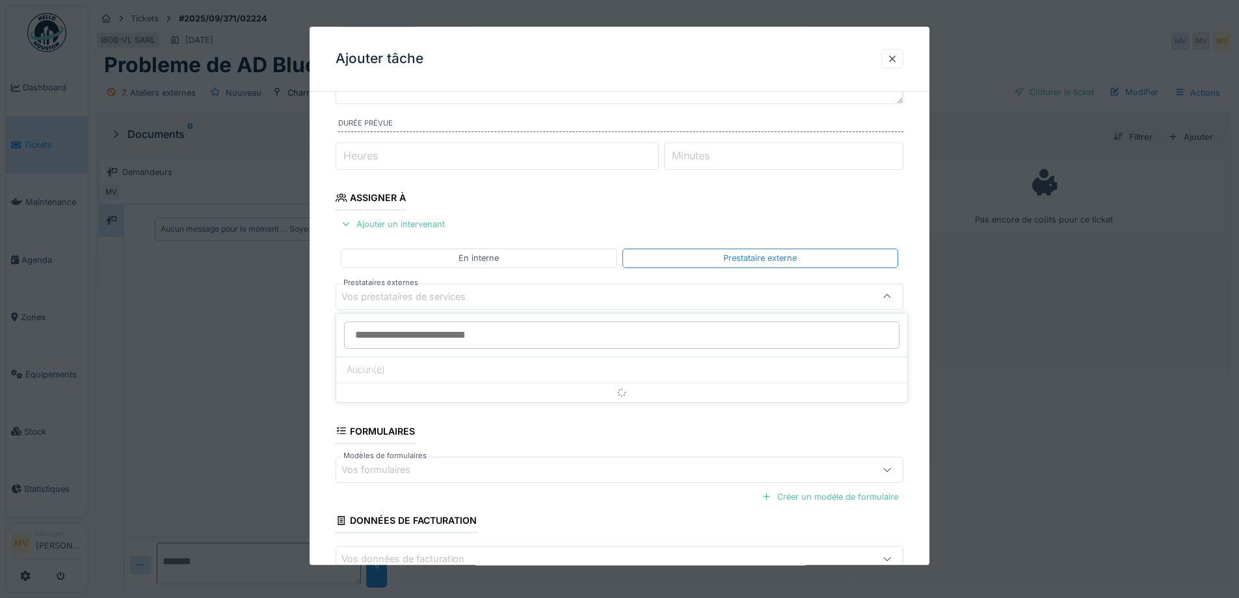
scroll to position [125, 0]
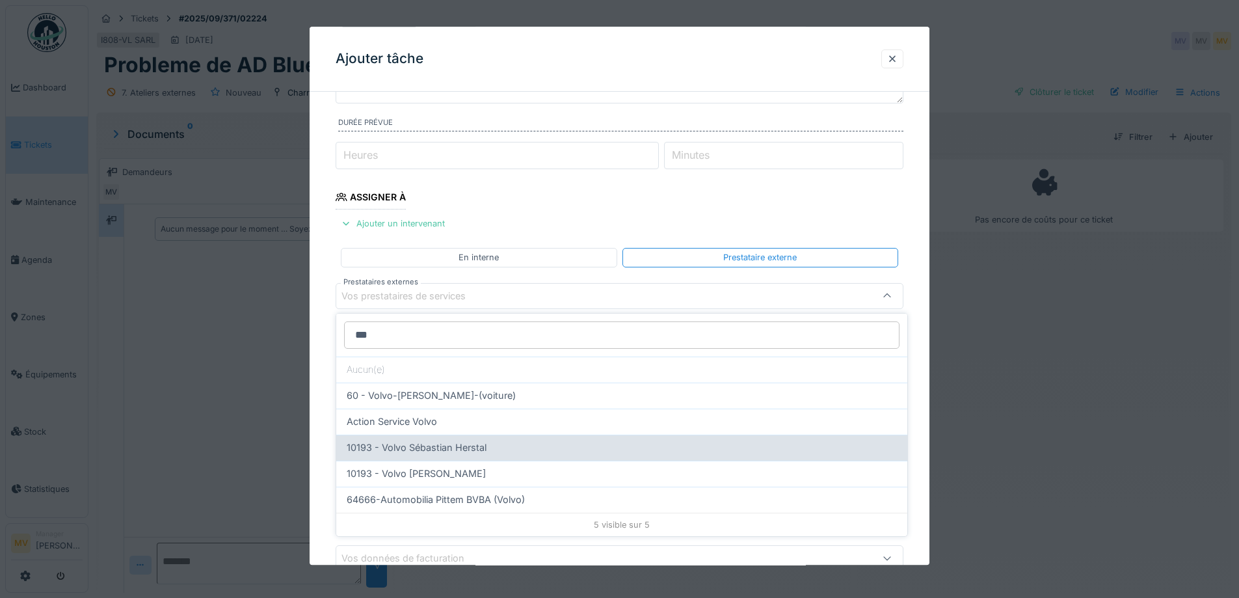
type input "***"
click at [439, 443] on span "10193 - Volvo Sébastian Herstal" at bounding box center [417, 447] width 140 height 14
type input "*****"
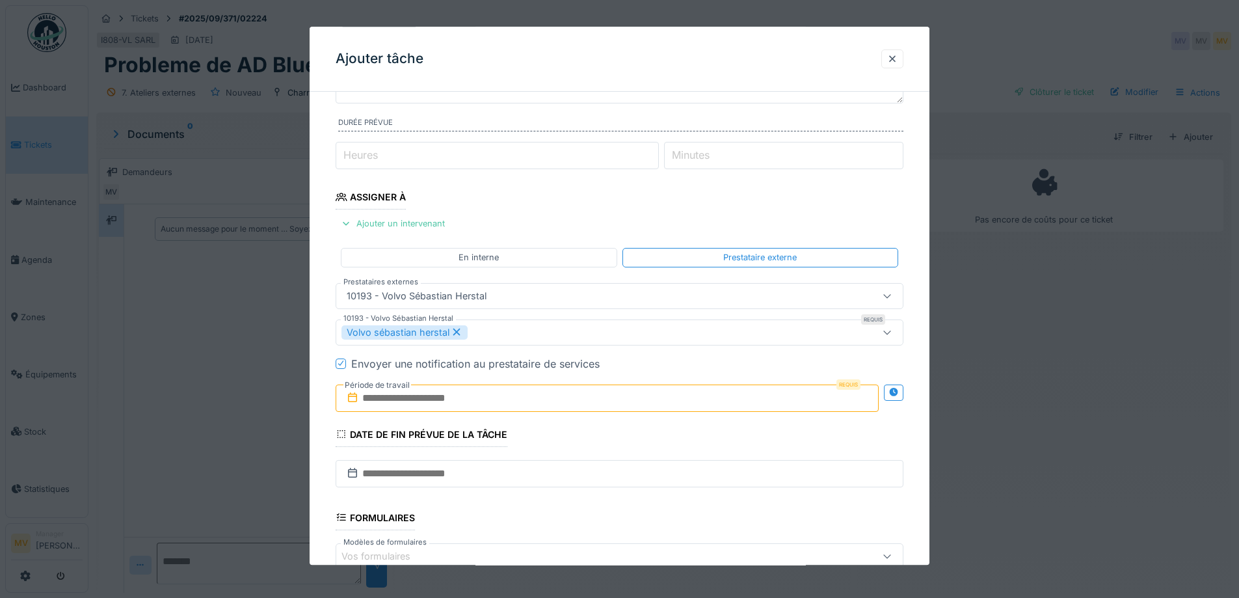
click at [342, 358] on div at bounding box center [341, 363] width 8 height 12
click at [396, 393] on input "text" at bounding box center [607, 397] width 543 height 27
click at [546, 339] on div "18" at bounding box center [546, 340] width 18 height 18
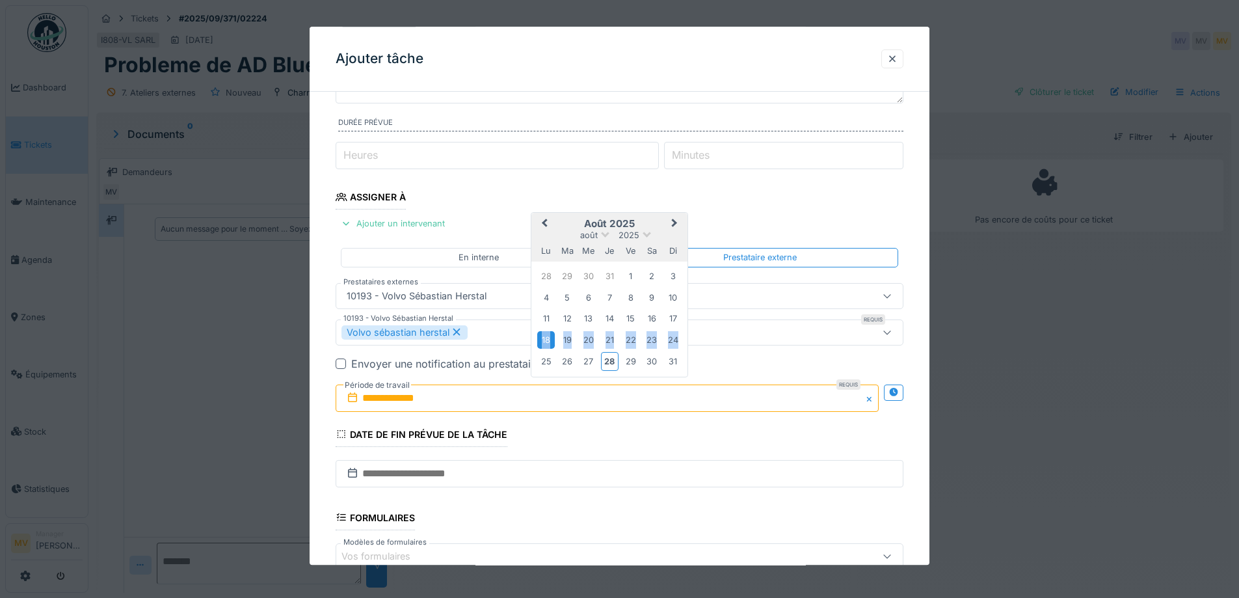
click at [546, 339] on div "18" at bounding box center [546, 340] width 18 height 18
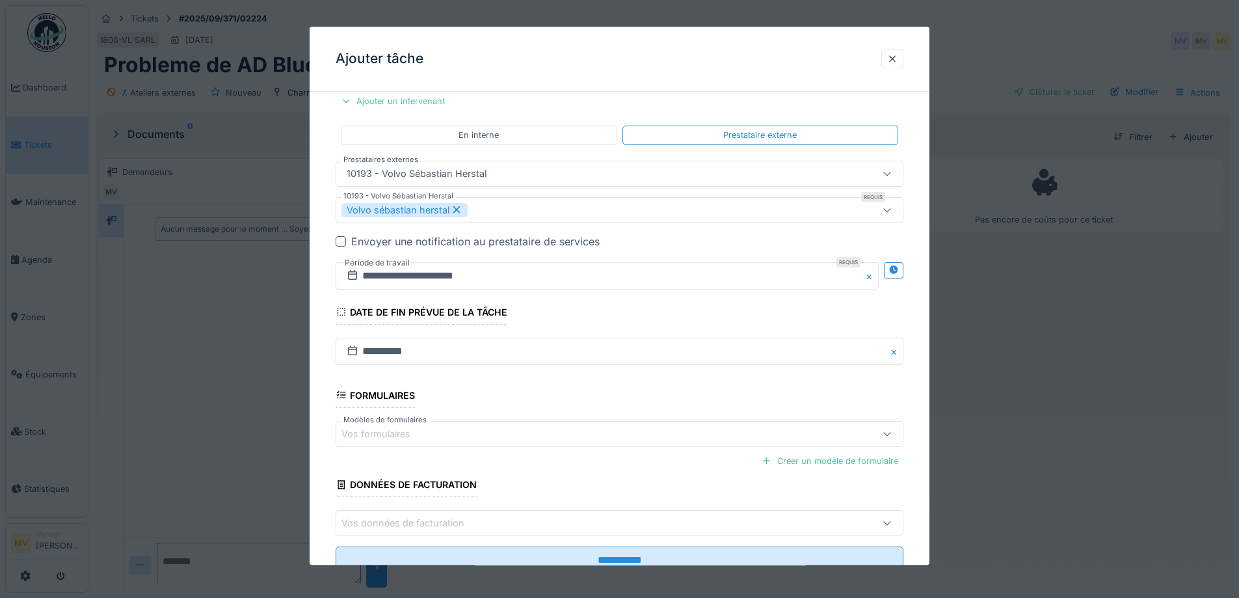
scroll to position [293, 0]
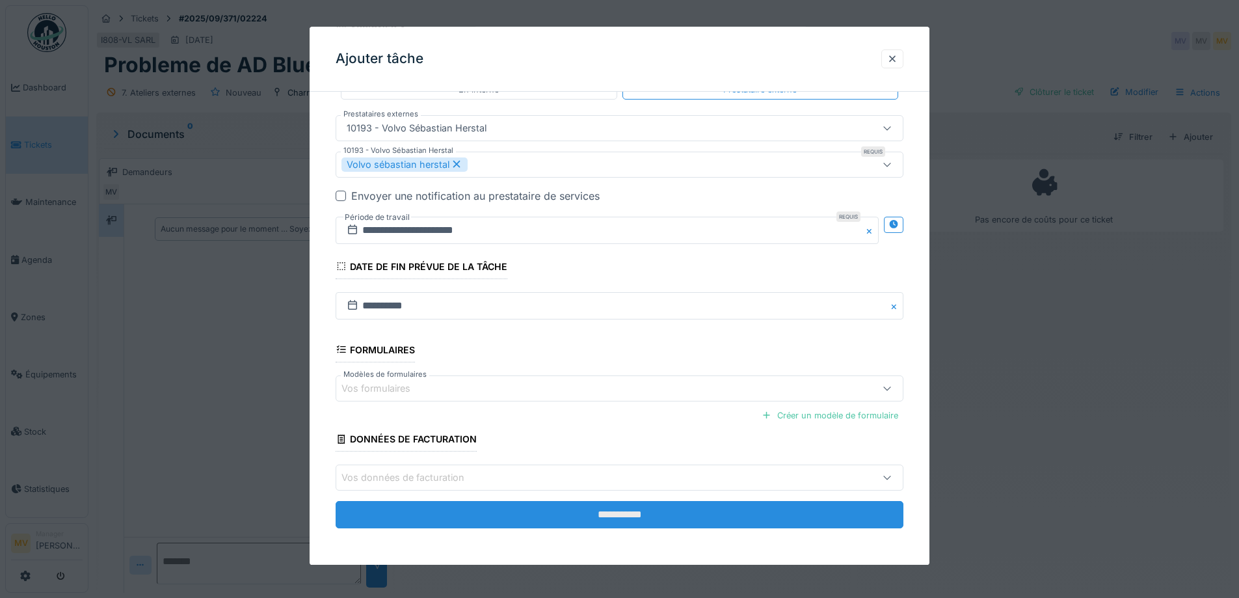
click at [633, 511] on input "**********" at bounding box center [620, 514] width 568 height 27
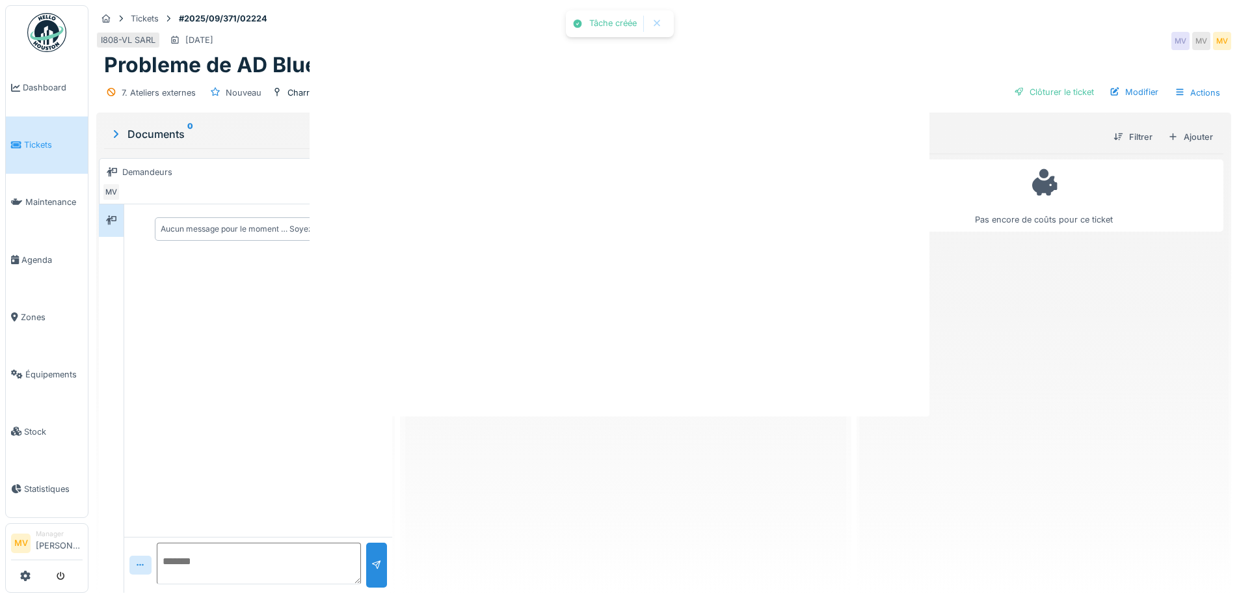
scroll to position [0, 0]
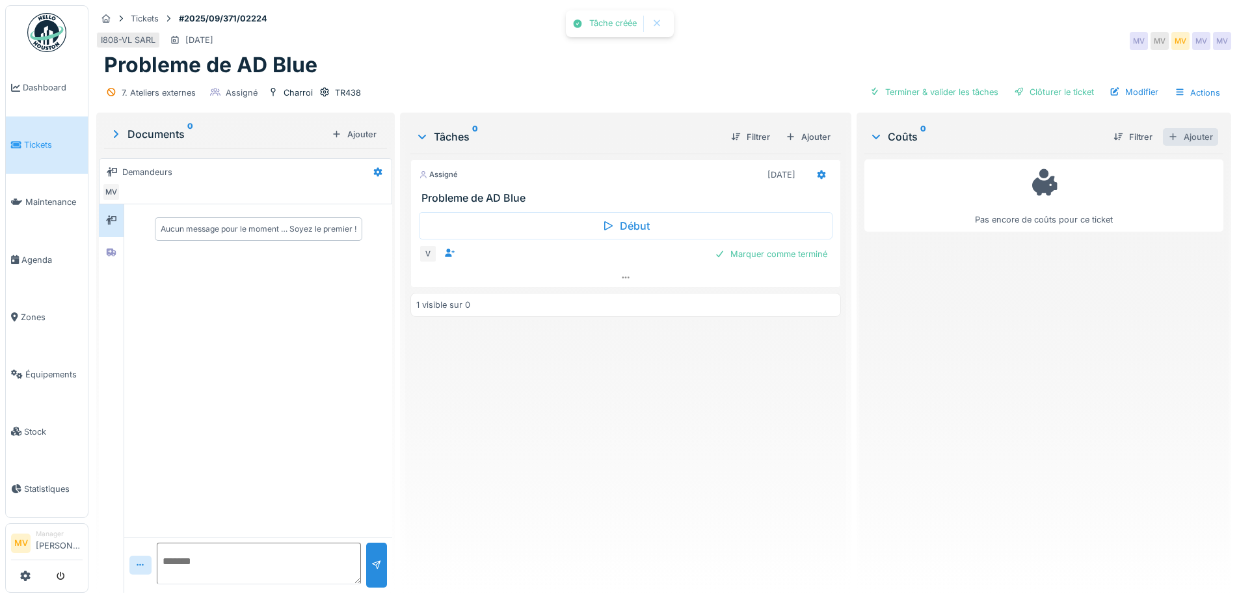
click at [1188, 135] on div "Ajouter" at bounding box center [1190, 137] width 55 height 18
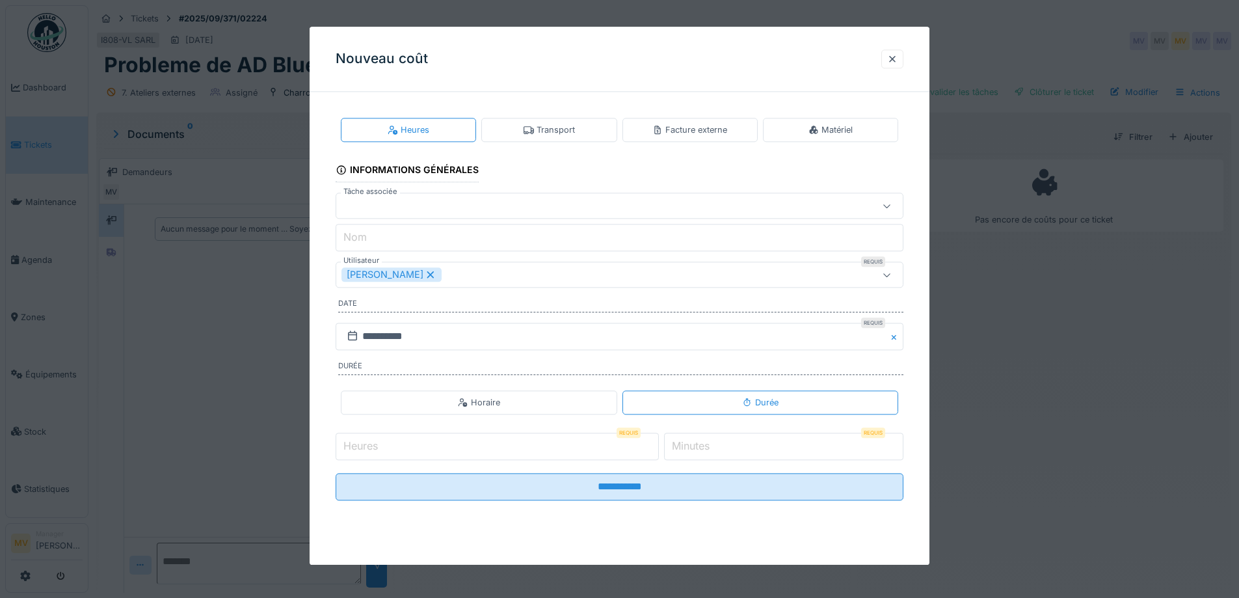
click at [713, 130] on div "Facture externe" at bounding box center [690, 130] width 75 height 12
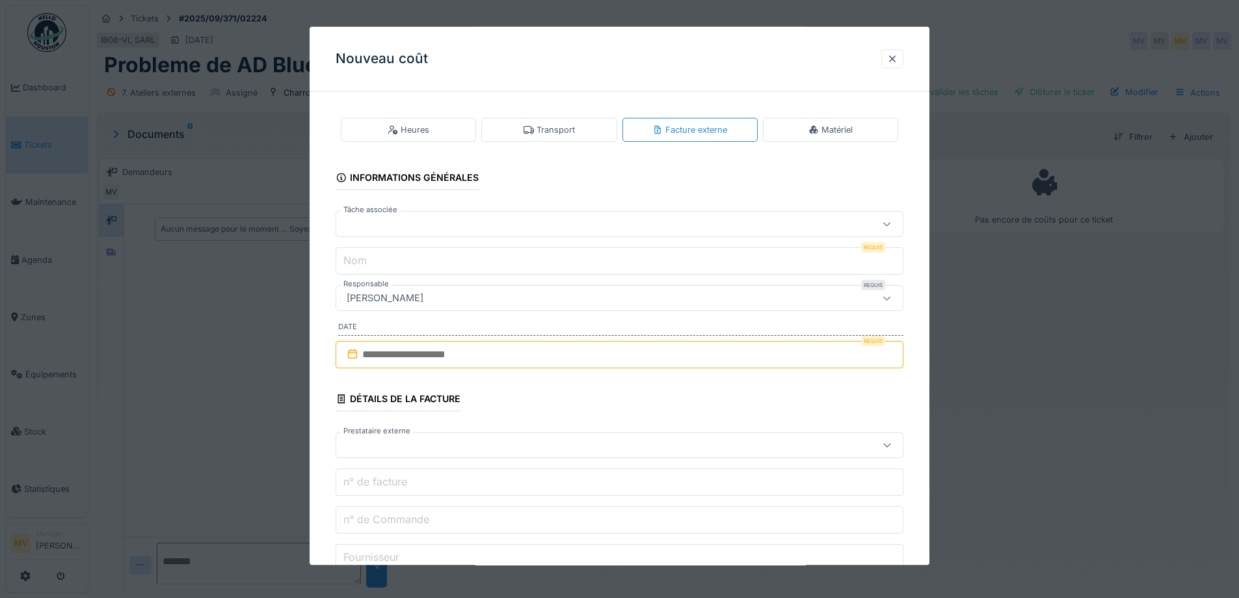
click at [466, 219] on div at bounding box center [587, 224] width 490 height 14
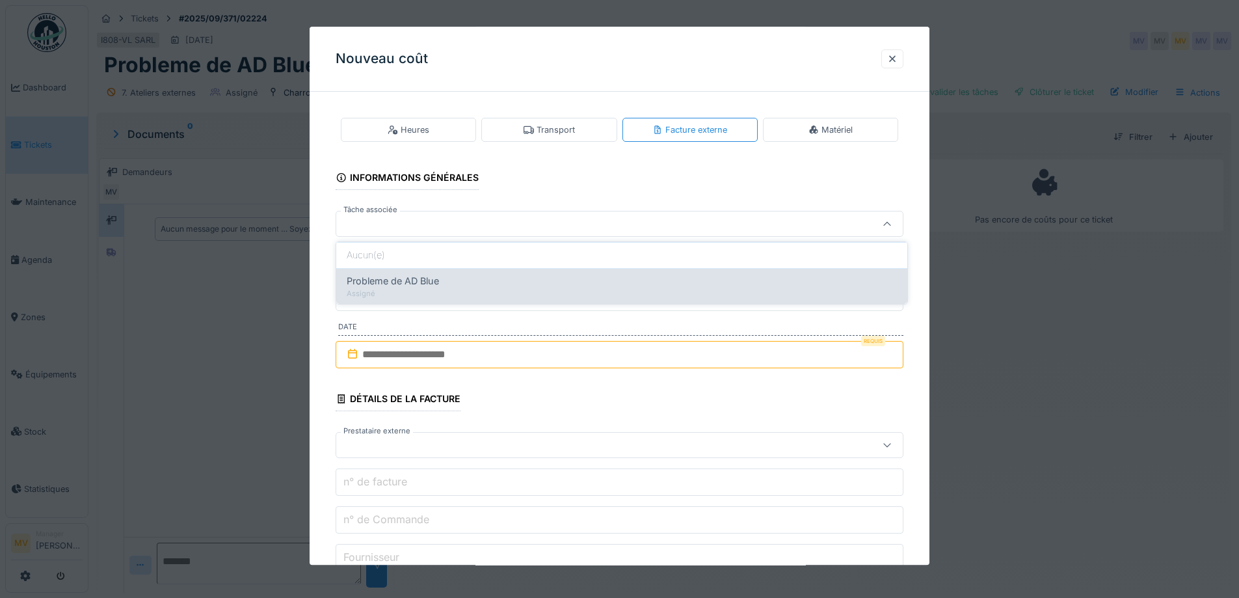
click at [463, 272] on div "Probleme de AD Blue Assigné" at bounding box center [621, 286] width 571 height 36
type input "******"
type input "**********"
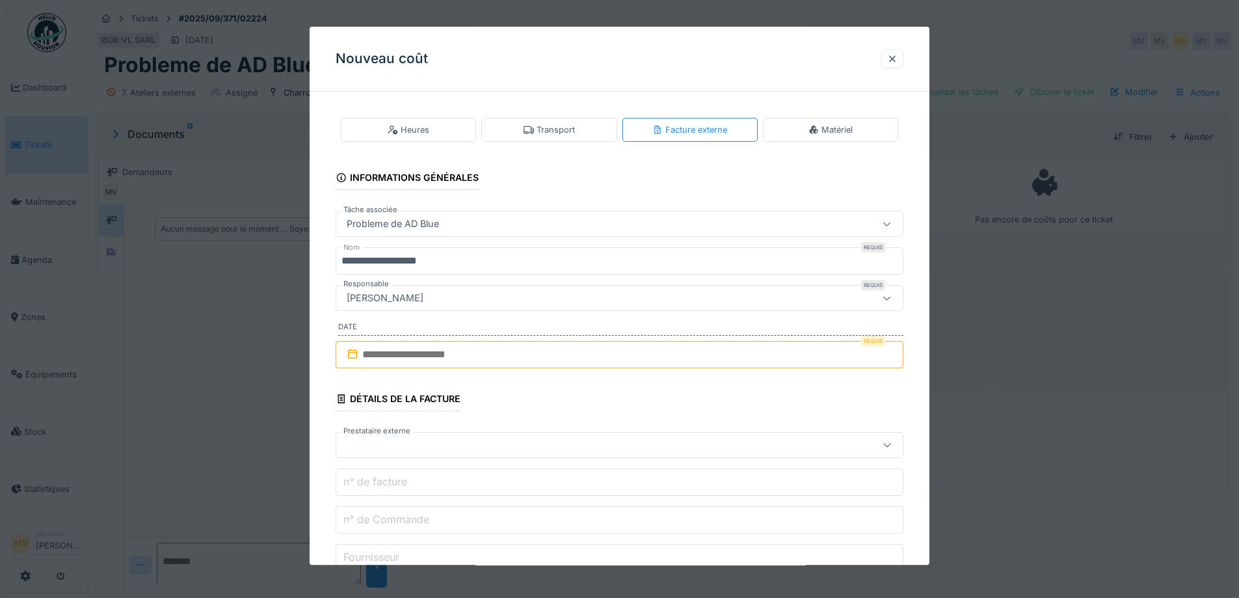
click at [462, 349] on input "text" at bounding box center [620, 354] width 568 height 27
click at [627, 522] on div "28" at bounding box center [623, 524] width 18 height 19
click at [445, 448] on div at bounding box center [587, 445] width 490 height 14
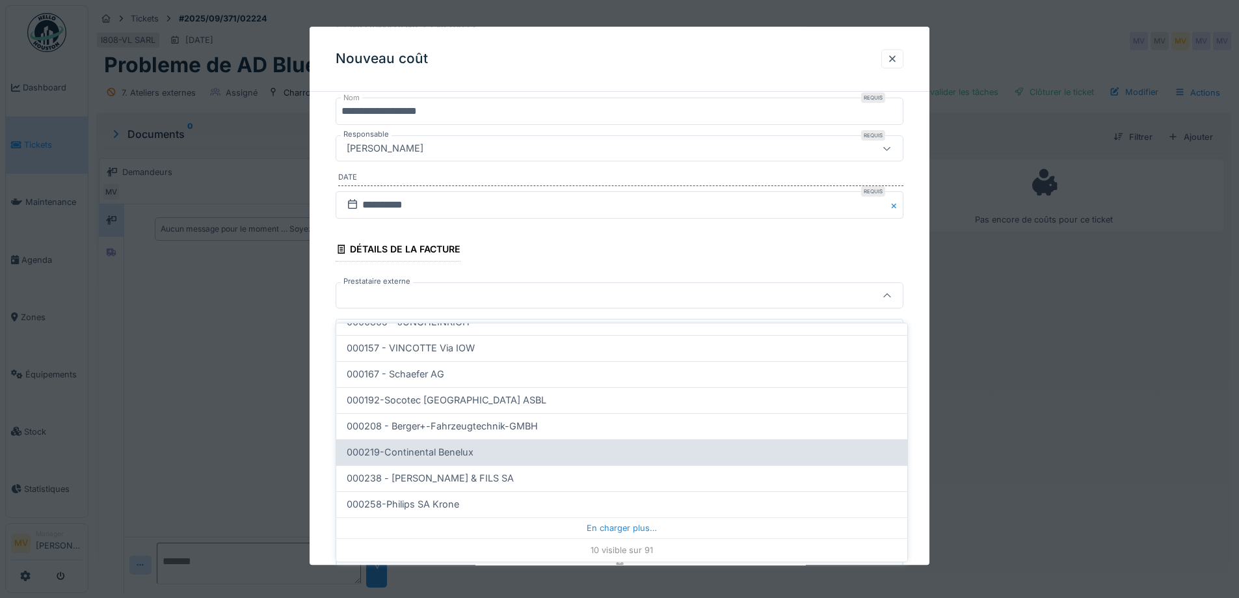
scroll to position [10, 0]
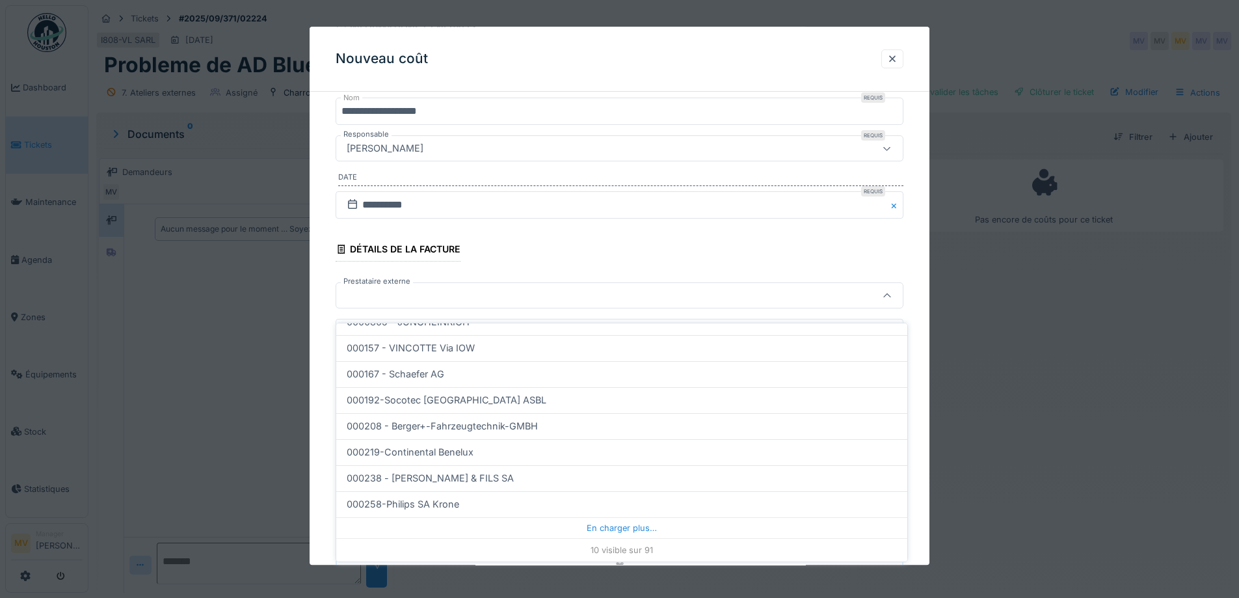
click at [446, 294] on div at bounding box center [587, 296] width 490 height 14
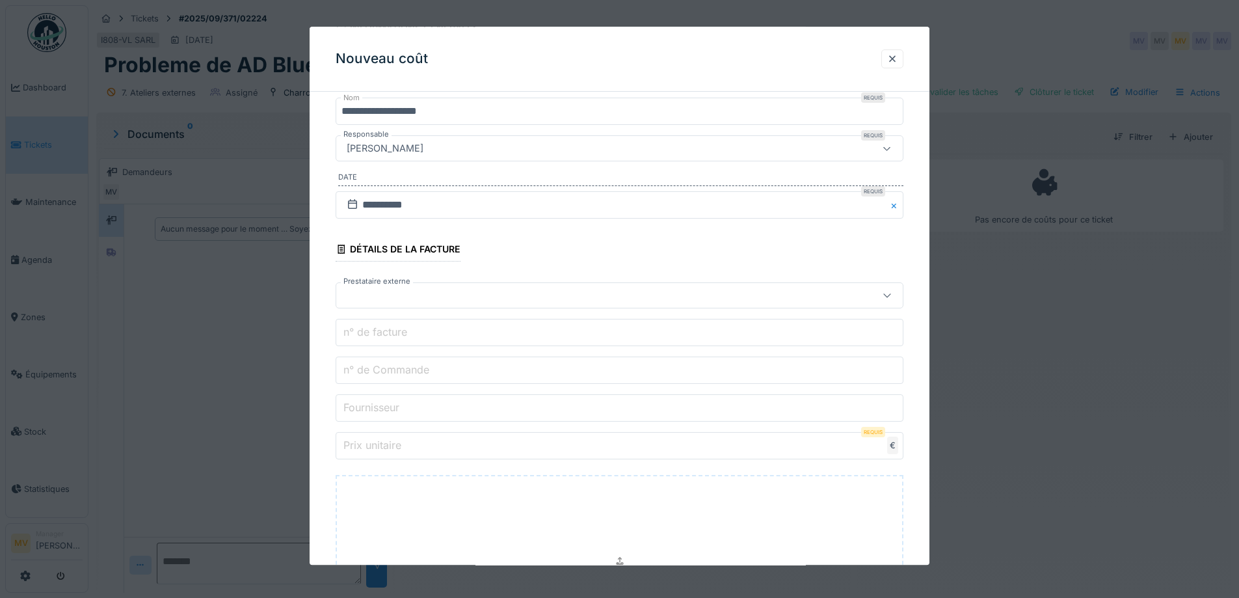
click at [436, 303] on div at bounding box center [620, 296] width 568 height 26
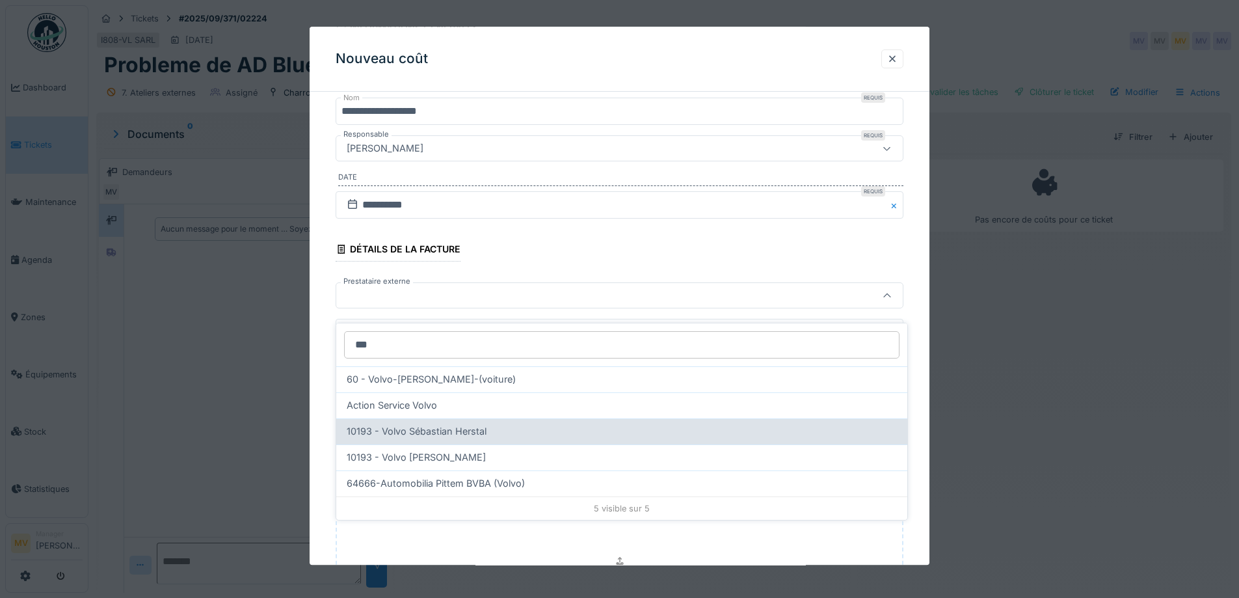
type input "***"
click at [445, 424] on span "10193 - Volvo Sébastian Herstal" at bounding box center [417, 431] width 140 height 14
type input "*****"
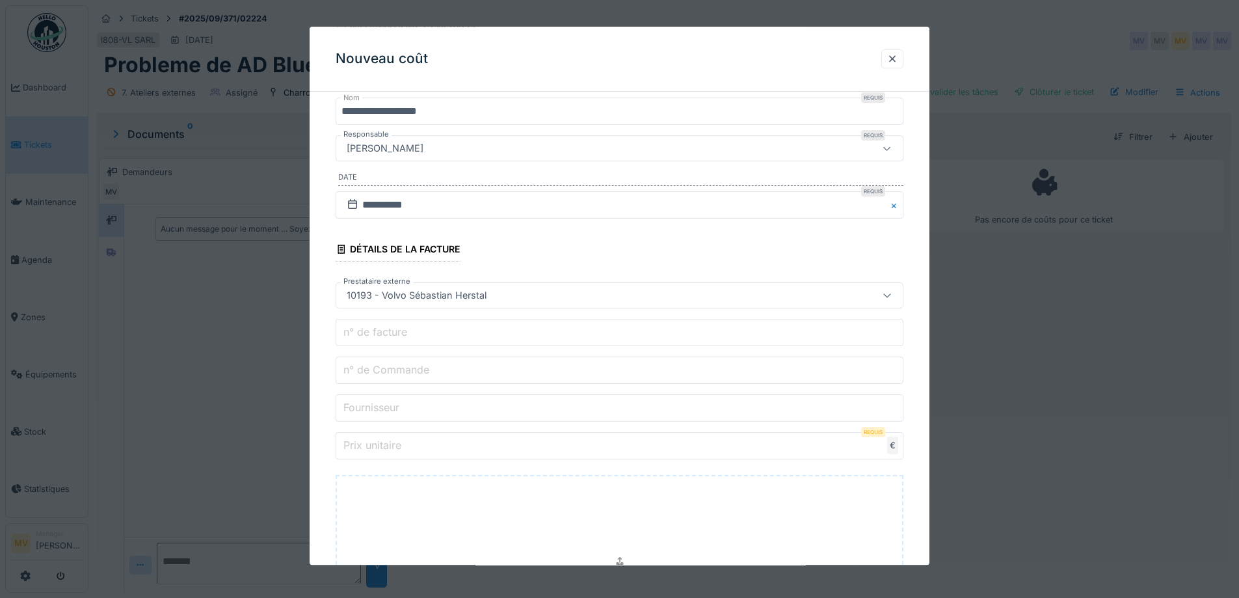
click at [412, 336] on input "n° de facture" at bounding box center [620, 332] width 568 height 27
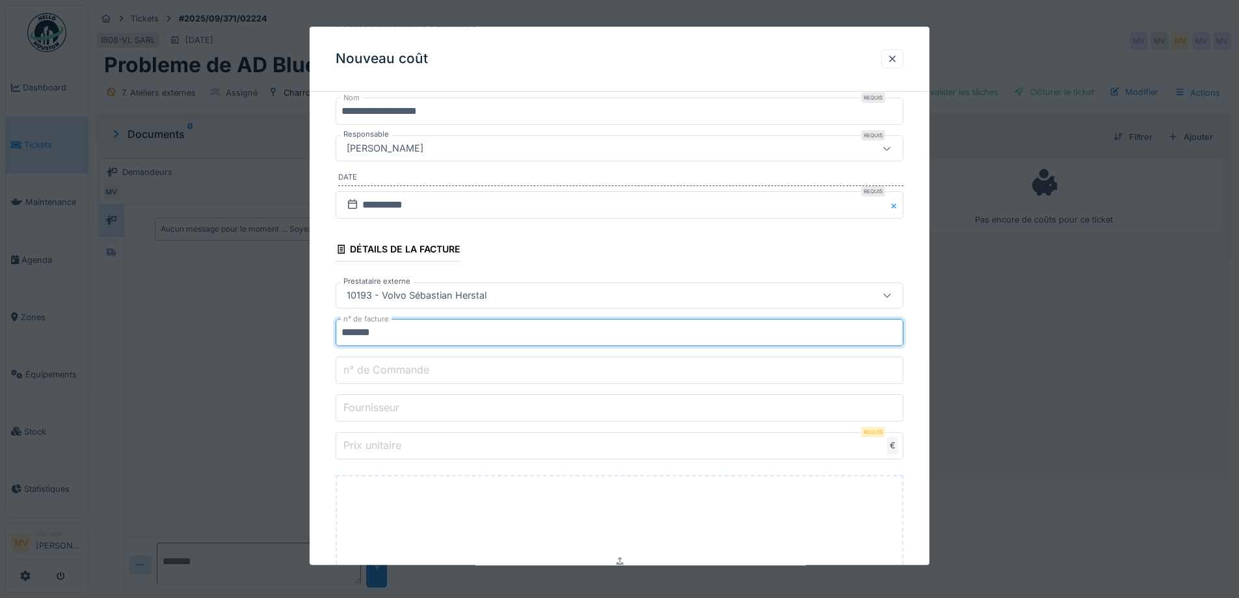
type input "*******"
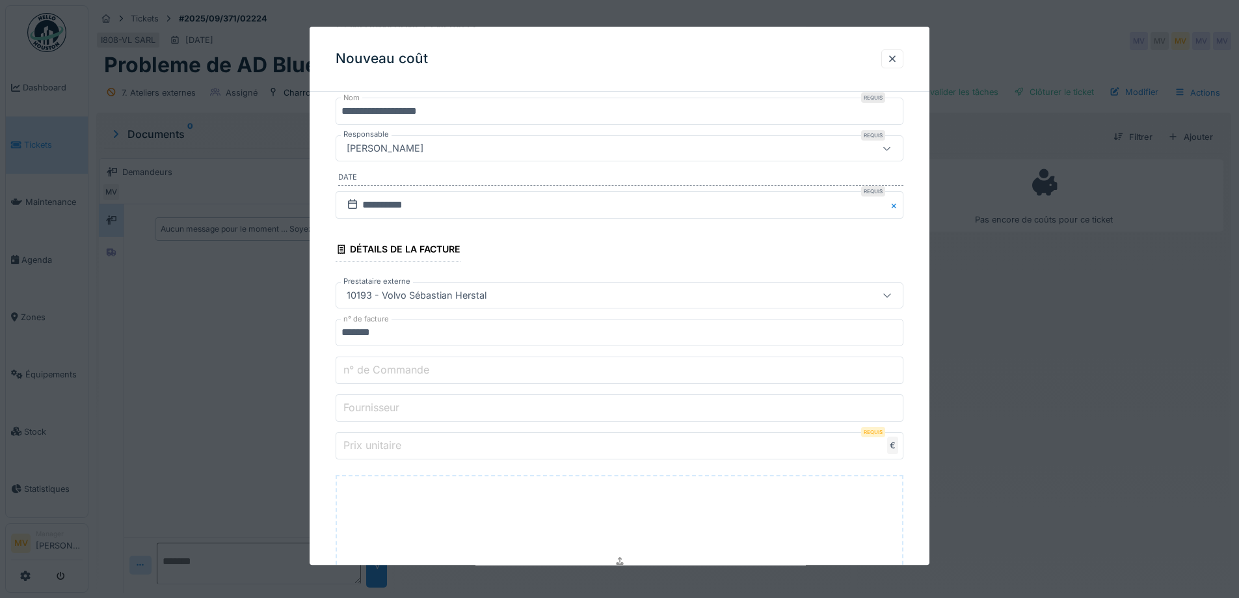
click at [496, 431] on fieldset "**********" at bounding box center [620, 341] width 568 height 776
click at [471, 436] on input "Prix unitaire" at bounding box center [620, 446] width 568 height 27
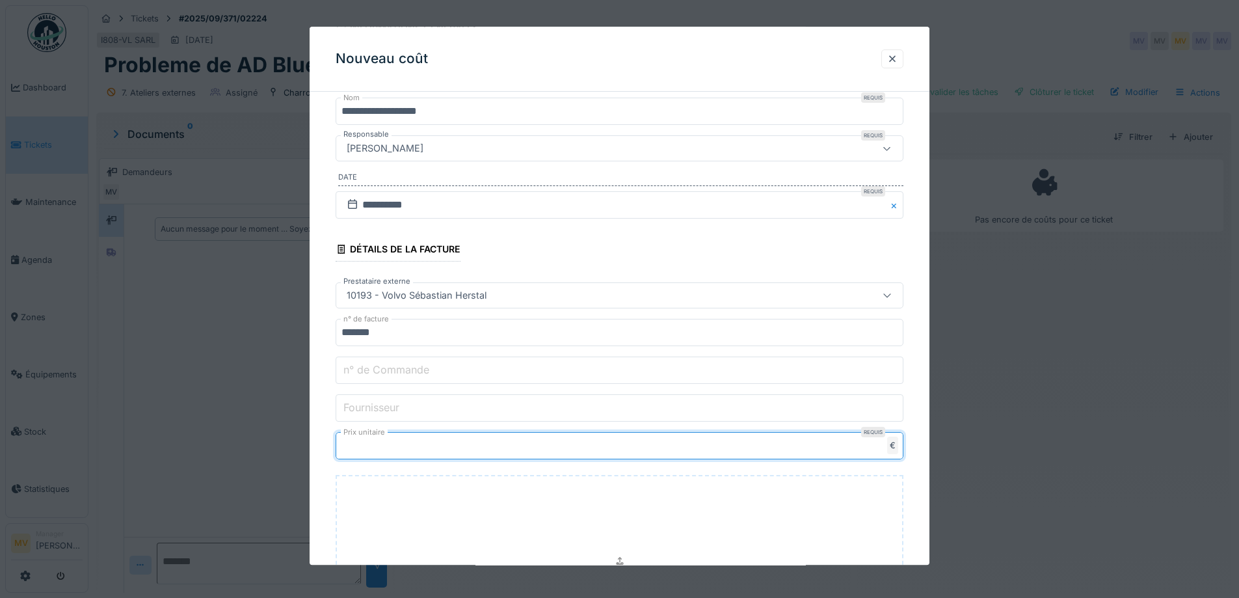
type input "***"
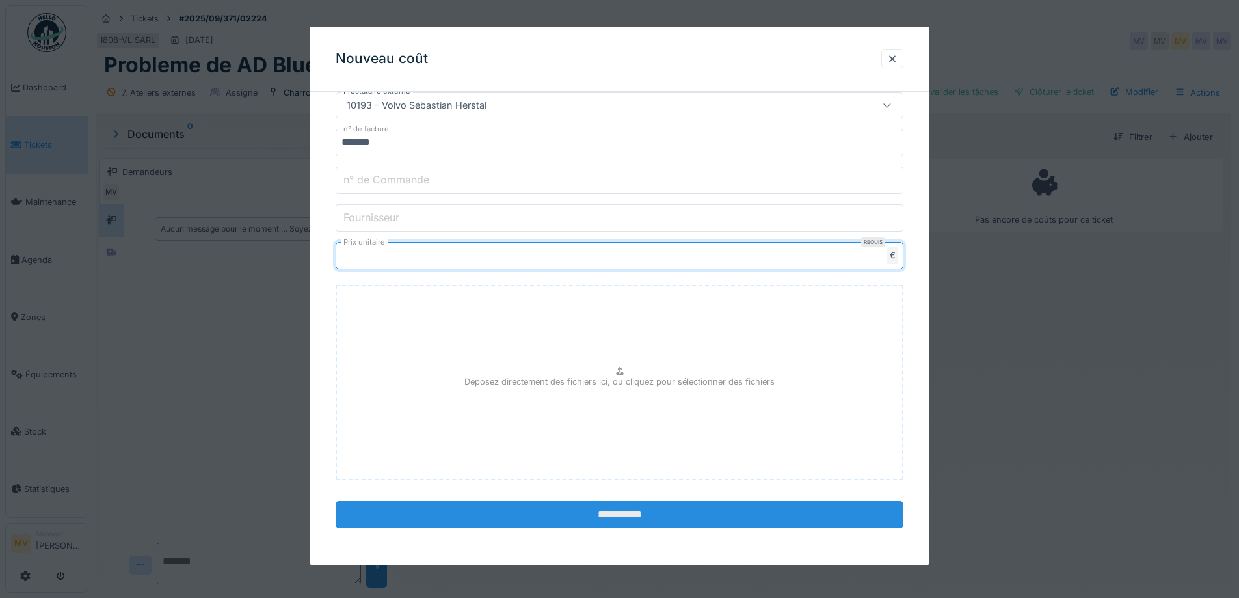
type input "******"
click at [651, 519] on input "**********" at bounding box center [620, 515] width 568 height 27
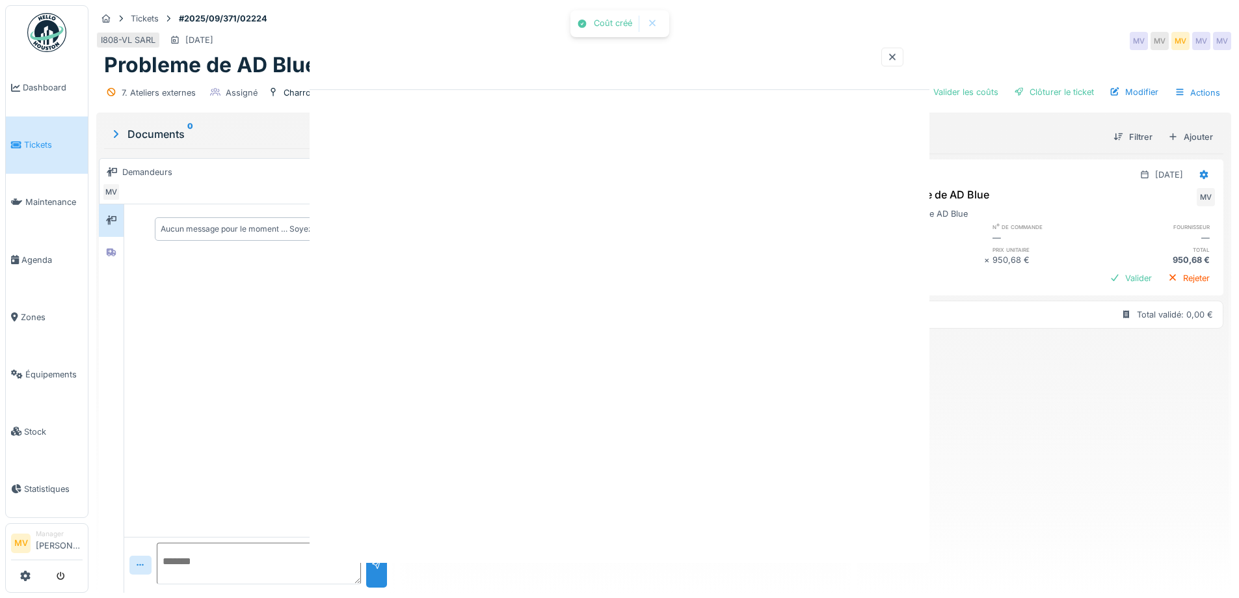
scroll to position [0, 0]
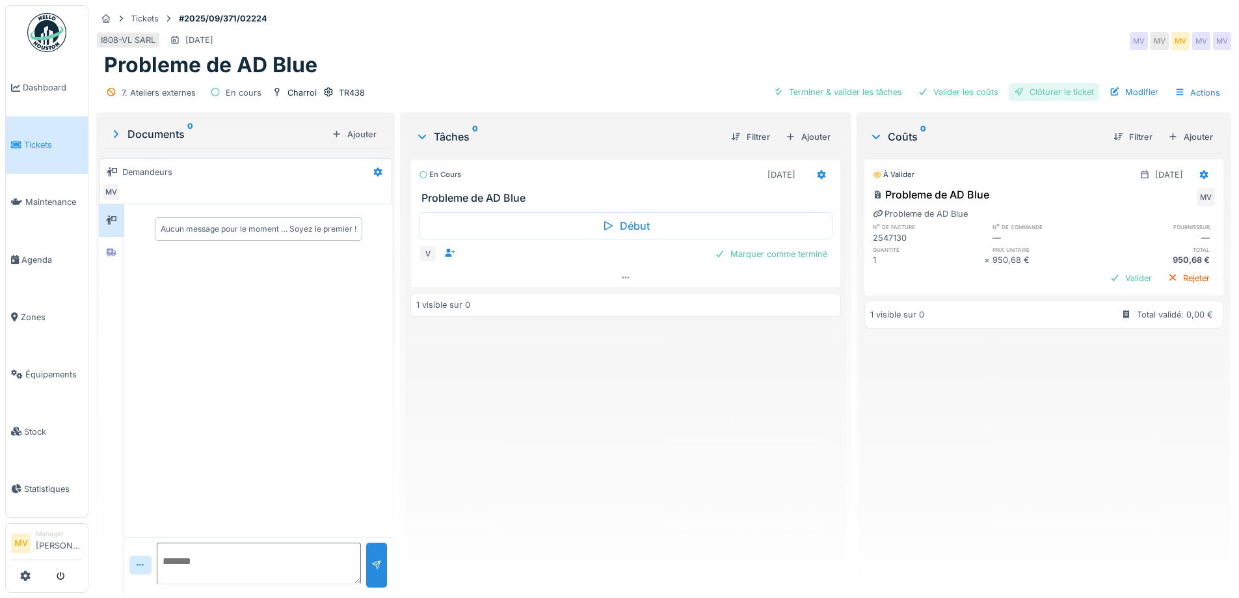
click at [1036, 83] on div "Clôturer le ticket" at bounding box center [1054, 92] width 90 height 18
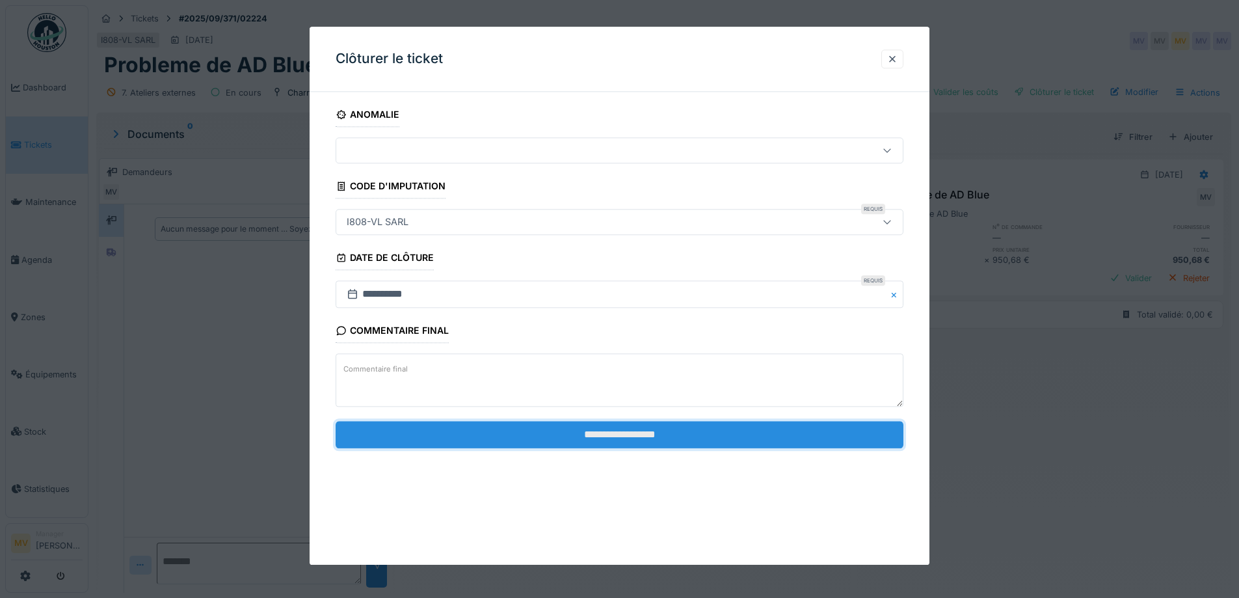
click at [550, 433] on input "**********" at bounding box center [620, 434] width 568 height 27
